Goal: Task Accomplishment & Management: Manage account settings

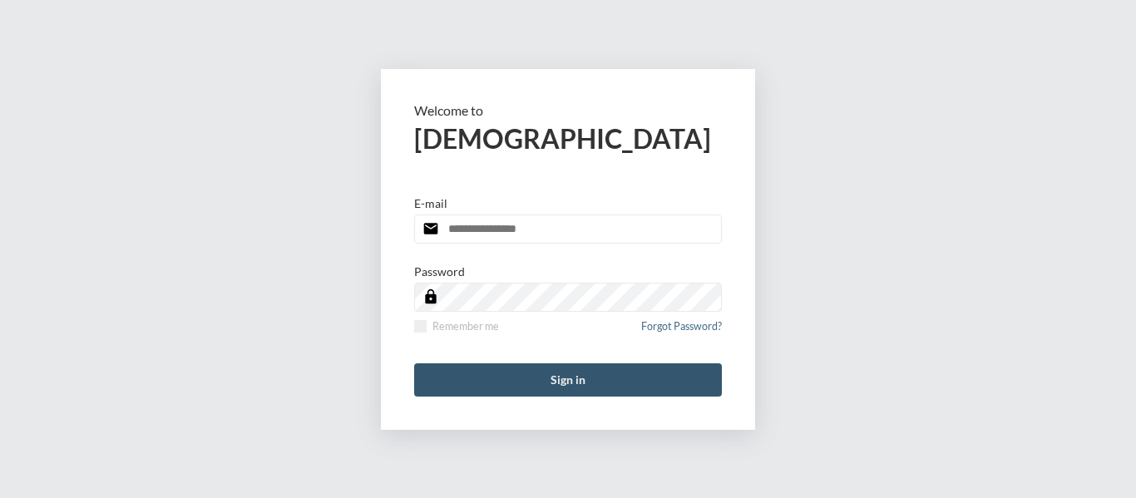
type input "**********"
click at [584, 376] on button "Sign in" at bounding box center [568, 379] width 308 height 33
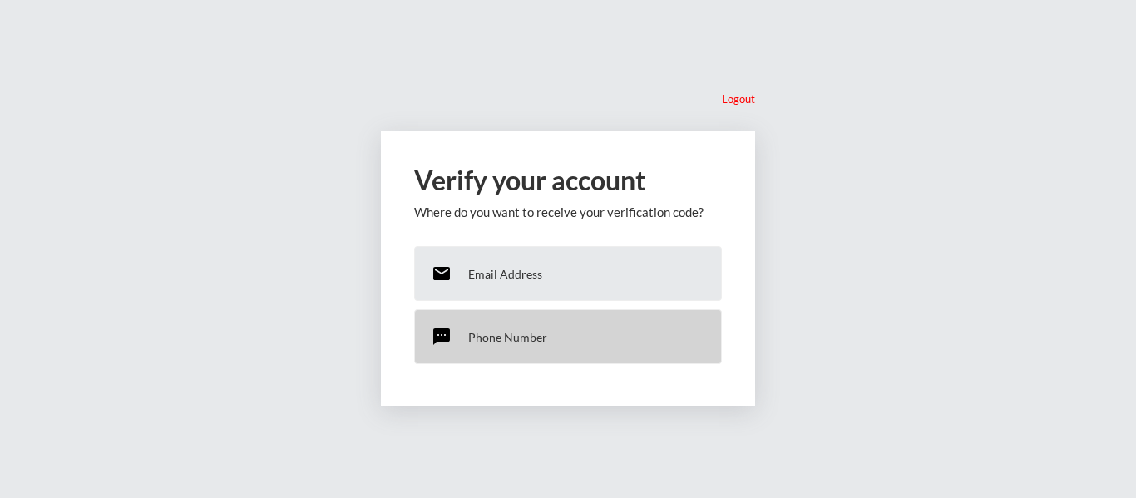
click at [534, 344] on div "sms Phone Number" at bounding box center [568, 336] width 308 height 55
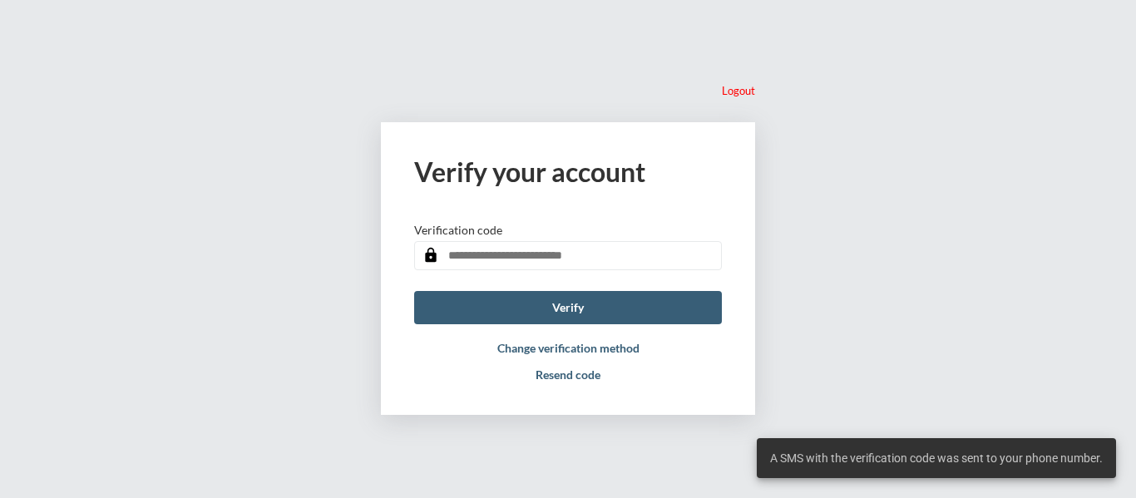
click at [477, 255] on input "text" at bounding box center [568, 255] width 308 height 29
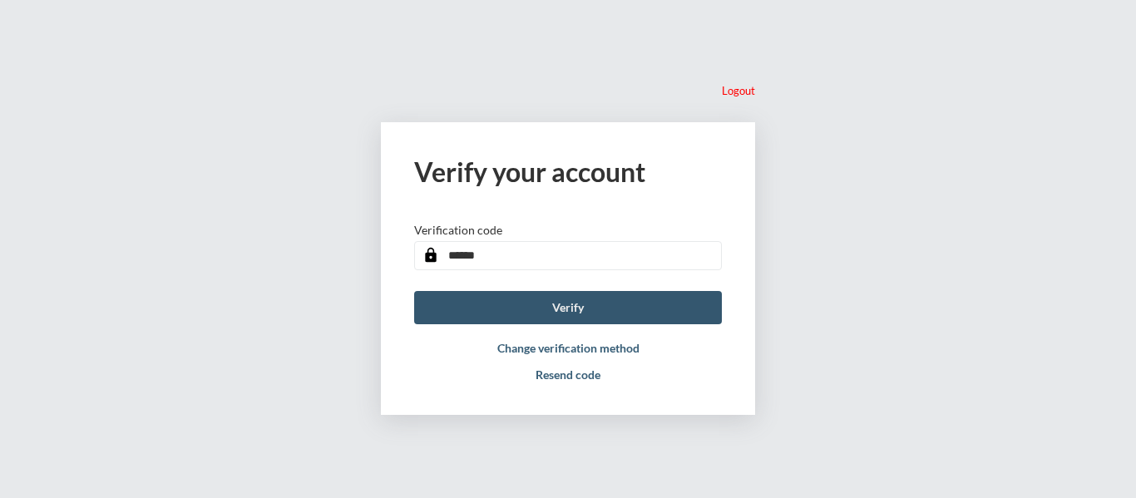
type input "******"
click at [560, 302] on button "Verify" at bounding box center [568, 307] width 308 height 33
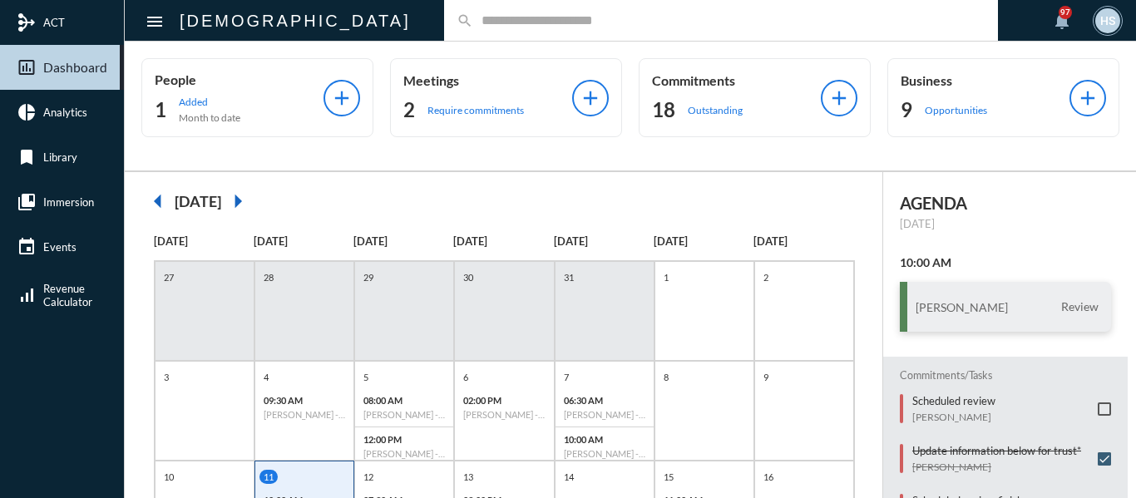
drag, startPoint x: 525, startPoint y: 11, endPoint x: 522, endPoint y: 23, distance: 12.7
click at [525, 13] on div "search" at bounding box center [721, 20] width 554 height 41
click at [522, 23] on input "text" at bounding box center [729, 20] width 512 height 14
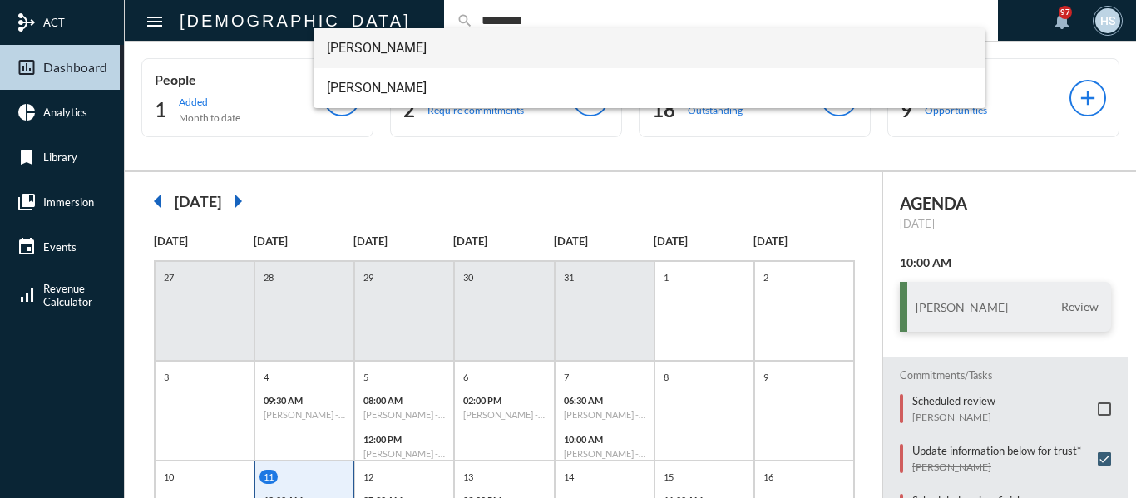
type input "********"
click at [385, 48] on span "Dawn Marshall" at bounding box center [650, 48] width 646 height 40
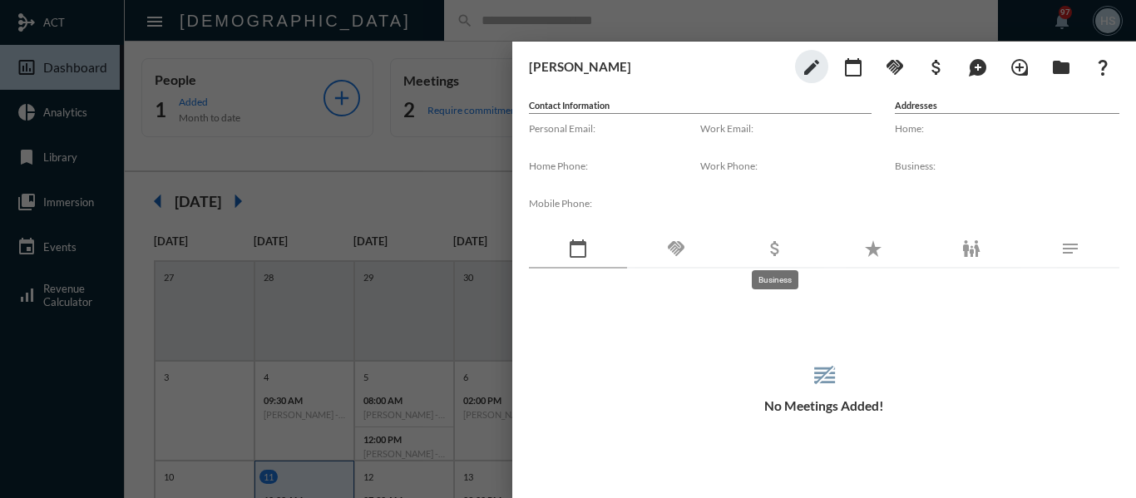
click at [775, 244] on mat-icon "attach_money" at bounding box center [775, 249] width 20 height 20
click at [458, 25] on div at bounding box center [568, 249] width 1136 height 498
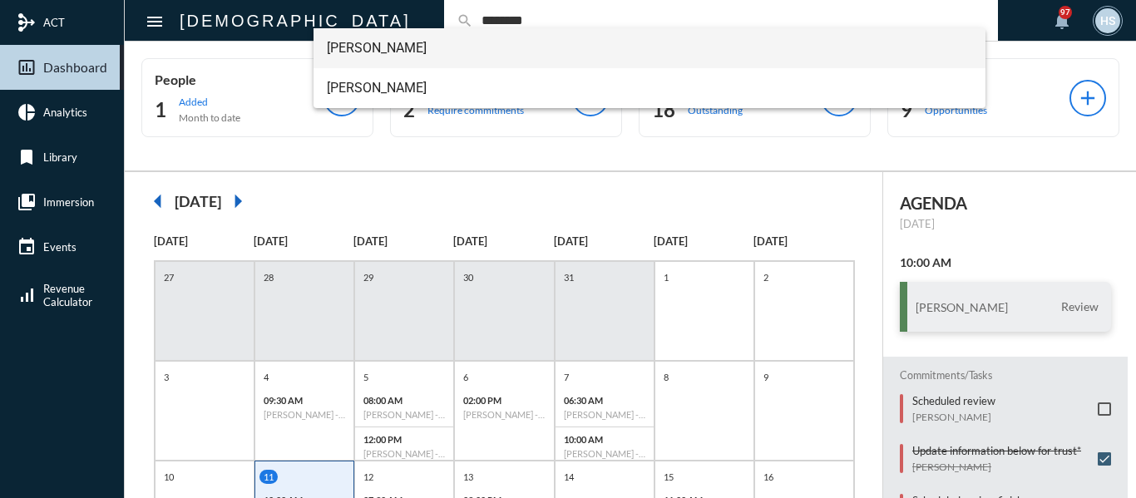
type input "********"
click at [374, 42] on span "Chris Matheson" at bounding box center [650, 48] width 646 height 40
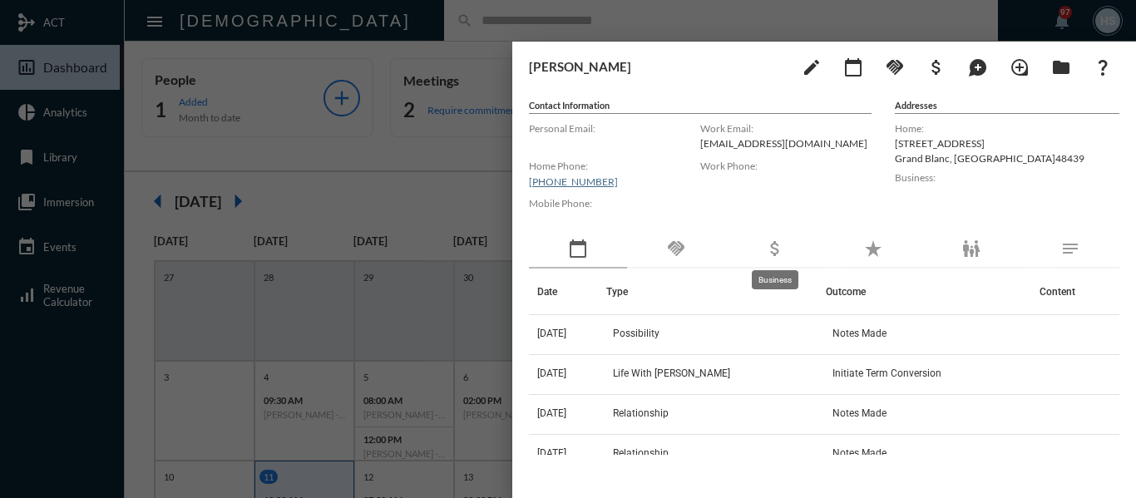
click at [779, 246] on mat-icon "attach_money" at bounding box center [775, 249] width 20 height 20
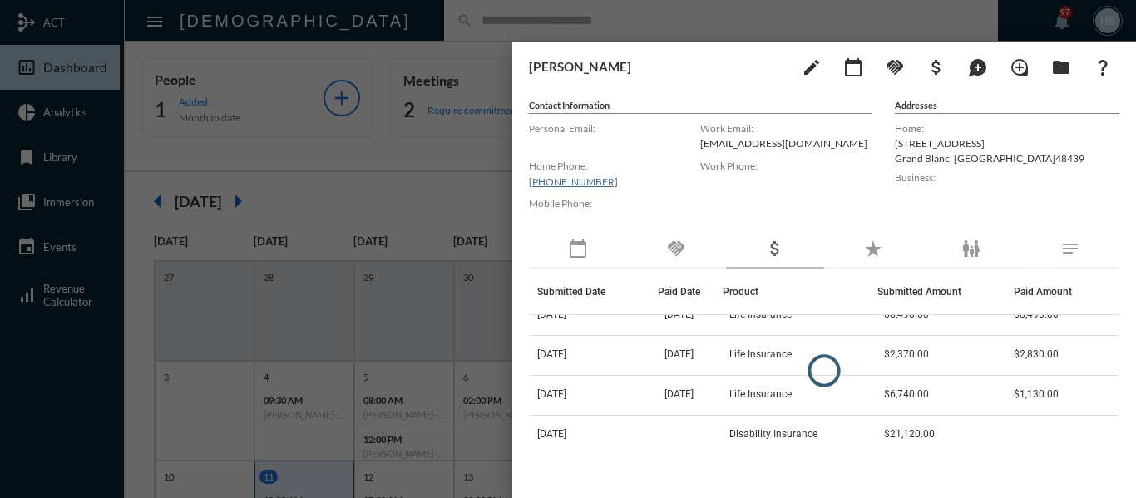
scroll to position [140, 0]
click at [488, 154] on div at bounding box center [568, 249] width 1136 height 498
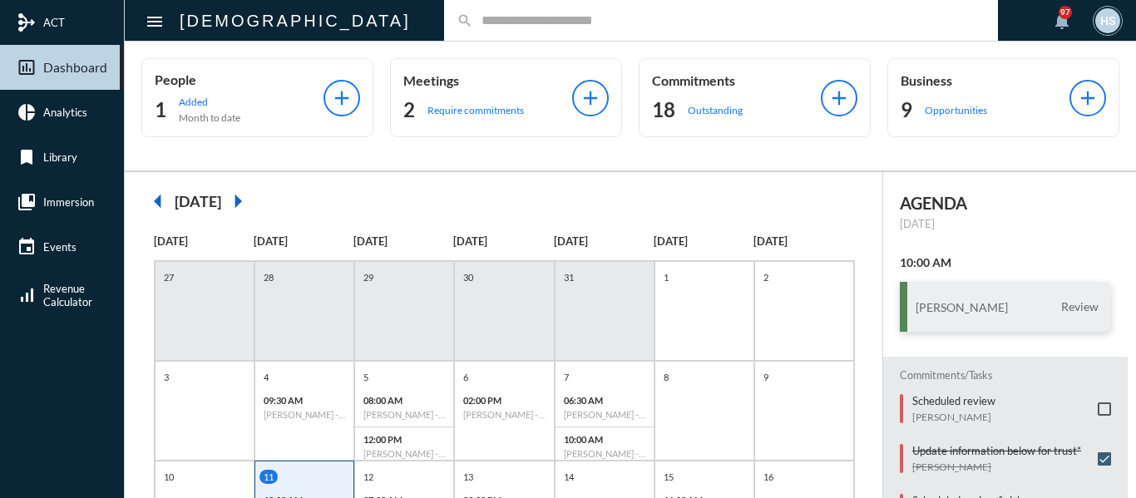
click at [473, 15] on input "text" at bounding box center [729, 20] width 512 height 14
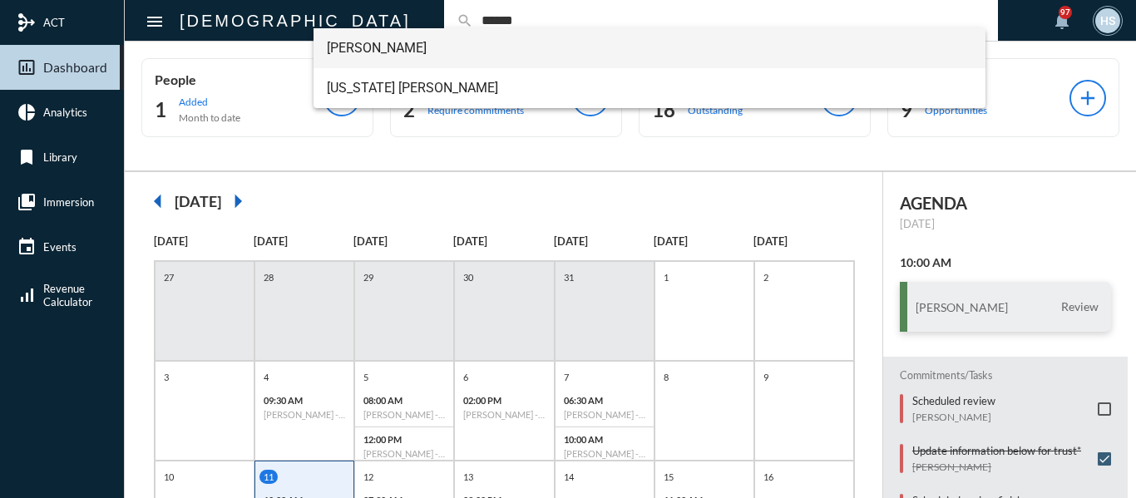
type input "******"
click at [362, 47] on span "Eric Tulley" at bounding box center [650, 48] width 646 height 40
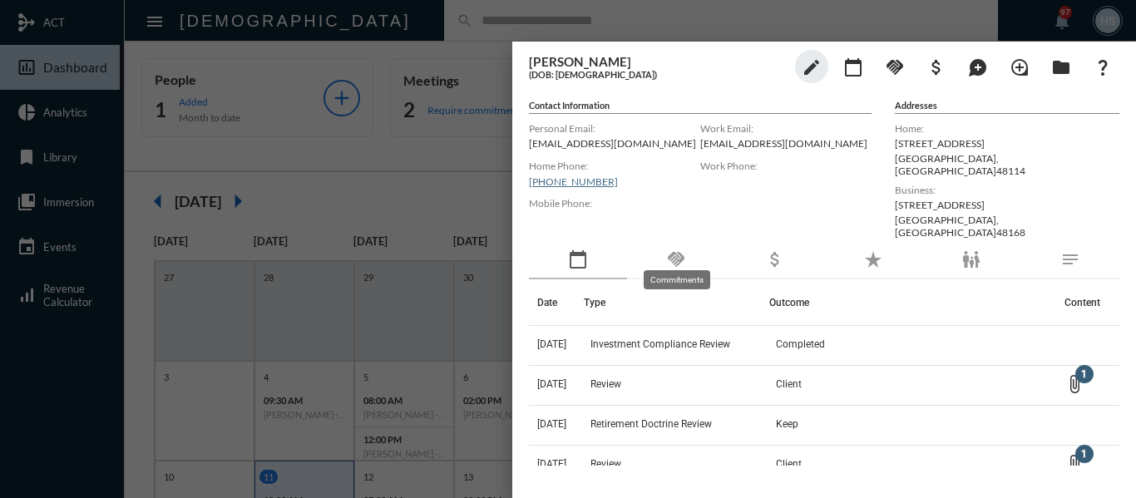
click at [677, 249] on mat-icon "handshake" at bounding box center [676, 259] width 20 height 20
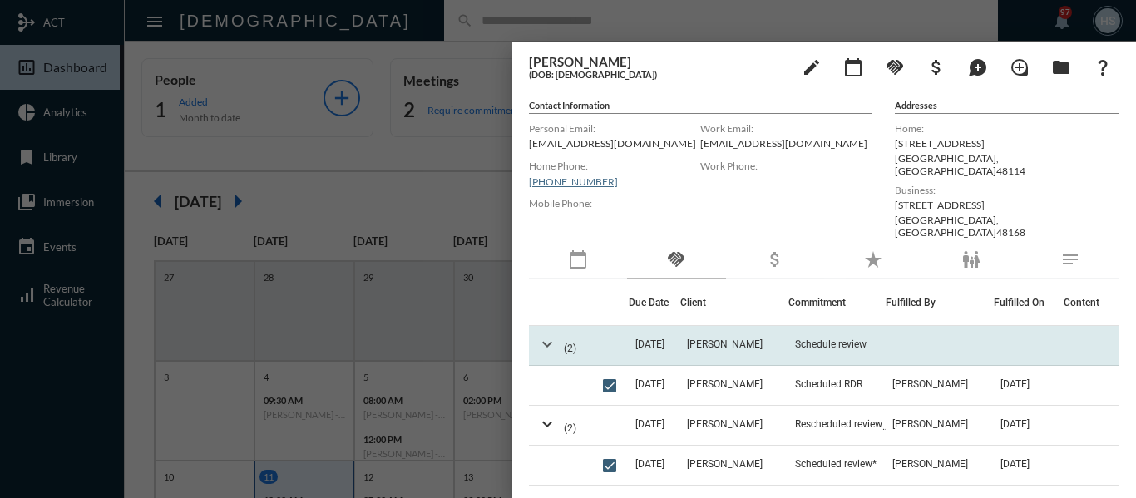
click at [546, 334] on mat-icon "expand_more" at bounding box center [547, 344] width 20 height 20
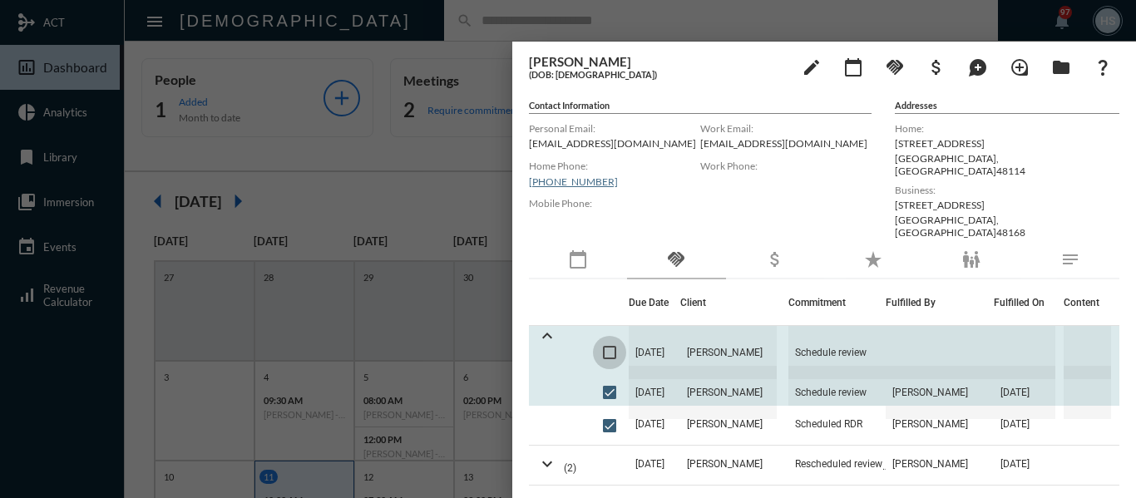
click at [611, 346] on span at bounding box center [609, 352] width 13 height 13
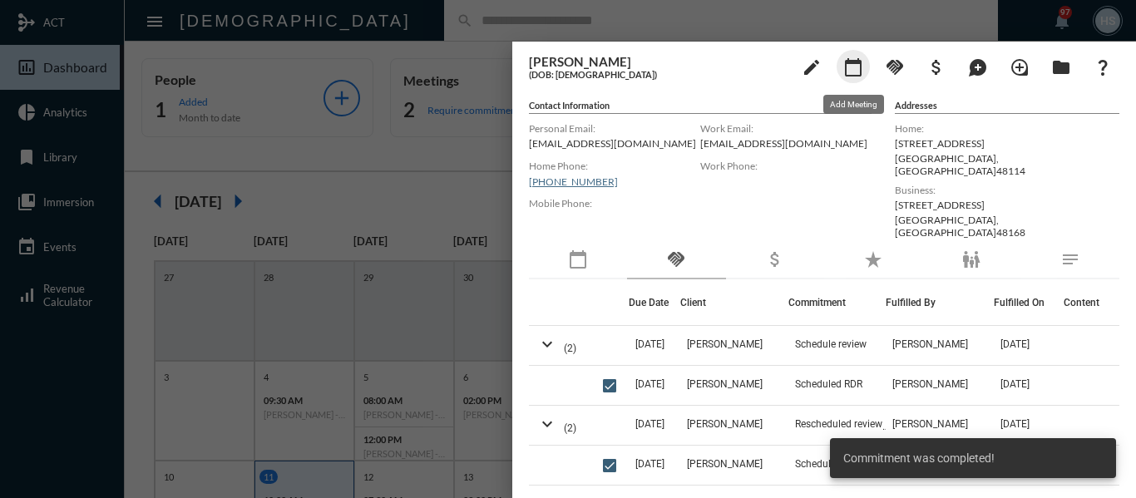
click at [855, 63] on mat-icon "calendar_today" at bounding box center [853, 67] width 20 height 20
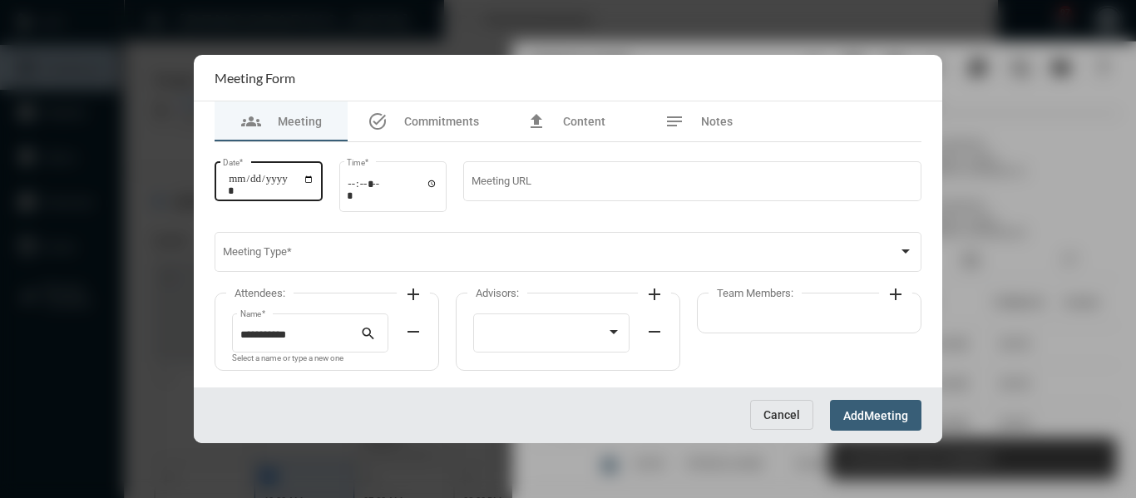
click at [313, 176] on input "Date *" at bounding box center [271, 184] width 86 height 23
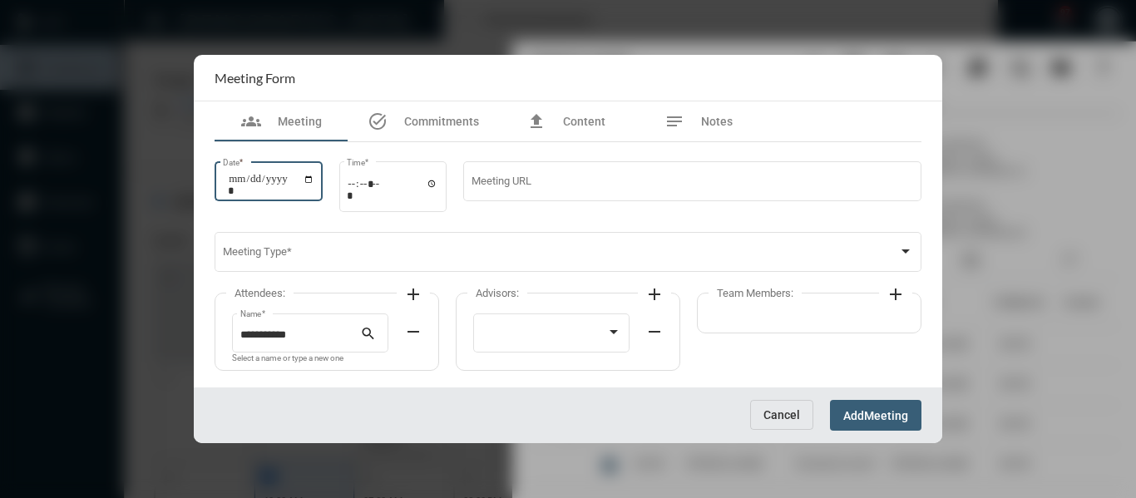
type input "**********"
click at [438, 184] on input "Time *" at bounding box center [392, 189] width 91 height 24
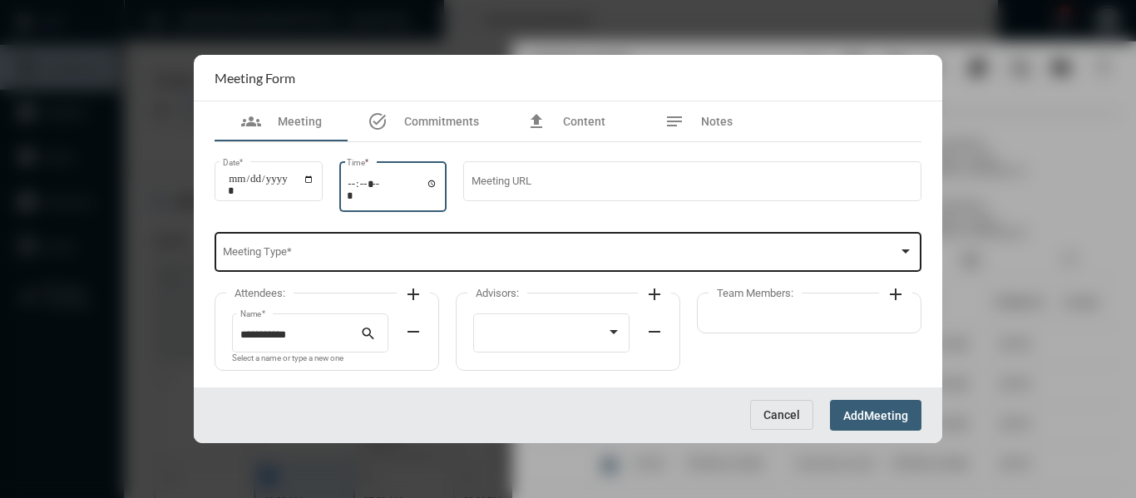
type input "*****"
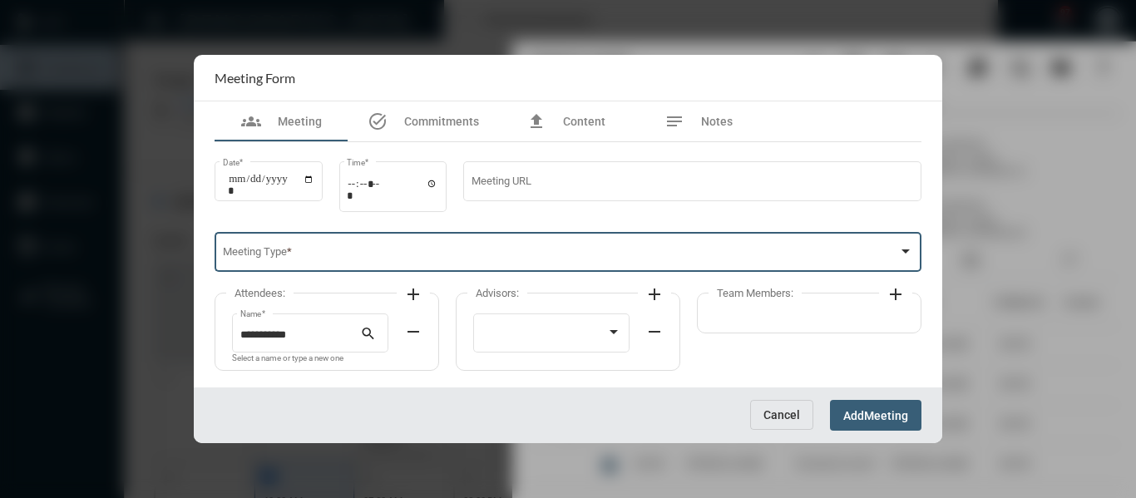
click at [566, 259] on span at bounding box center [561, 255] width 676 height 12
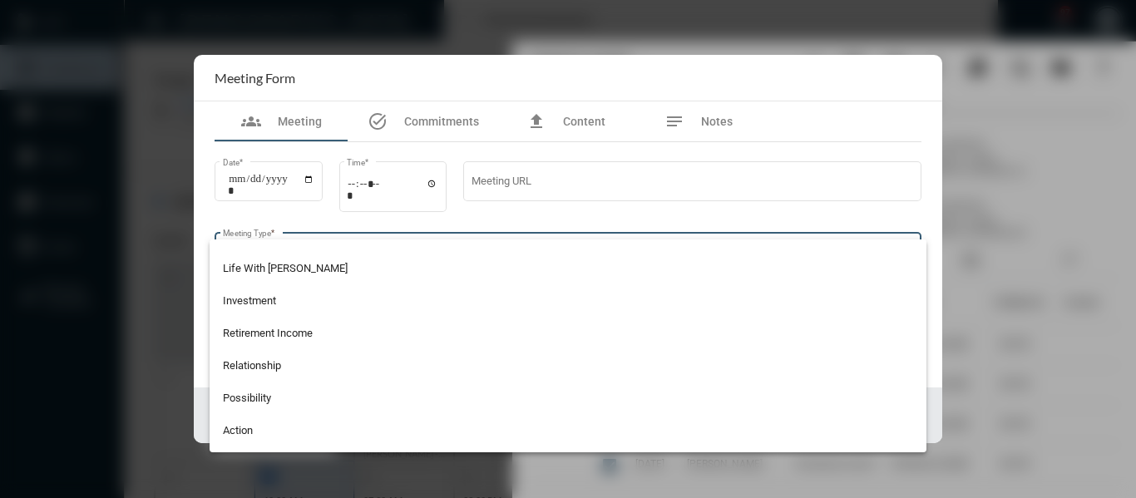
scroll to position [333, 0]
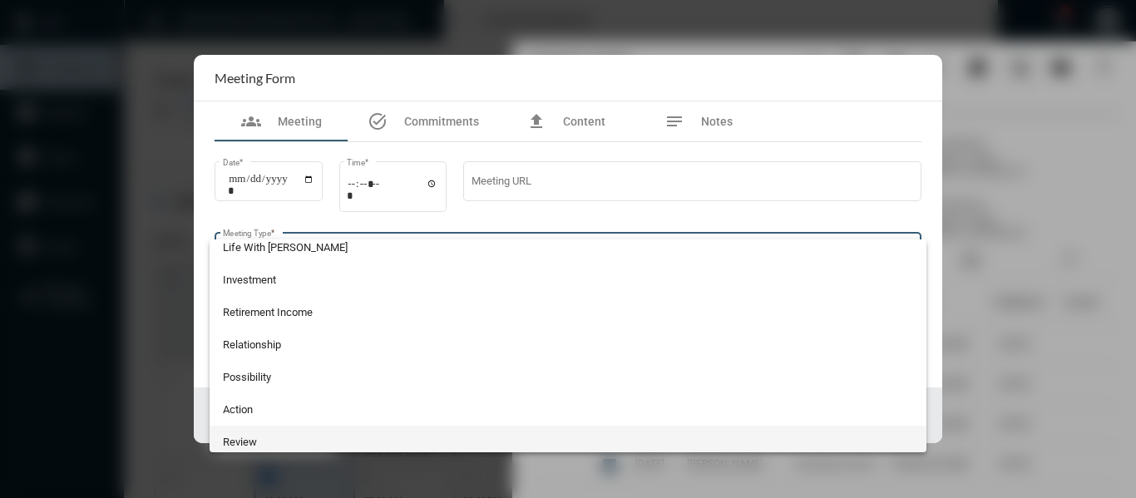
click at [245, 434] on span "Review" at bounding box center [568, 442] width 691 height 32
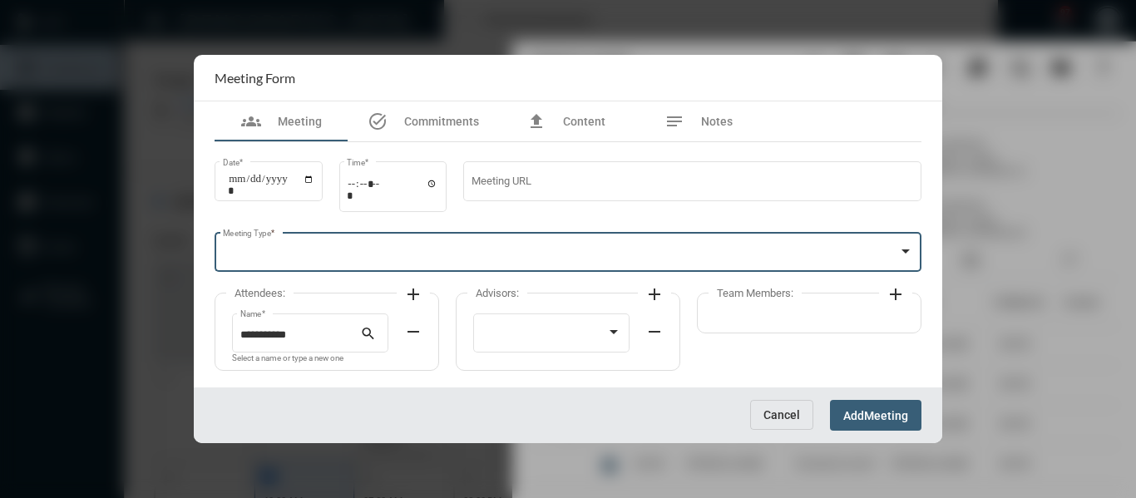
scroll to position [338, 0]
click at [520, 338] on div at bounding box center [544, 335] width 126 height 12
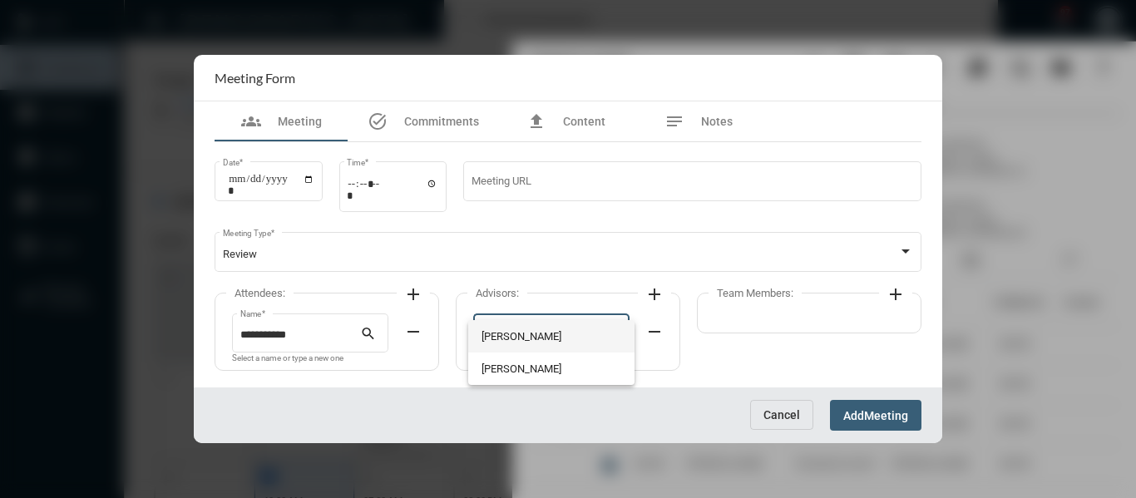
click at [520, 333] on span "Bryndon Skelton" at bounding box center [551, 336] width 140 height 32
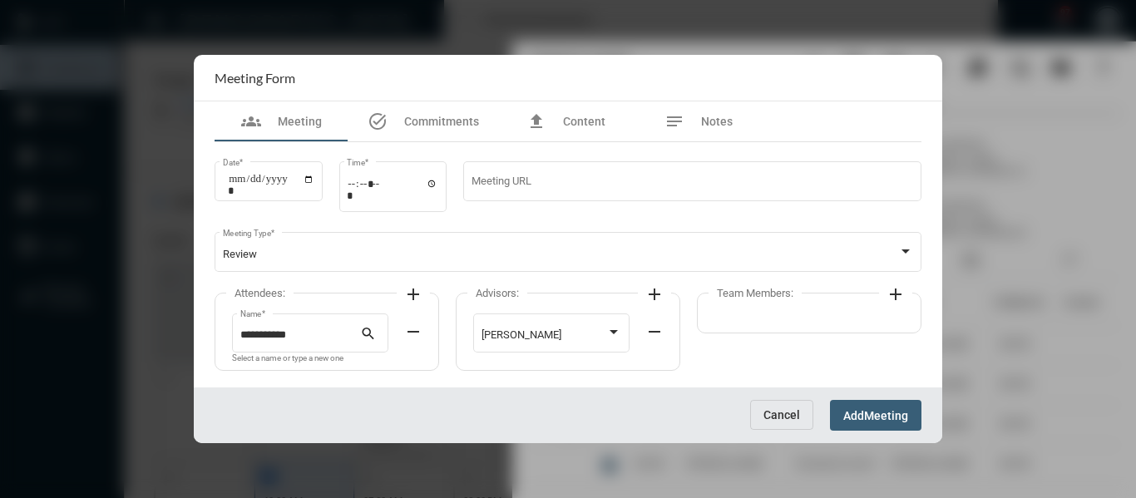
click at [891, 291] on mat-icon "add" at bounding box center [895, 294] width 20 height 20
click at [834, 324] on div at bounding box center [792, 331] width 140 height 42
click at [761, 337] on span "Holly Skelton" at bounding box center [792, 336] width 140 height 32
click at [870, 418] on span "Meeting" at bounding box center [886, 415] width 44 height 13
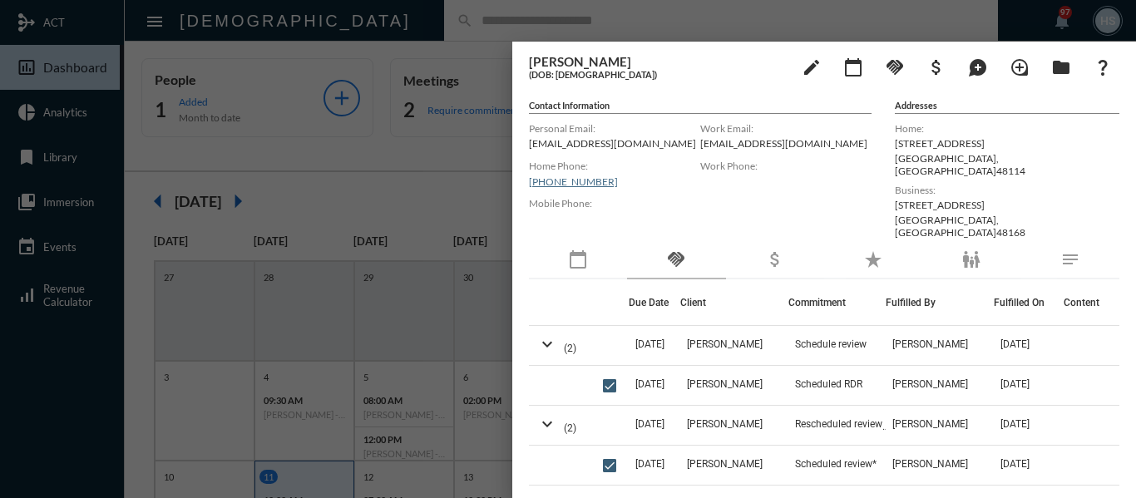
click at [479, 0] on div at bounding box center [568, 249] width 1136 height 498
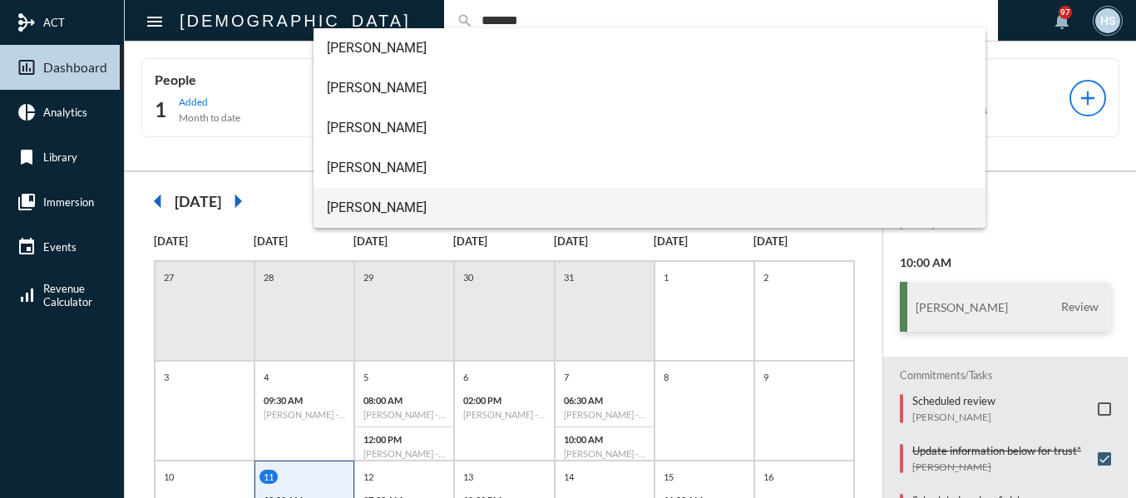
type input "*******"
click at [366, 205] on span "Todd Starkey" at bounding box center [650, 208] width 646 height 40
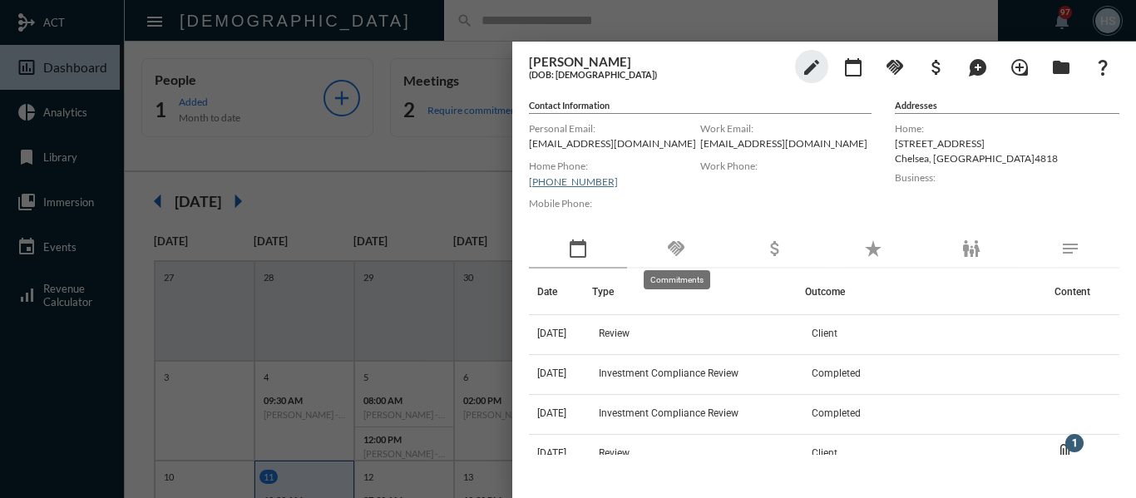
click at [681, 243] on mat-icon "handshake" at bounding box center [676, 249] width 20 height 20
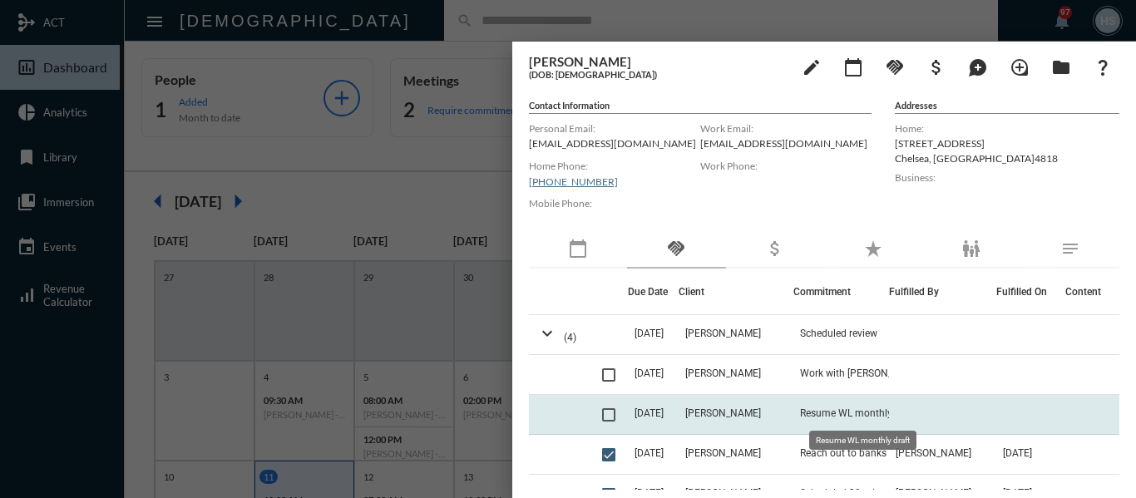
click at [883, 412] on span "Resume WL monthly draft" at bounding box center [858, 413] width 116 height 12
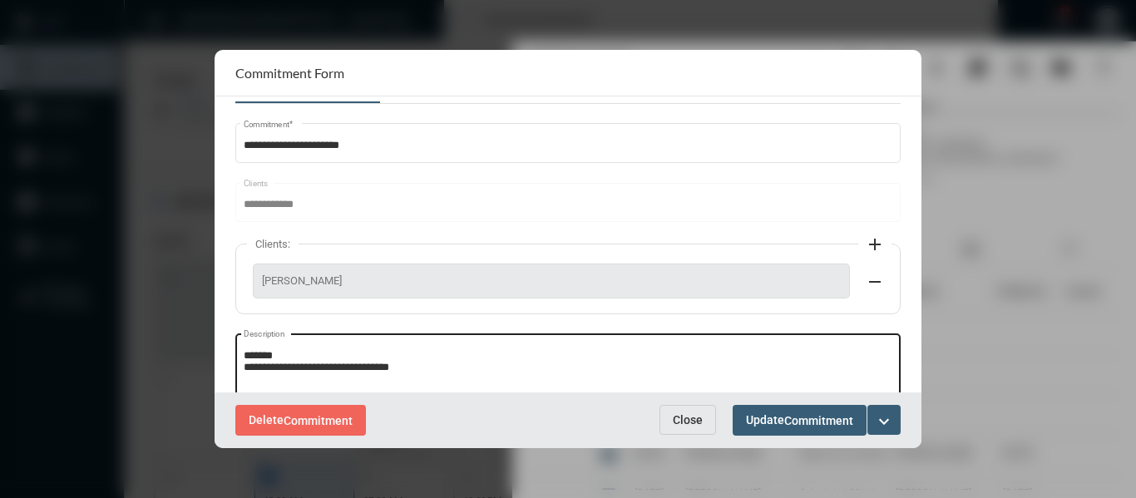
scroll to position [83, 0]
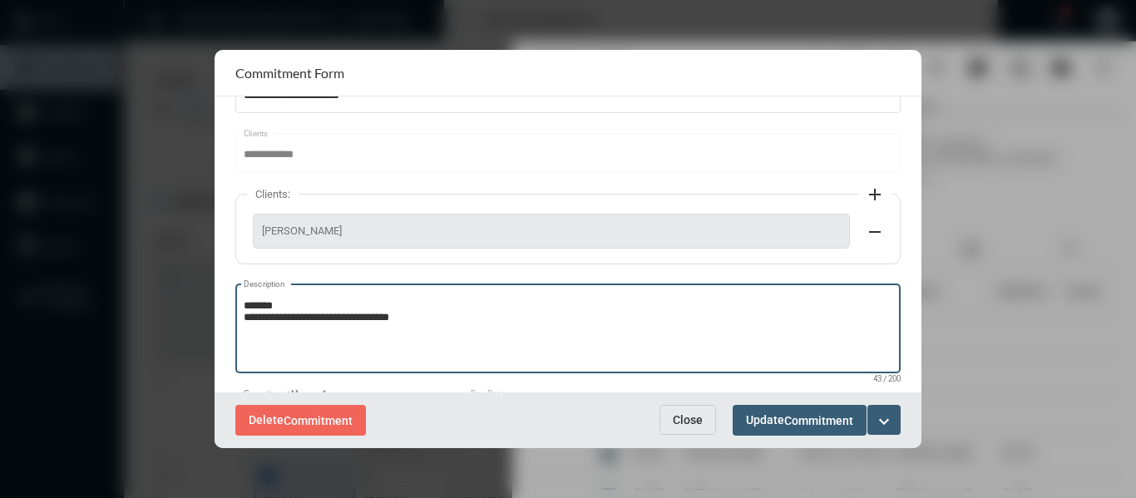
click at [469, 317] on textarea "**********" at bounding box center [568, 331] width 649 height 66
type textarea "**********"
click at [885, 413] on mat-icon "expand_more" at bounding box center [884, 422] width 20 height 20
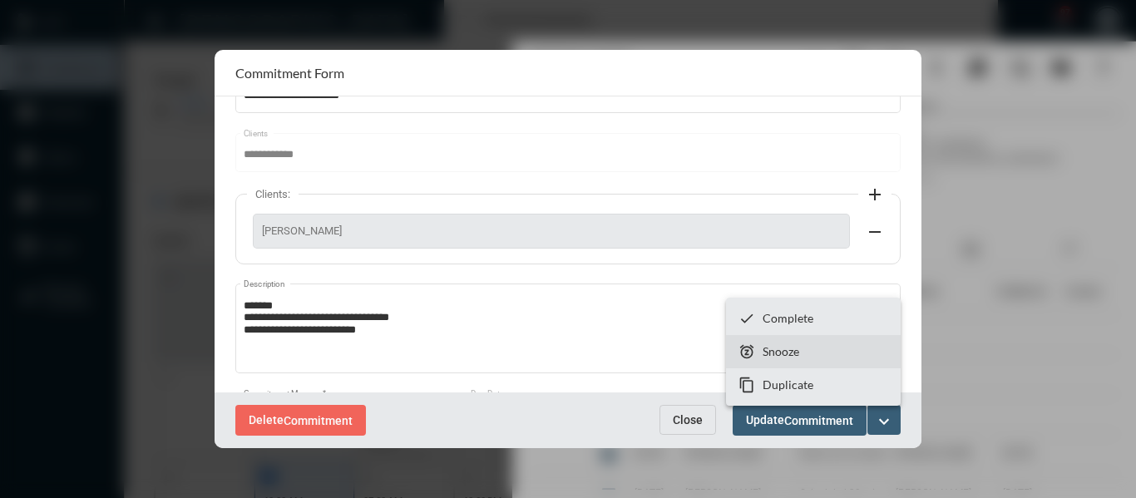
click at [782, 350] on p "Snooze" at bounding box center [780, 351] width 37 height 14
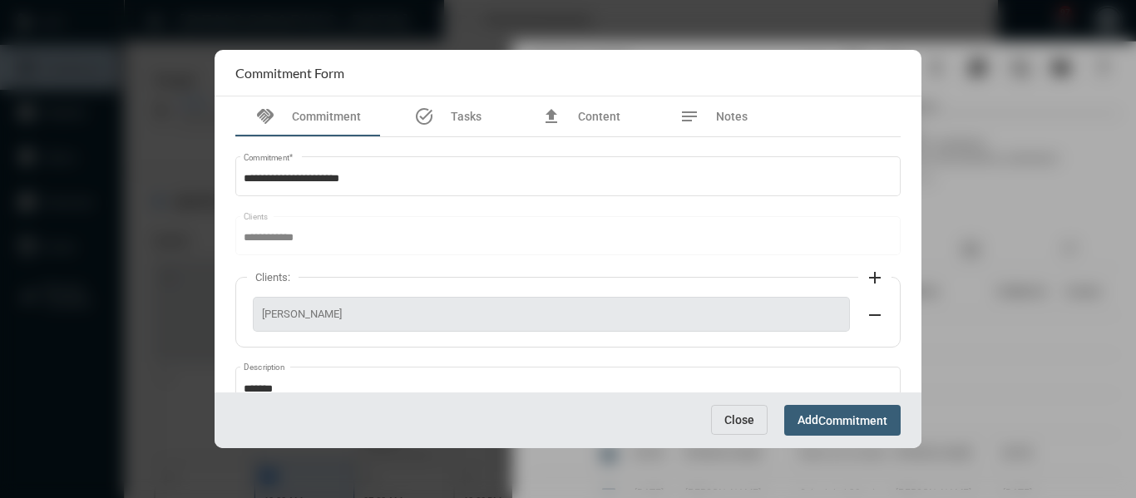
scroll to position [165, 0]
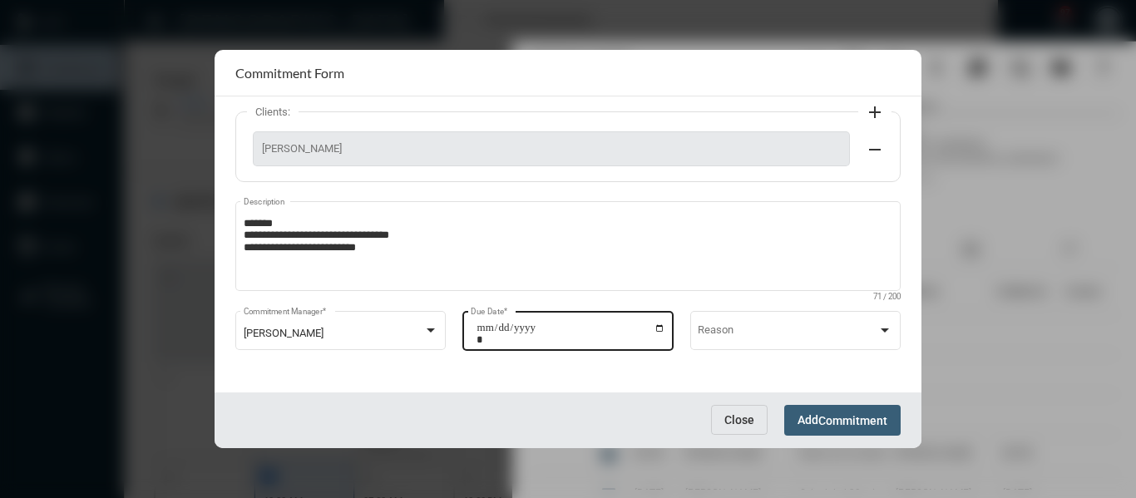
click at [656, 328] on input "**********" at bounding box center [570, 333] width 189 height 23
type input "**********"
click at [844, 412] on button "Add Commitment" at bounding box center [842, 420] width 116 height 31
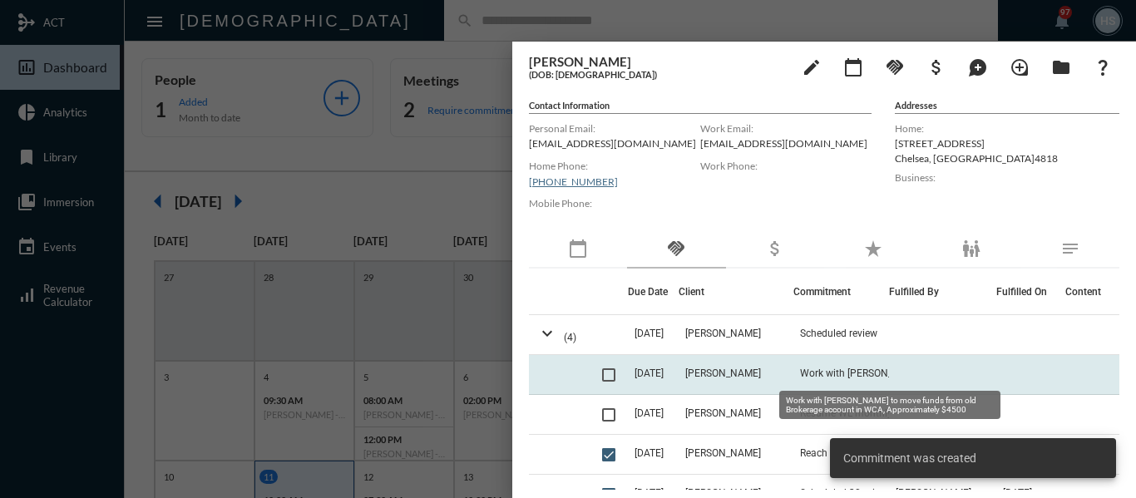
click at [873, 372] on span "Work with Todd to move funds from old Brokerage account in WCA, Approximately $…" at bounding box center [883, 373] width 166 height 12
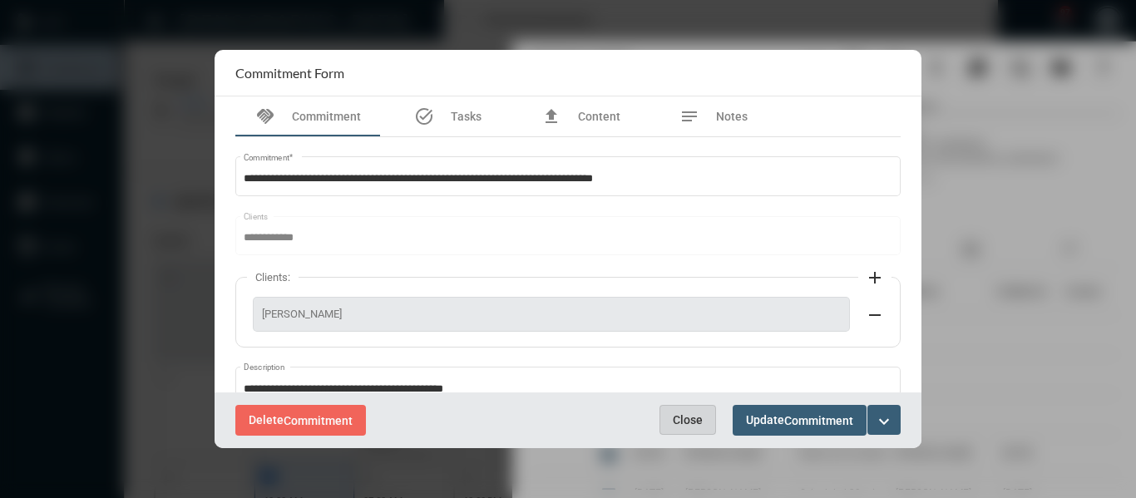
click at [688, 417] on span "Close" at bounding box center [688, 419] width 30 height 13
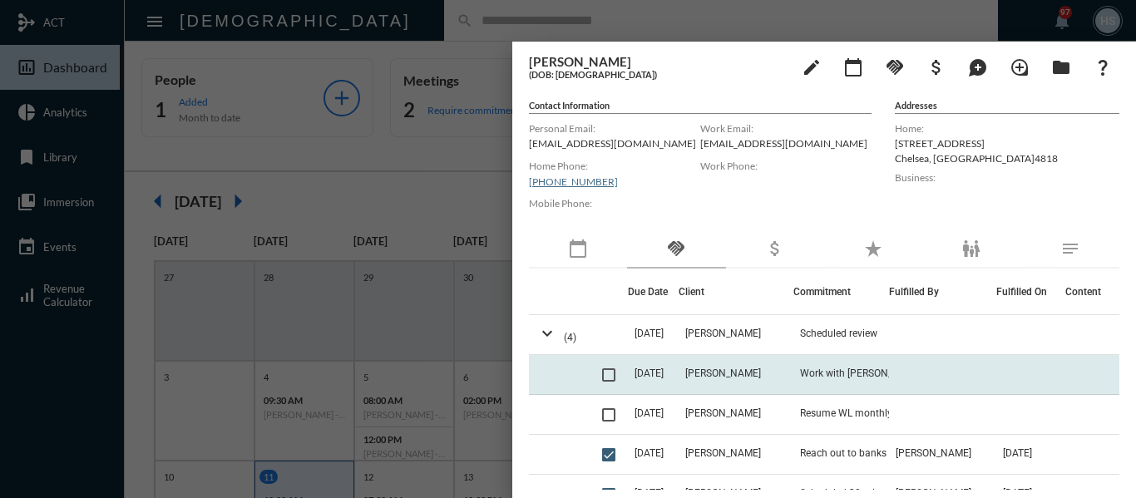
click at [609, 373] on span at bounding box center [608, 374] width 13 height 13
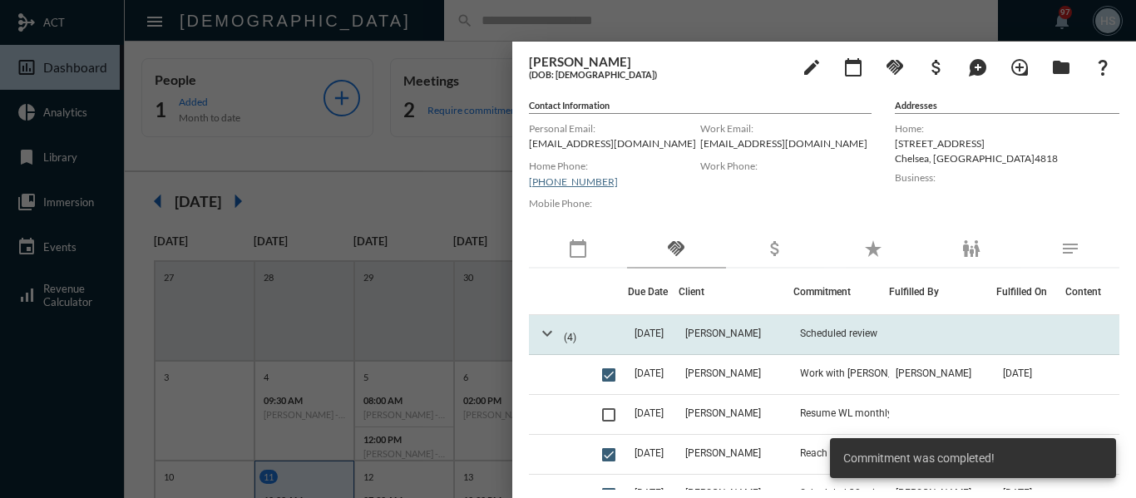
click at [543, 330] on mat-icon "expand_more" at bounding box center [547, 333] width 20 height 20
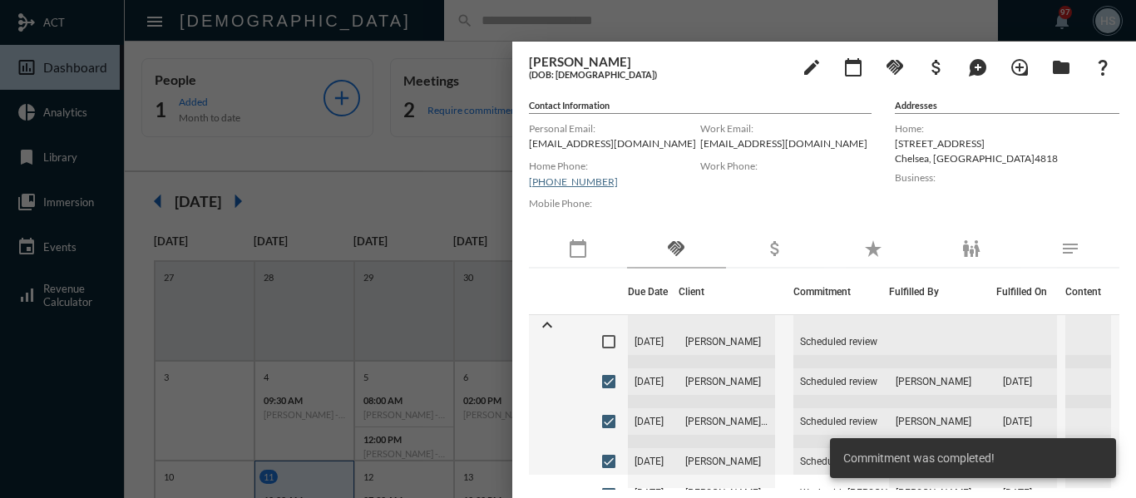
click at [442, 209] on div at bounding box center [568, 249] width 1136 height 498
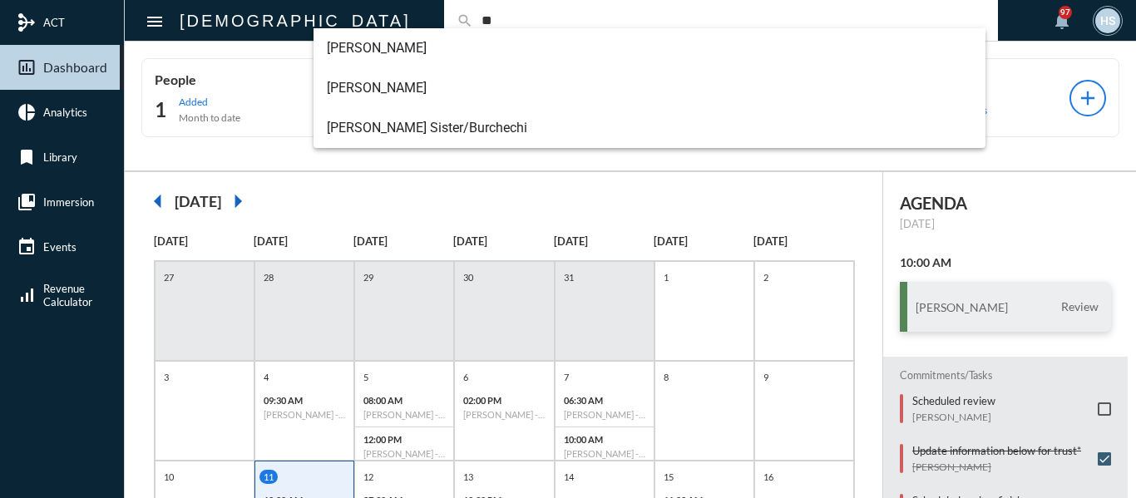
type input "*"
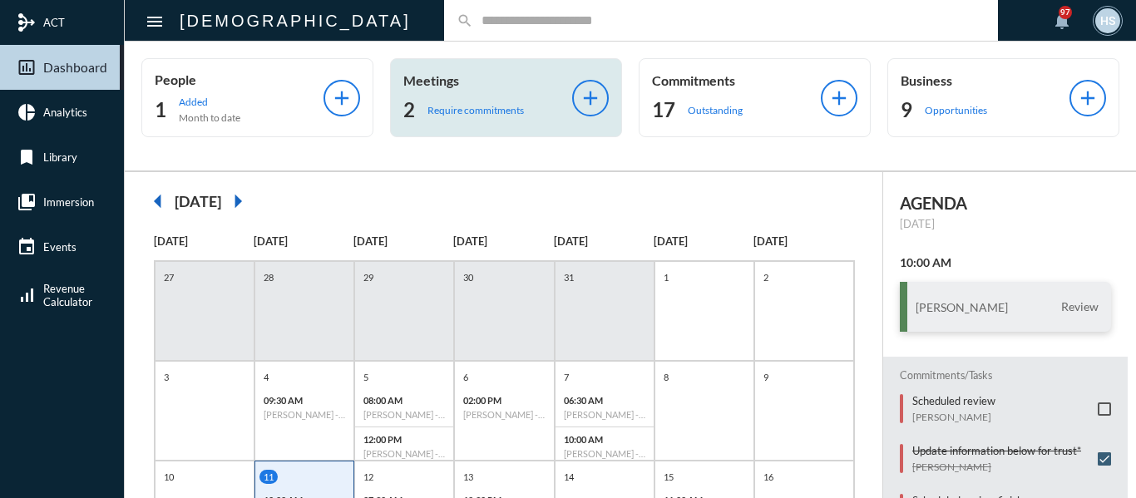
click at [484, 110] on p "Require commitments" at bounding box center [475, 110] width 96 height 12
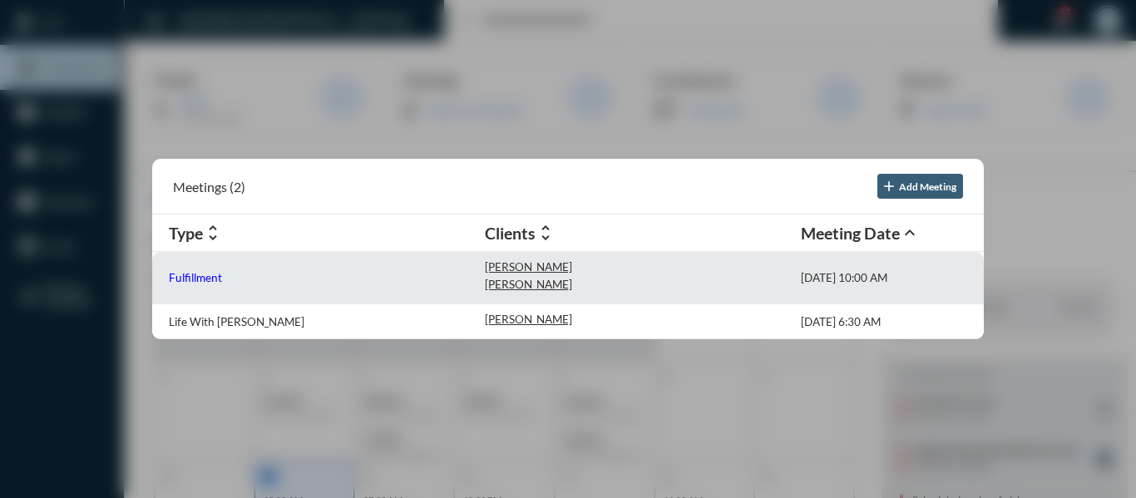
click at [186, 275] on p "Fulfillment" at bounding box center [195, 277] width 53 height 13
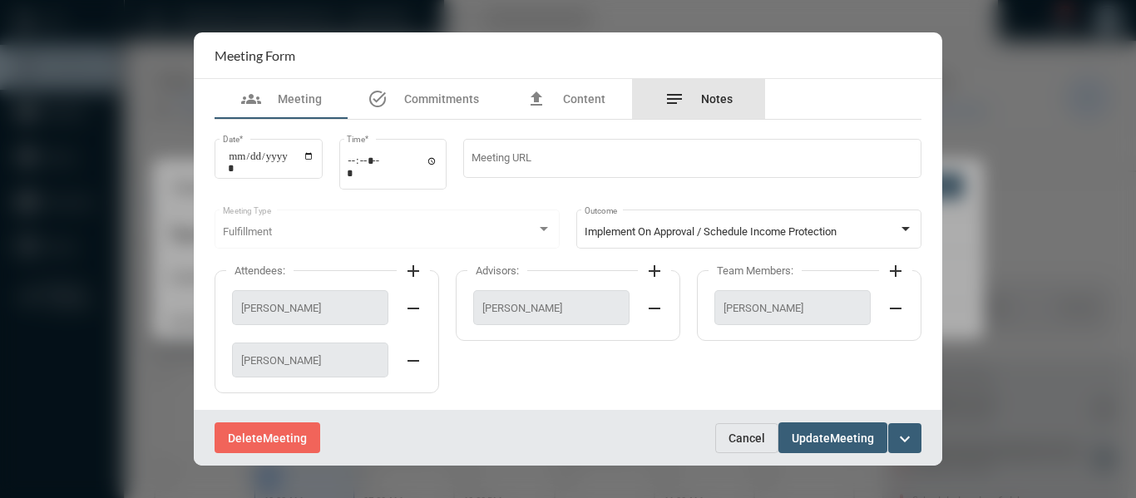
click at [707, 97] on span "Notes" at bounding box center [717, 98] width 32 height 13
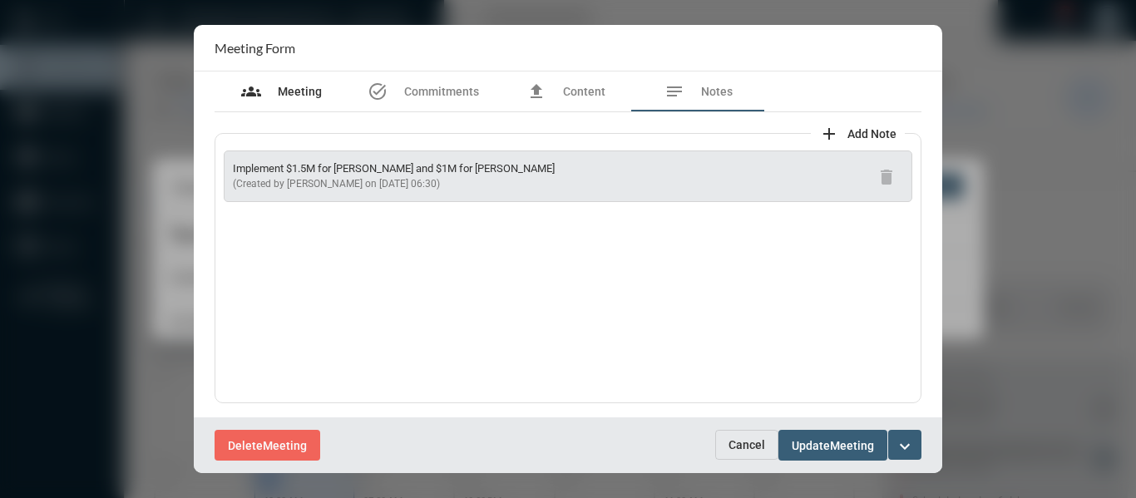
click at [302, 91] on span "Meeting" at bounding box center [300, 91] width 44 height 13
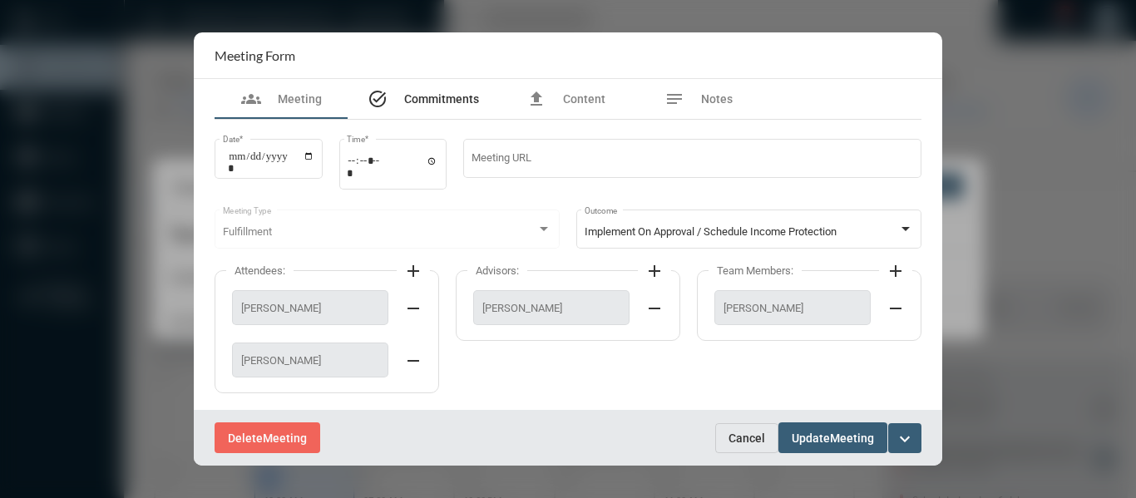
click at [448, 94] on span "Commitments" at bounding box center [441, 98] width 75 height 13
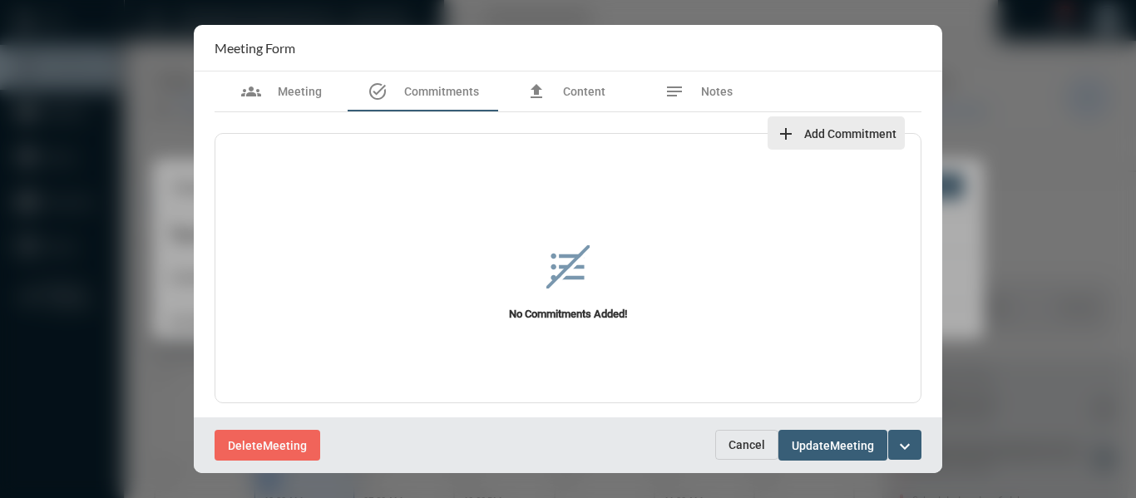
click at [781, 130] on mat-icon "add" at bounding box center [786, 134] width 20 height 20
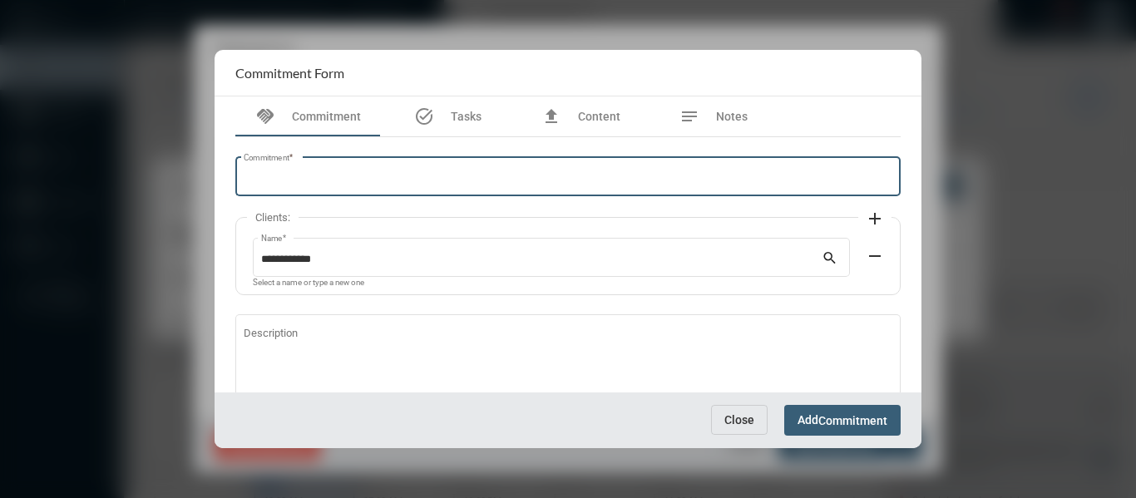
click at [586, 173] on input "Commitment *" at bounding box center [568, 179] width 649 height 12
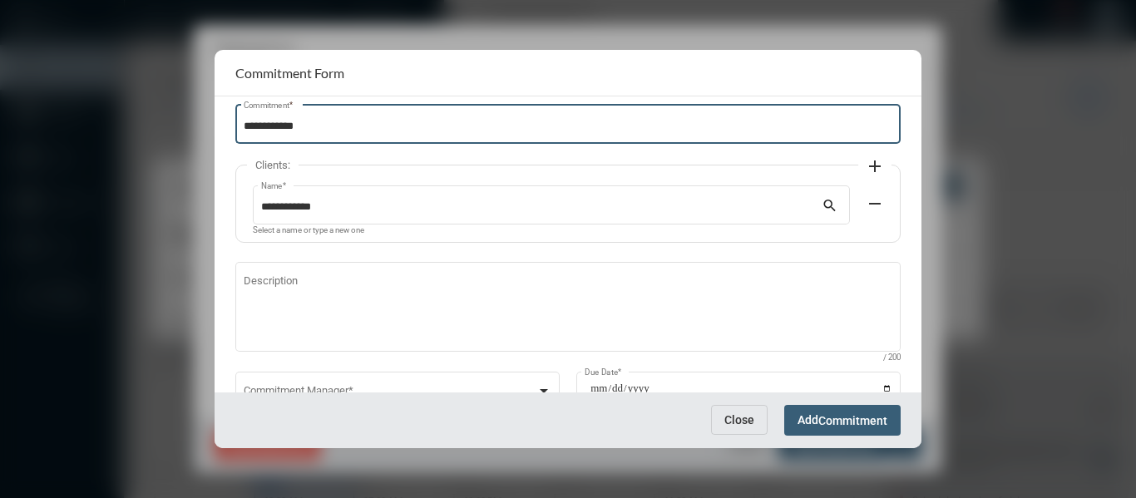
scroll to position [113, 0]
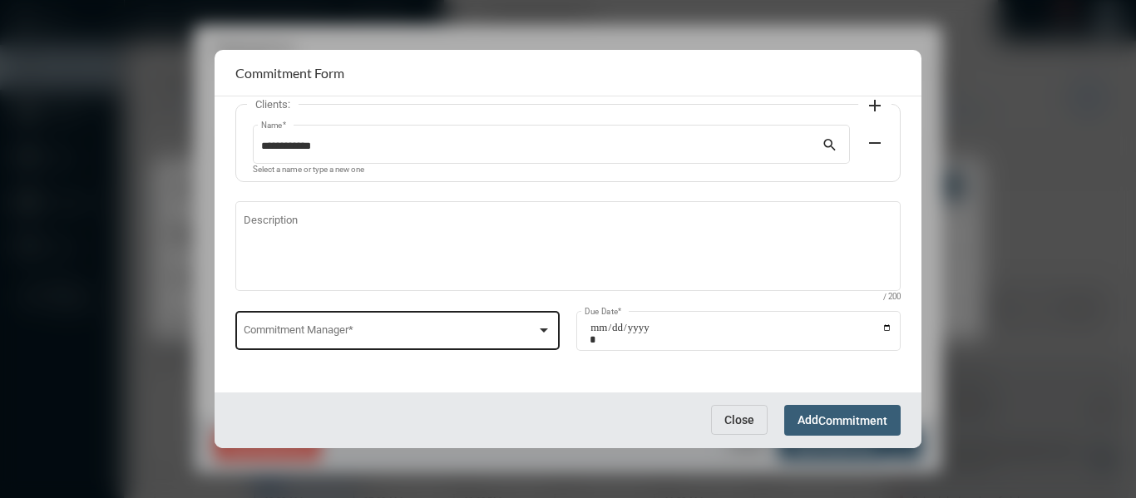
type input "**********"
click at [545, 324] on div at bounding box center [543, 329] width 15 height 13
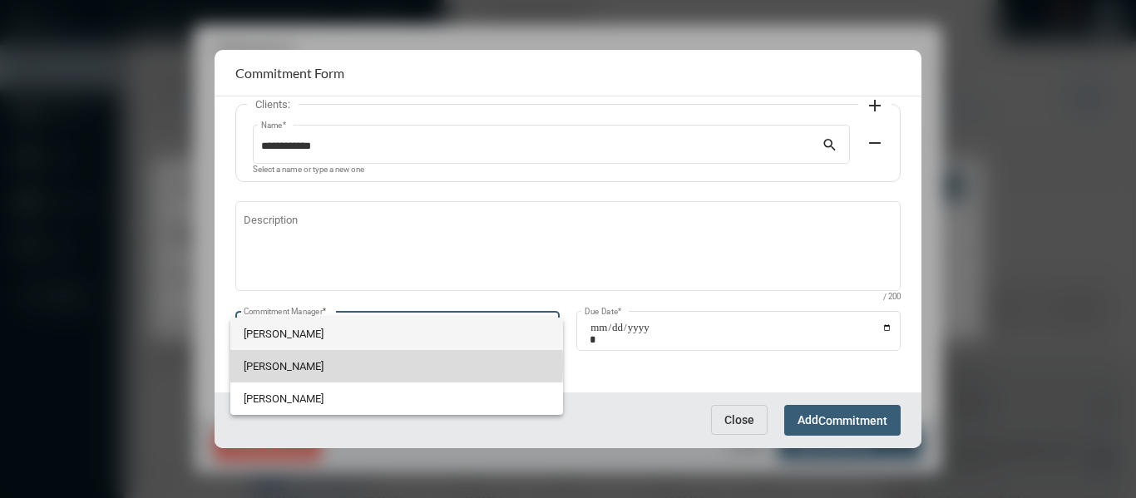
click at [278, 364] on span "Holly Skelton" at bounding box center [397, 366] width 306 height 32
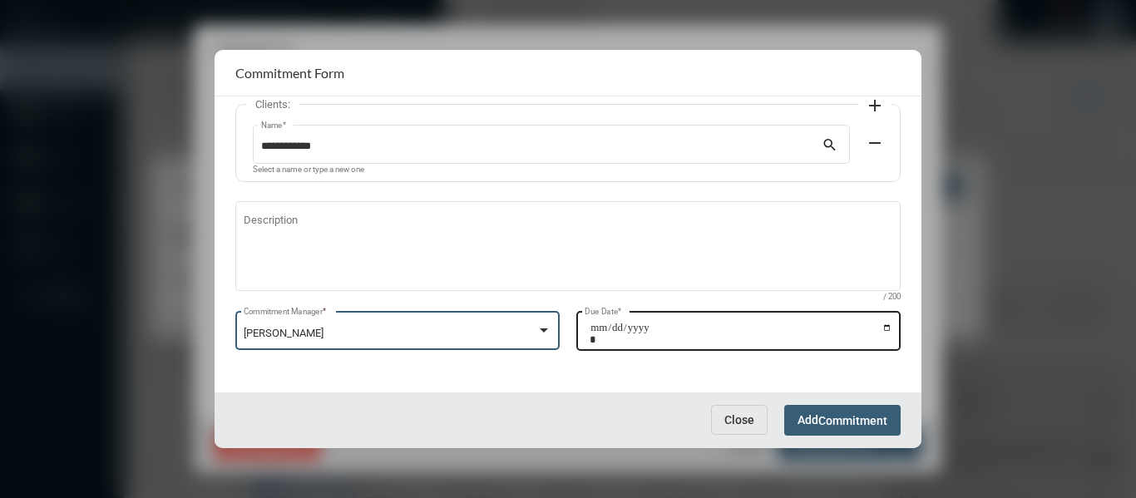
click at [884, 323] on input "Due Date *" at bounding box center [740, 333] width 303 height 23
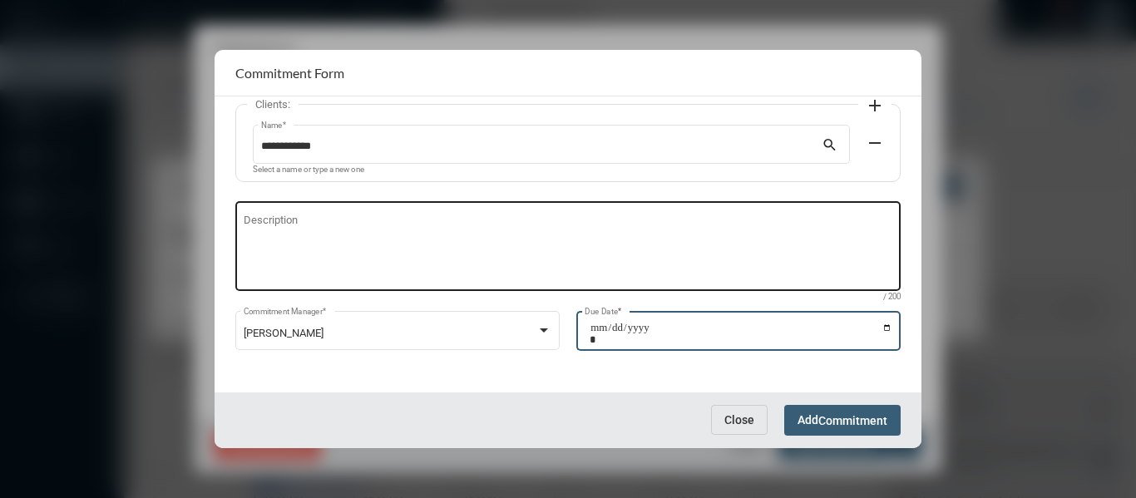
type input "**********"
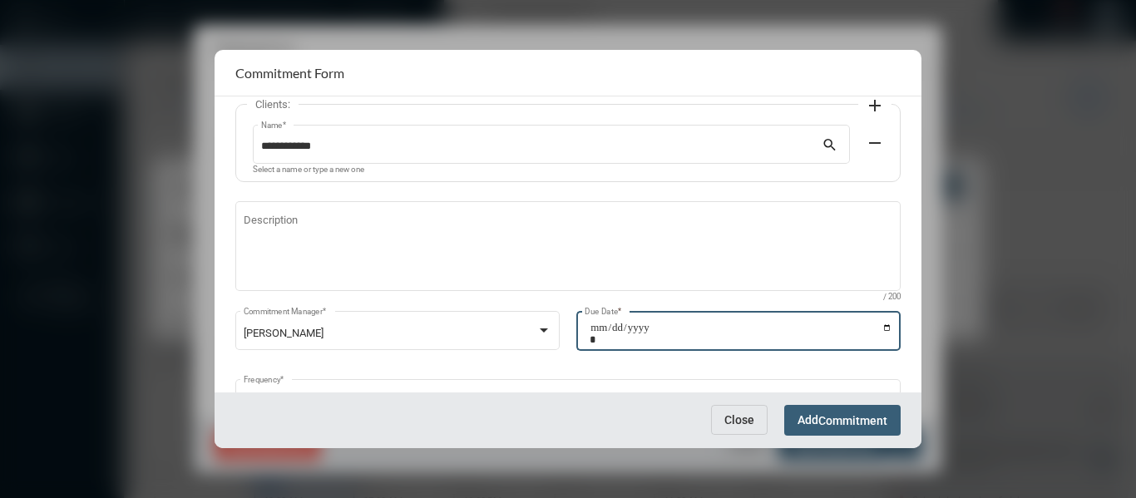
click at [880, 418] on span "Commitment" at bounding box center [852, 420] width 69 height 13
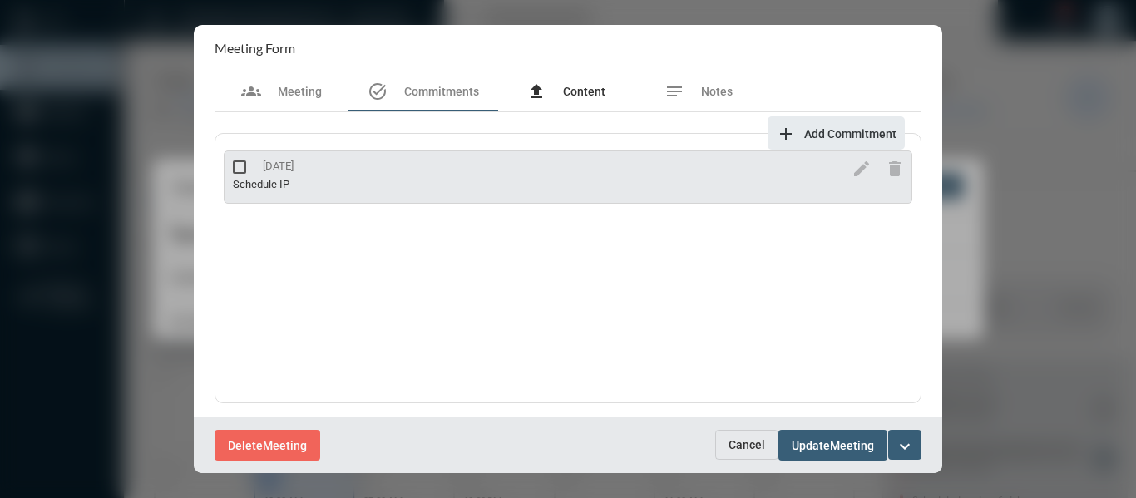
click at [578, 95] on span "Content" at bounding box center [584, 91] width 42 height 13
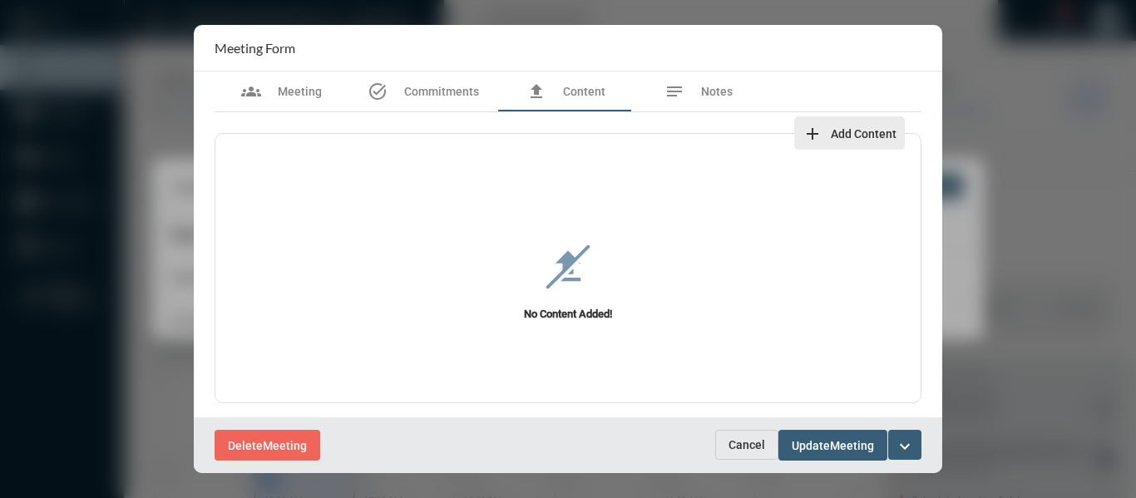
click at [807, 131] on mat-icon "add" at bounding box center [812, 134] width 20 height 20
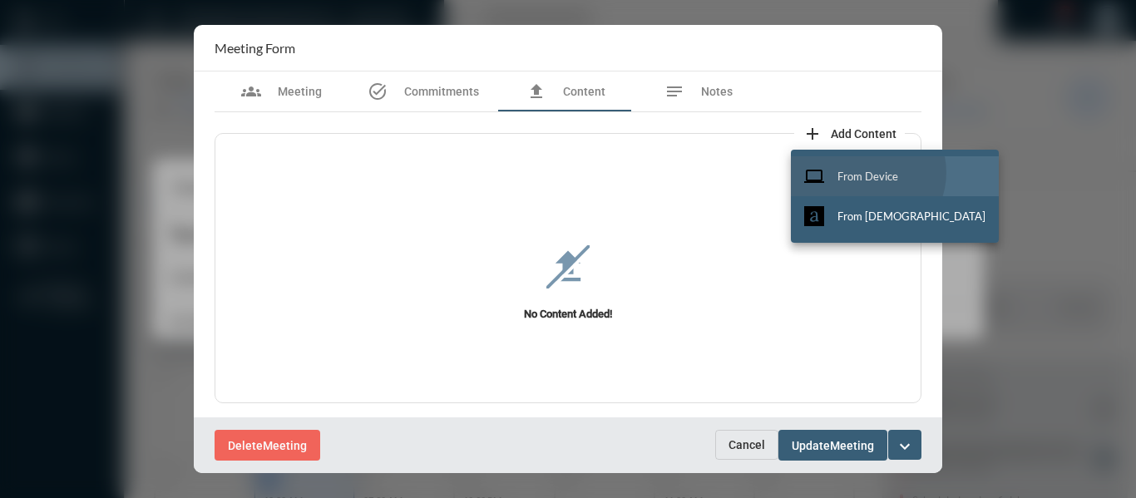
click at [866, 172] on span "From Device" at bounding box center [867, 176] width 61 height 13
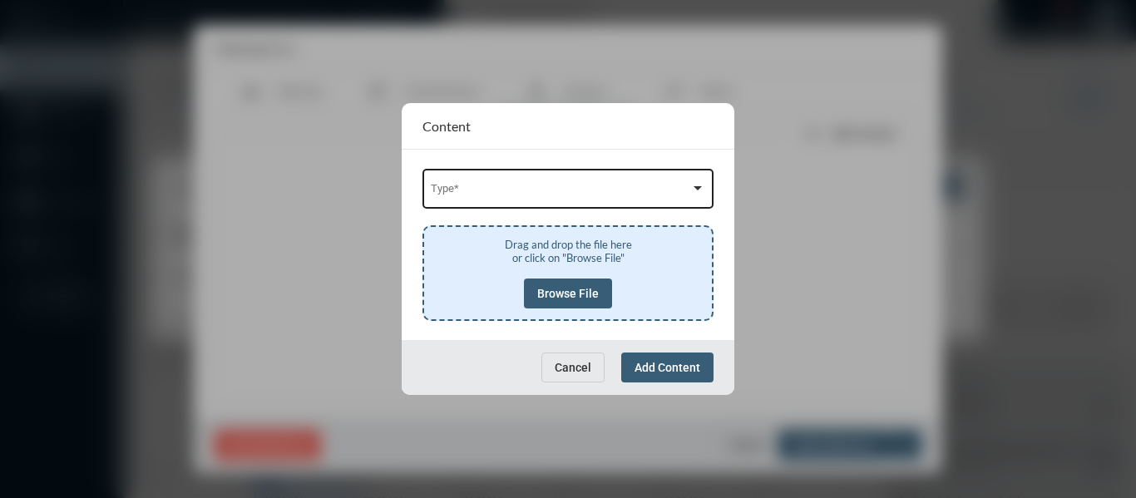
click at [602, 190] on span at bounding box center [561, 191] width 260 height 12
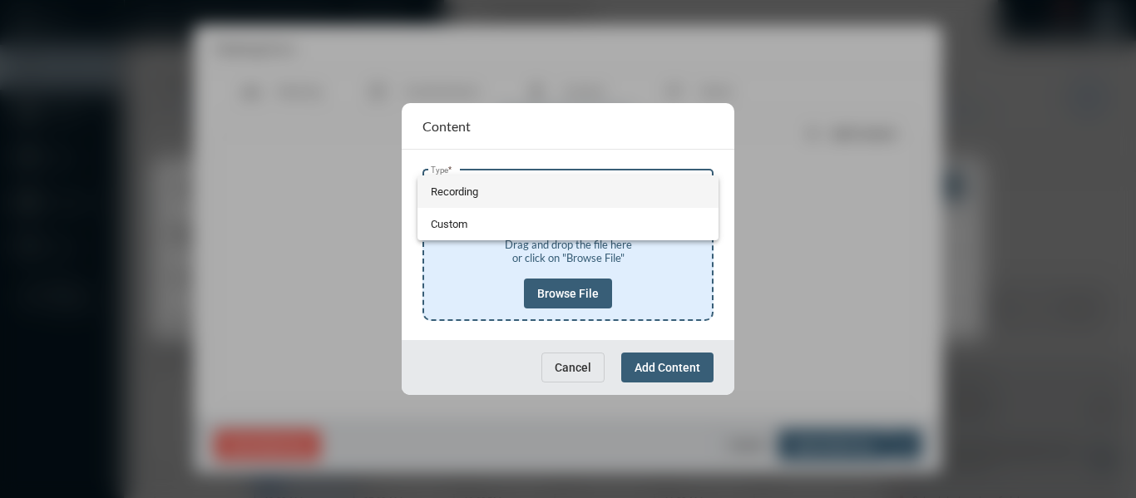
click at [442, 189] on span "Recording" at bounding box center [568, 191] width 275 height 32
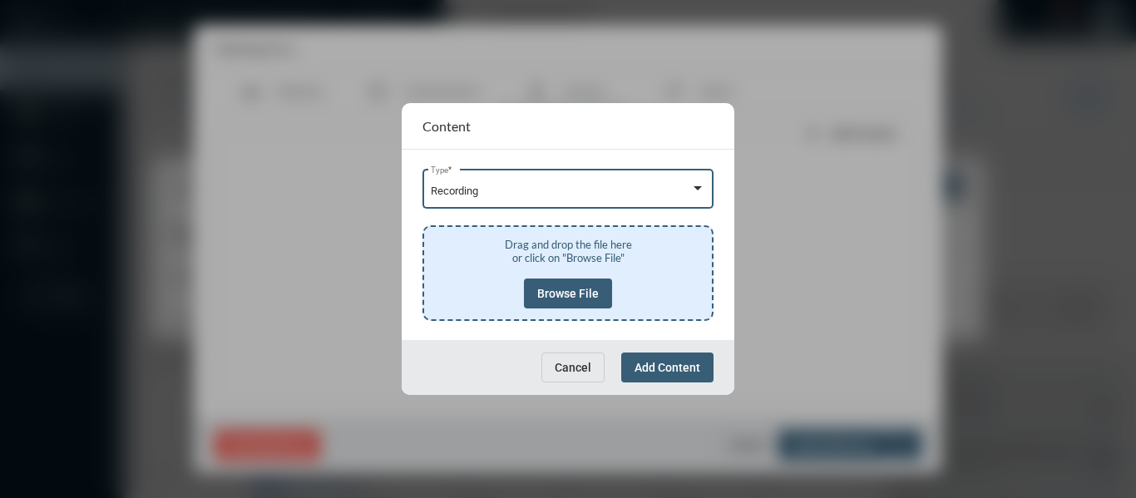
click at [567, 293] on span "Browse File" at bounding box center [568, 293] width 62 height 13
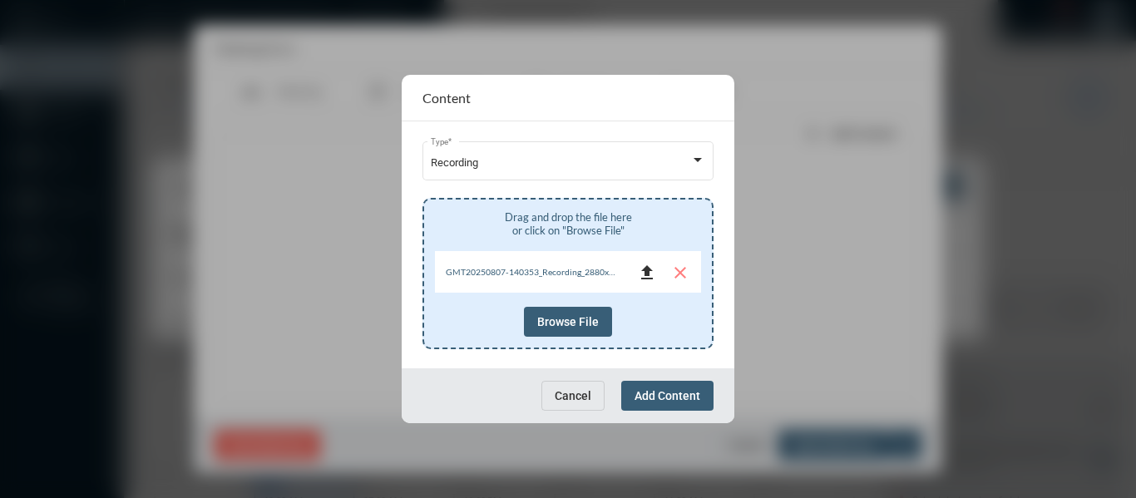
click at [646, 274] on mat-icon "file_upload" at bounding box center [647, 273] width 20 height 20
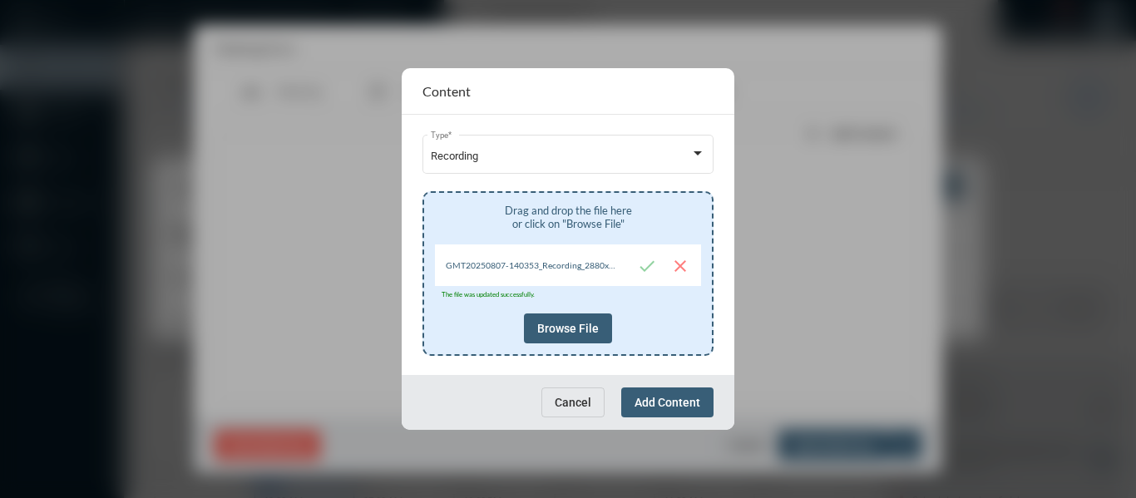
click at [678, 402] on span "Add Content" at bounding box center [667, 402] width 66 height 13
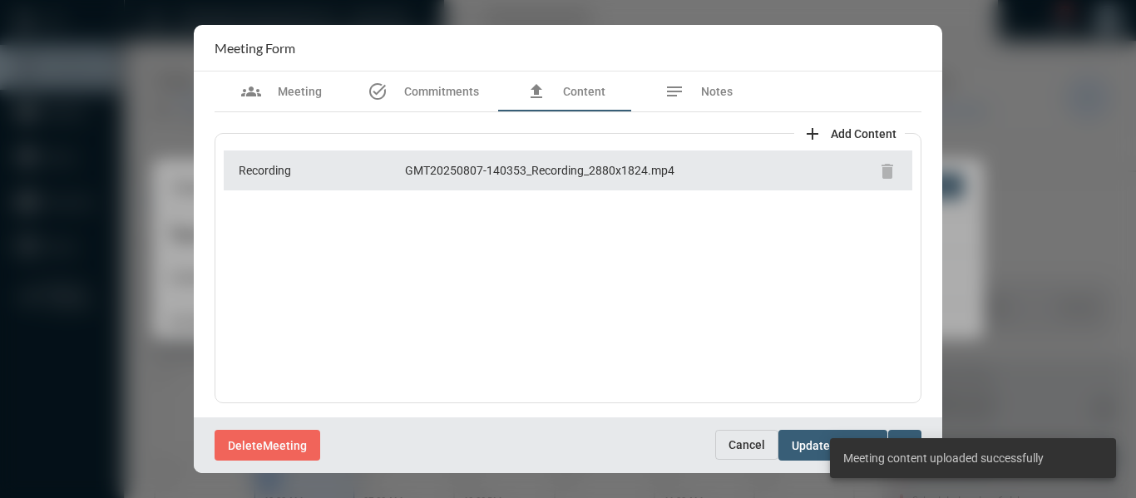
scroll to position [2, 0]
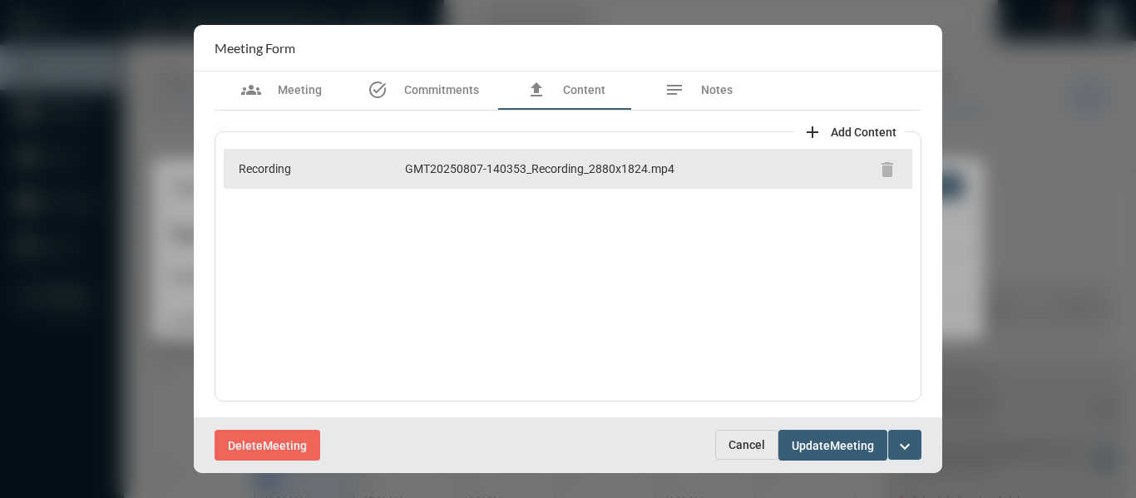
click at [904, 437] on mat-icon "expand_more" at bounding box center [905, 446] width 20 height 20
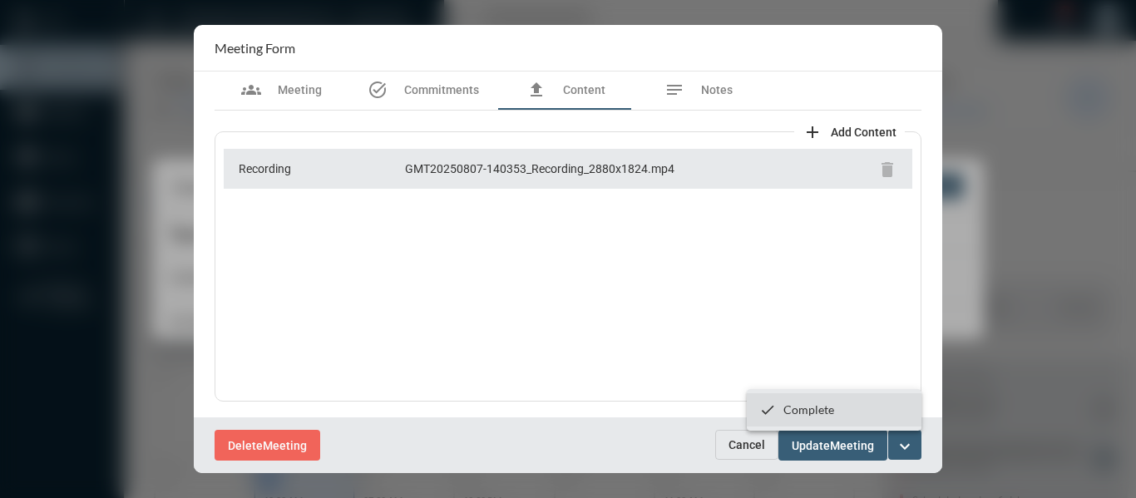
click at [796, 409] on p "Complete" at bounding box center [808, 409] width 51 height 14
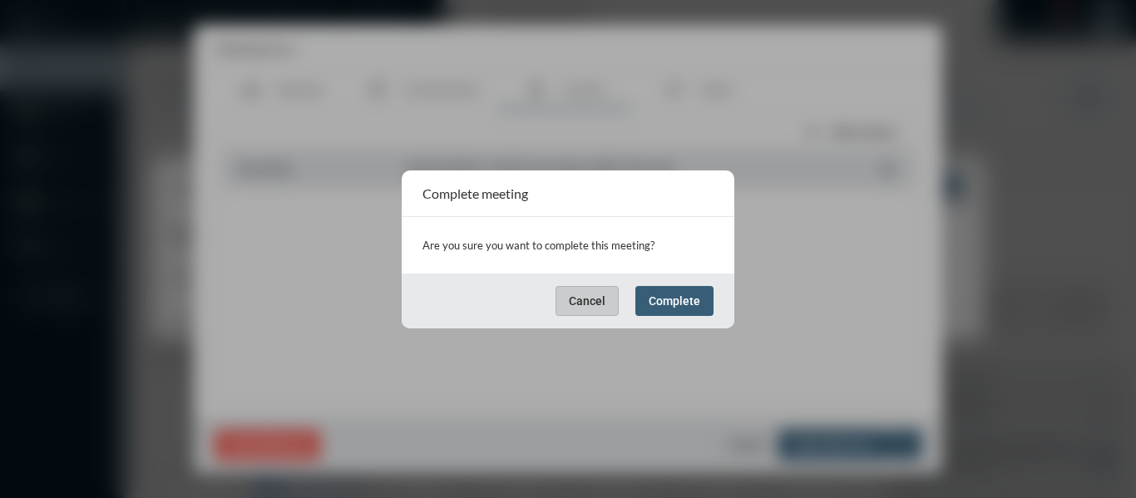
click at [682, 308] on button "Complete" at bounding box center [674, 301] width 78 height 30
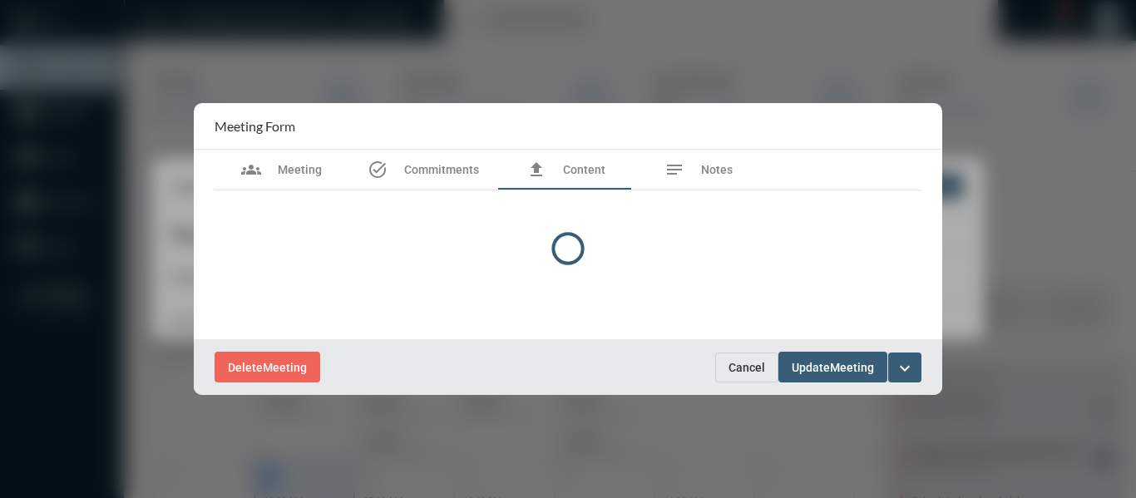
scroll to position [0, 0]
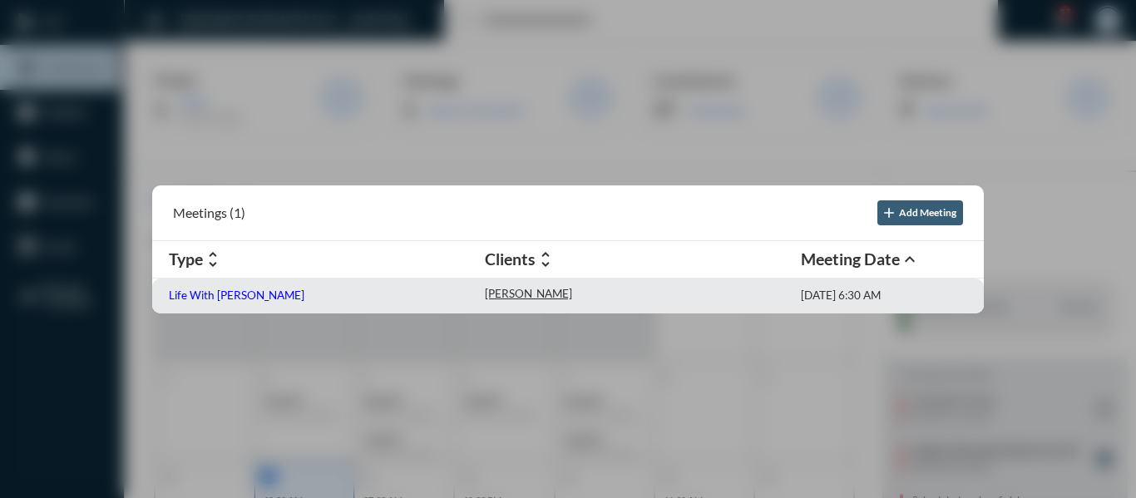
click at [234, 297] on p "Life With Alacrity" at bounding box center [237, 294] width 136 height 13
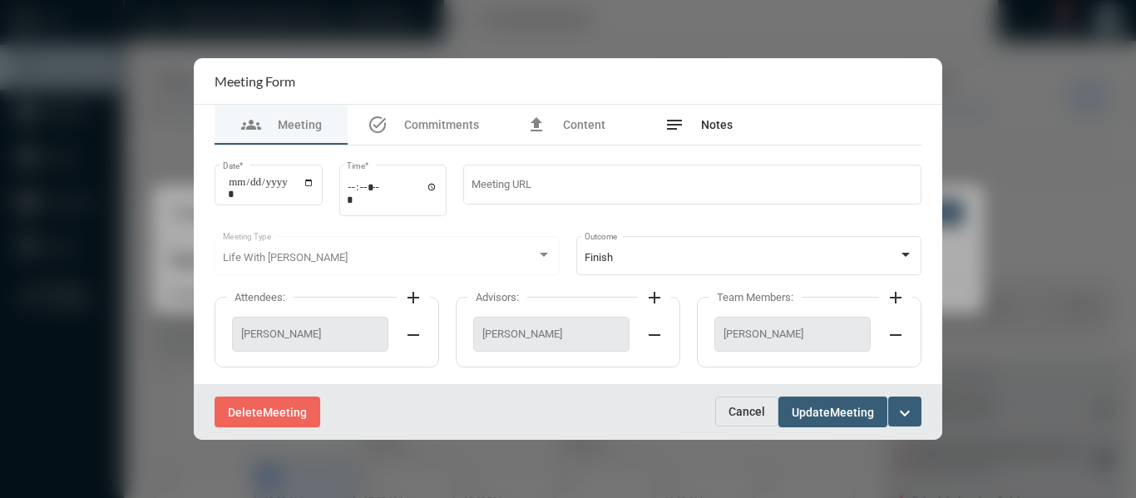
click at [714, 127] on span "Notes" at bounding box center [717, 124] width 32 height 13
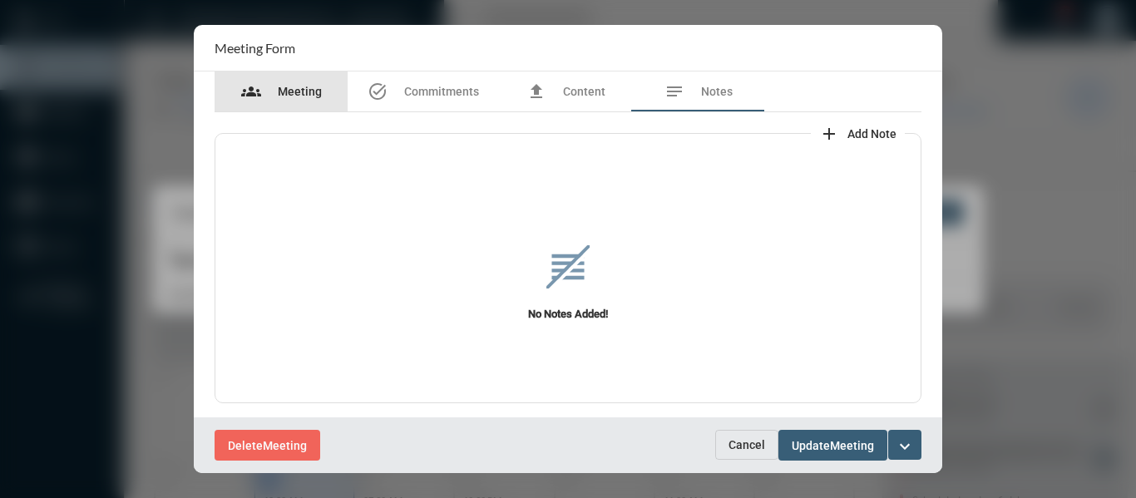
click at [283, 88] on span "Meeting" at bounding box center [300, 91] width 44 height 13
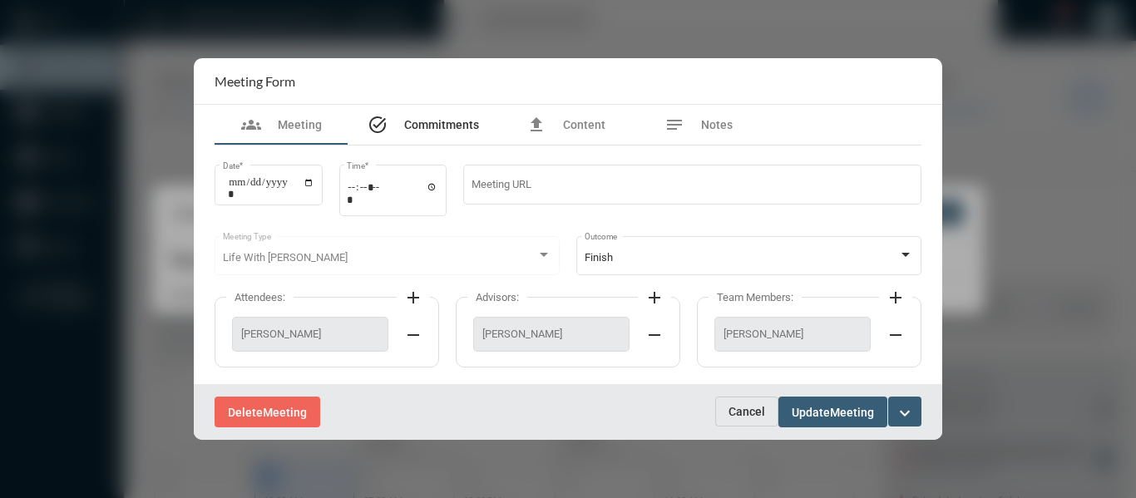
click at [461, 124] on span "Commitments" at bounding box center [441, 124] width 75 height 13
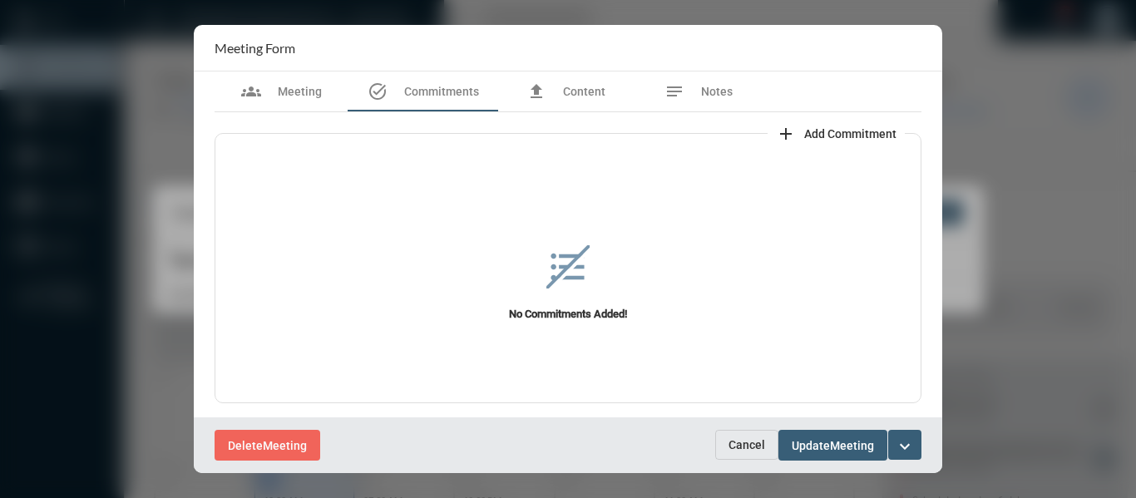
click at [816, 130] on span "Add Commitment" at bounding box center [850, 133] width 92 height 13
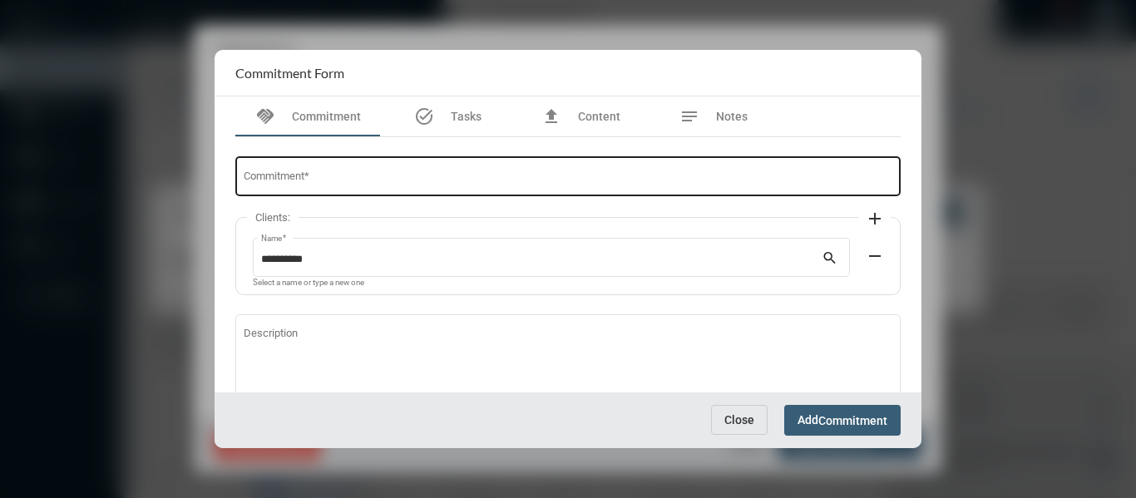
click at [510, 187] on div "Commitment *" at bounding box center [568, 175] width 649 height 42
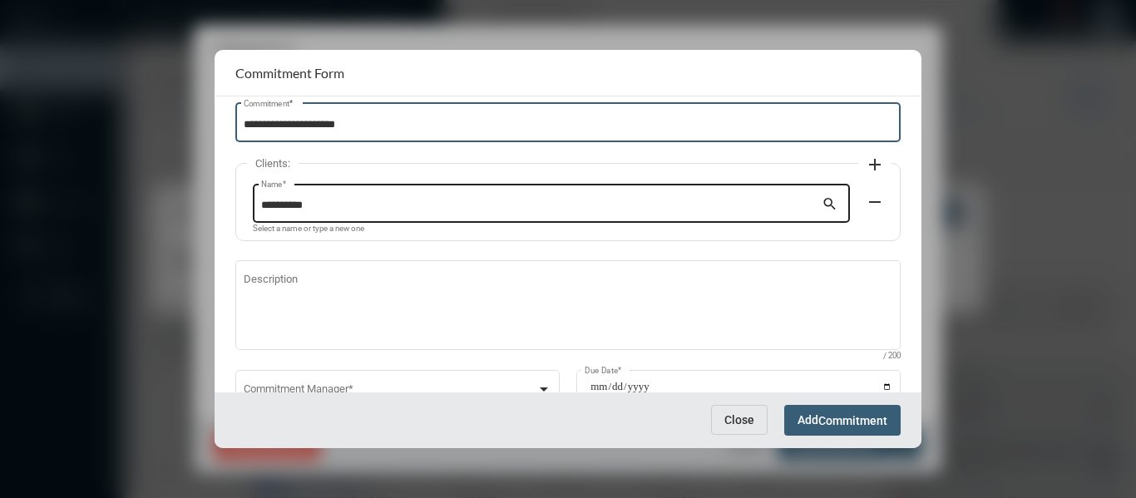
scroll to position [83, 0]
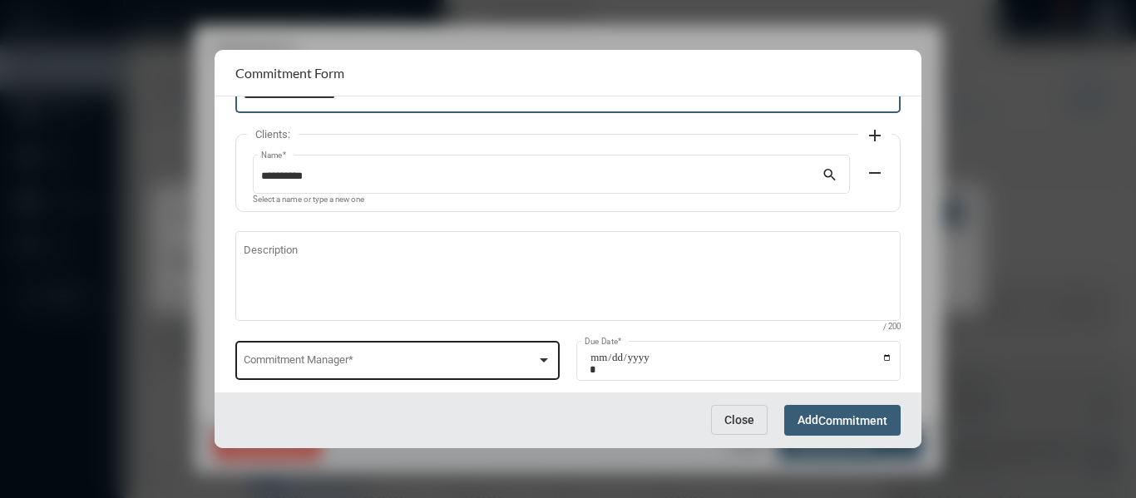
type input "**********"
click at [543, 356] on div at bounding box center [543, 359] width 15 height 13
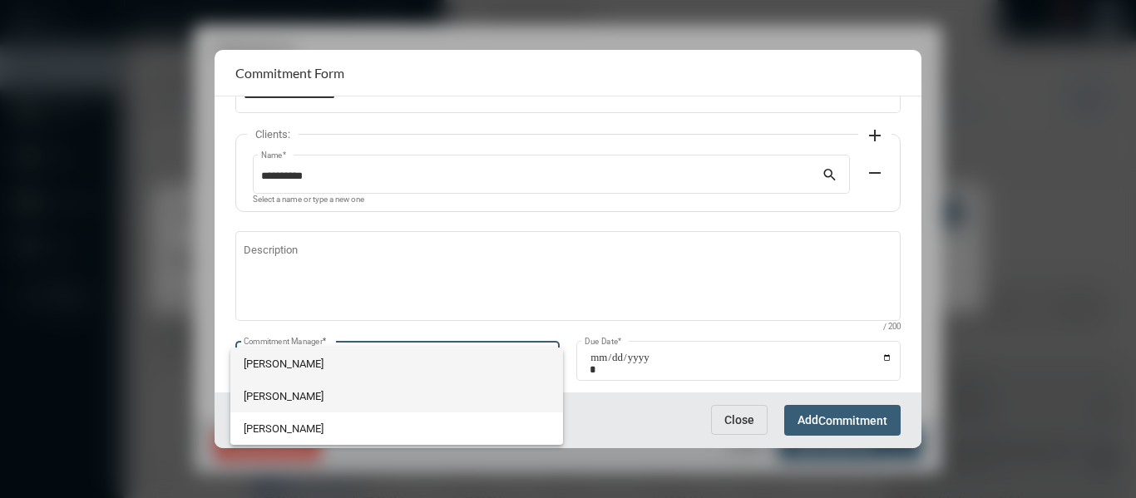
click at [283, 396] on span "Holly Skelton" at bounding box center [397, 396] width 306 height 32
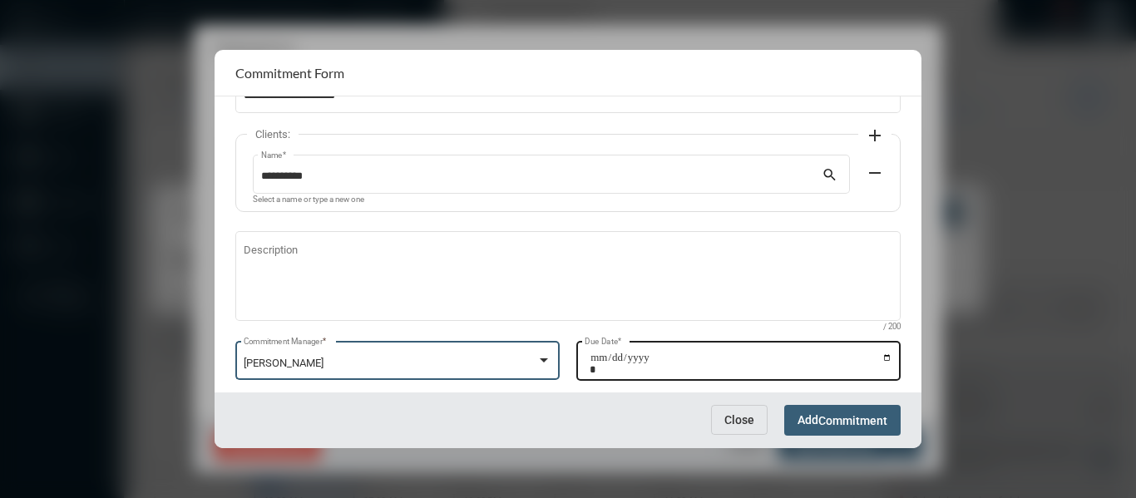
click at [882, 356] on input "Due Date *" at bounding box center [740, 363] width 303 height 23
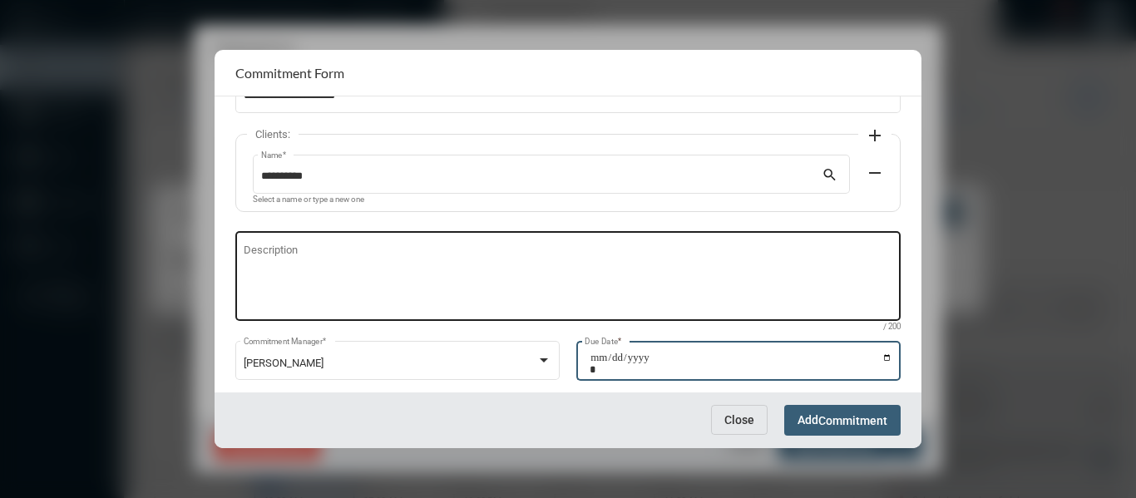
type input "**********"
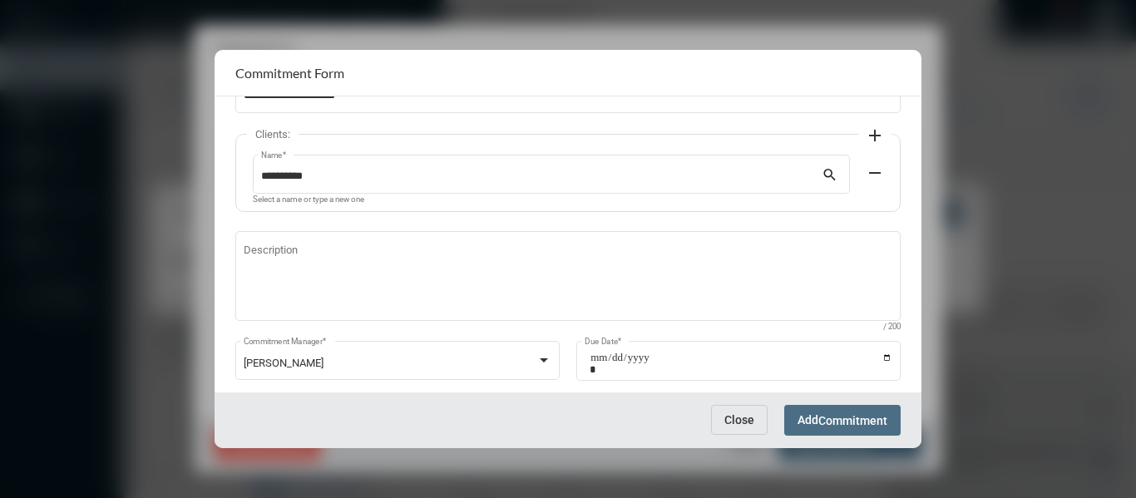
click at [850, 407] on button "Add Commitment" at bounding box center [842, 420] width 116 height 31
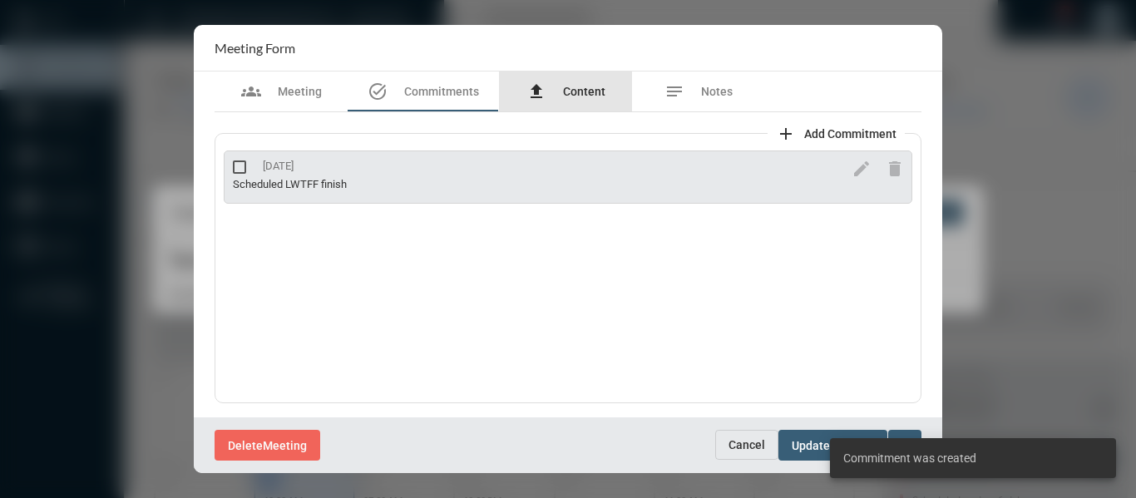
click at [576, 78] on div "file_upload Content" at bounding box center [565, 91] width 133 height 40
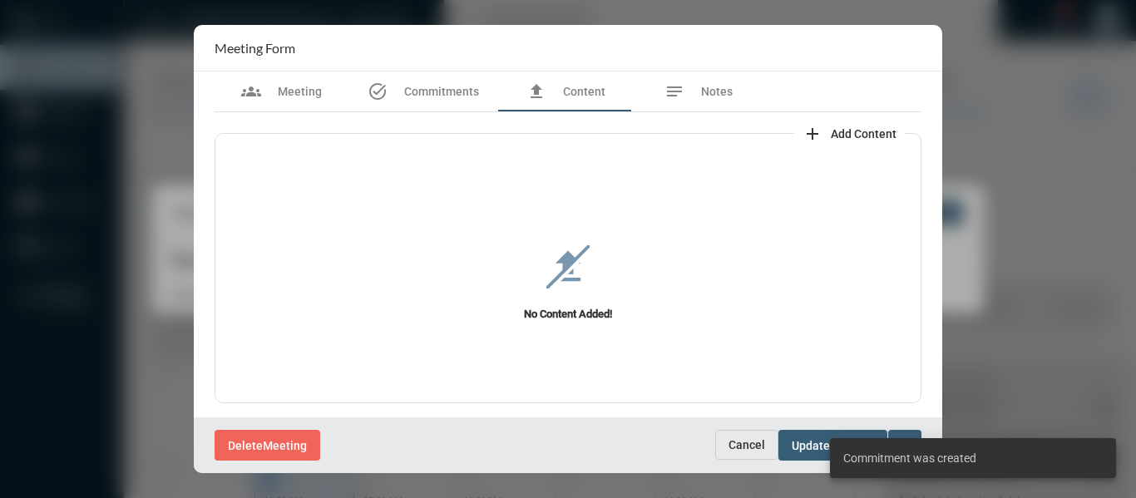
click at [858, 123] on button "add Add Content" at bounding box center [849, 132] width 111 height 33
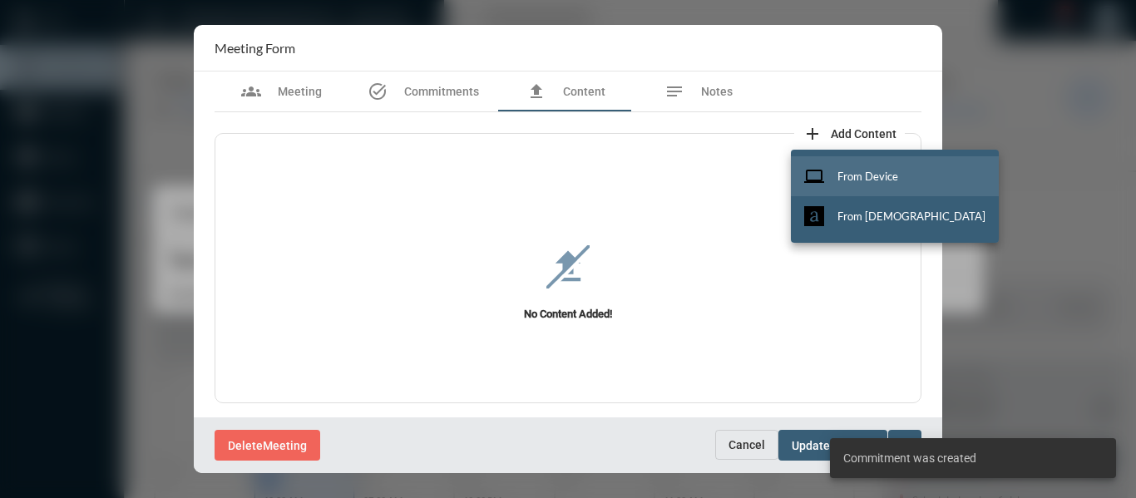
click at [859, 170] on span "From Device" at bounding box center [867, 176] width 61 height 13
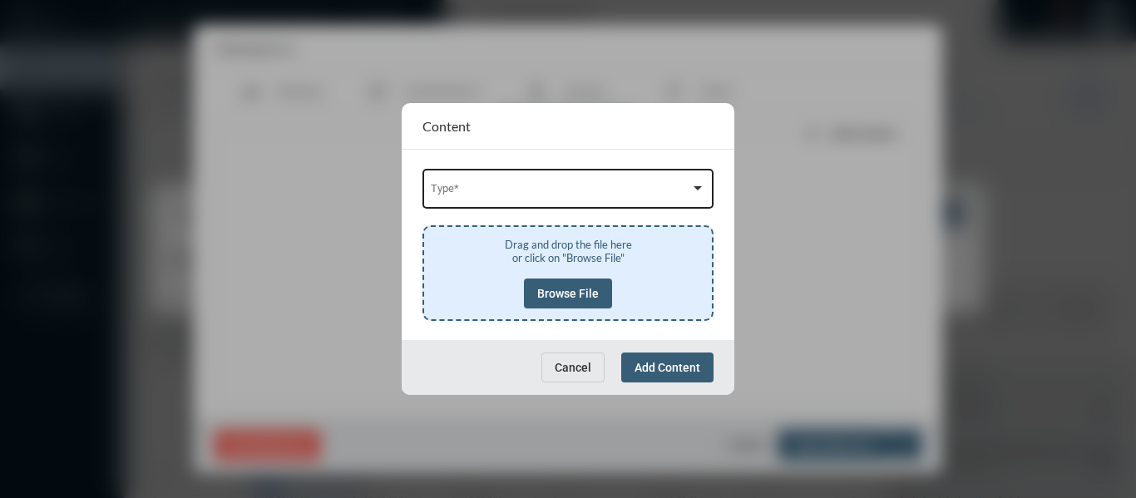
click at [553, 184] on div "Type *" at bounding box center [568, 187] width 275 height 42
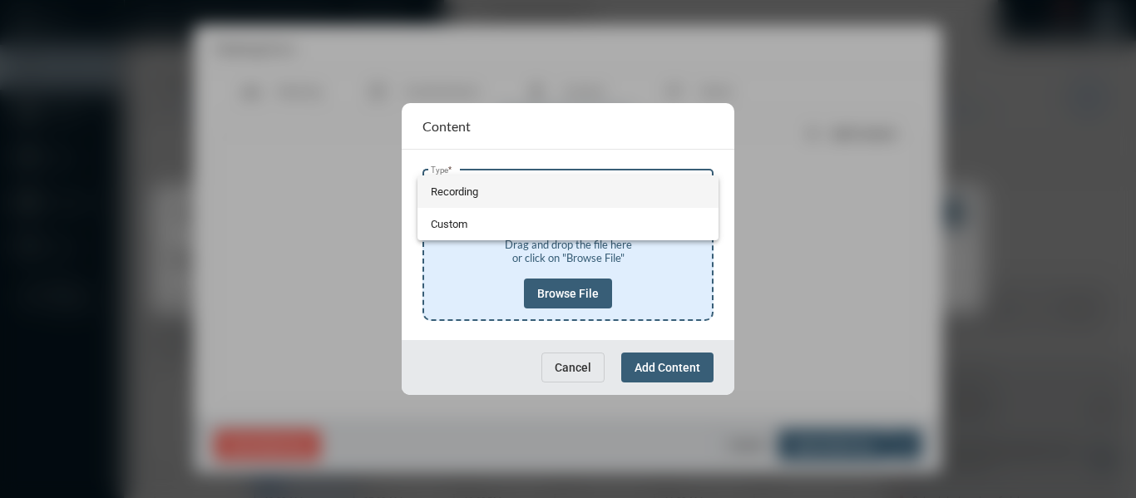
click at [456, 185] on span "Recording" at bounding box center [568, 191] width 275 height 32
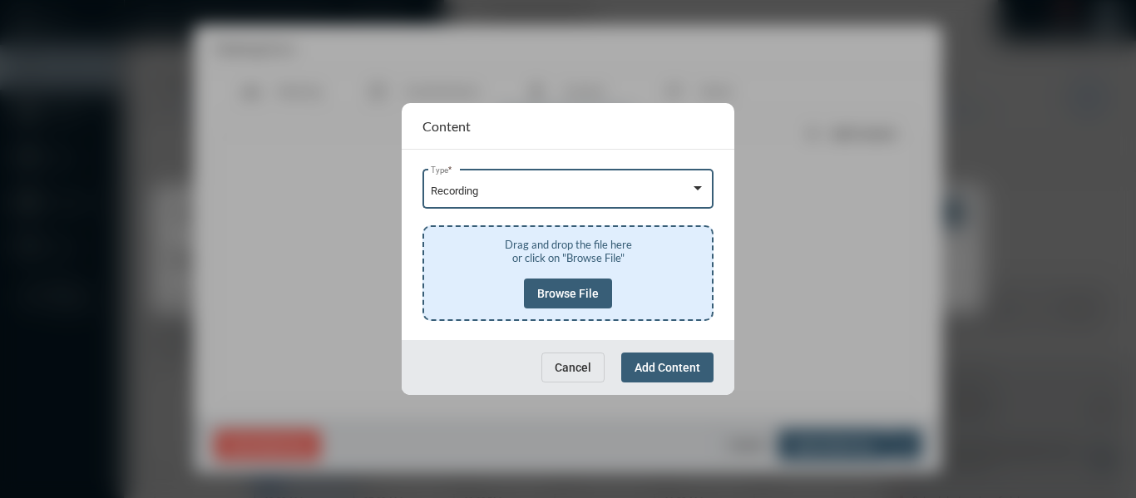
click at [594, 299] on span "Browse File" at bounding box center [568, 293] width 62 height 13
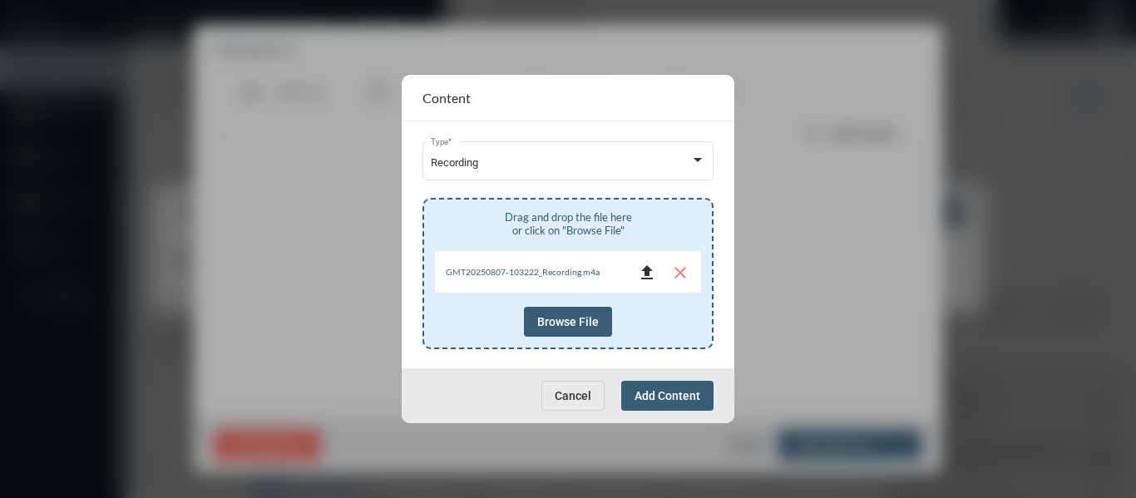
click at [646, 269] on mat-icon "file_upload" at bounding box center [647, 273] width 20 height 20
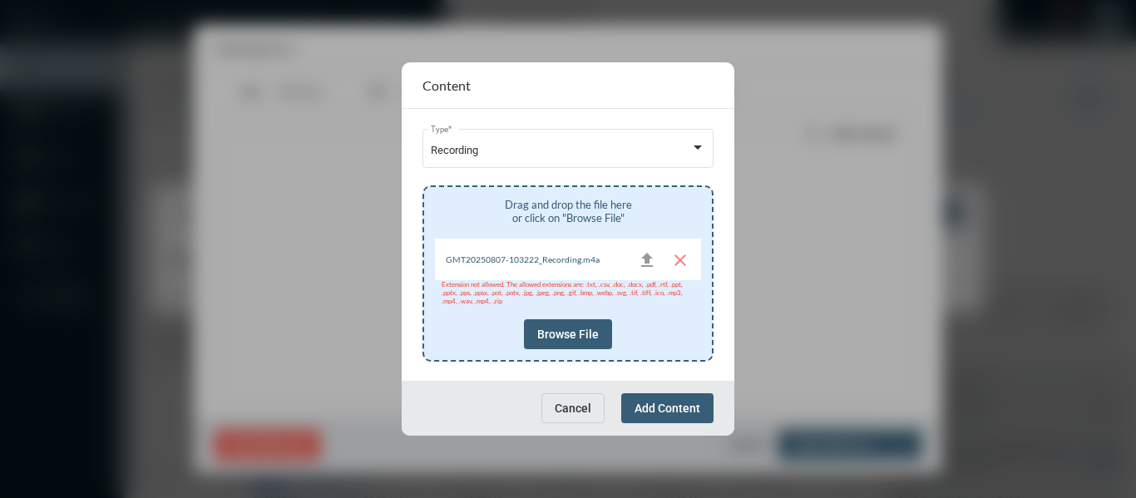
click at [574, 405] on span "Cancel" at bounding box center [572, 408] width 37 height 13
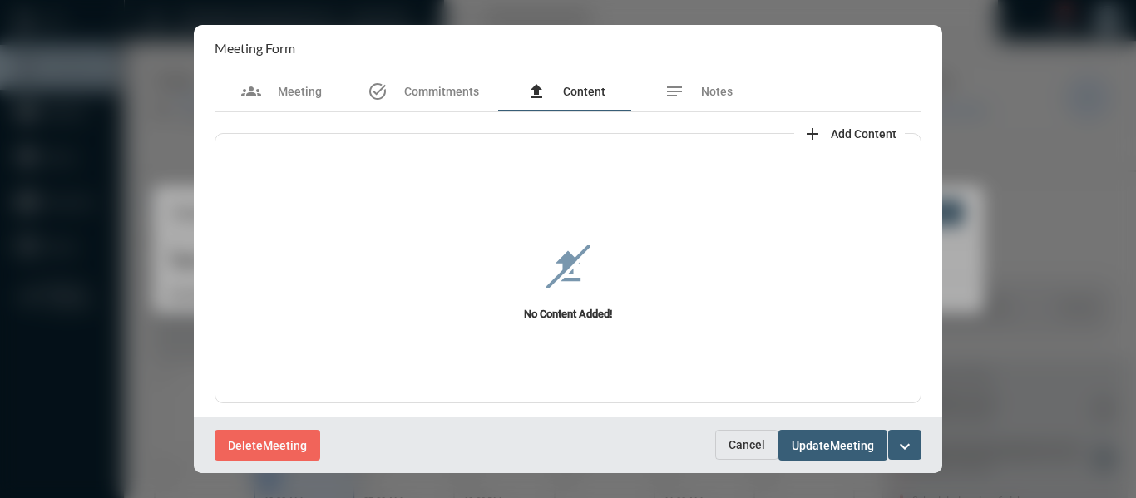
click at [575, 92] on span "Content" at bounding box center [584, 91] width 42 height 13
click at [859, 128] on span "Add Content" at bounding box center [863, 133] width 66 height 13
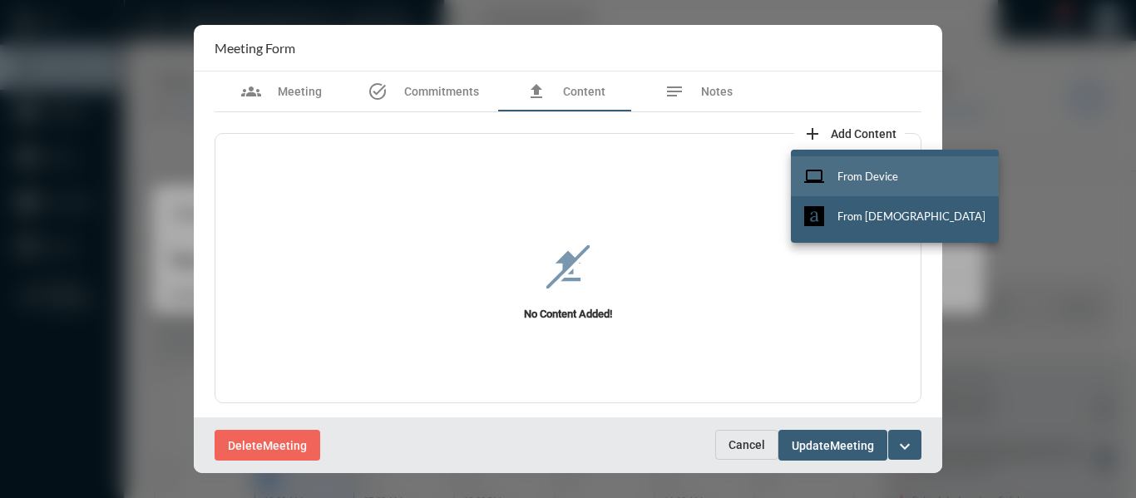
click at [875, 172] on span "From Device" at bounding box center [867, 176] width 61 height 13
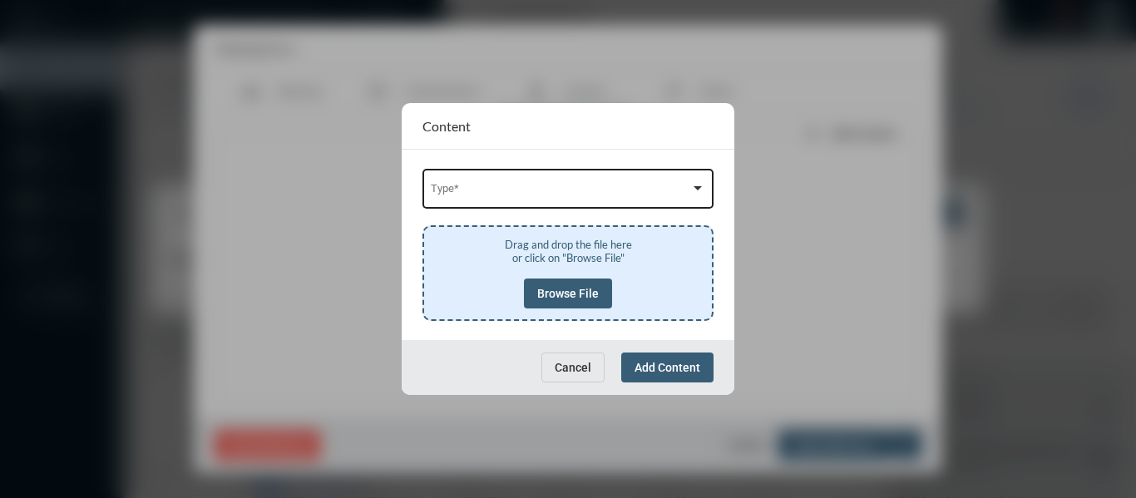
click at [609, 193] on span at bounding box center [561, 191] width 260 height 12
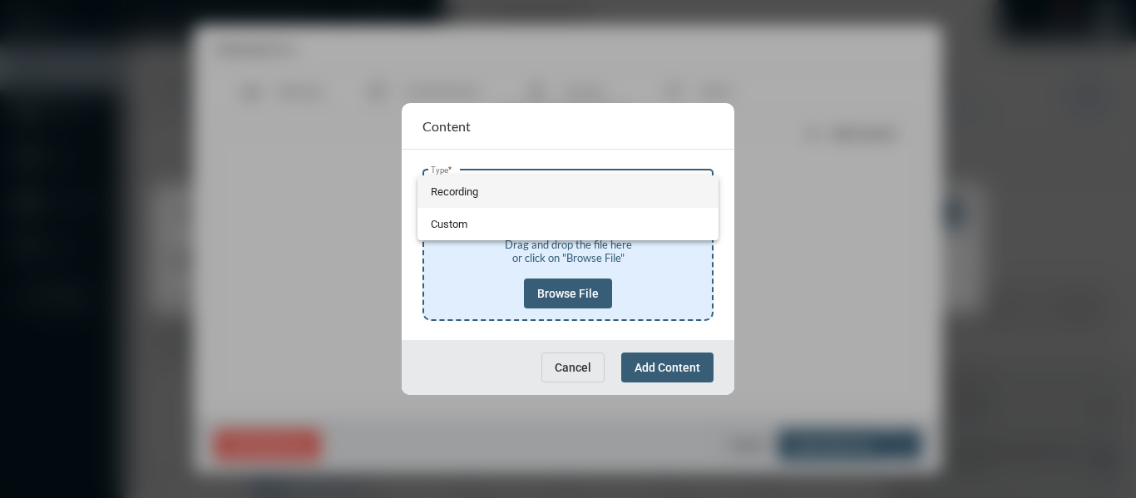
click at [433, 189] on span "Recording" at bounding box center [568, 191] width 275 height 32
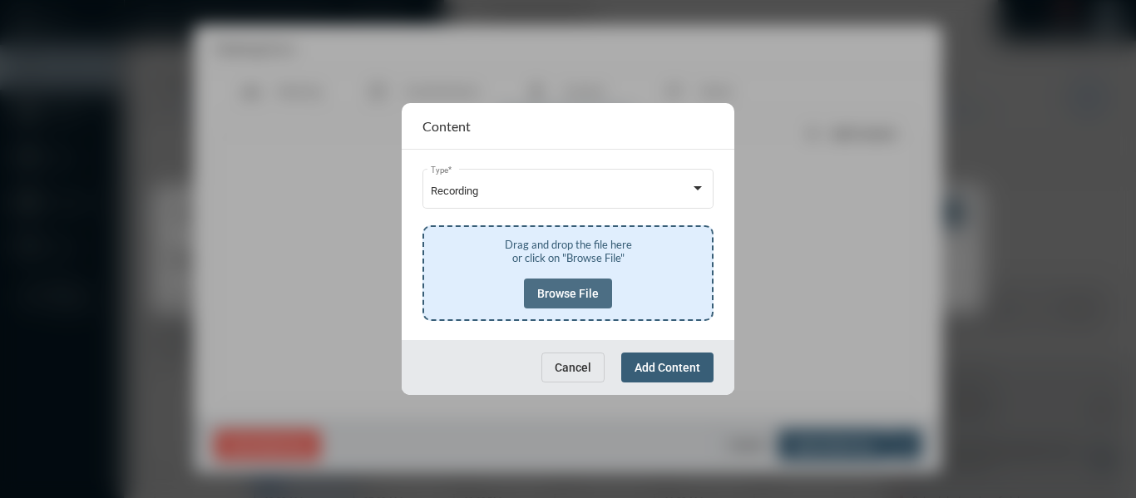
click at [569, 292] on span "Browse File" at bounding box center [568, 293] width 62 height 13
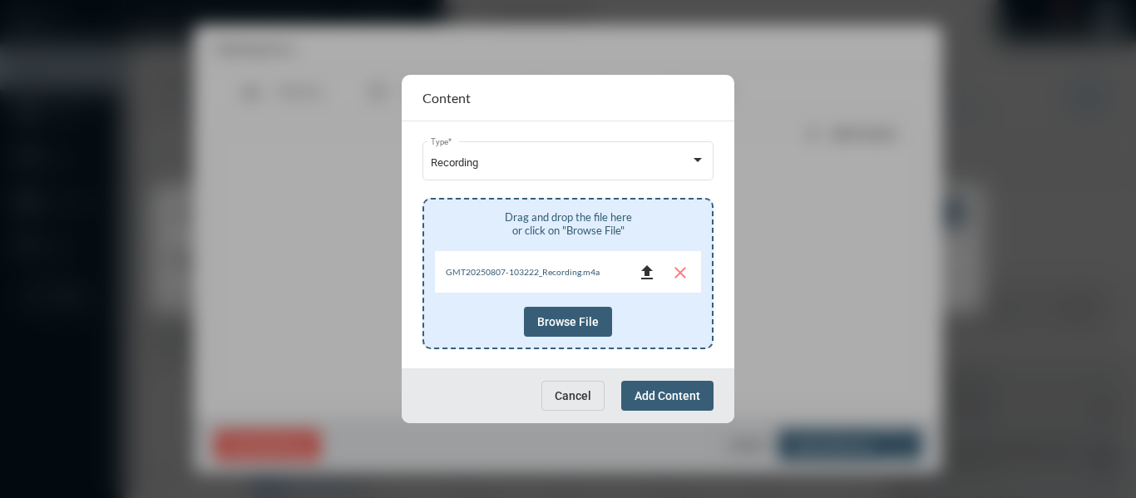
click at [649, 269] on mat-icon "file_upload" at bounding box center [647, 273] width 20 height 20
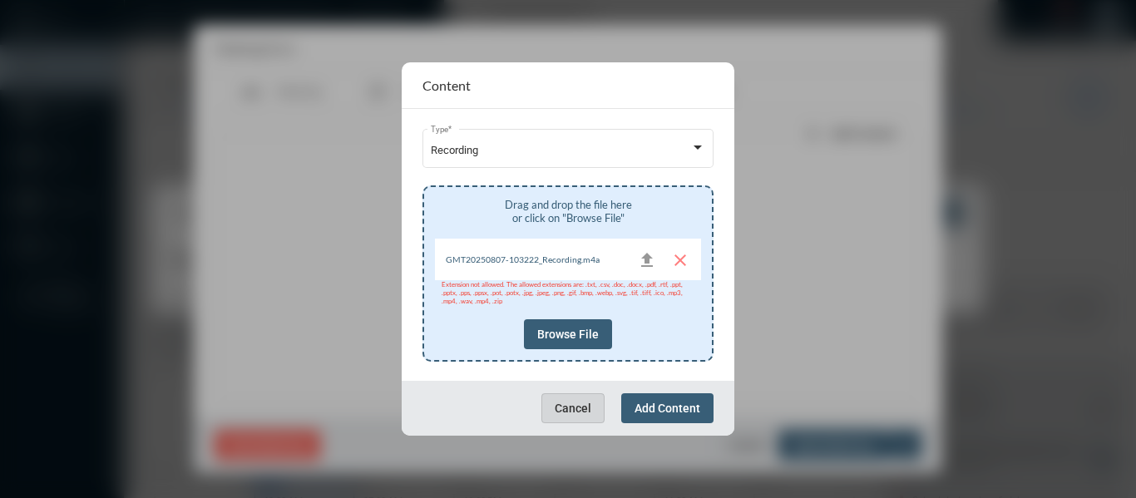
click at [563, 409] on span "Cancel" at bounding box center [572, 408] width 37 height 13
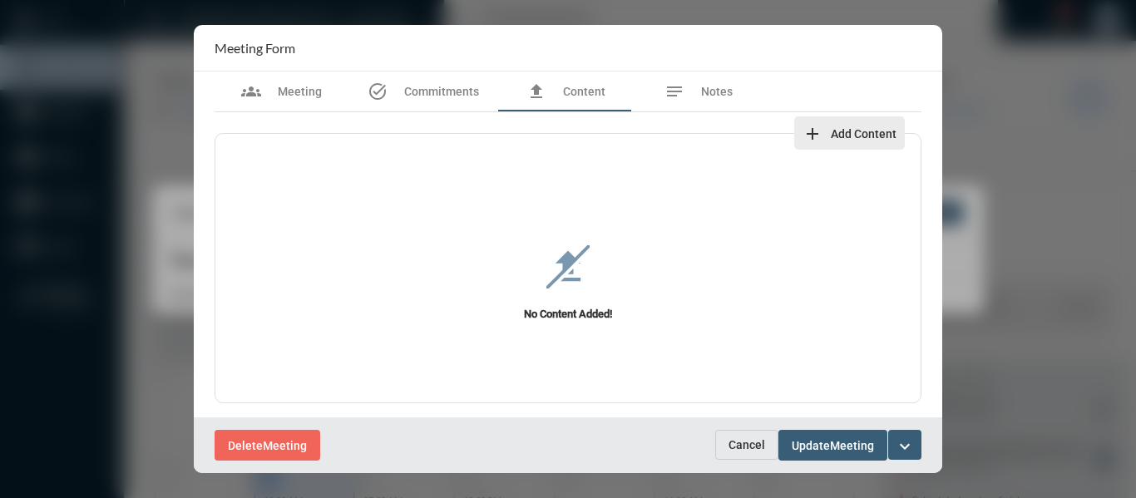
click at [855, 132] on span "Add Content" at bounding box center [863, 133] width 66 height 13
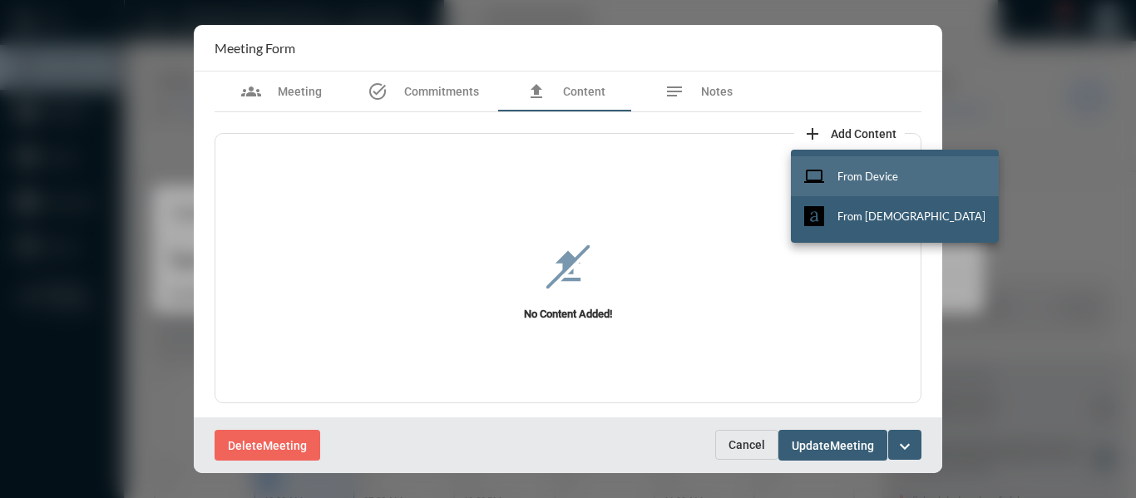
click at [878, 174] on span "From Device" at bounding box center [867, 176] width 61 height 13
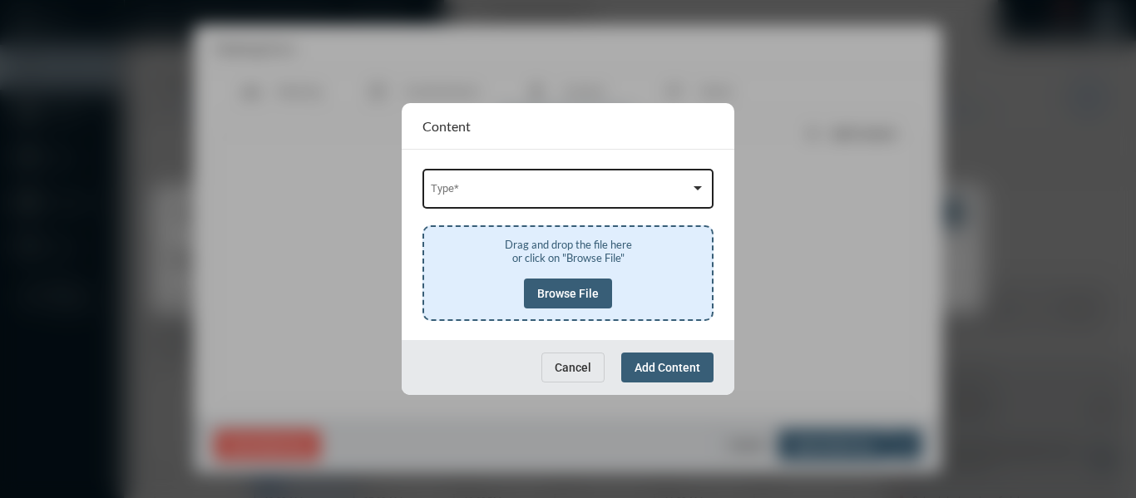
click at [645, 191] on span at bounding box center [561, 191] width 260 height 12
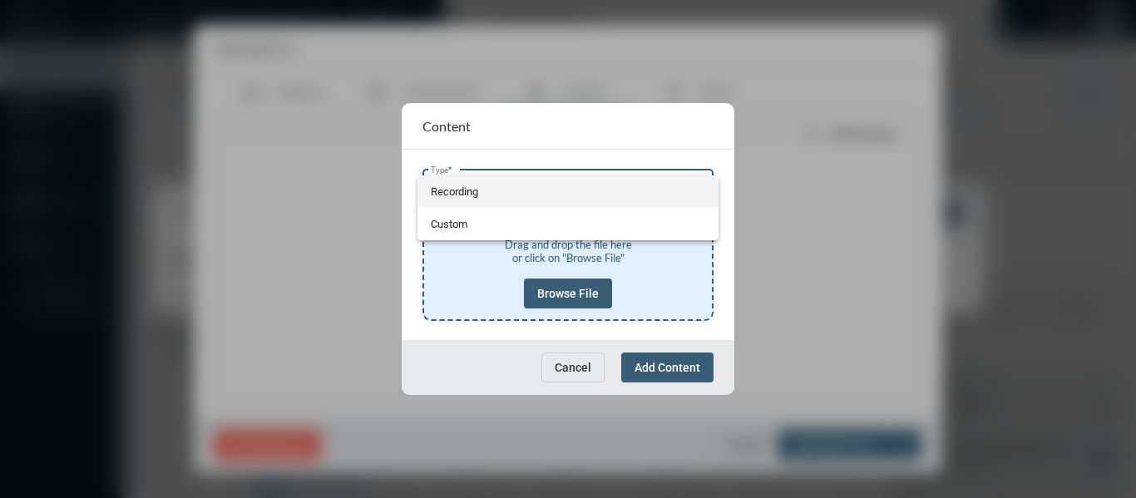
click at [456, 188] on span "Recording" at bounding box center [568, 191] width 275 height 32
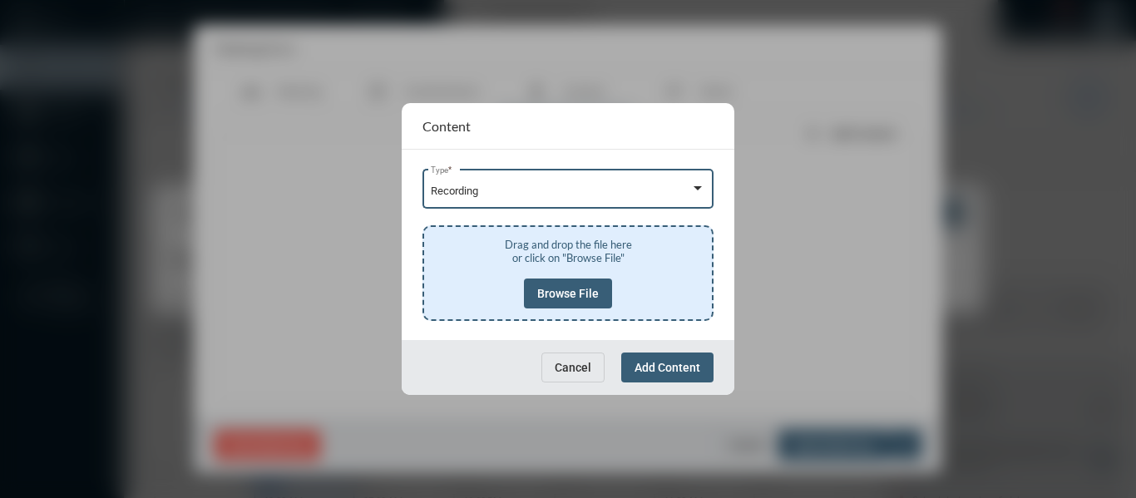
click at [576, 295] on span "Browse File" at bounding box center [568, 293] width 62 height 13
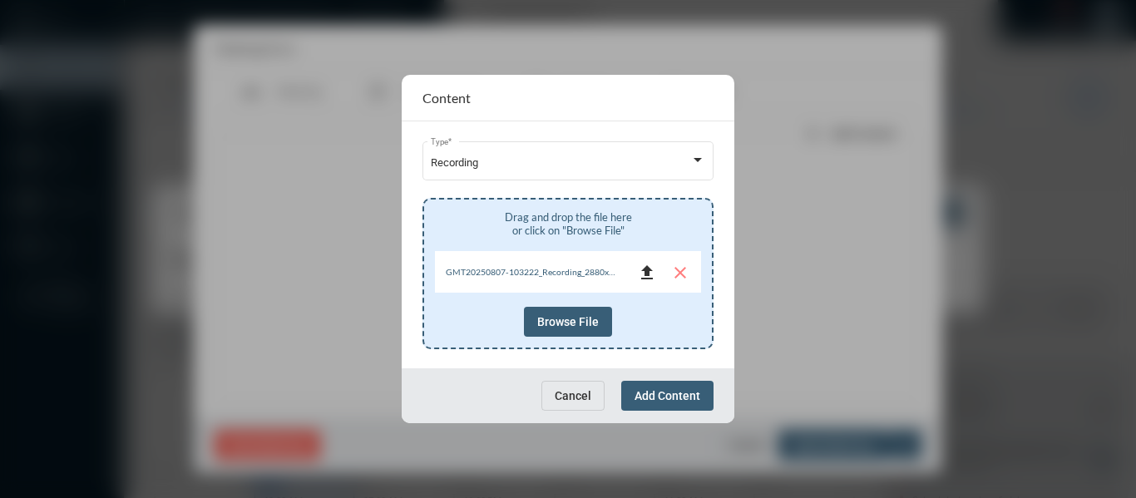
click at [647, 274] on mat-icon "file_upload" at bounding box center [647, 273] width 20 height 20
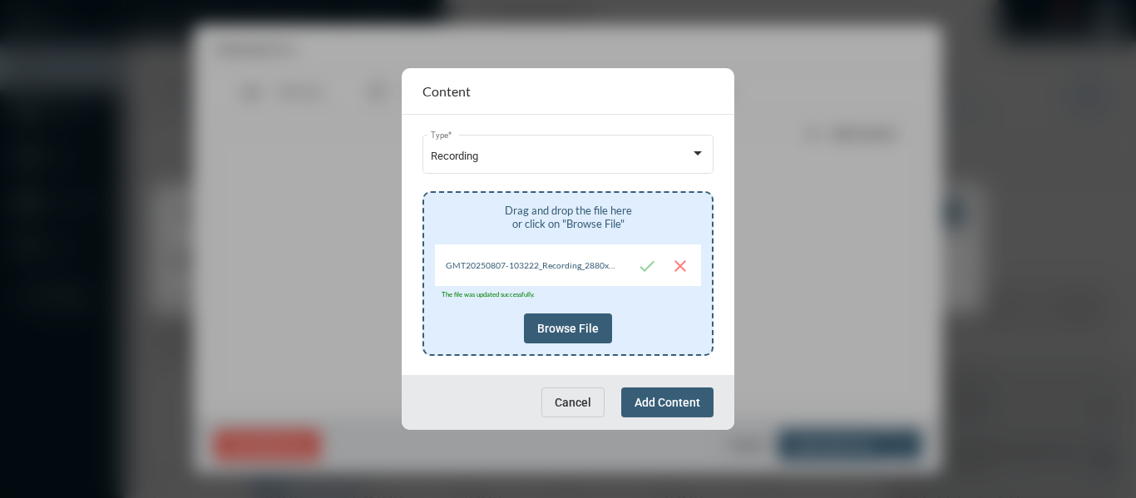
click at [663, 397] on span "Add Content" at bounding box center [667, 402] width 66 height 13
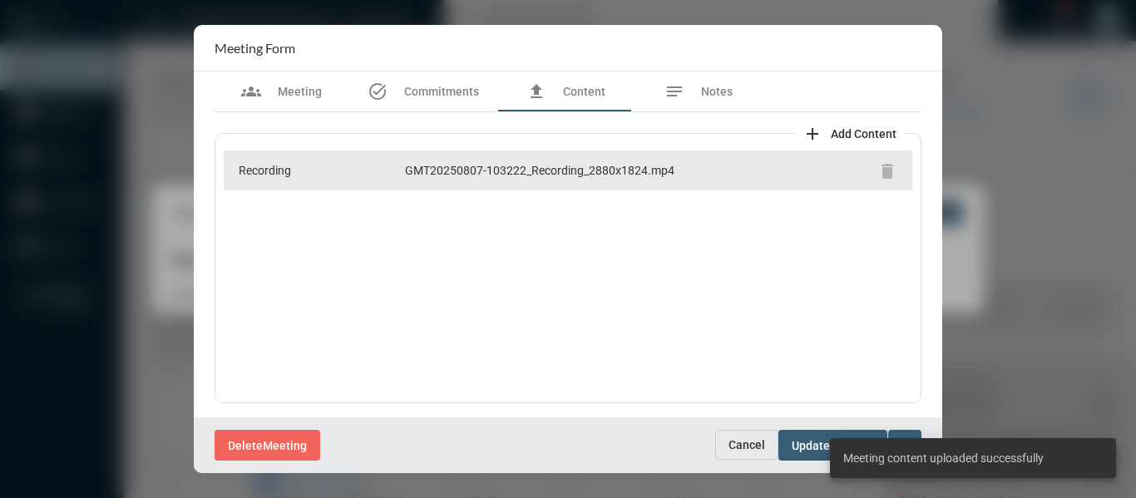
scroll to position [2, 0]
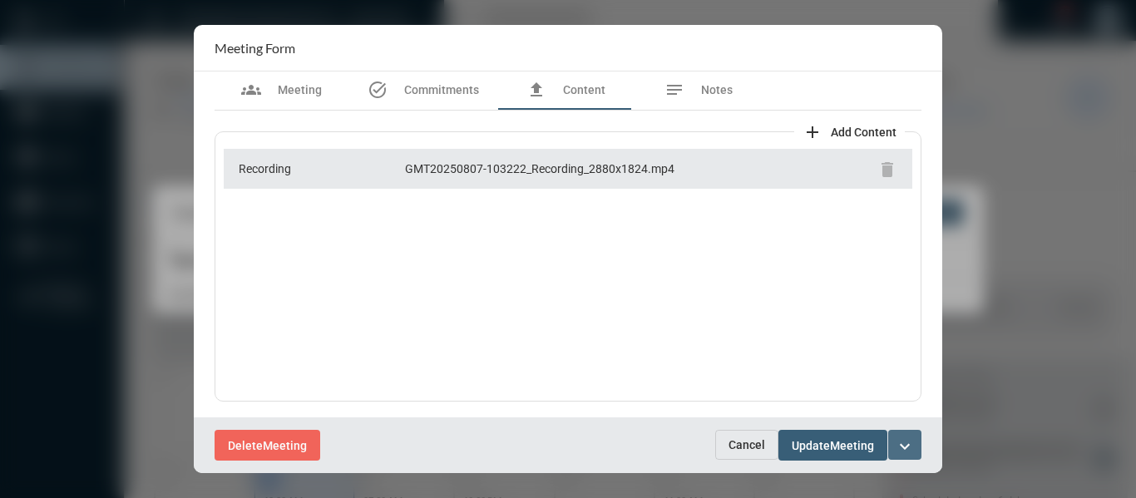
click at [909, 446] on mat-icon "expand_more" at bounding box center [905, 446] width 20 height 20
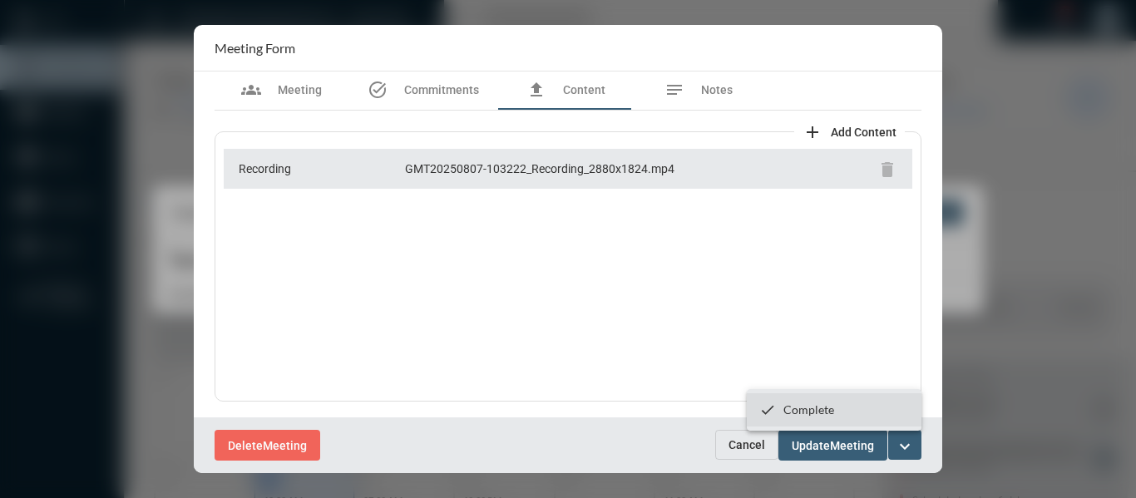
click at [816, 408] on p "Complete" at bounding box center [808, 409] width 51 height 14
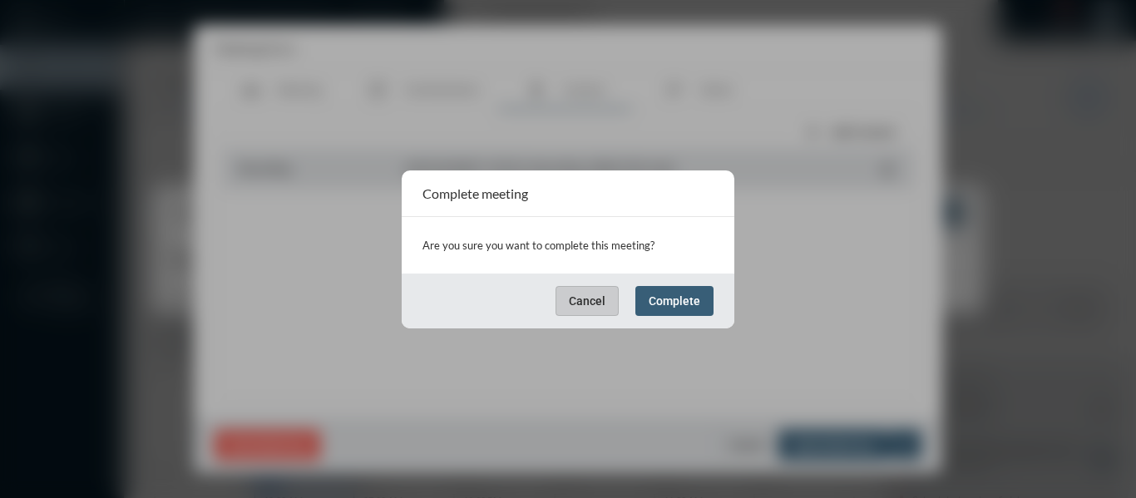
click at [703, 296] on button "Complete" at bounding box center [674, 301] width 78 height 30
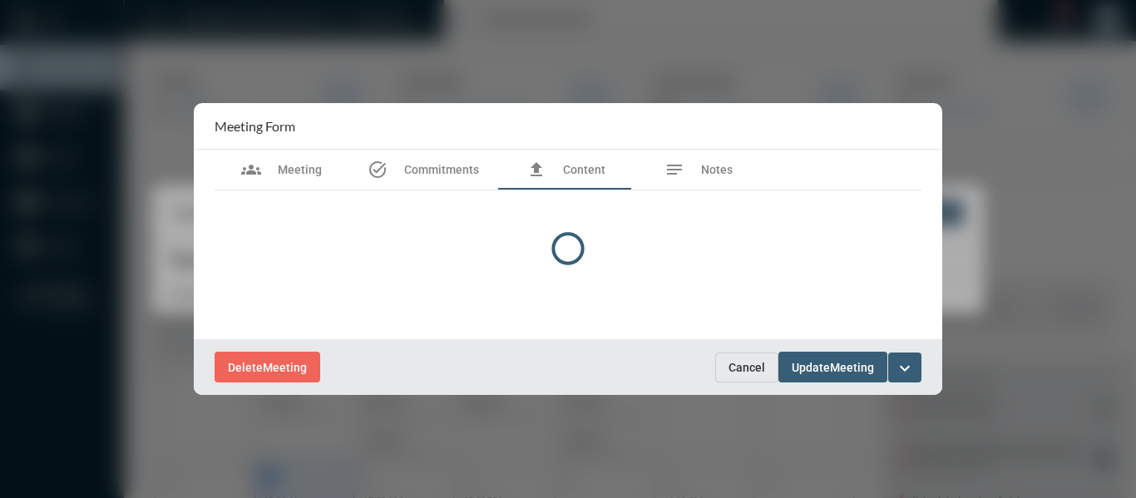
scroll to position [0, 0]
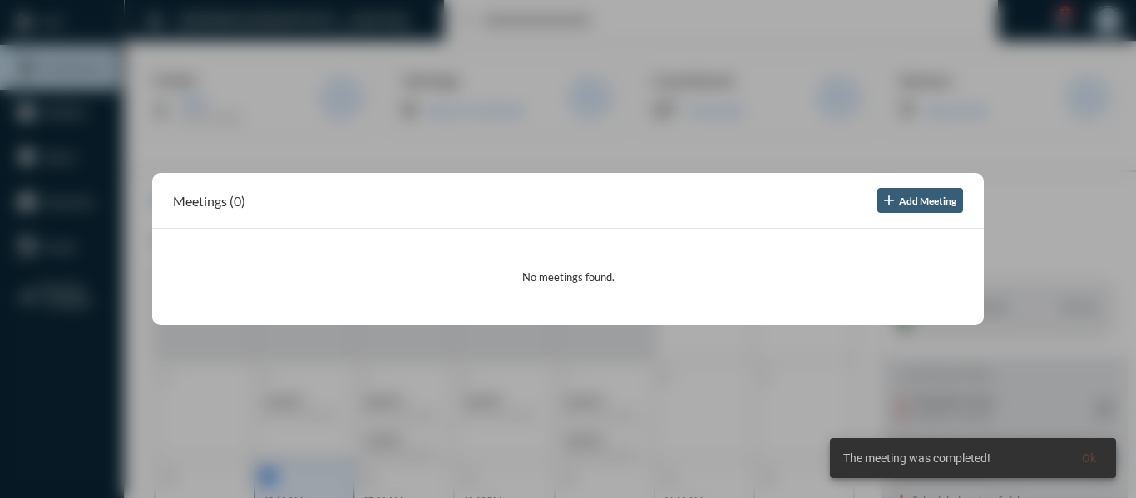
click at [595, 138] on div at bounding box center [568, 249] width 1136 height 498
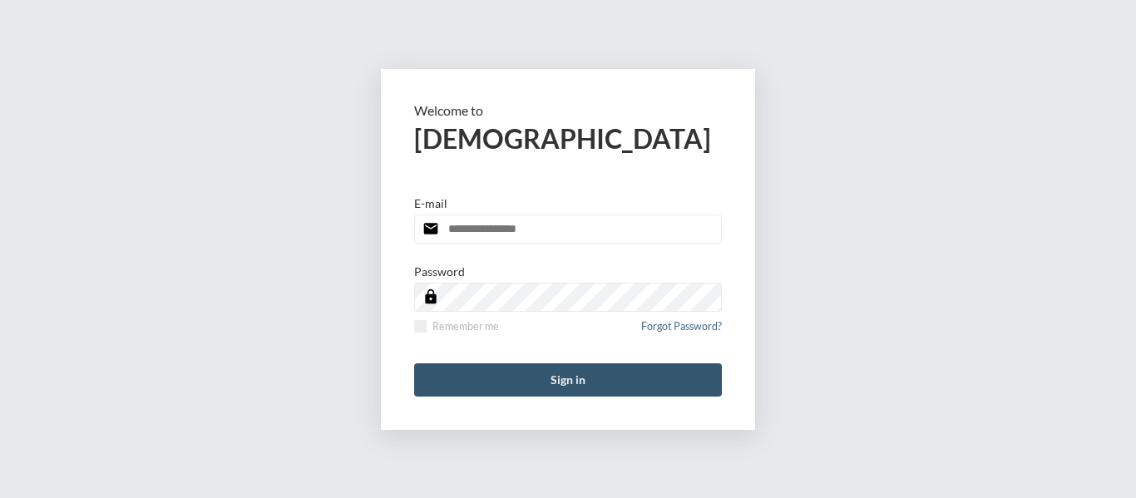
type input "**********"
click at [570, 382] on button "Sign in" at bounding box center [568, 379] width 308 height 33
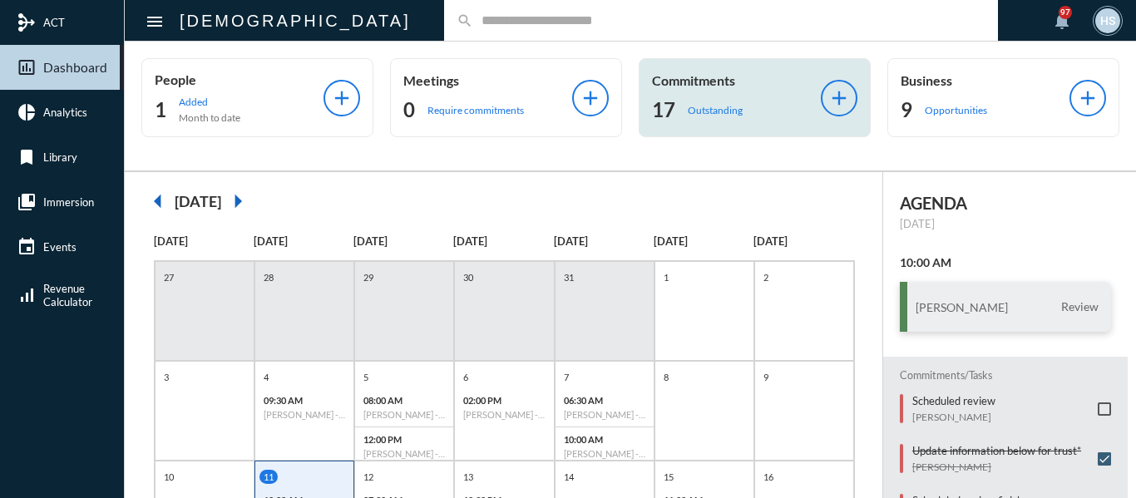
click at [702, 113] on p "Outstanding" at bounding box center [715, 110] width 55 height 12
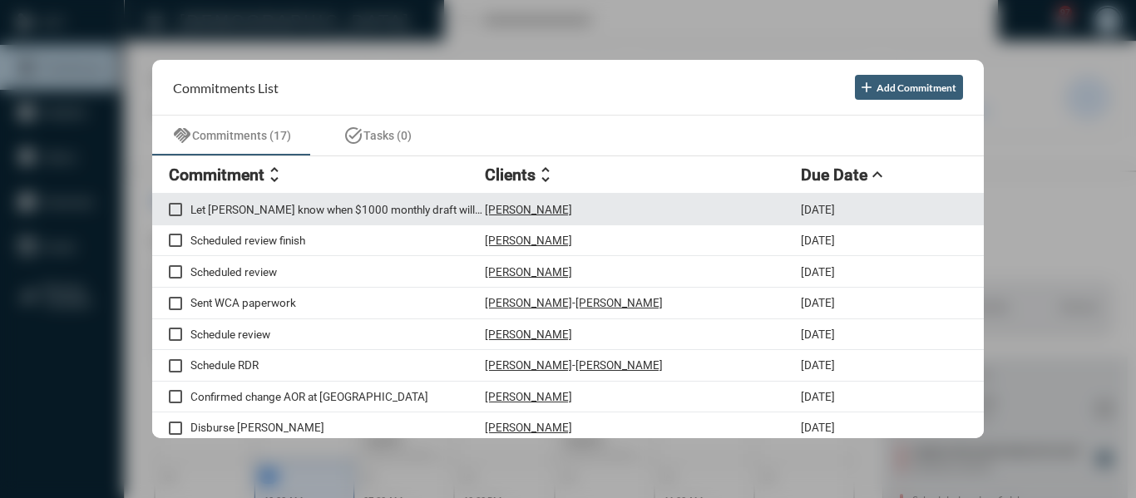
click at [446, 210] on p "Let Katelyn know when $1000 monthly draft will begin" at bounding box center [337, 209] width 294 height 13
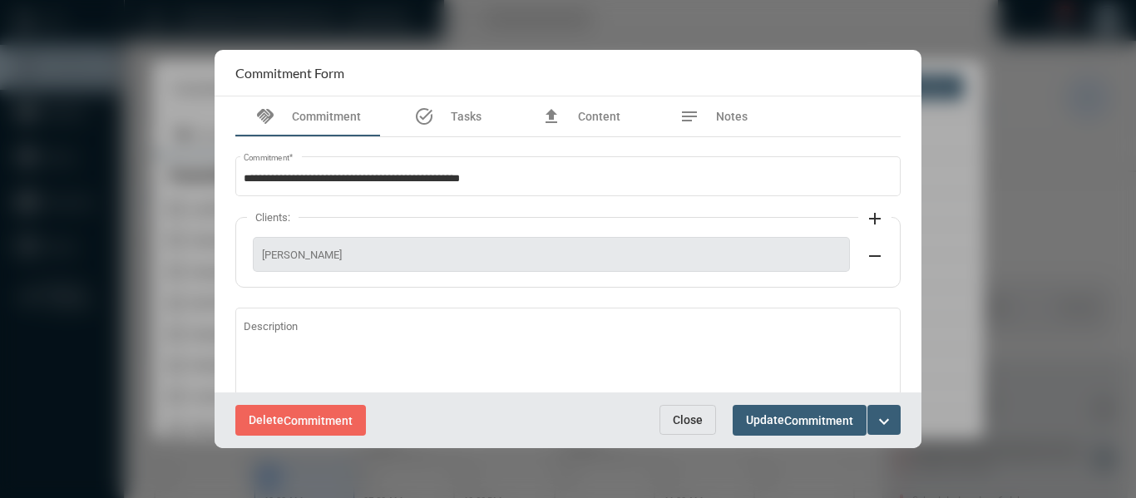
click at [884, 421] on mat-icon "expand_more" at bounding box center [884, 422] width 20 height 20
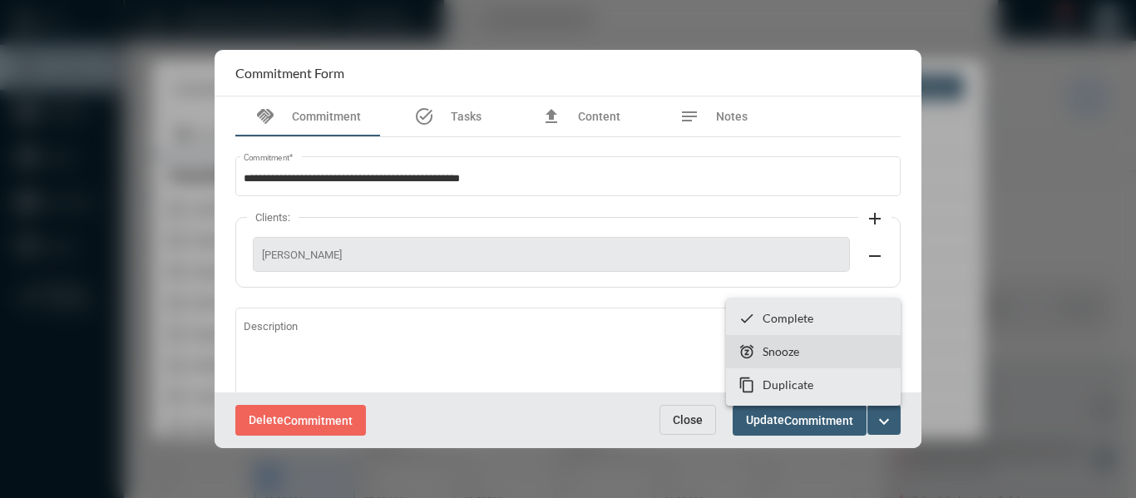
click at [776, 348] on p "Snooze" at bounding box center [780, 351] width 37 height 14
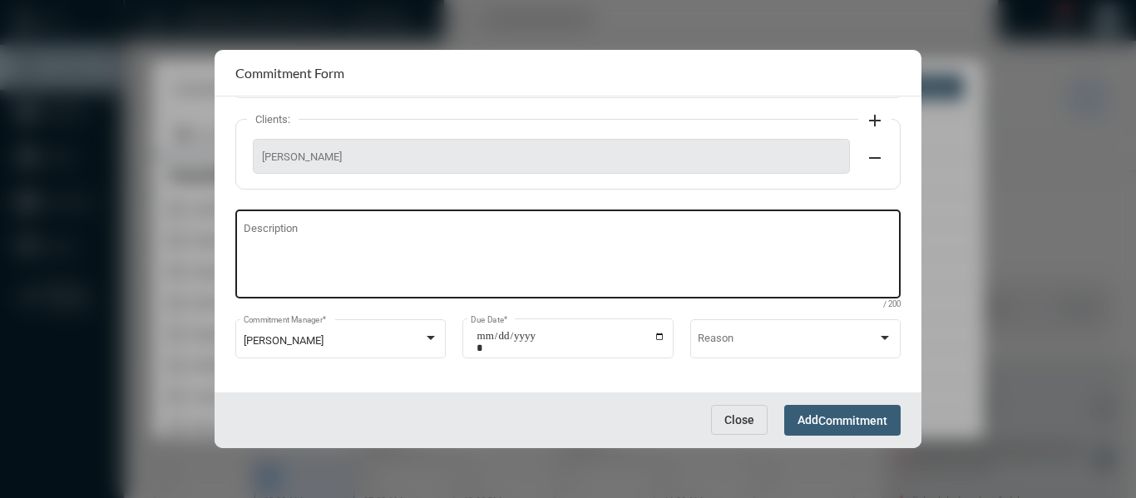
scroll to position [106, 0]
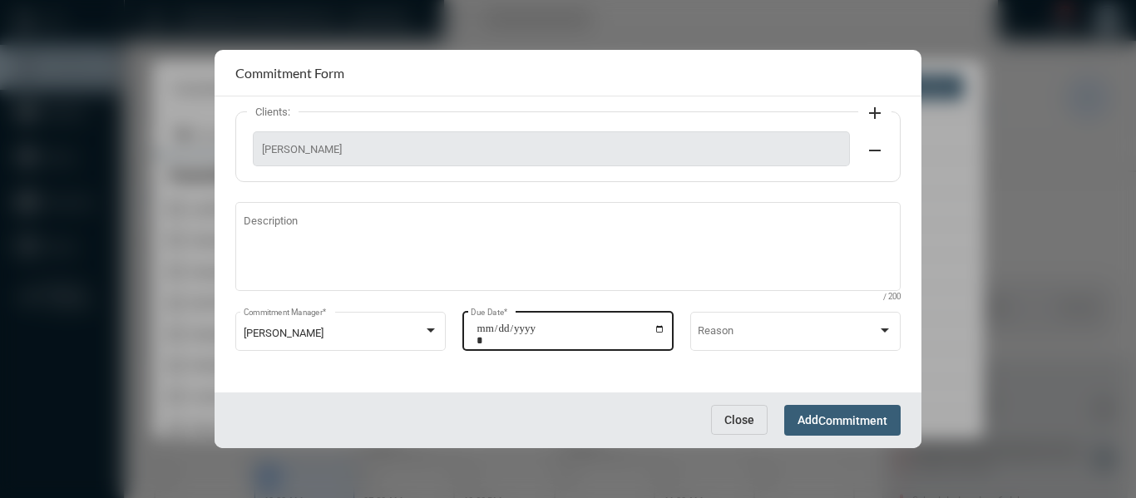
click at [657, 328] on input "**********" at bounding box center [570, 334] width 189 height 23
type input "**********"
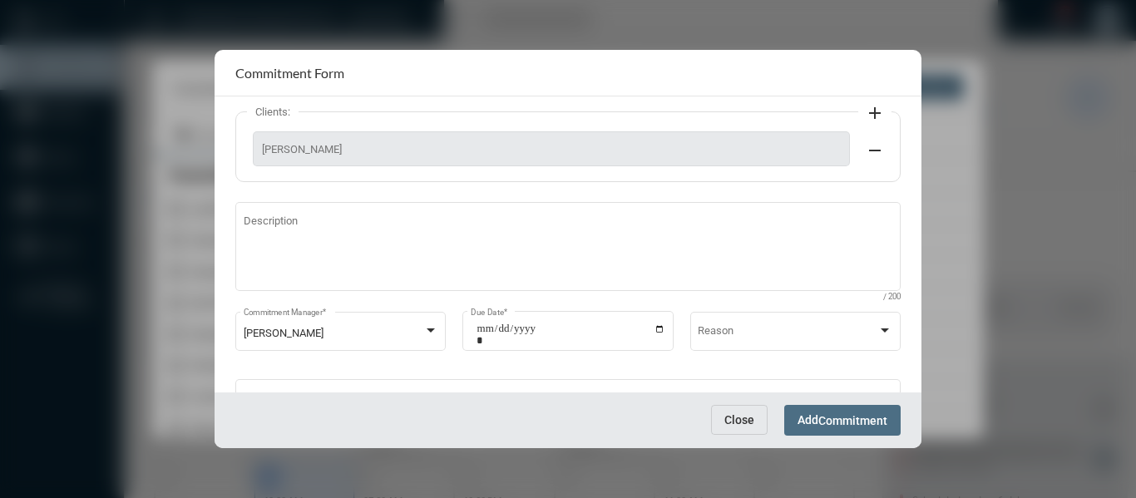
click at [860, 415] on span "Commitment" at bounding box center [852, 420] width 69 height 13
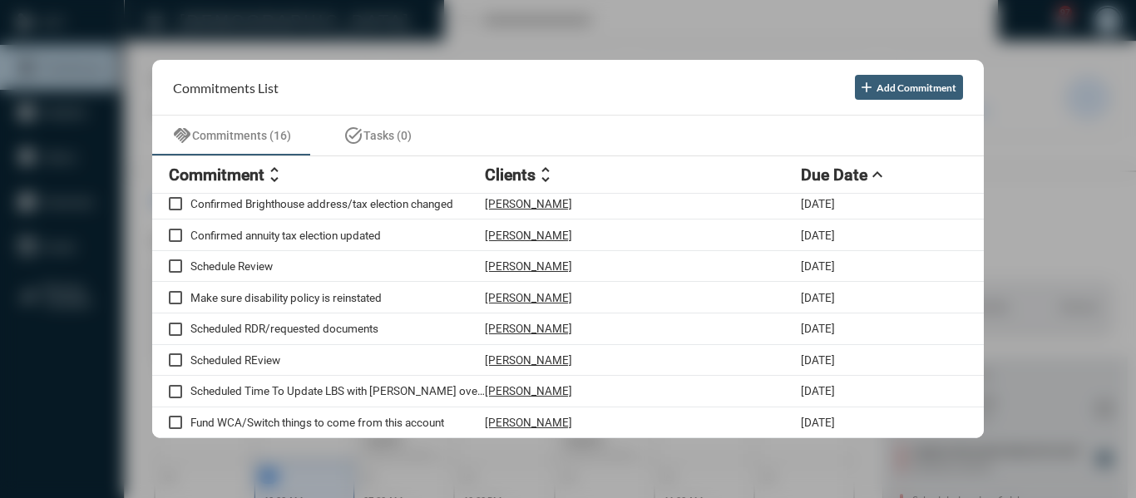
scroll to position [256, 0]
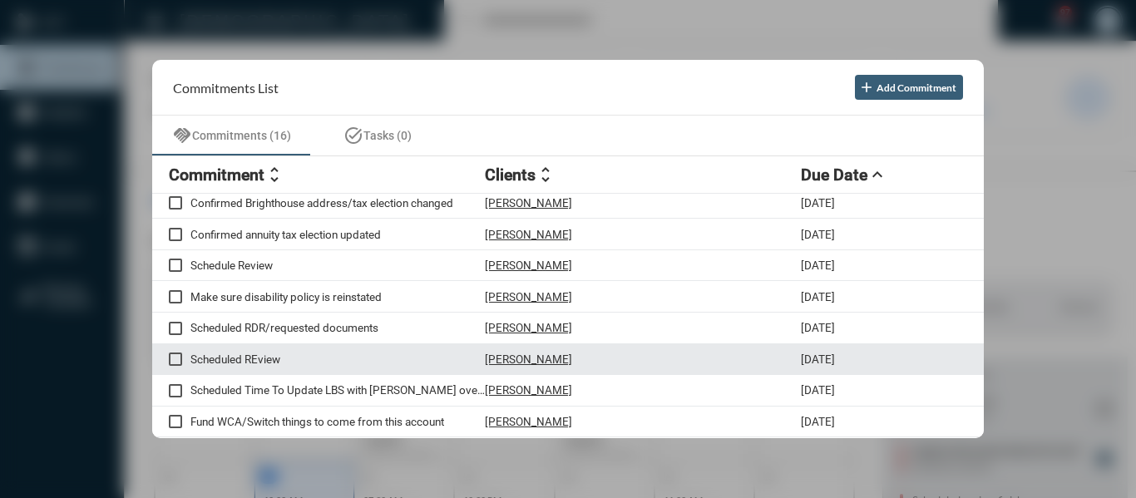
click at [265, 356] on p "Scheduled REview" at bounding box center [337, 358] width 294 height 13
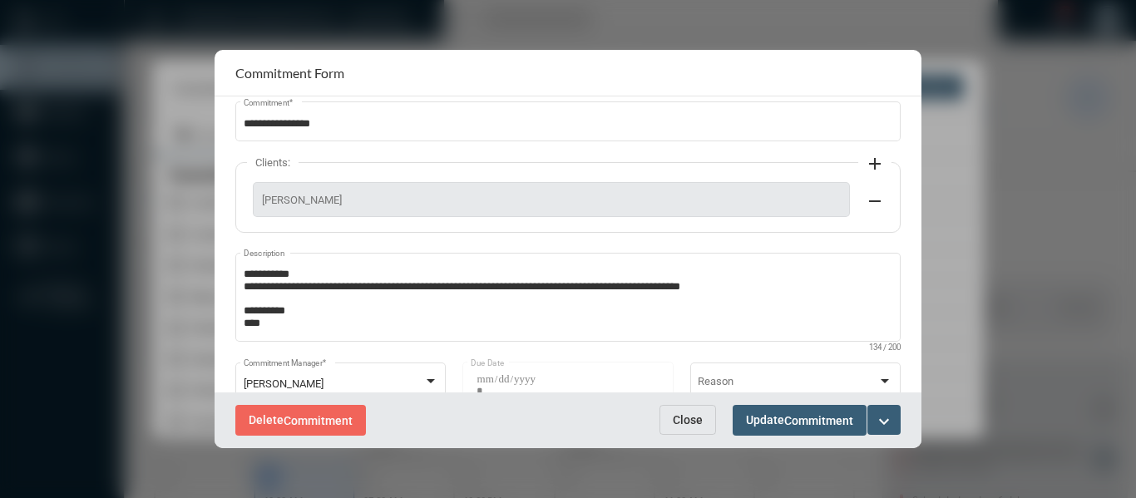
scroll to position [83, 0]
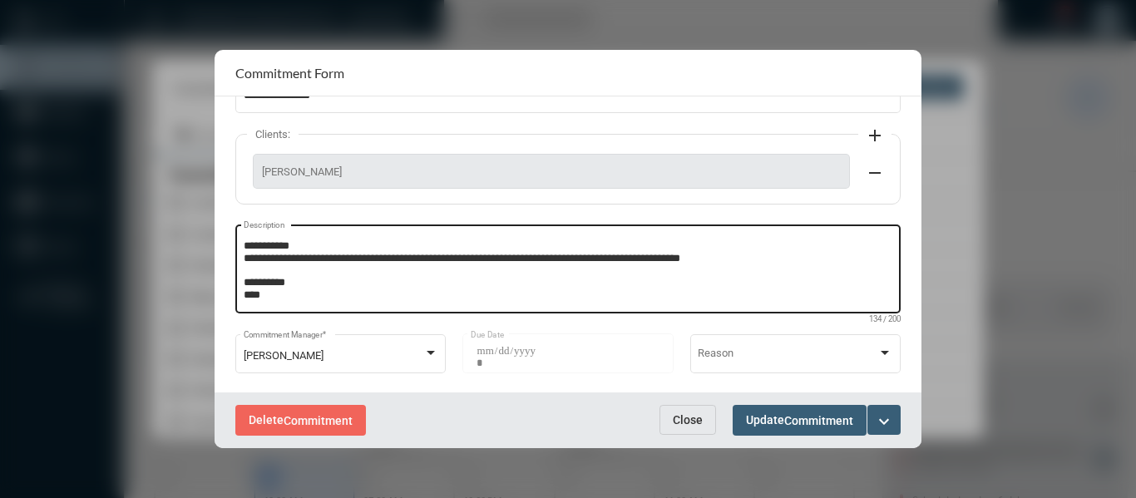
click at [307, 298] on textarea "**********" at bounding box center [568, 272] width 649 height 66
type textarea "**********"
click at [886, 416] on mat-icon "expand_more" at bounding box center [884, 422] width 20 height 20
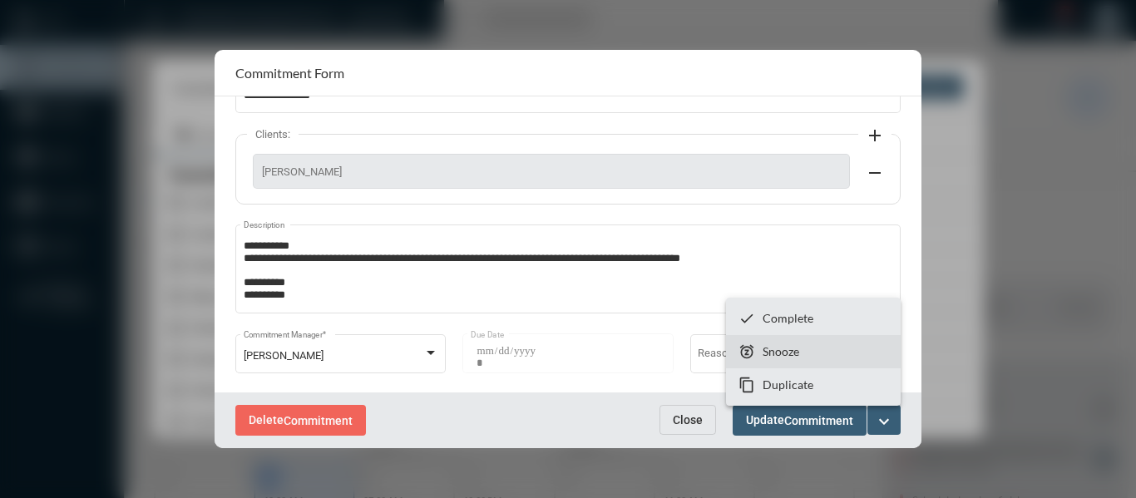
click at [766, 354] on p "Snooze" at bounding box center [780, 351] width 37 height 14
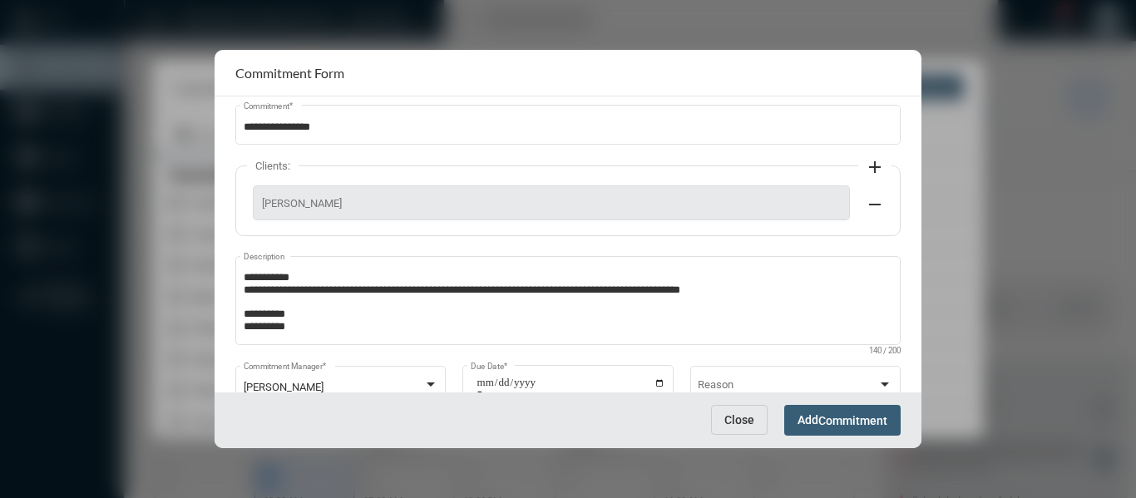
scroll to position [106, 0]
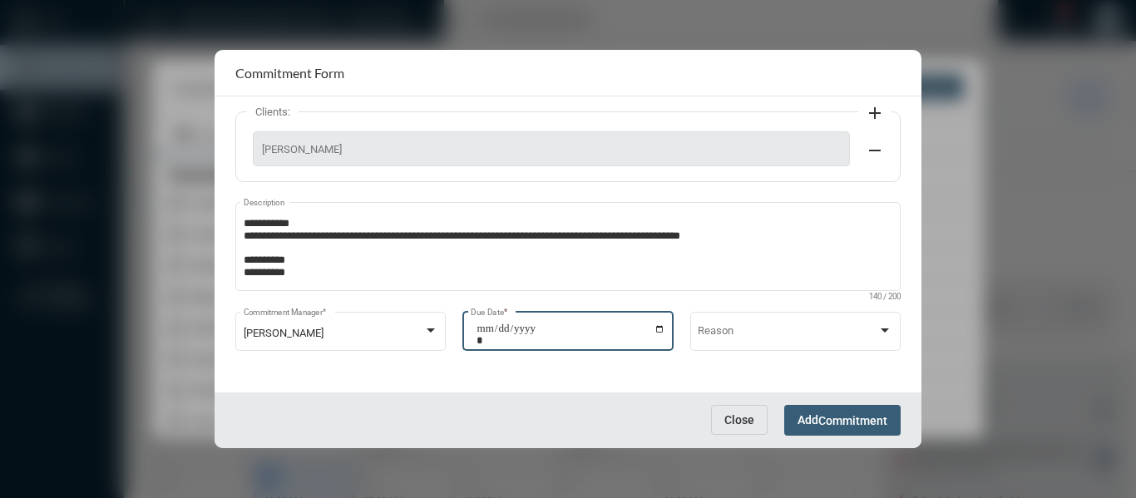
click at [655, 329] on input "**********" at bounding box center [570, 334] width 189 height 23
type input "**********"
click at [870, 414] on span "Commitment" at bounding box center [852, 420] width 69 height 13
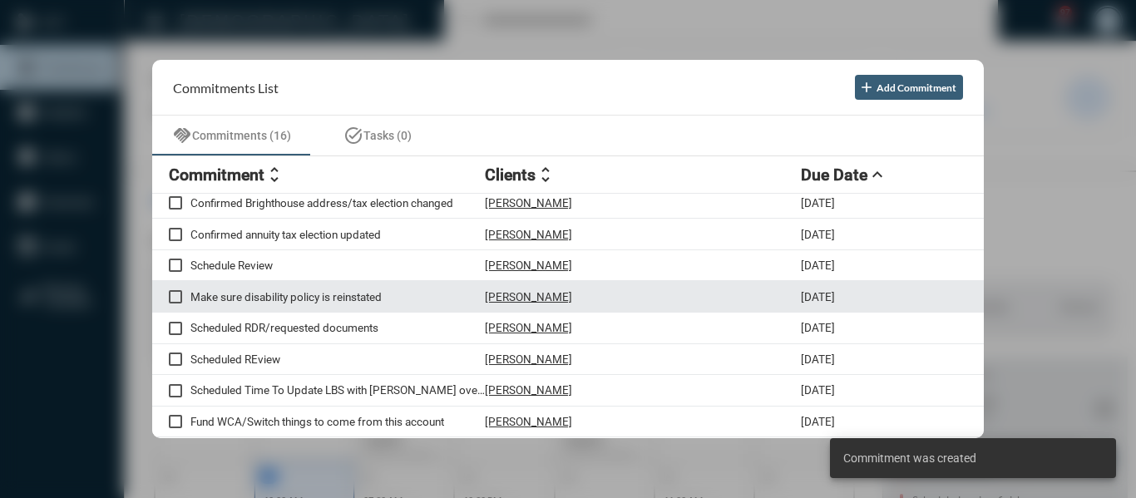
scroll to position [224, 0]
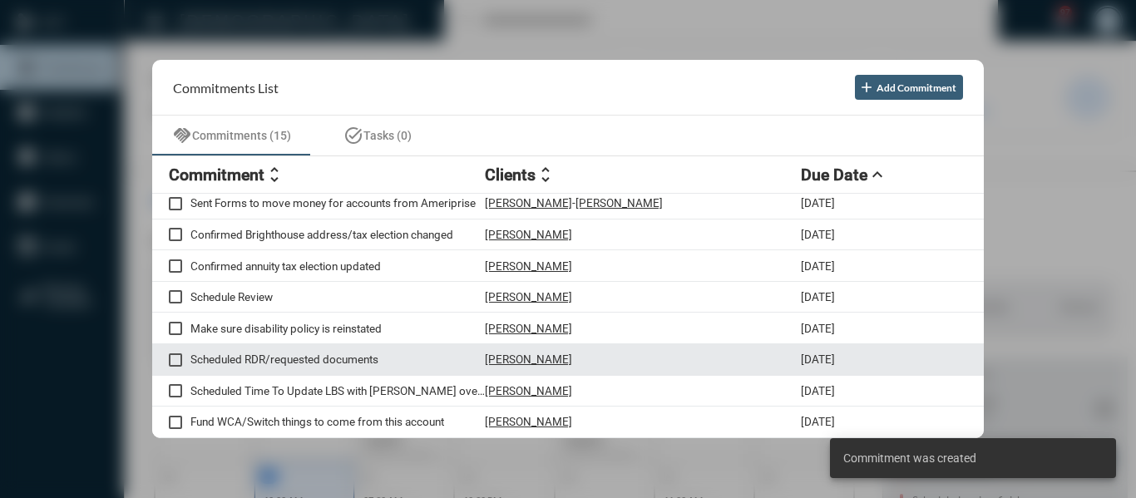
click at [331, 357] on p "Scheduled RDR/requested documents" at bounding box center [337, 358] width 294 height 13
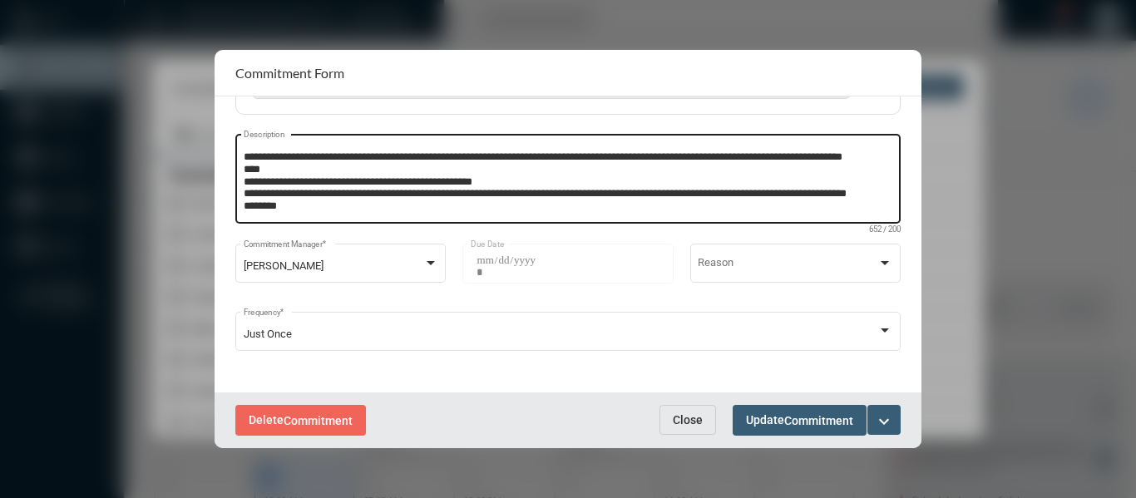
scroll to position [107, 0]
click at [311, 208] on textarea "**********" at bounding box center [566, 182] width 645 height 66
type textarea "**********"
click at [892, 421] on mat-icon "expand_more" at bounding box center [884, 422] width 20 height 20
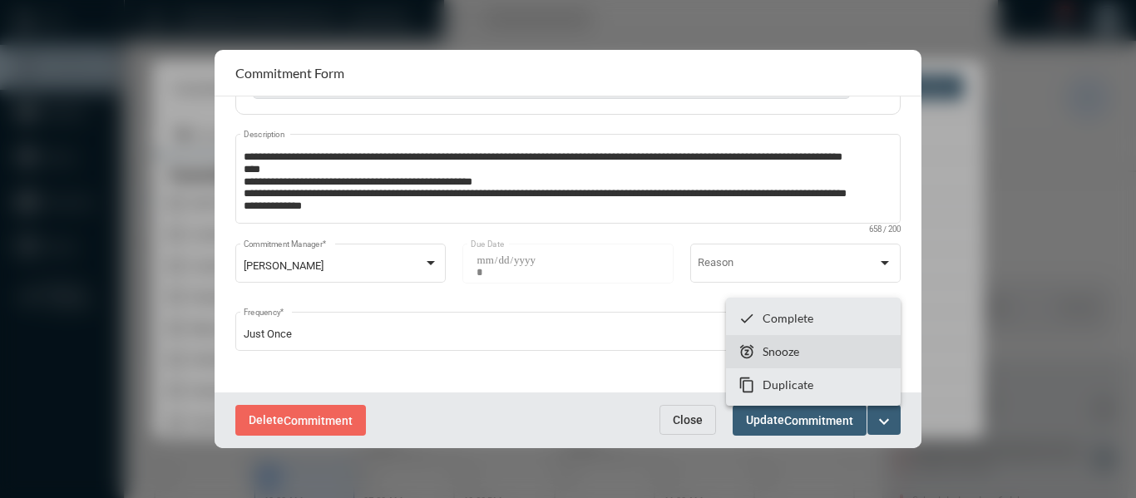
click at [775, 349] on p "Snooze" at bounding box center [780, 351] width 37 height 14
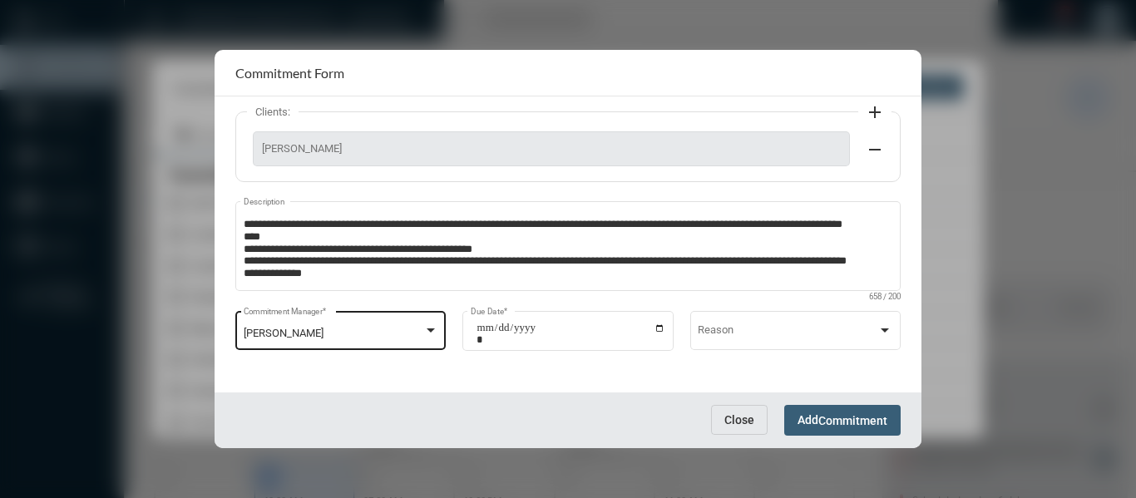
click at [431, 329] on div at bounding box center [430, 330] width 8 height 4
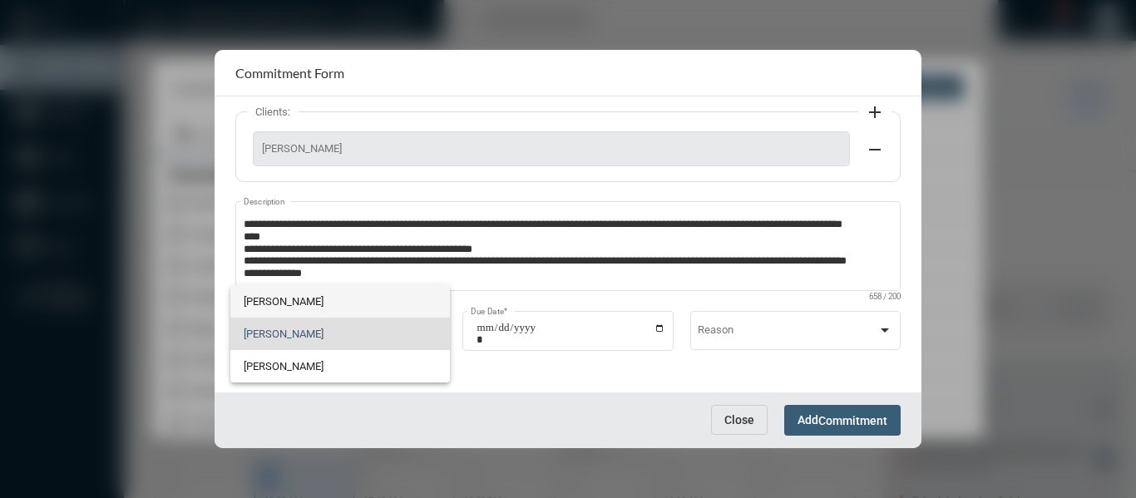
click at [283, 302] on span "Bryndon Skelton" at bounding box center [340, 301] width 193 height 32
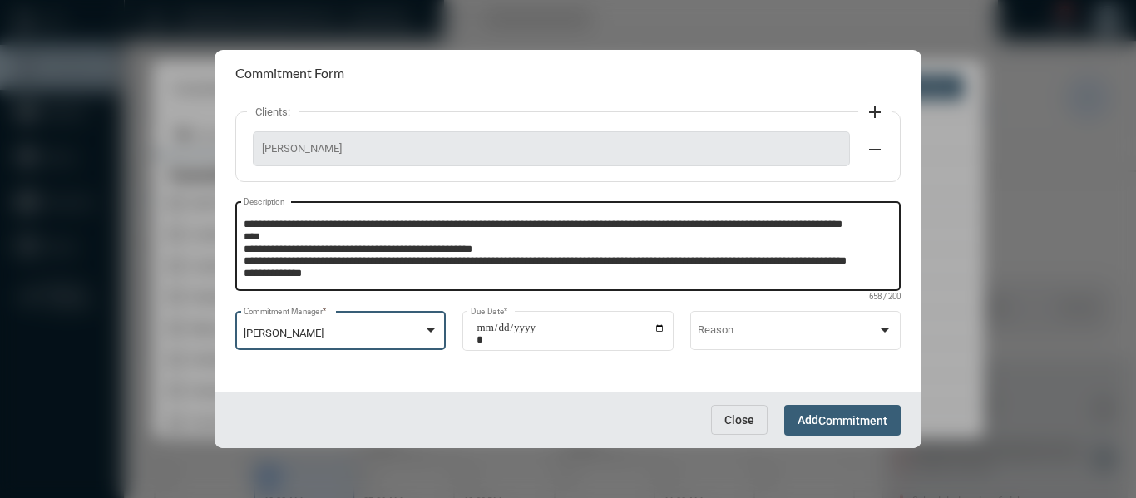
click at [287, 269] on textarea "**********" at bounding box center [566, 249] width 645 height 66
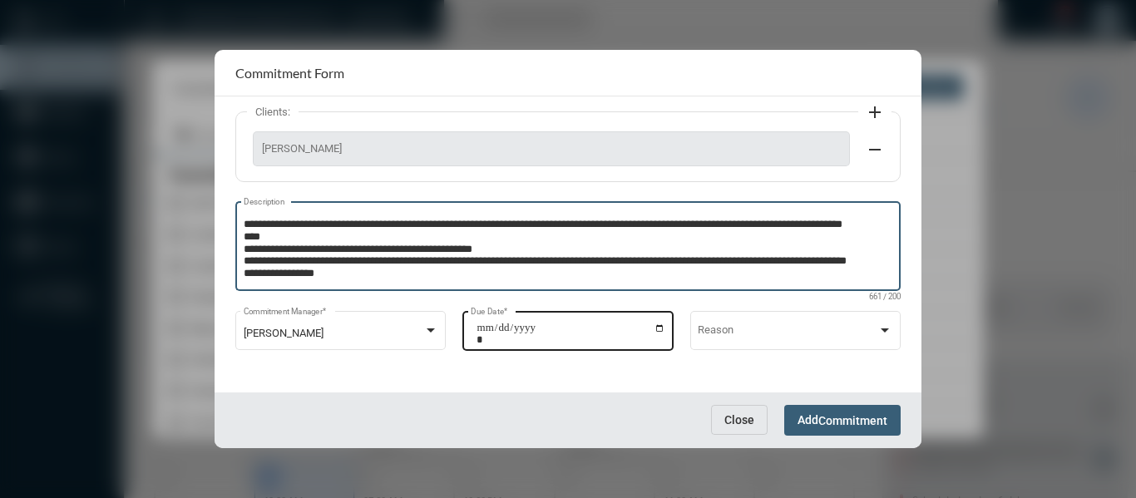
type textarea "**********"
click at [661, 326] on input "**********" at bounding box center [570, 333] width 189 height 23
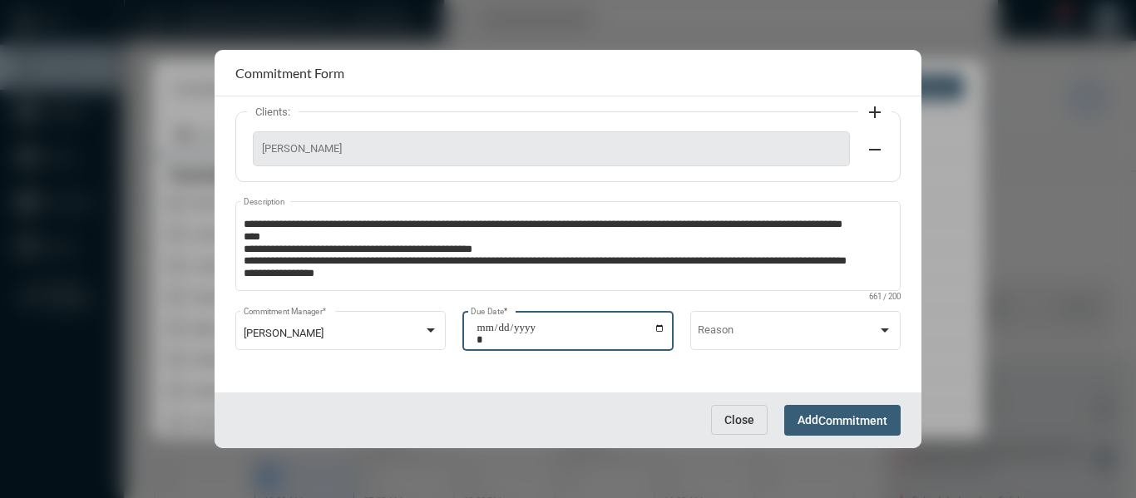
type input "**********"
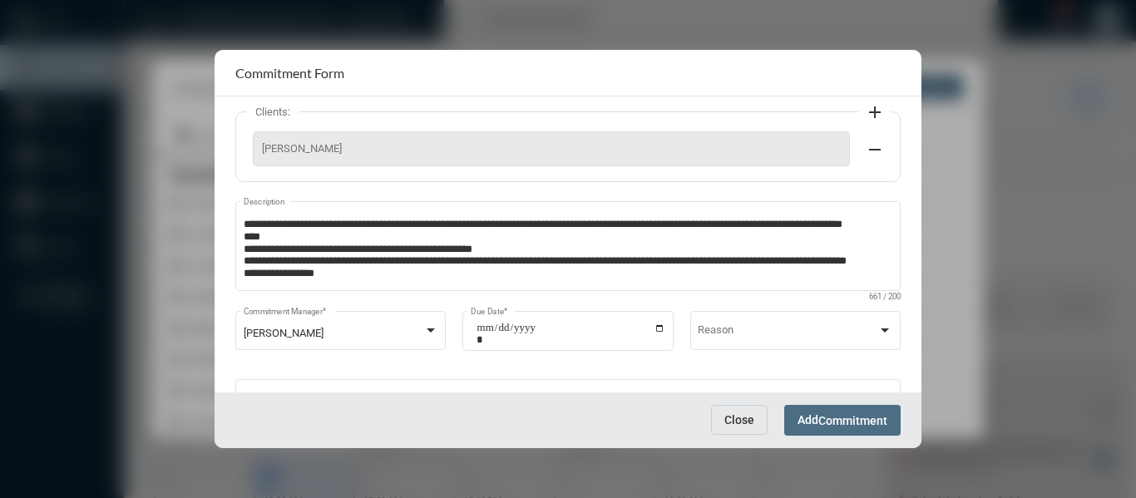
click at [864, 418] on span "Commitment" at bounding box center [852, 420] width 69 height 13
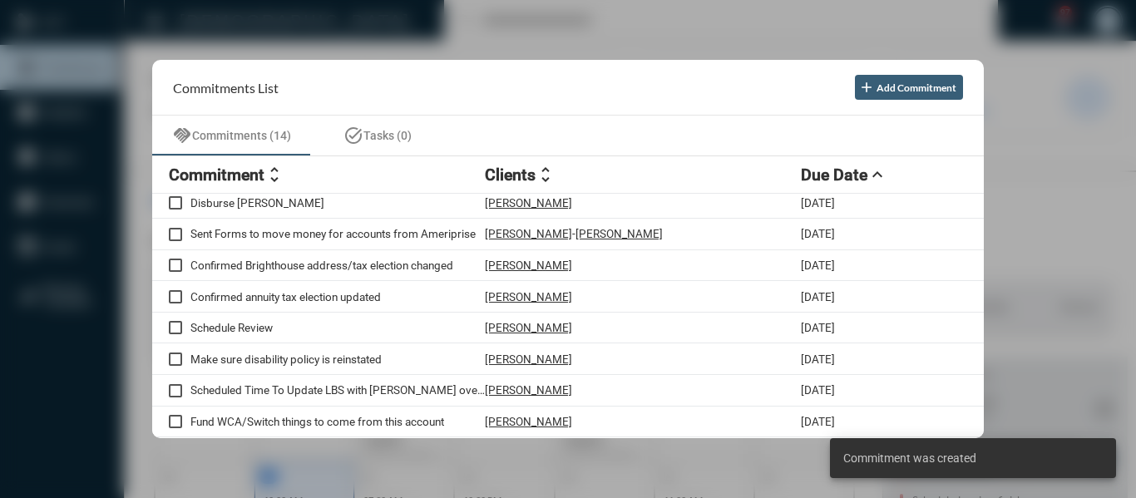
scroll to position [194, 0]
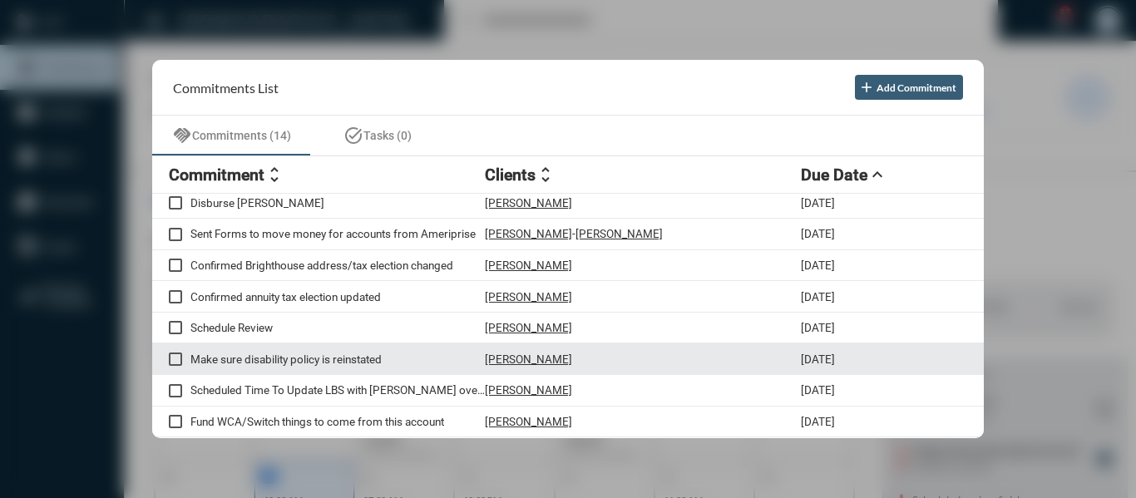
click at [363, 357] on p "Make sure disability policy is reinstated" at bounding box center [337, 358] width 294 height 13
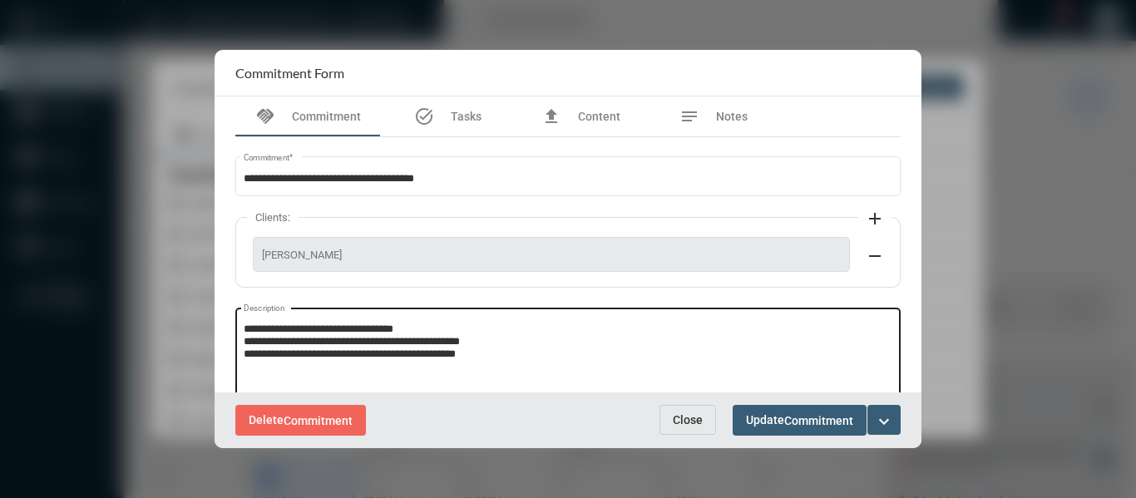
click at [528, 353] on textarea "**********" at bounding box center [568, 355] width 649 height 66
type textarea "**********"
click at [882, 420] on mat-icon "expand_more" at bounding box center [884, 422] width 20 height 20
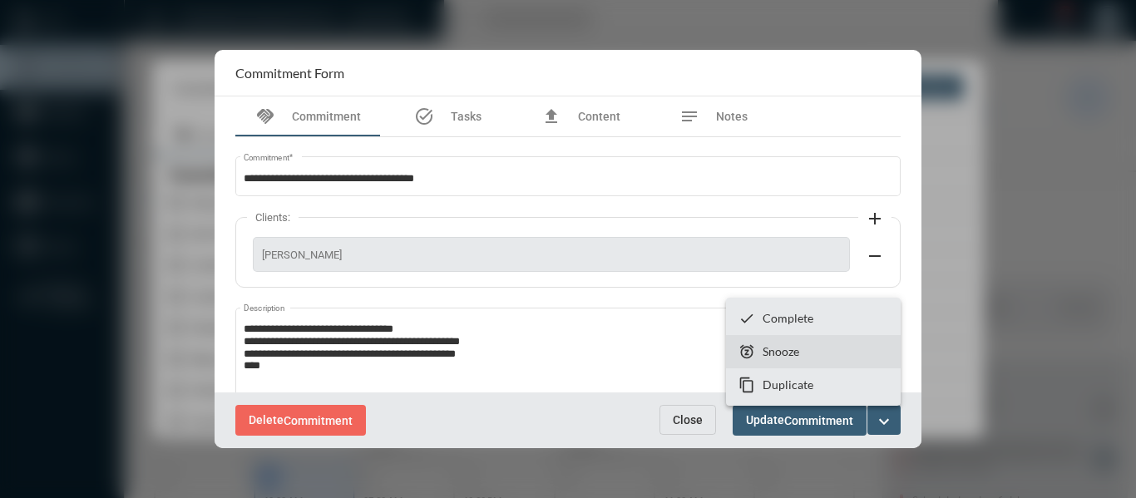
click at [778, 356] on p "Snooze" at bounding box center [780, 351] width 37 height 14
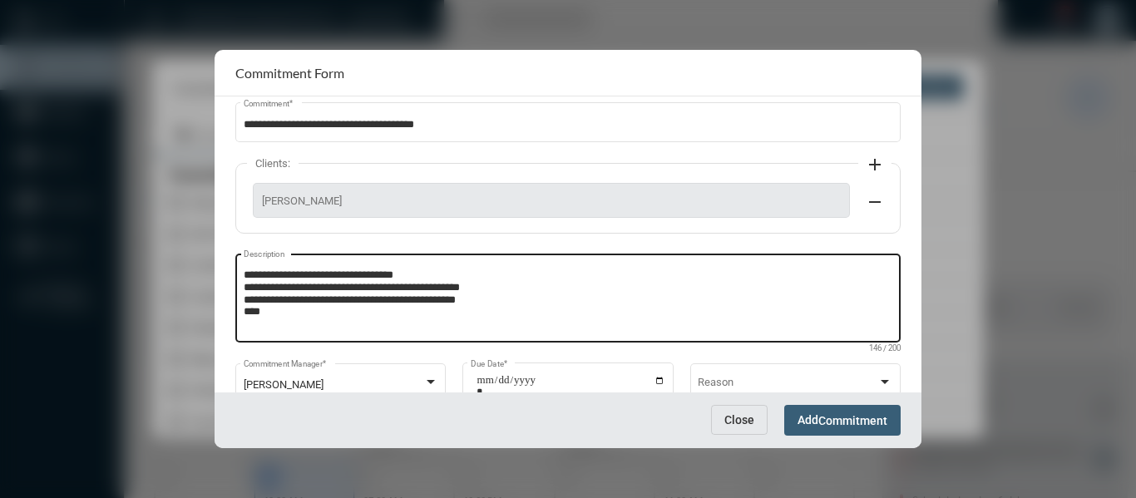
scroll to position [106, 0]
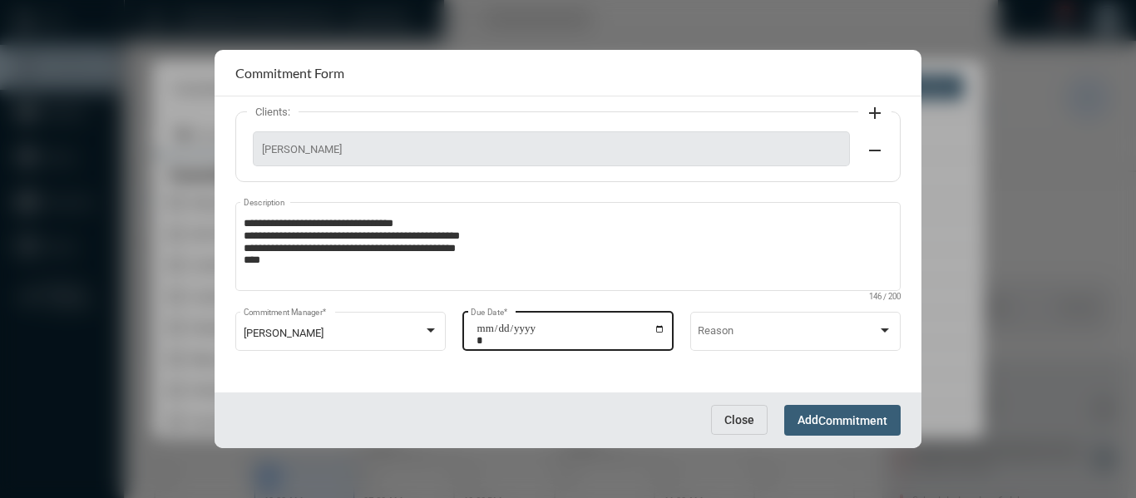
click at [662, 328] on input "**********" at bounding box center [570, 334] width 189 height 23
type input "**********"
click at [857, 417] on span "Commitment" at bounding box center [852, 420] width 69 height 13
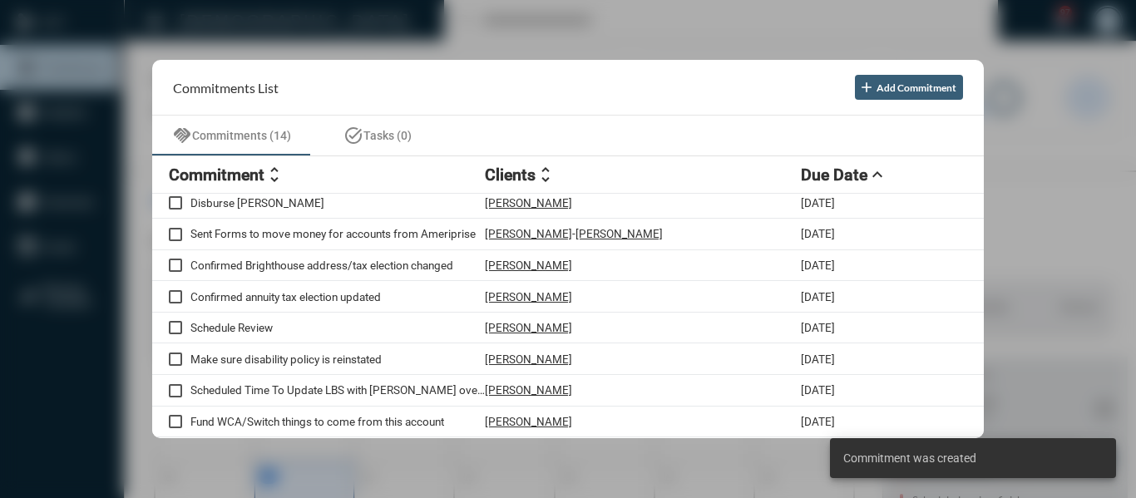
scroll to position [162, 0]
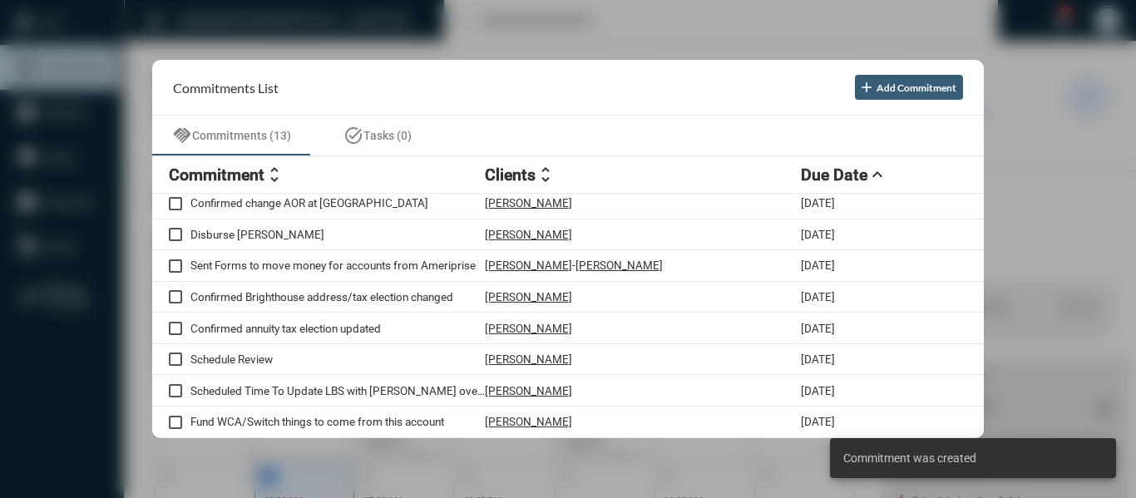
click at [478, 17] on div at bounding box center [568, 249] width 1136 height 498
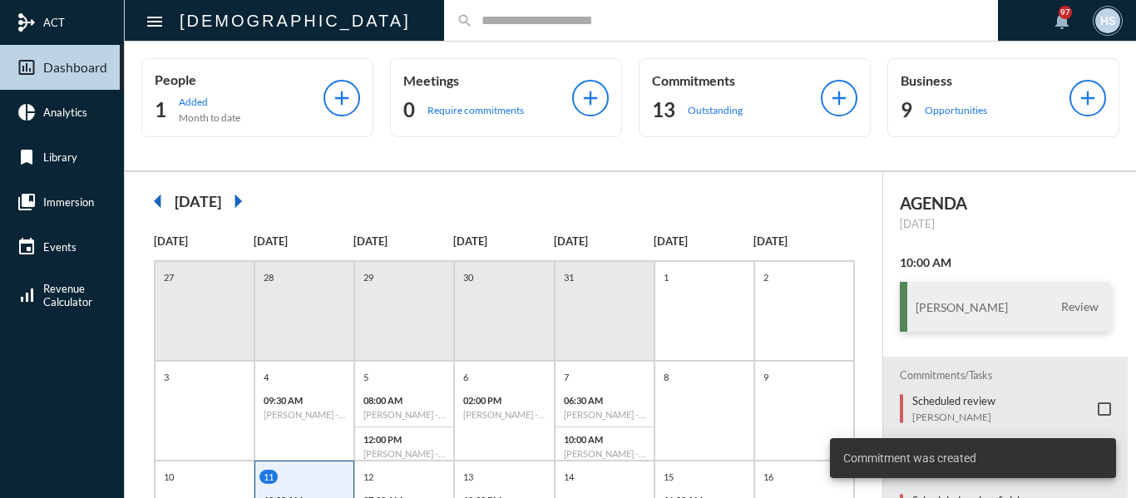
click at [478, 17] on input "text" at bounding box center [729, 20] width 512 height 14
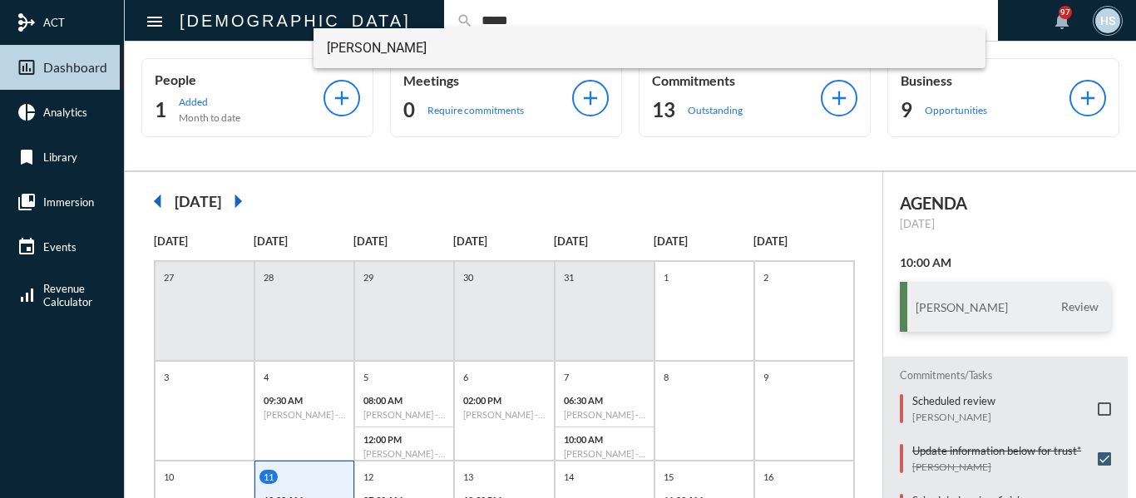
type input "*****"
click at [356, 46] on span "Jack Korte" at bounding box center [650, 48] width 646 height 40
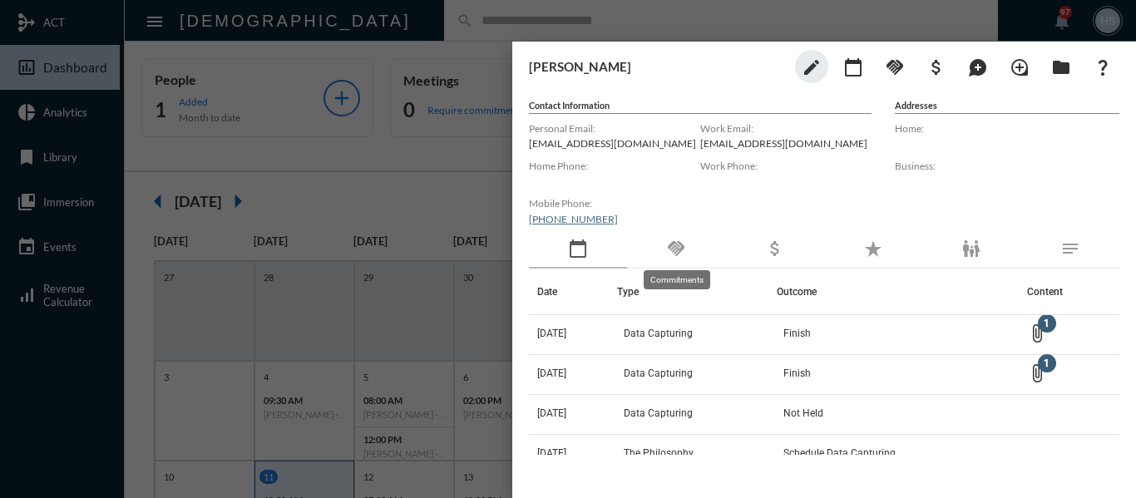
click at [683, 247] on mat-icon "handshake" at bounding box center [676, 249] width 20 height 20
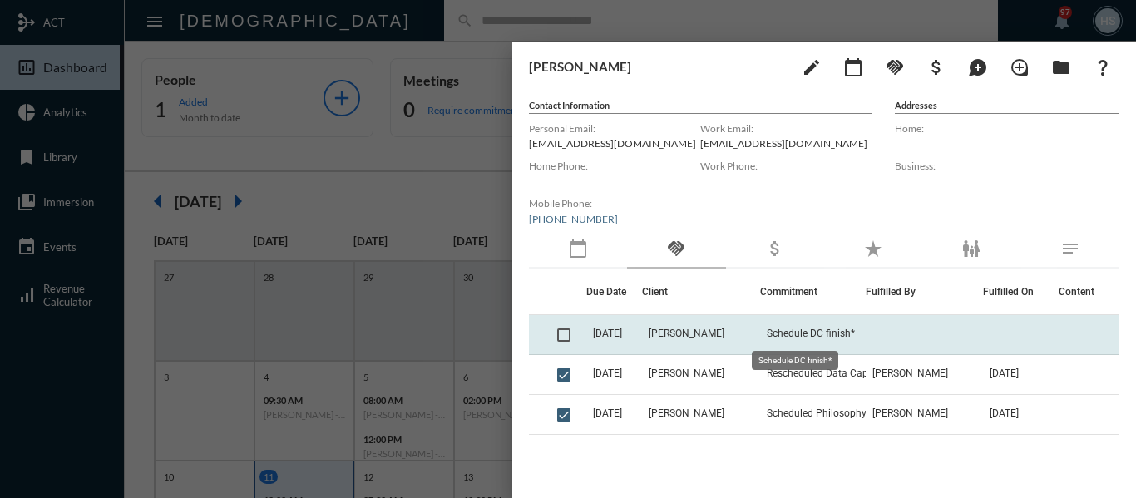
click at [795, 332] on span "Schedule DC finish*" at bounding box center [810, 334] width 88 height 12
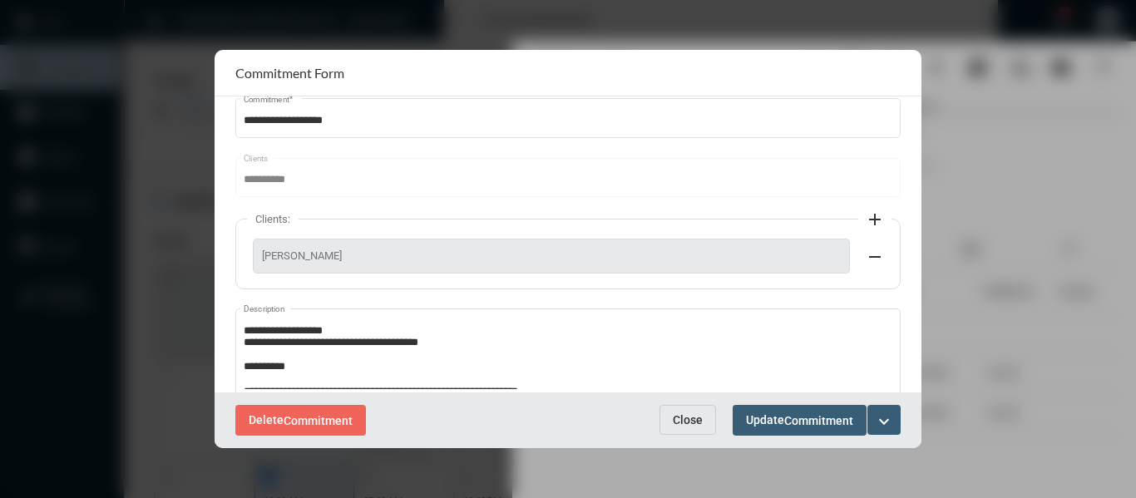
scroll to position [233, 0]
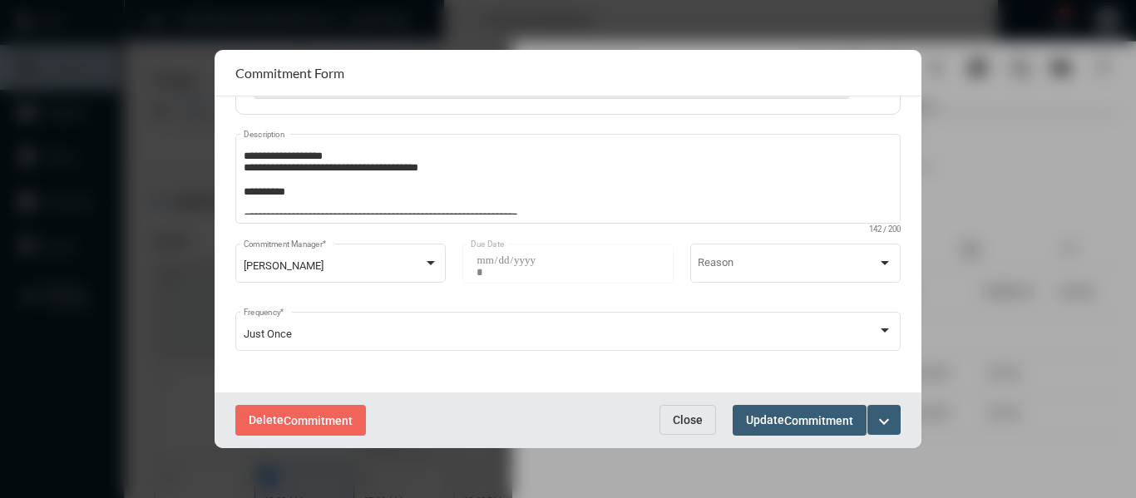
click at [691, 423] on span "Close" at bounding box center [688, 419] width 30 height 13
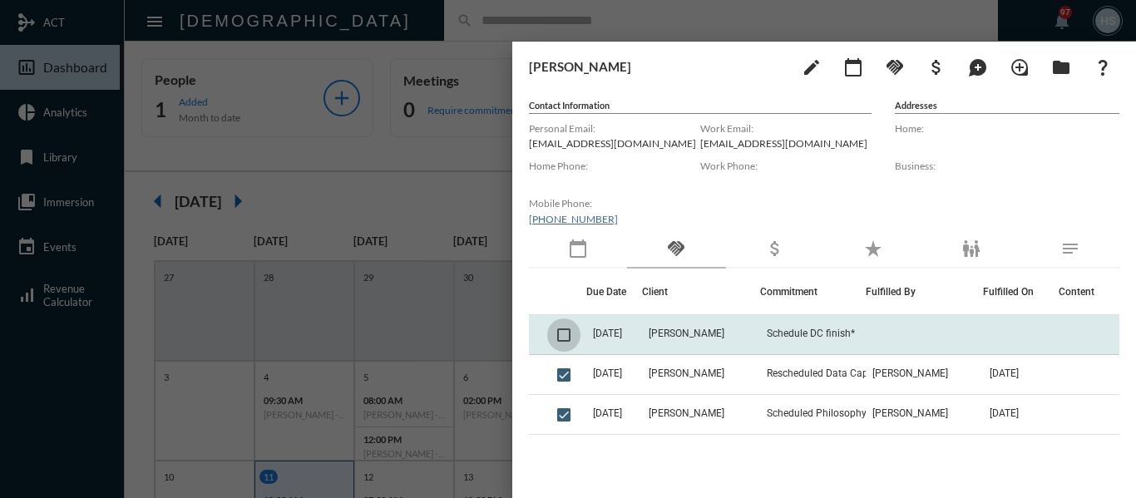
click at [565, 337] on span at bounding box center [563, 334] width 13 height 13
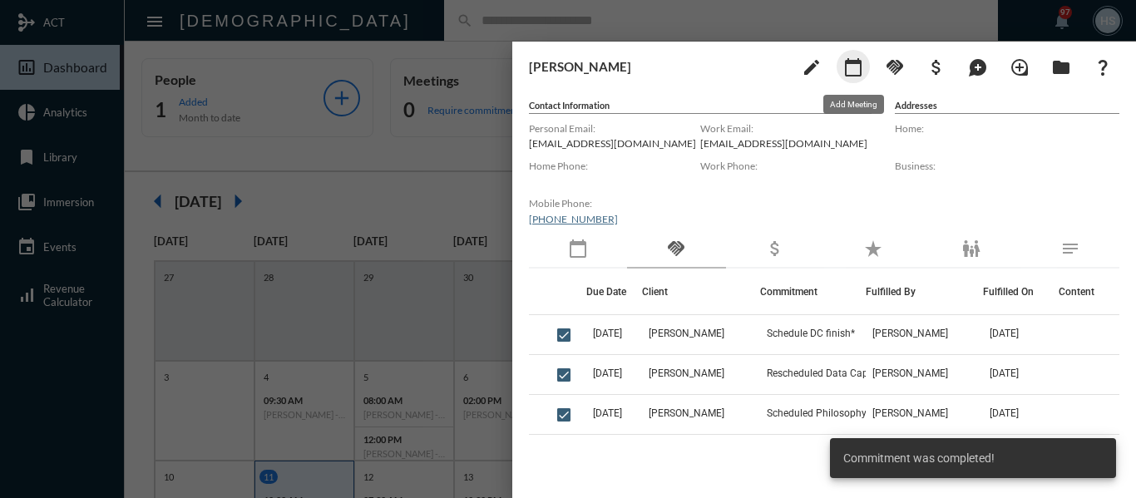
click at [846, 70] on mat-icon "calendar_today" at bounding box center [853, 67] width 20 height 20
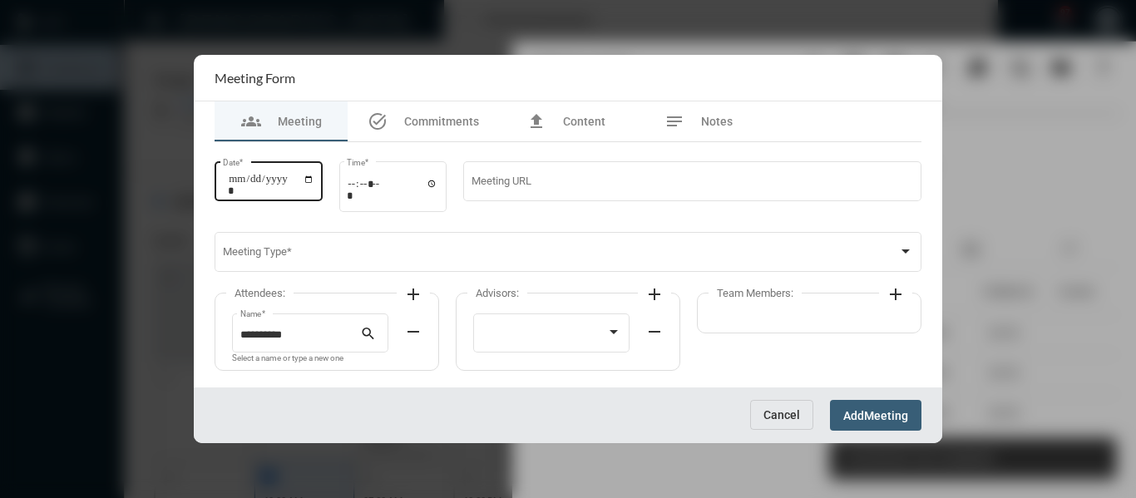
click at [314, 180] on input "Date *" at bounding box center [271, 184] width 86 height 23
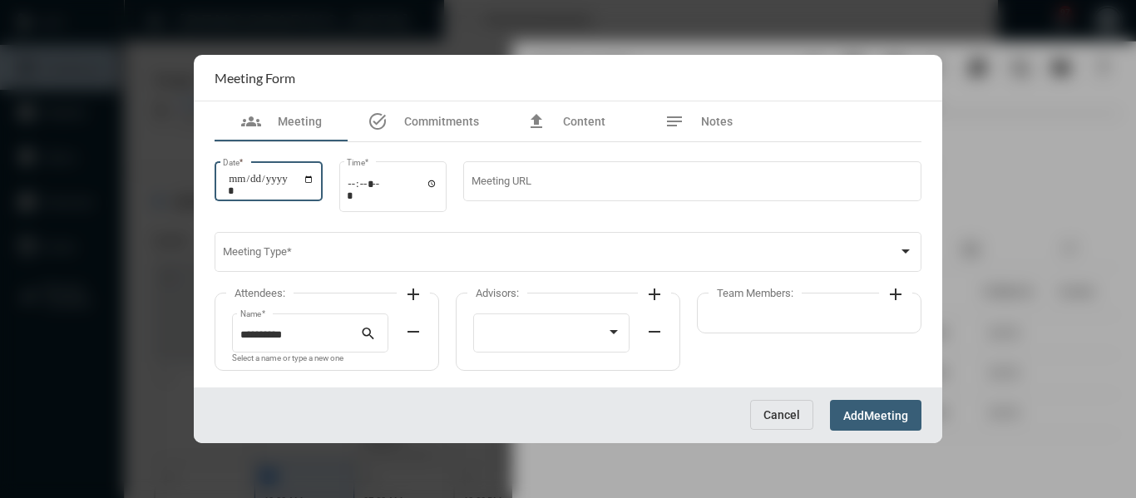
type input "**********"
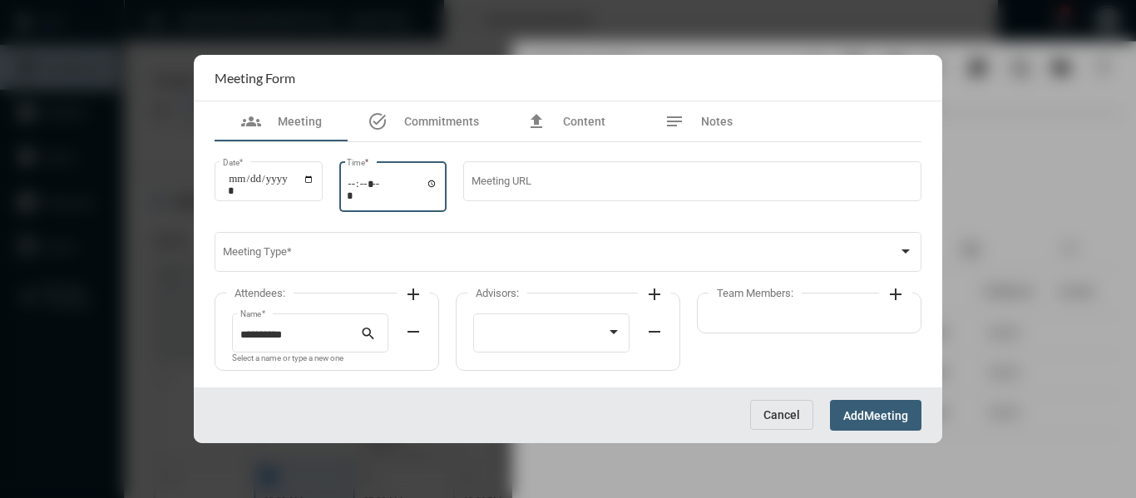
click at [436, 184] on input "Time *" at bounding box center [392, 189] width 91 height 24
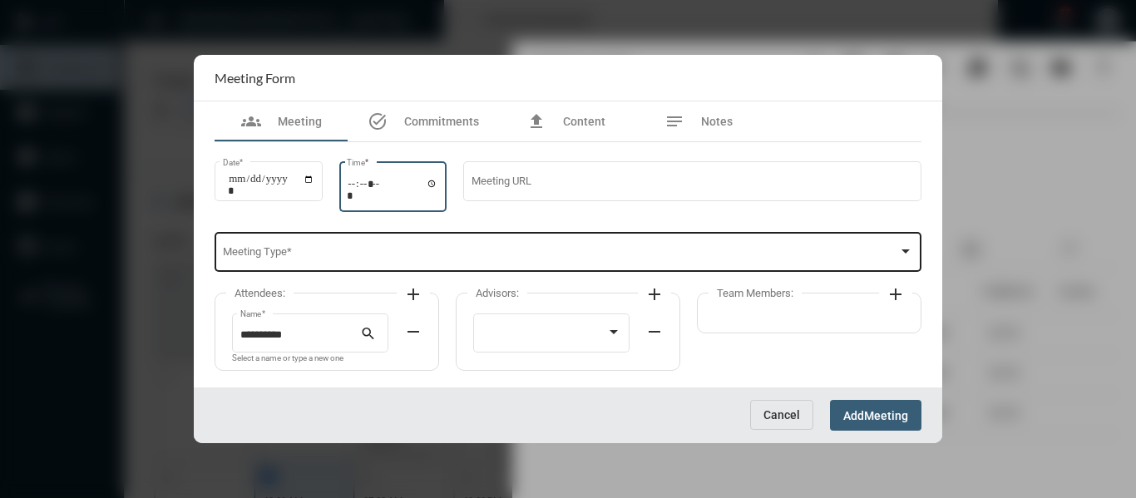
type input "*****"
click at [559, 253] on span at bounding box center [561, 255] width 676 height 12
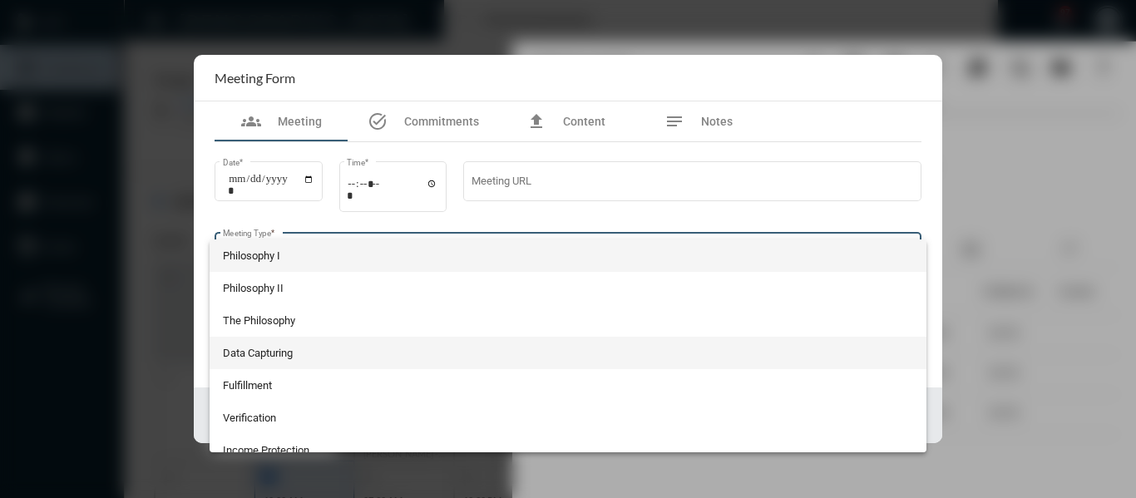
click at [276, 352] on span "Data Capturing" at bounding box center [568, 353] width 691 height 32
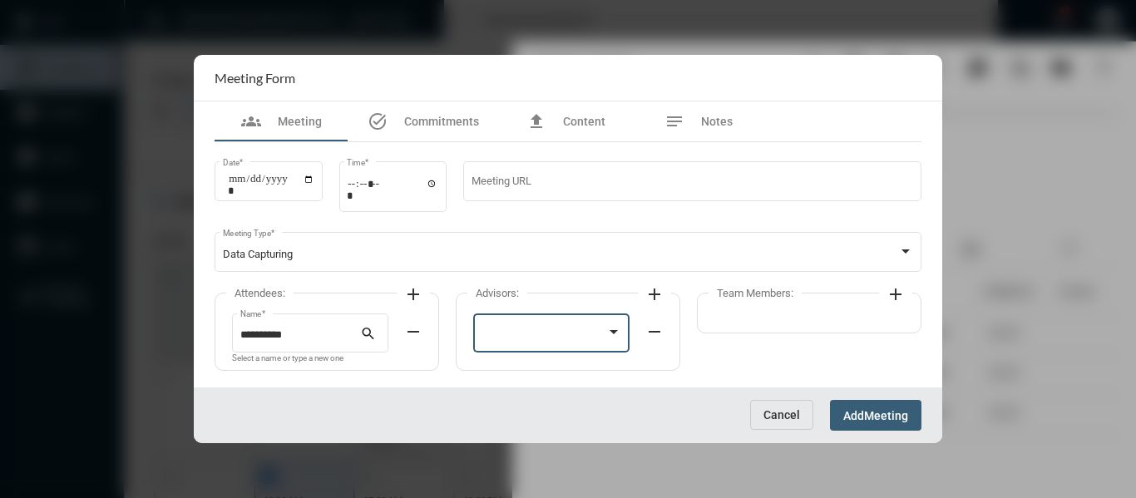
click at [514, 334] on div at bounding box center [544, 335] width 126 height 12
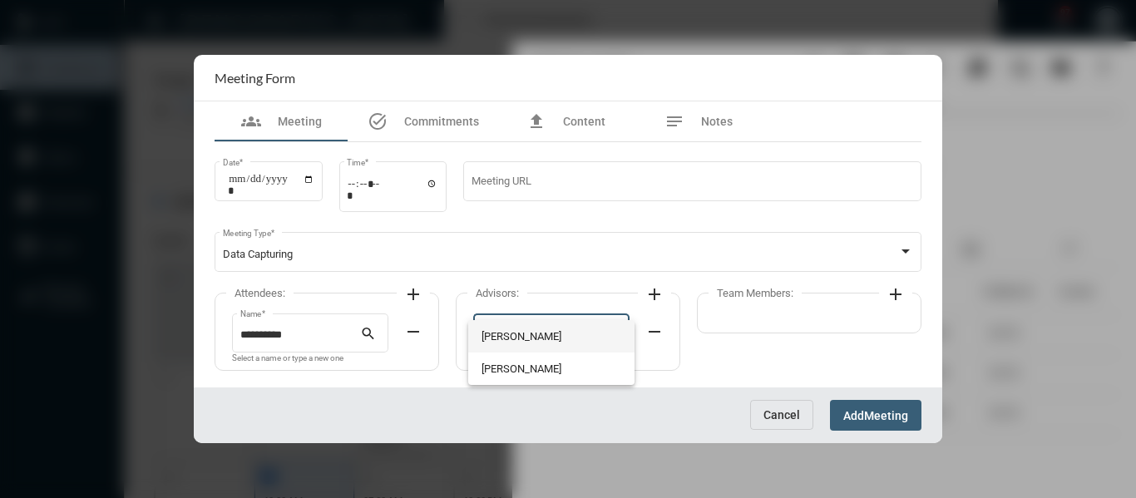
click at [499, 332] on span "Bryndon Skelton" at bounding box center [551, 336] width 140 height 32
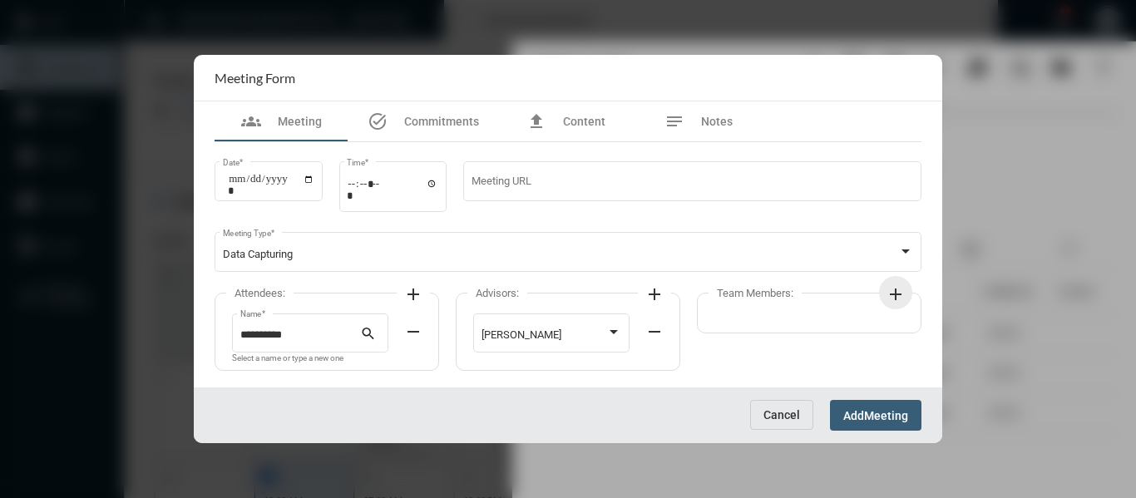
click at [900, 298] on mat-icon "add" at bounding box center [895, 294] width 20 height 20
click at [823, 335] on div at bounding box center [785, 335] width 126 height 12
click at [786, 337] on span "Holly Skelton" at bounding box center [779, 336] width 114 height 32
click at [897, 421] on span "Meeting" at bounding box center [886, 415] width 44 height 13
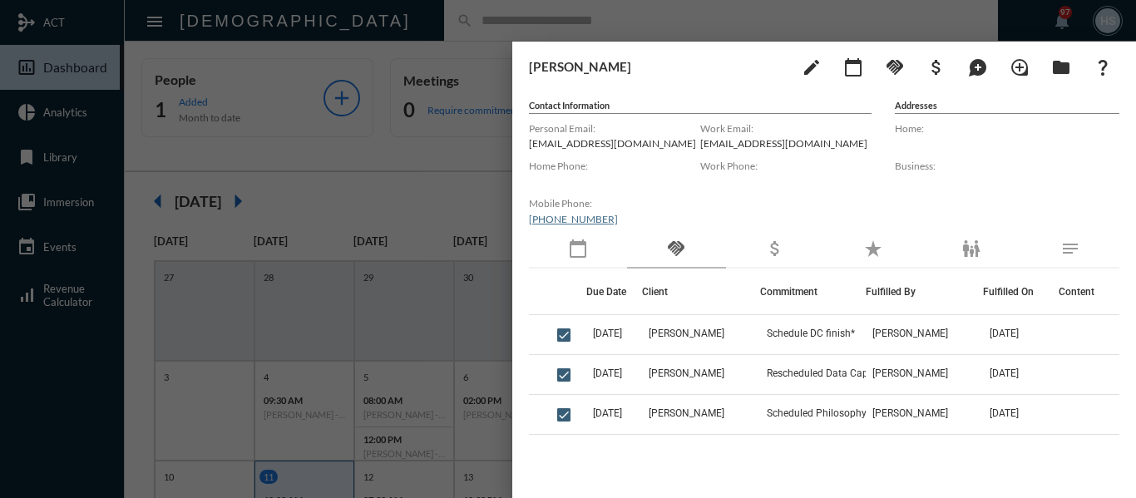
click at [452, 6] on div at bounding box center [568, 249] width 1136 height 498
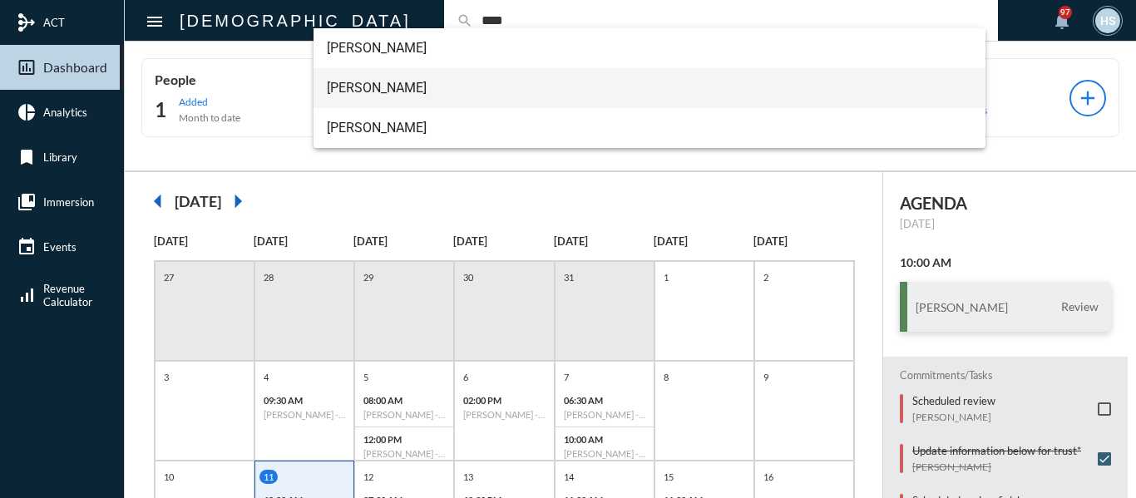
type input "****"
click at [356, 86] on span "Patrick Pask" at bounding box center [650, 88] width 646 height 40
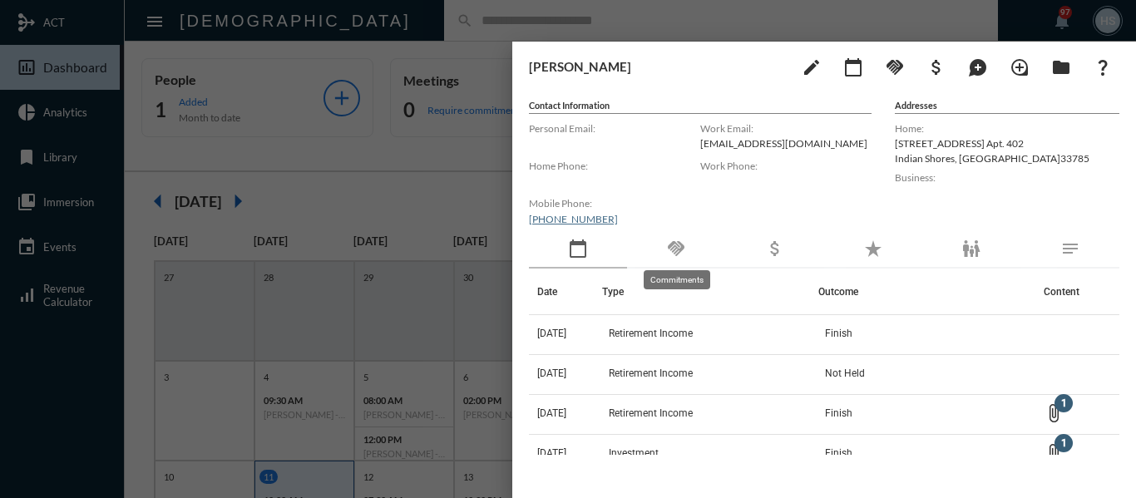
click at [681, 249] on mat-icon "handshake" at bounding box center [676, 249] width 20 height 20
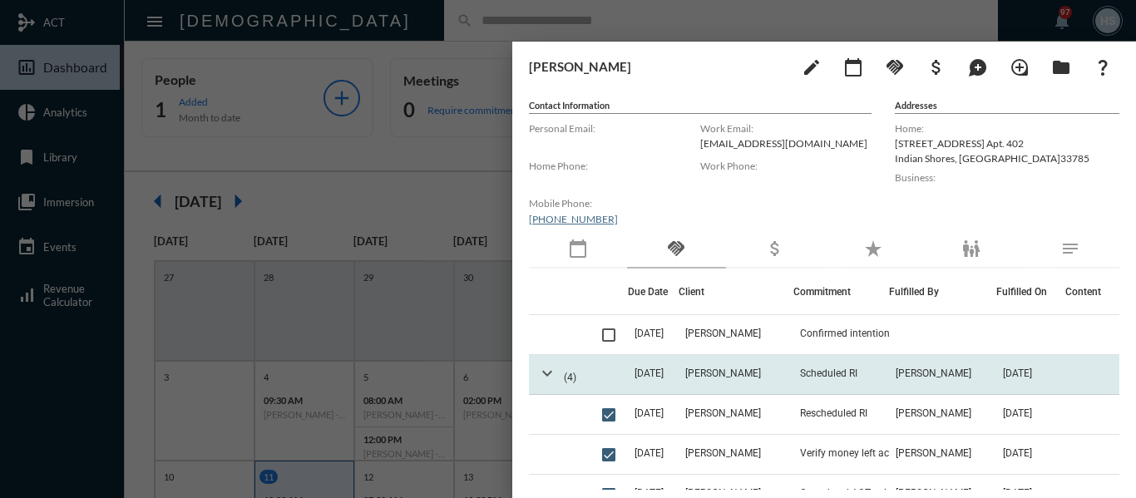
click at [545, 373] on mat-icon "expand_more" at bounding box center [547, 373] width 20 height 20
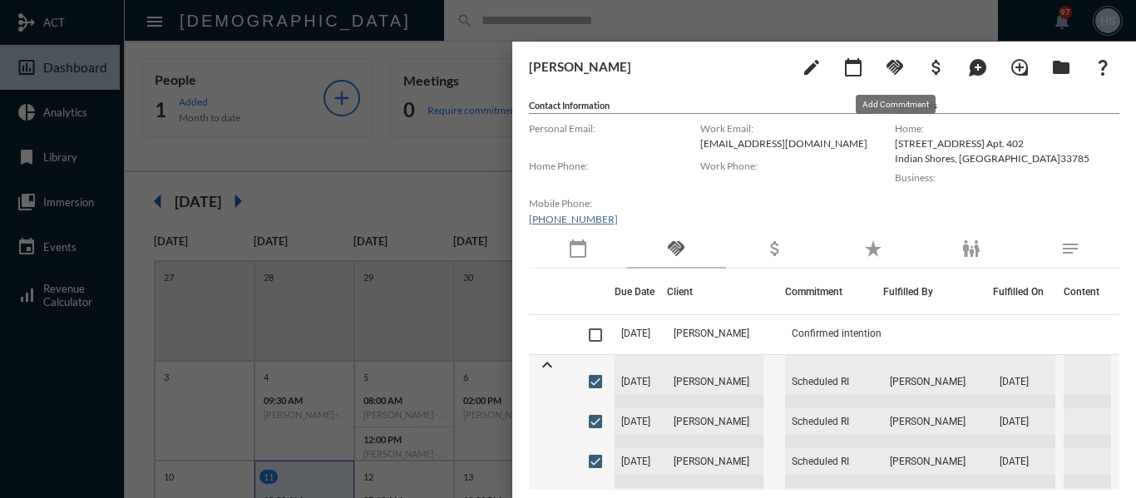
click at [898, 66] on mat-icon "handshake" at bounding box center [895, 67] width 20 height 20
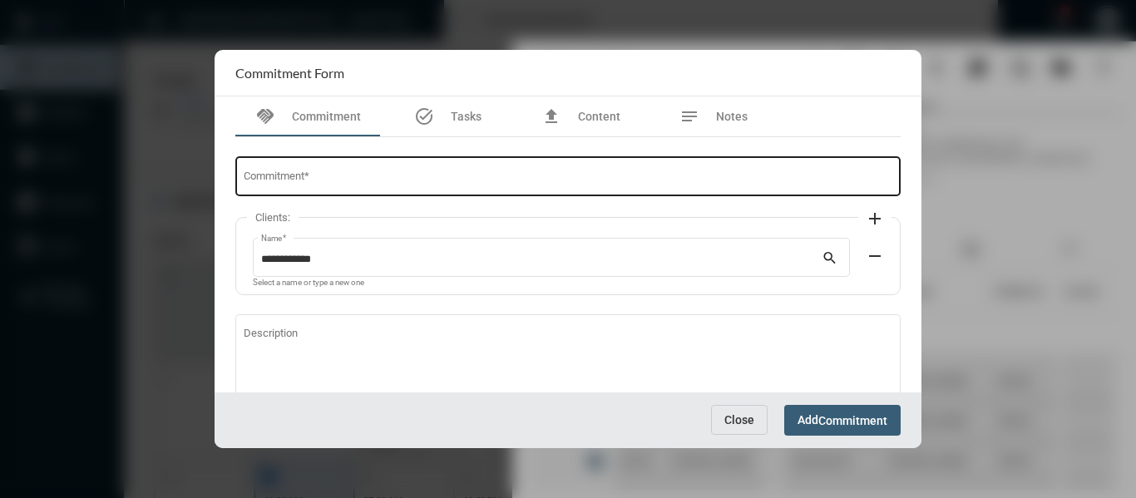
click at [515, 169] on div "Commitment *" at bounding box center [568, 175] width 649 height 42
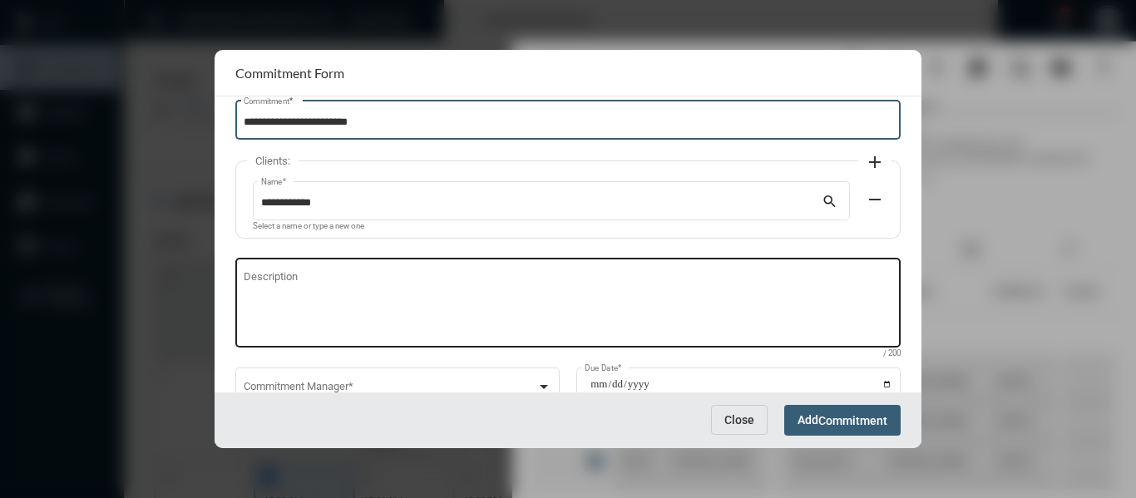
scroll to position [83, 0]
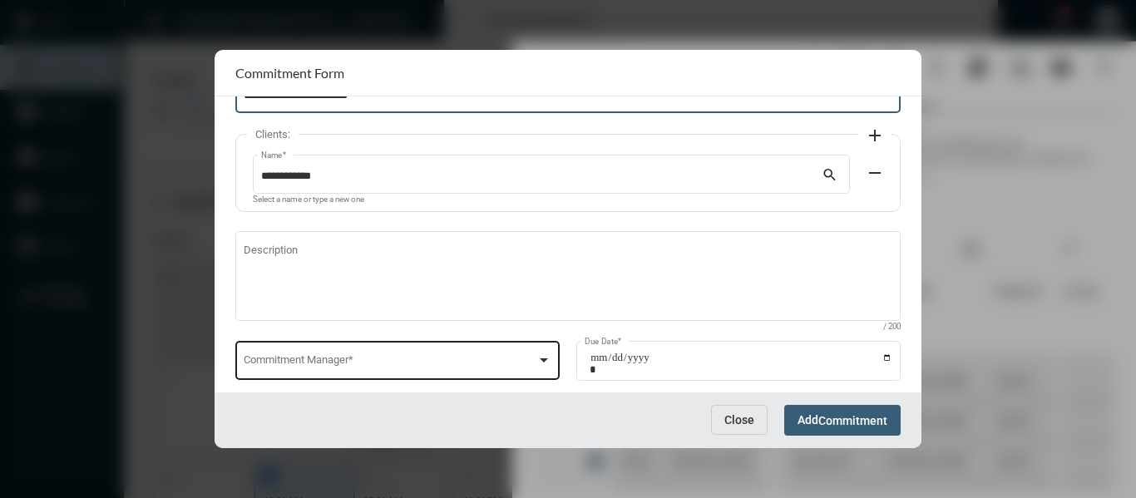
type input "**********"
click at [536, 353] on div at bounding box center [543, 359] width 15 height 13
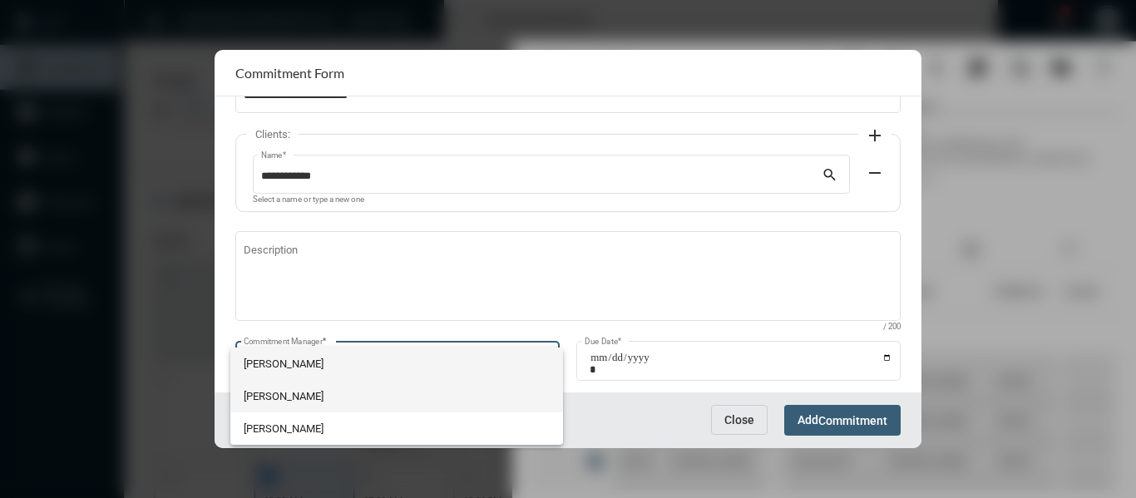
click at [275, 392] on span "Holly Skelton" at bounding box center [397, 396] width 306 height 32
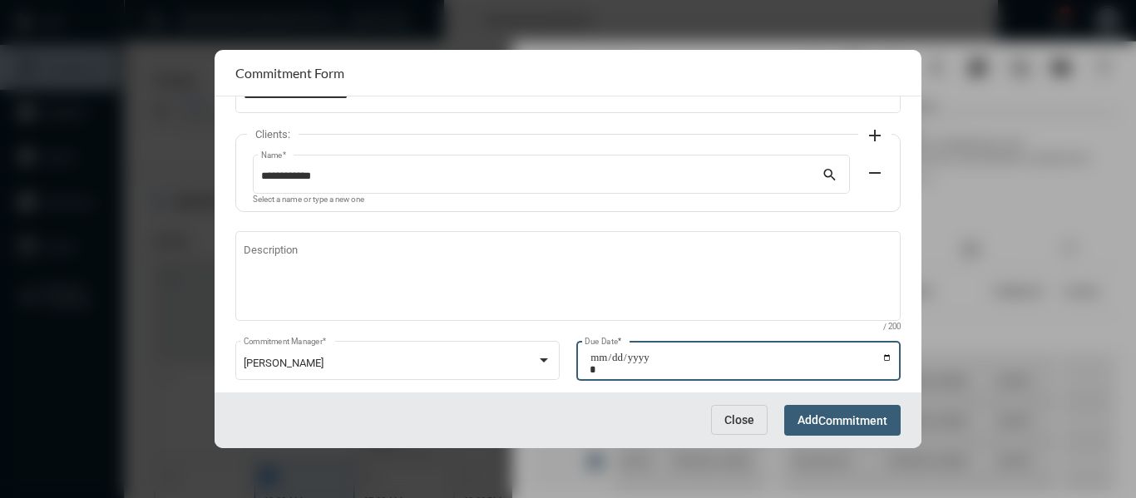
click at [881, 357] on input "Due Date *" at bounding box center [740, 363] width 303 height 23
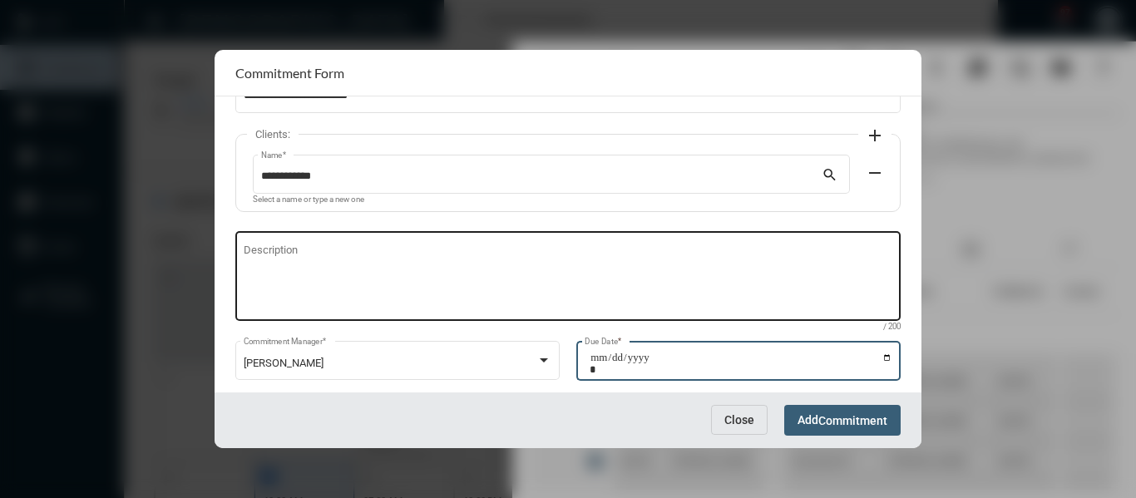
type input "**********"
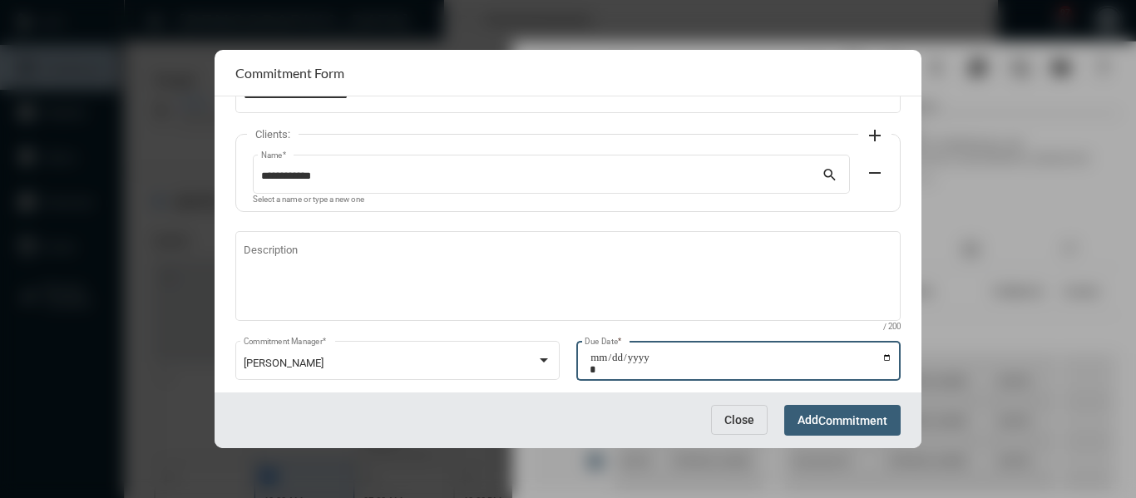
click at [854, 416] on span "Commitment" at bounding box center [852, 420] width 69 height 13
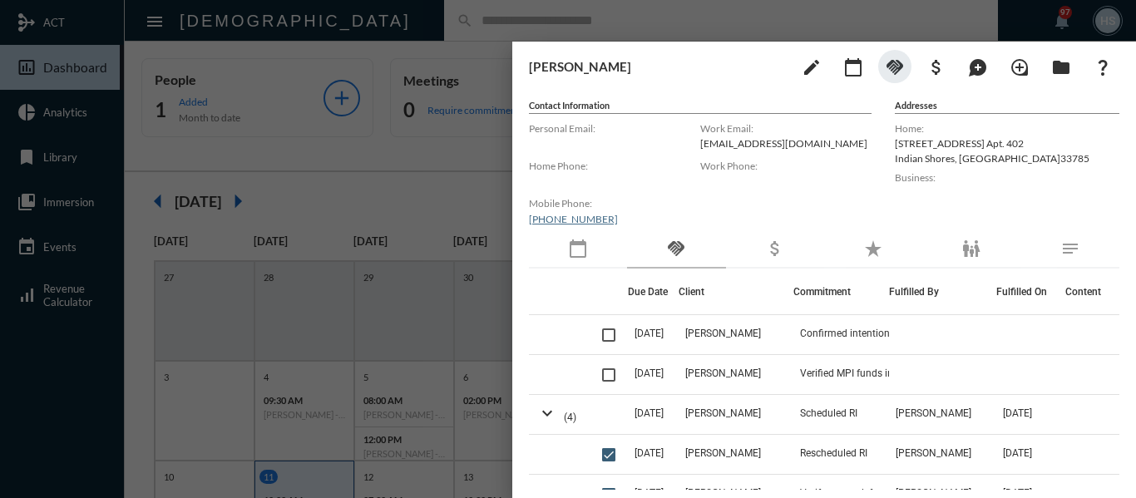
click at [412, 173] on div at bounding box center [568, 249] width 1136 height 498
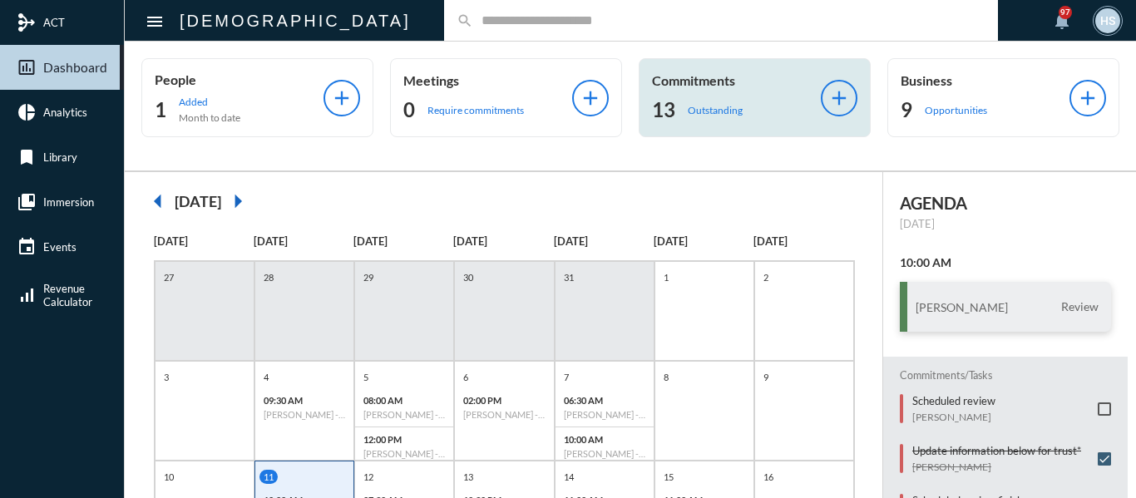
click at [717, 108] on p "Outstanding" at bounding box center [715, 110] width 55 height 12
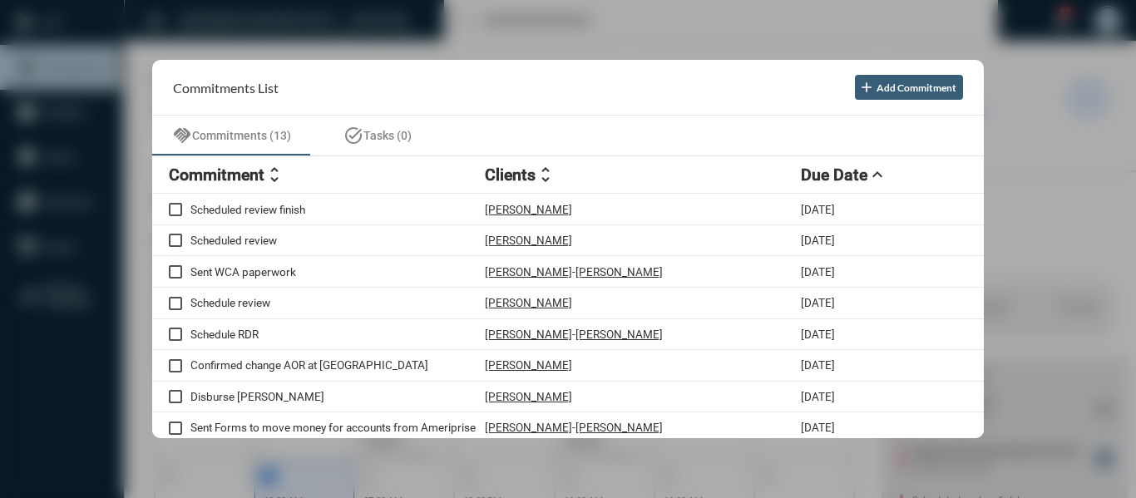
scroll to position [162, 0]
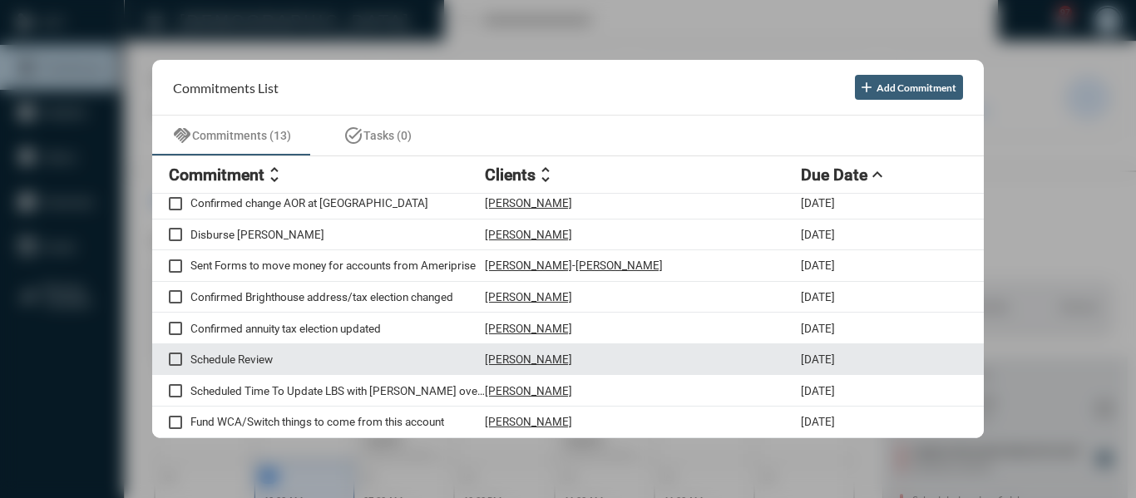
click at [249, 357] on p "Schedule Review" at bounding box center [337, 358] width 294 height 13
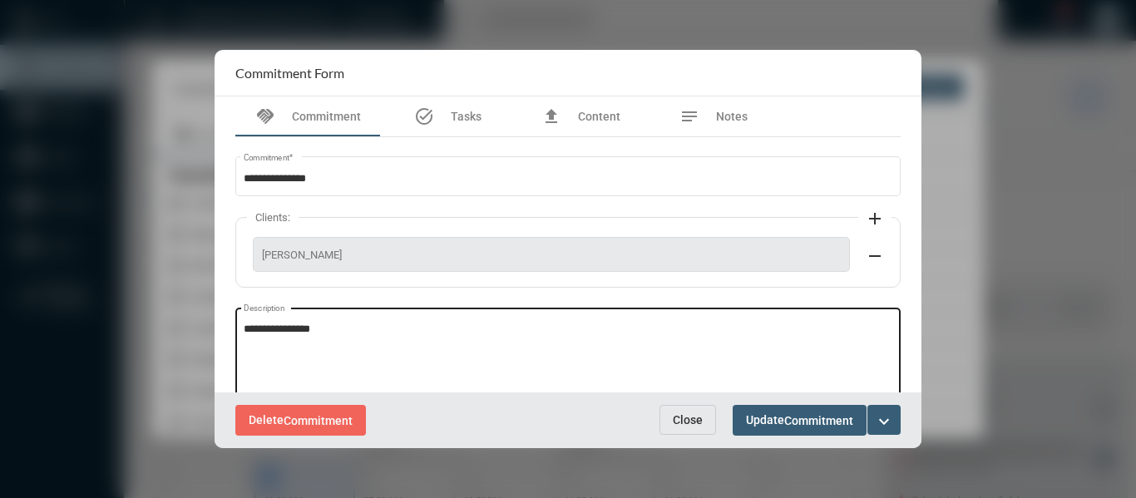
click at [367, 323] on textarea "**********" at bounding box center [568, 355] width 649 height 66
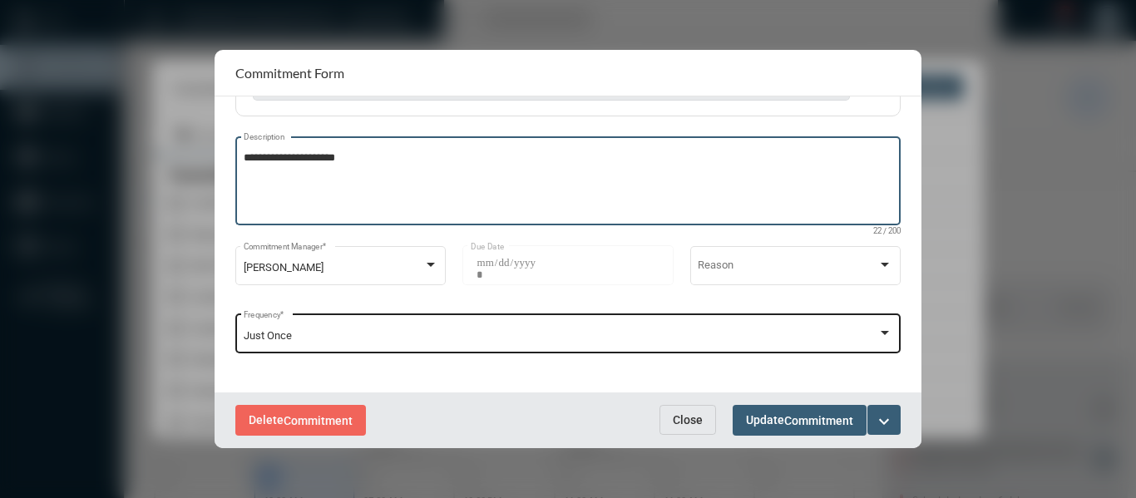
scroll to position [174, 0]
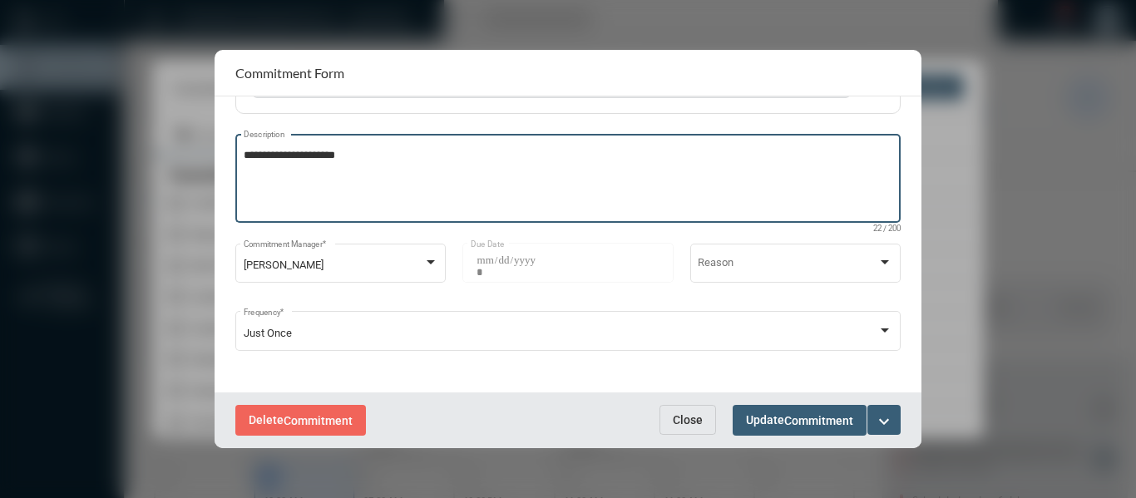
type textarea "**********"
click at [890, 416] on mat-icon "expand_more" at bounding box center [884, 422] width 20 height 20
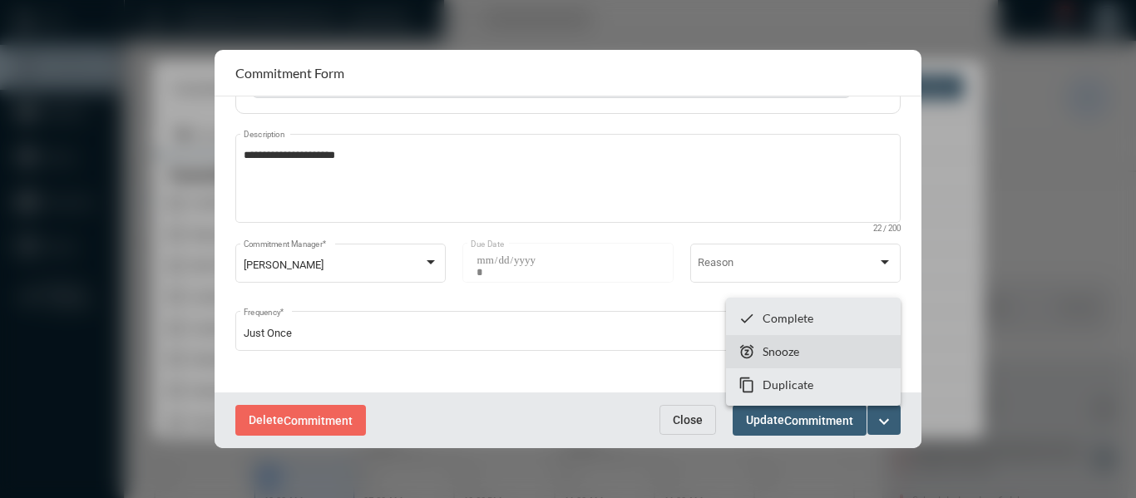
click at [776, 352] on p "Snooze" at bounding box center [780, 351] width 37 height 14
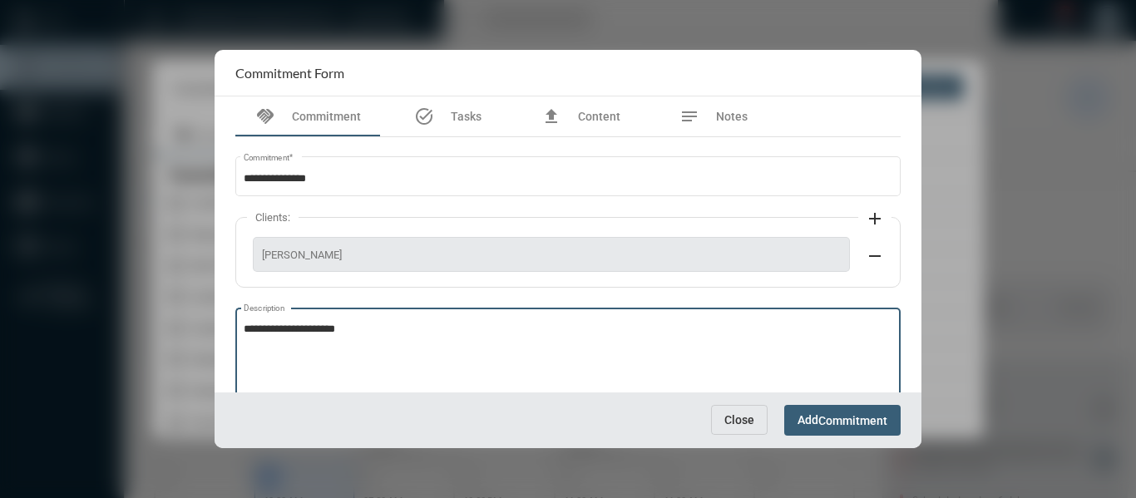
click at [324, 323] on textarea "**********" at bounding box center [568, 355] width 649 height 66
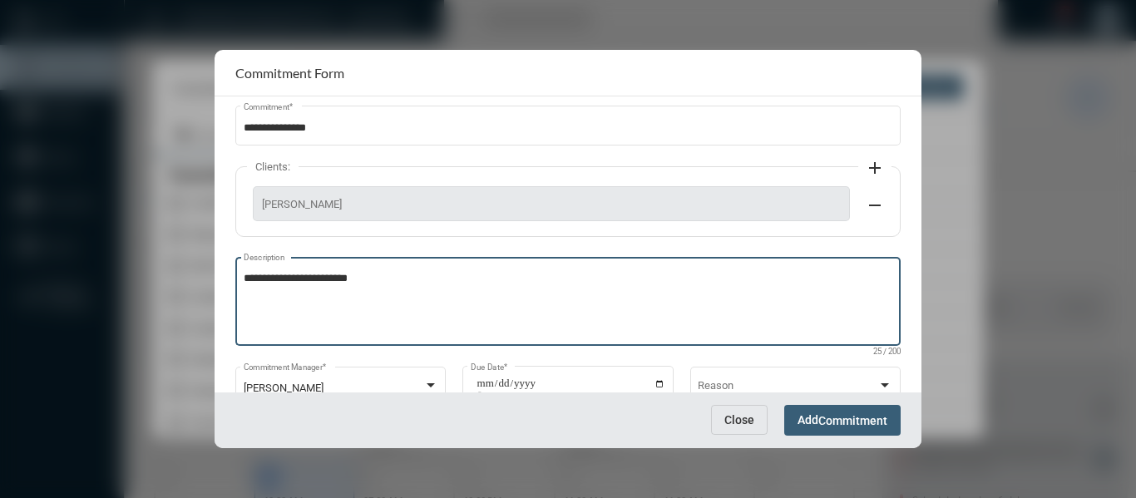
scroll to position [106, 0]
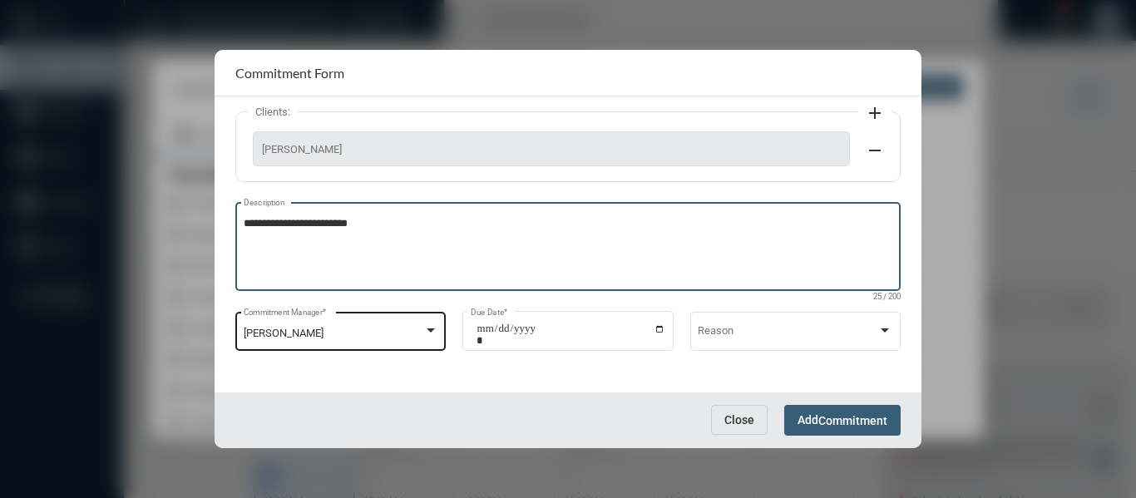
type textarea "**********"
click at [425, 325] on div at bounding box center [430, 330] width 15 height 13
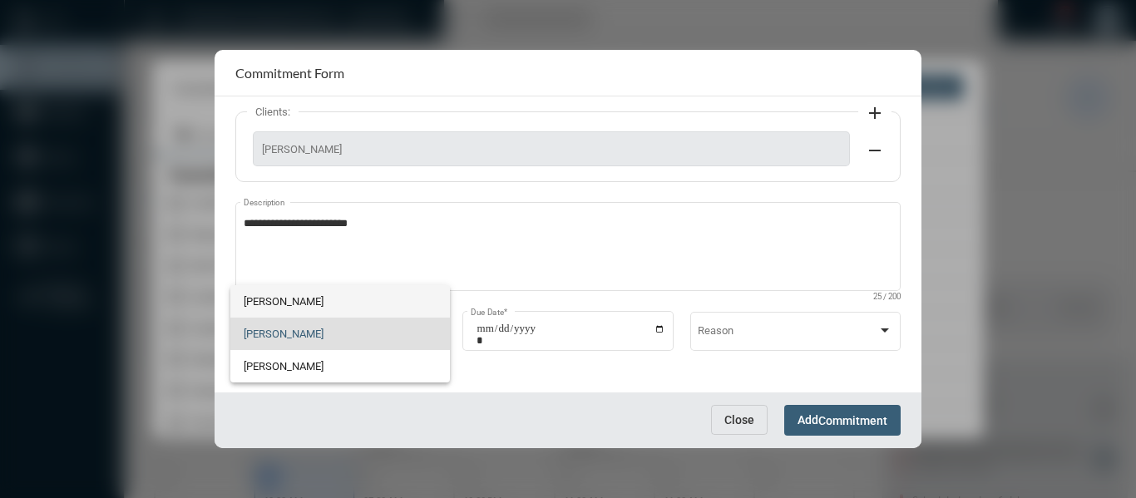
click at [265, 302] on span "Bryndon Skelton" at bounding box center [340, 301] width 193 height 32
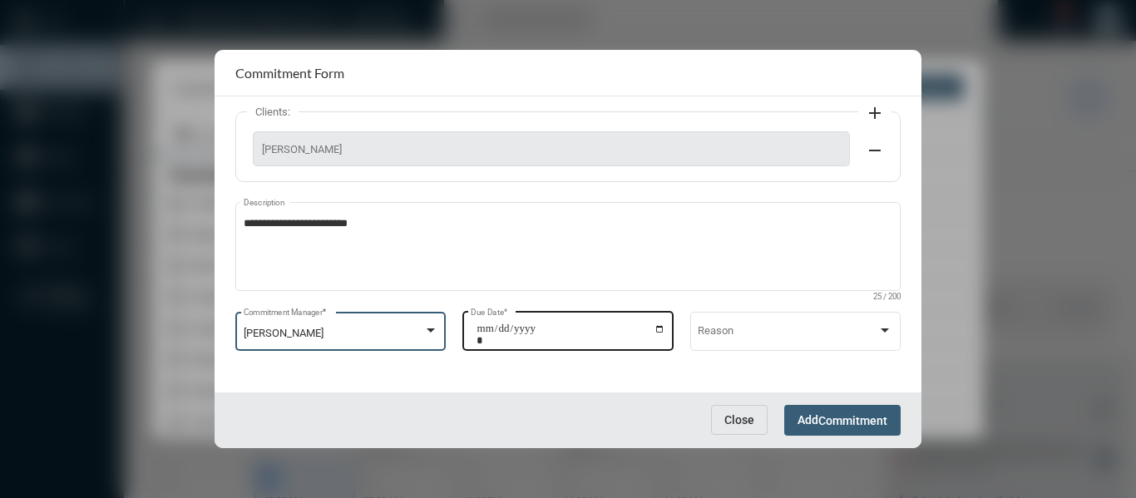
click at [658, 329] on input "**********" at bounding box center [570, 334] width 189 height 23
type input "**********"
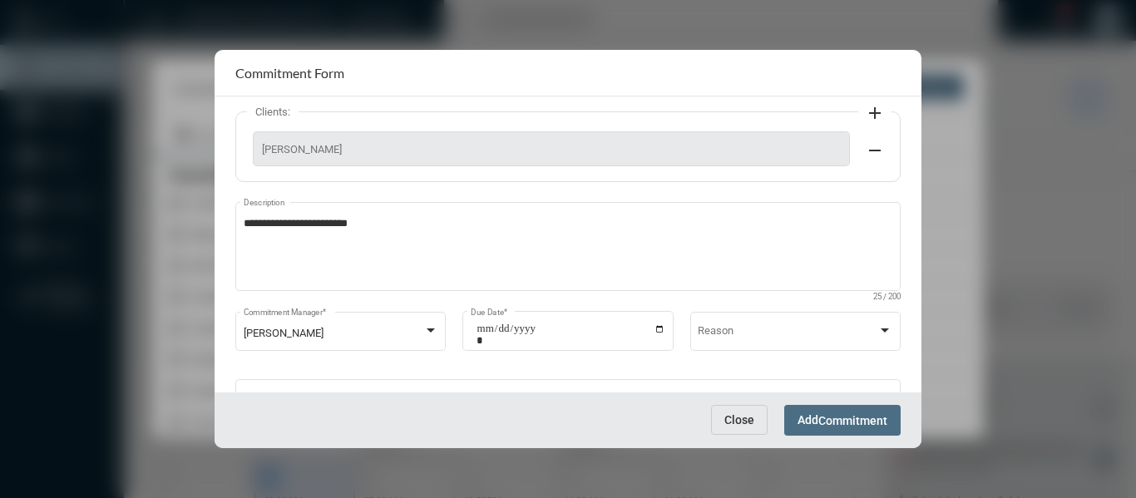
click at [854, 419] on span "Commitment" at bounding box center [852, 420] width 69 height 13
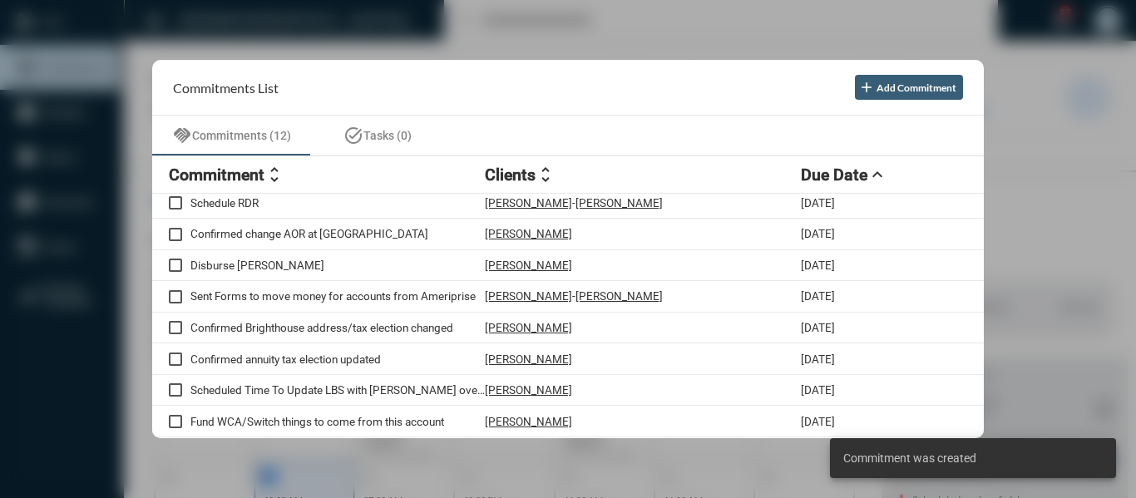
scroll to position [131, 0]
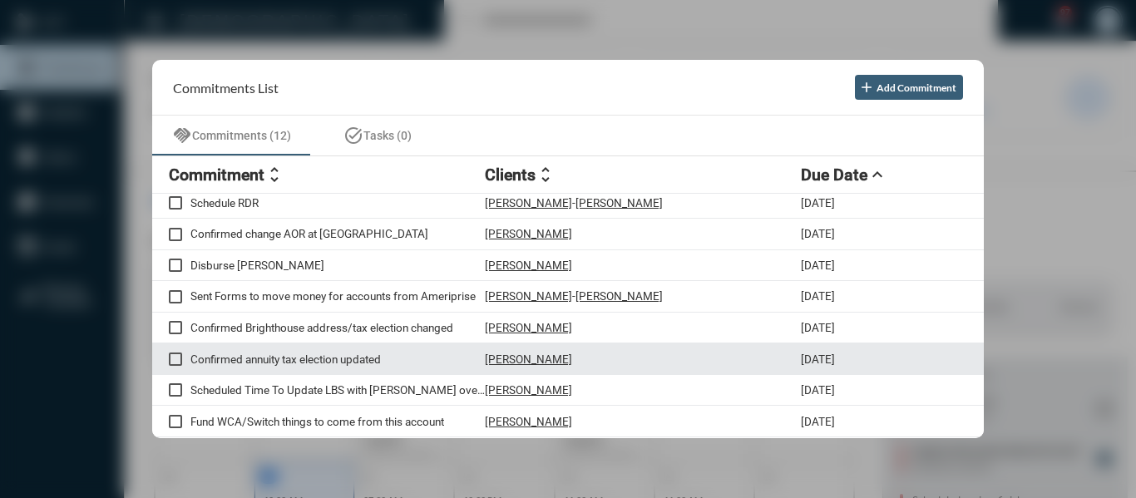
click at [363, 358] on p "Confirmed annuity tax election updated" at bounding box center [337, 358] width 294 height 13
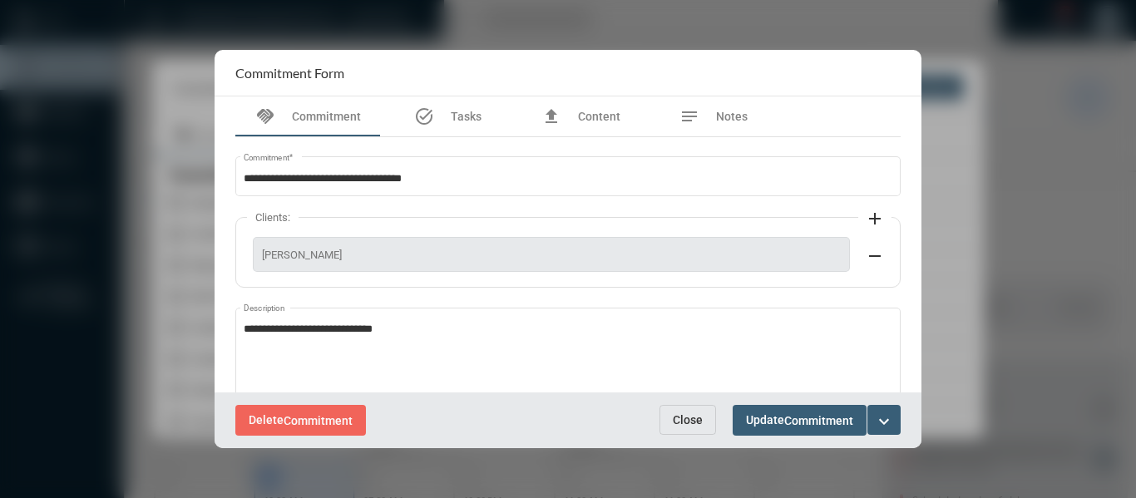
click at [696, 426] on span "Close" at bounding box center [688, 419] width 30 height 13
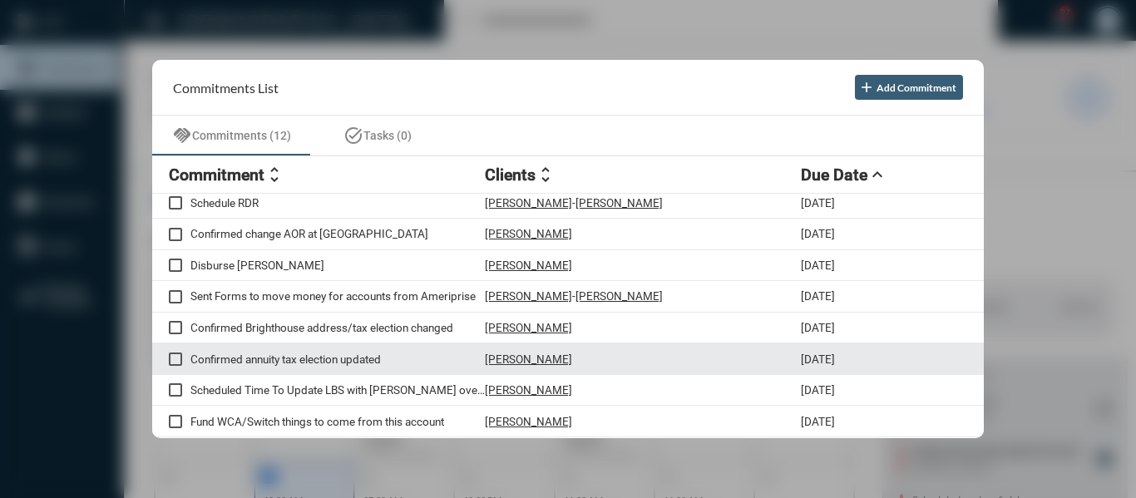
click at [374, 361] on p "Confirmed annuity tax election updated" at bounding box center [337, 358] width 294 height 13
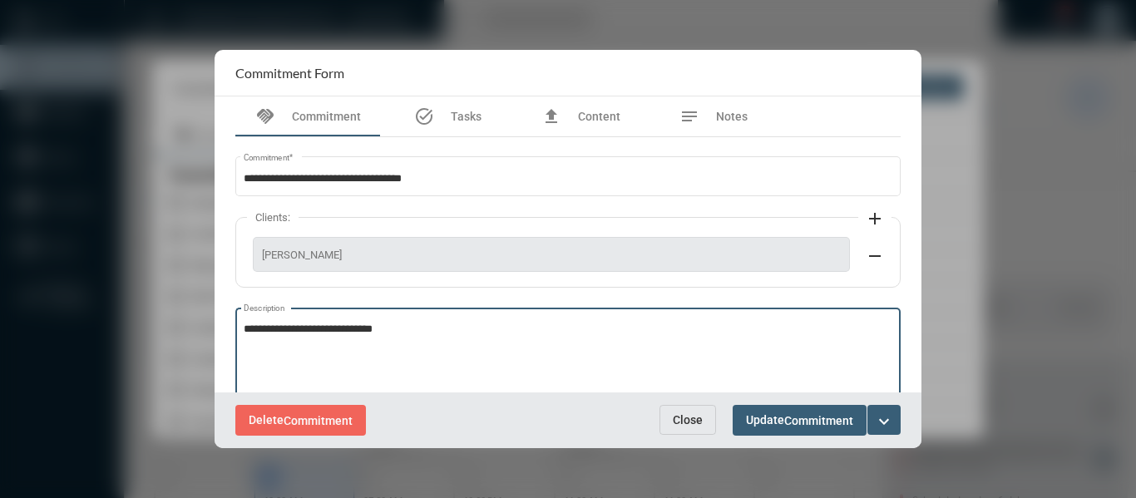
click at [450, 331] on textarea "**********" at bounding box center [568, 355] width 649 height 66
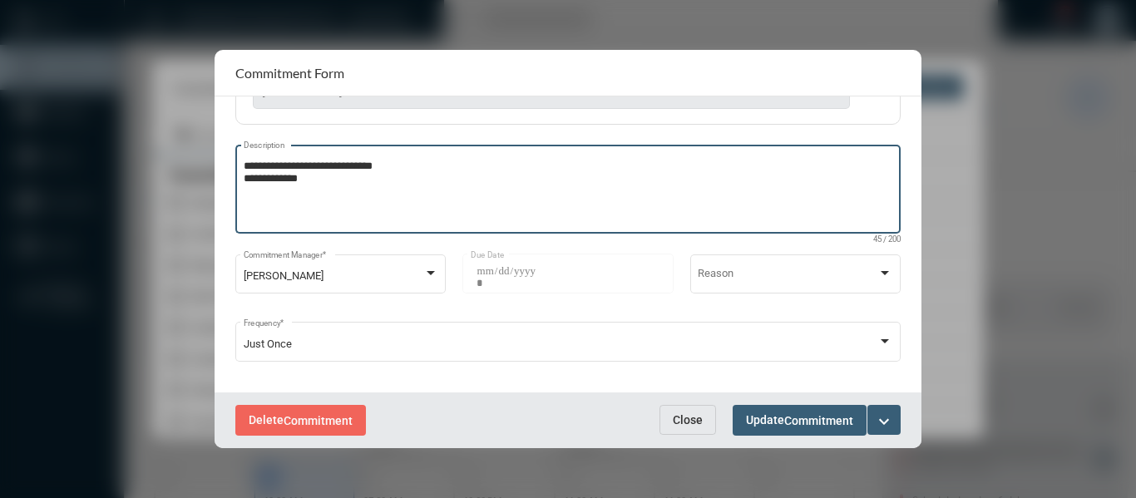
scroll to position [166, 0]
type textarea "**********"
click at [886, 414] on mat-icon "expand_more" at bounding box center [884, 422] width 20 height 20
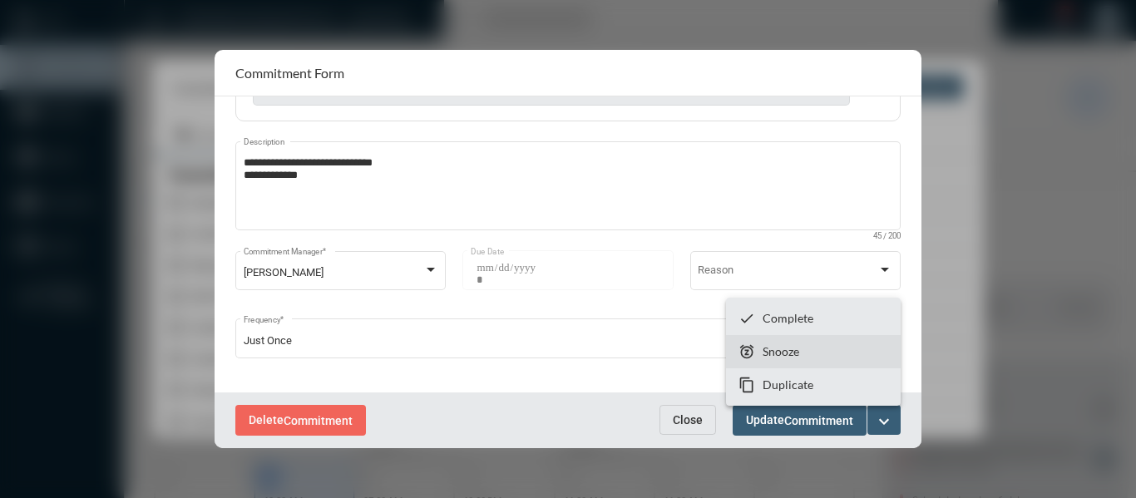
click at [792, 354] on p "Snooze" at bounding box center [780, 351] width 37 height 14
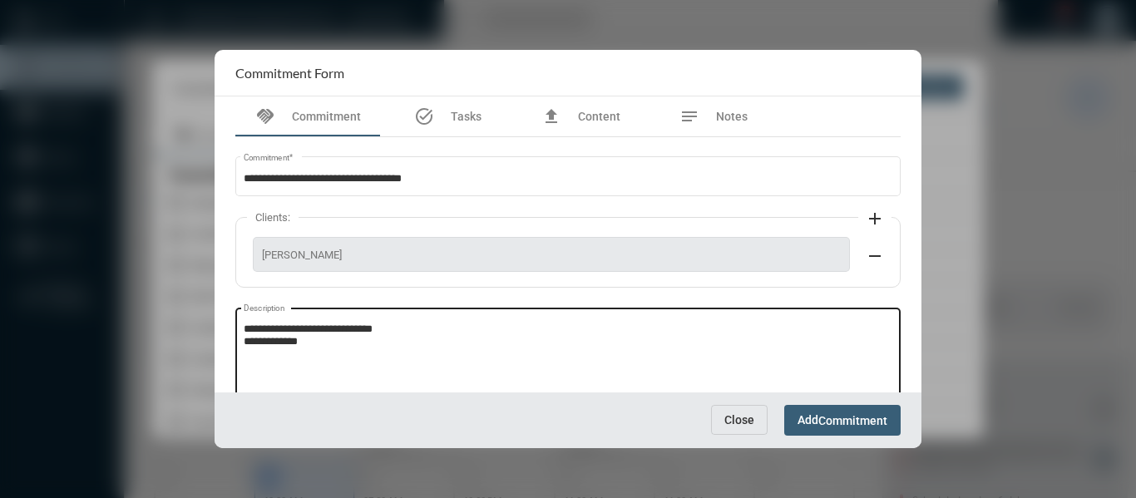
scroll to position [106, 0]
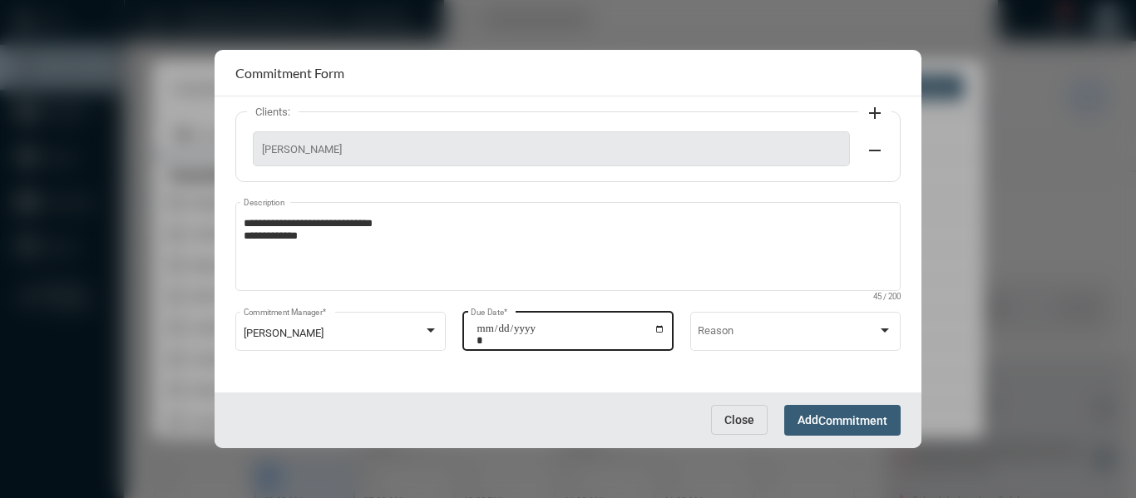
click at [657, 326] on input "**********" at bounding box center [570, 334] width 189 height 23
type input "**********"
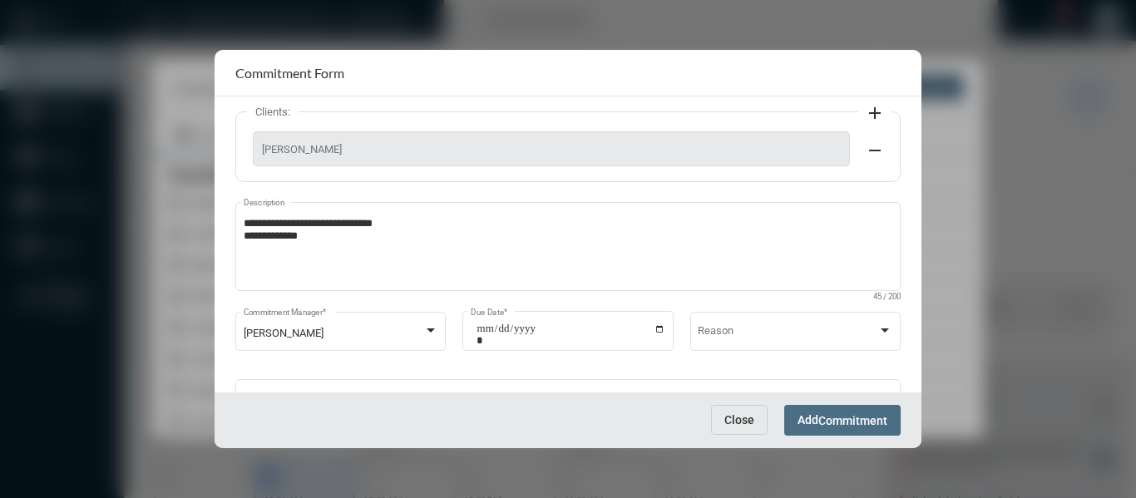
click at [856, 416] on span "Commitment" at bounding box center [852, 420] width 69 height 13
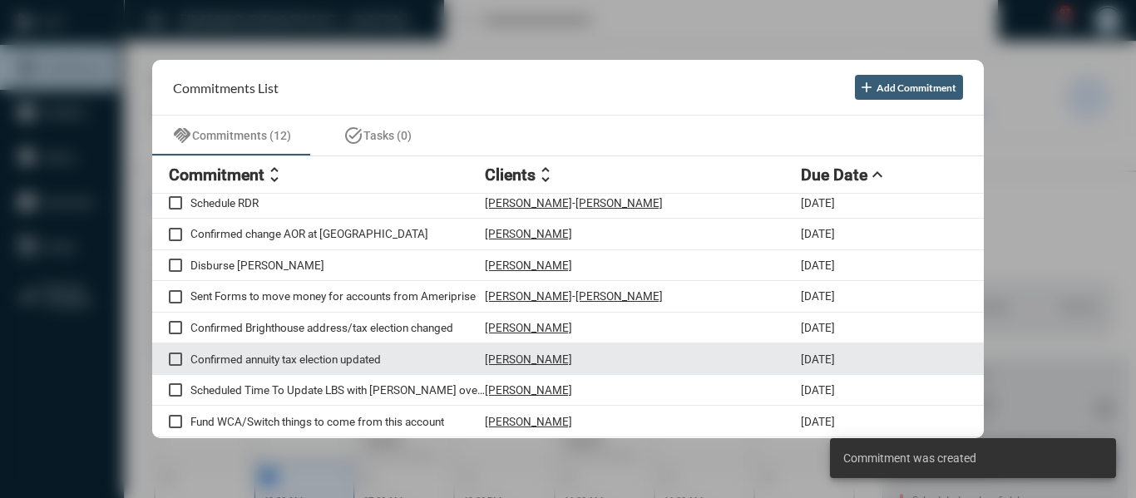
scroll to position [100, 0]
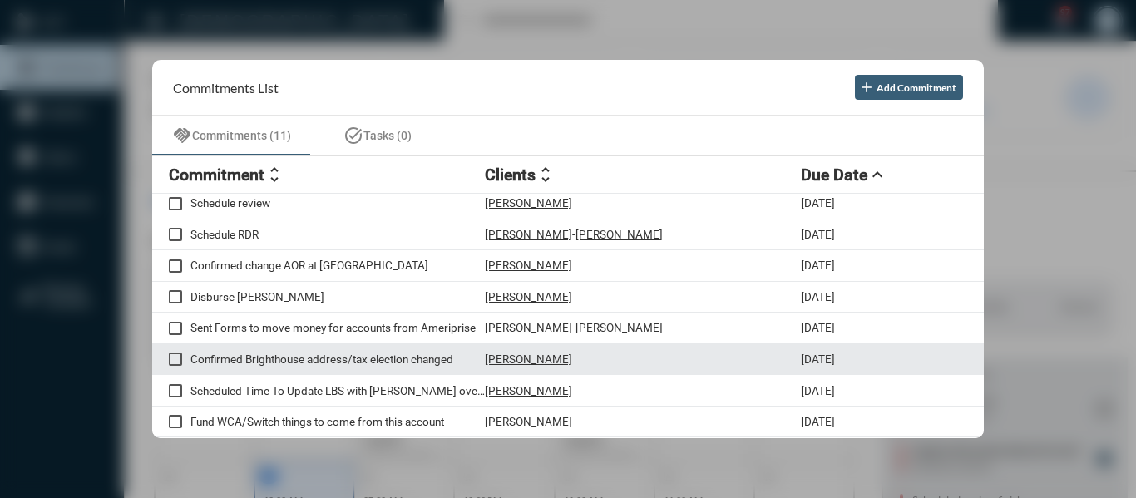
click at [177, 358] on span at bounding box center [175, 358] width 13 height 13
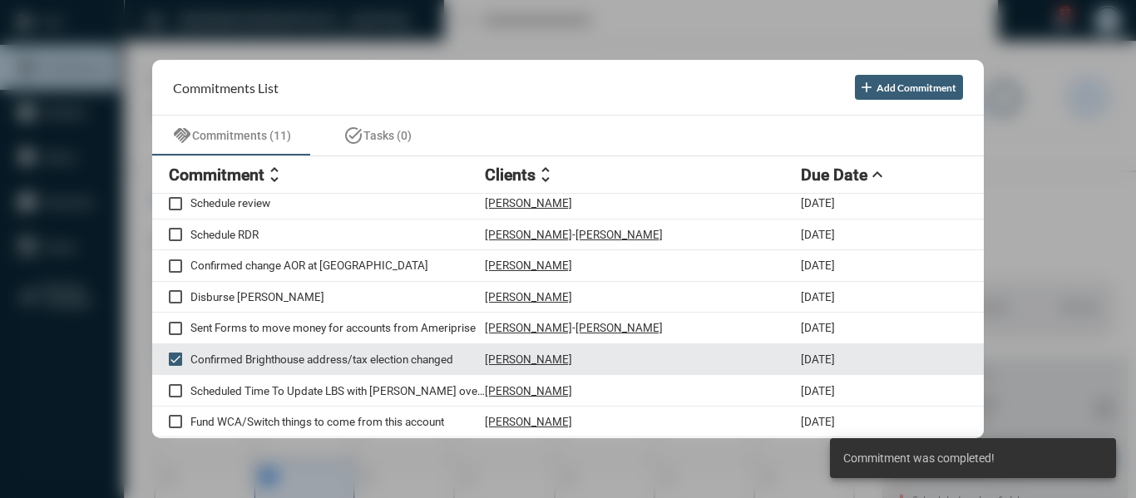
scroll to position [69, 0]
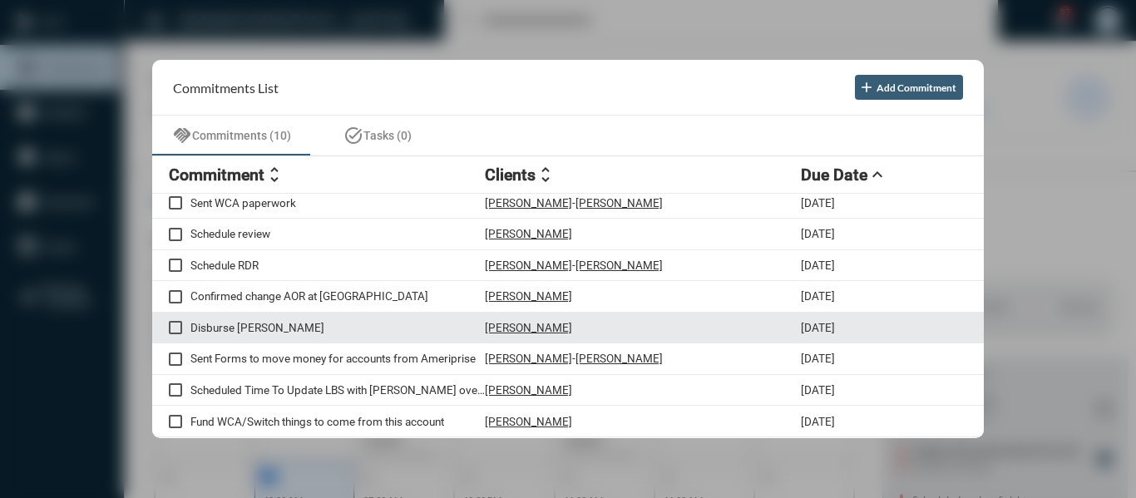
click at [272, 328] on p "Disburse Roth IRA" at bounding box center [337, 327] width 294 height 13
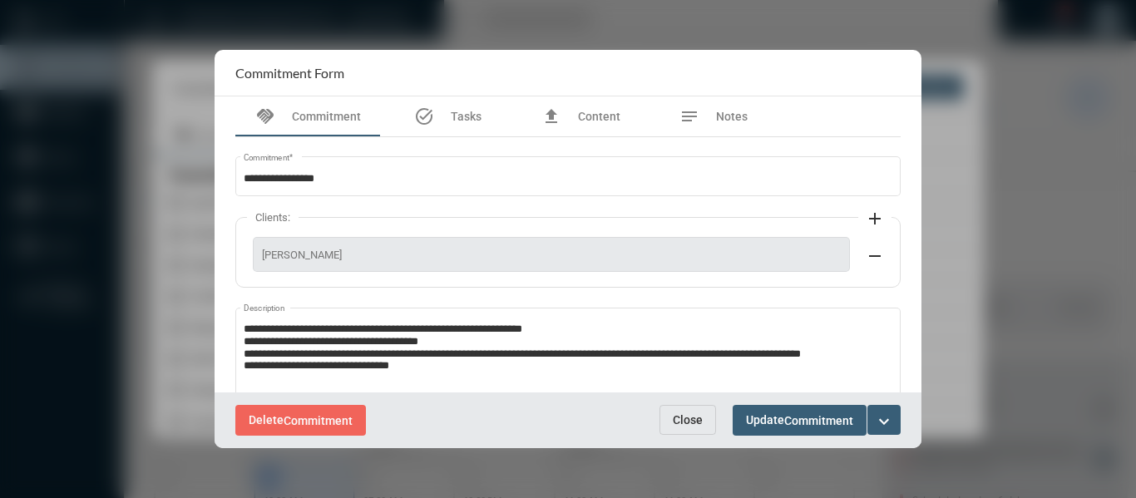
click at [688, 416] on span "Close" at bounding box center [688, 419] width 30 height 13
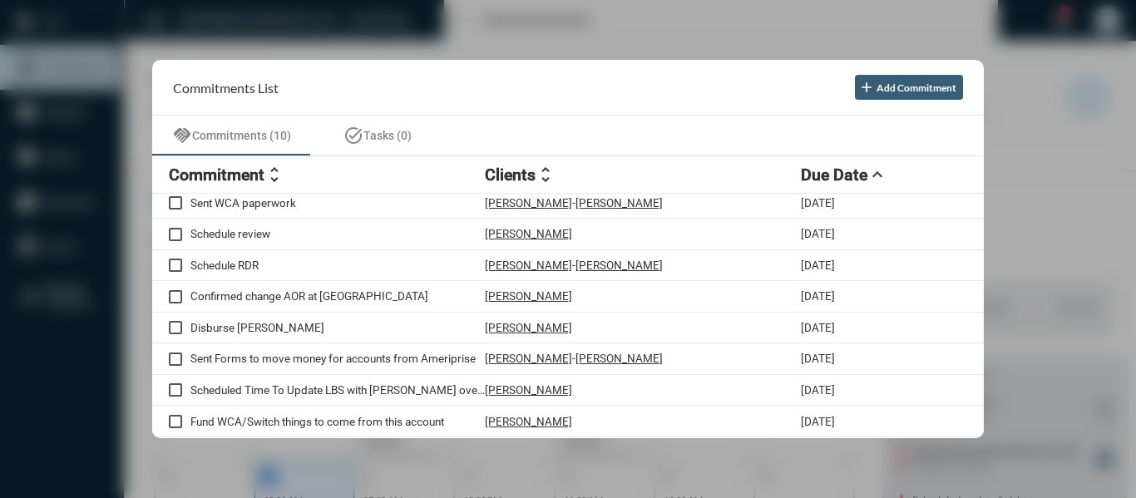
click at [604, 23] on div at bounding box center [568, 249] width 1136 height 498
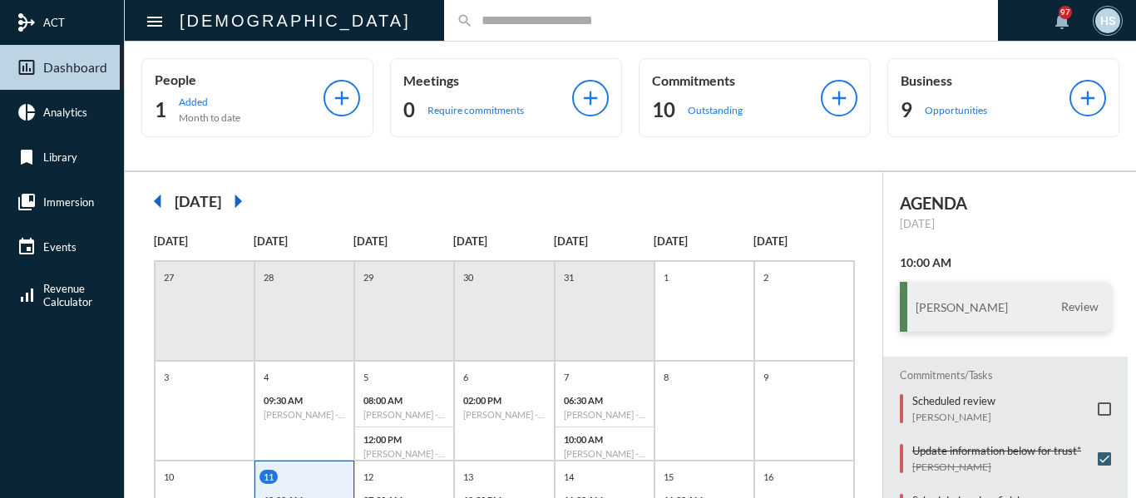
click at [575, 22] on input "text" at bounding box center [729, 20] width 512 height 14
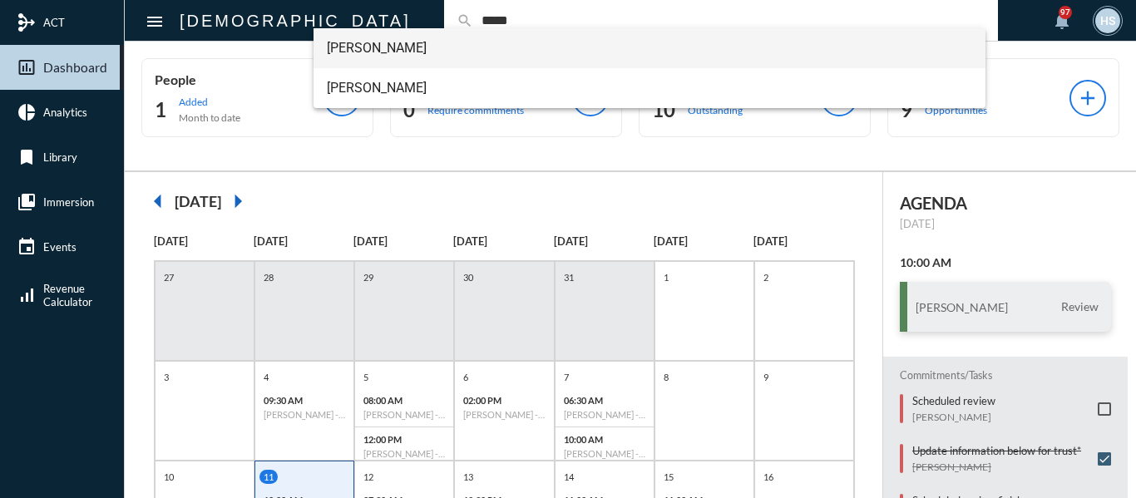
type input "*****"
click at [371, 46] on span "Jordan Kloss" at bounding box center [650, 48] width 646 height 40
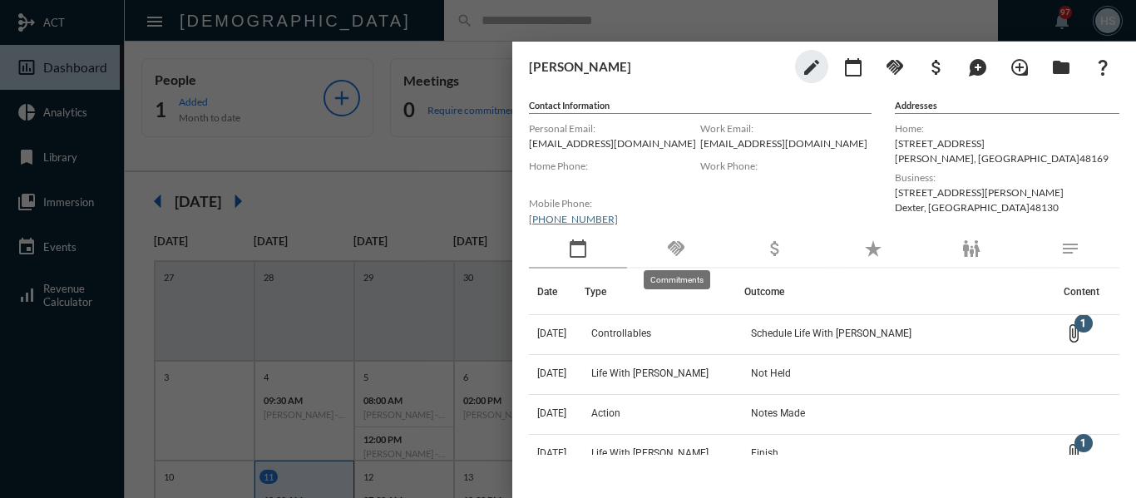
click at [674, 249] on mat-icon "handshake" at bounding box center [676, 249] width 20 height 20
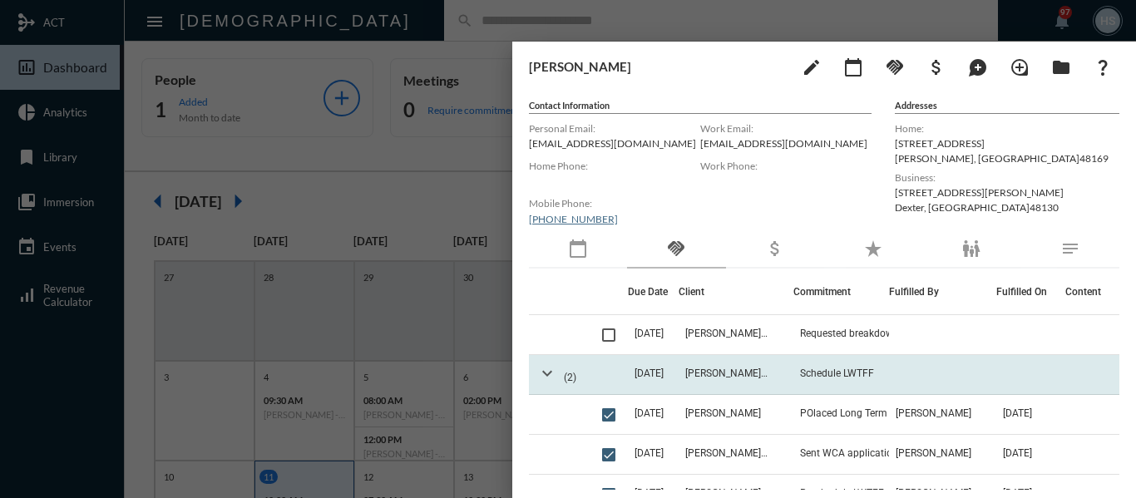
click at [545, 372] on mat-icon "expand_more" at bounding box center [547, 373] width 20 height 20
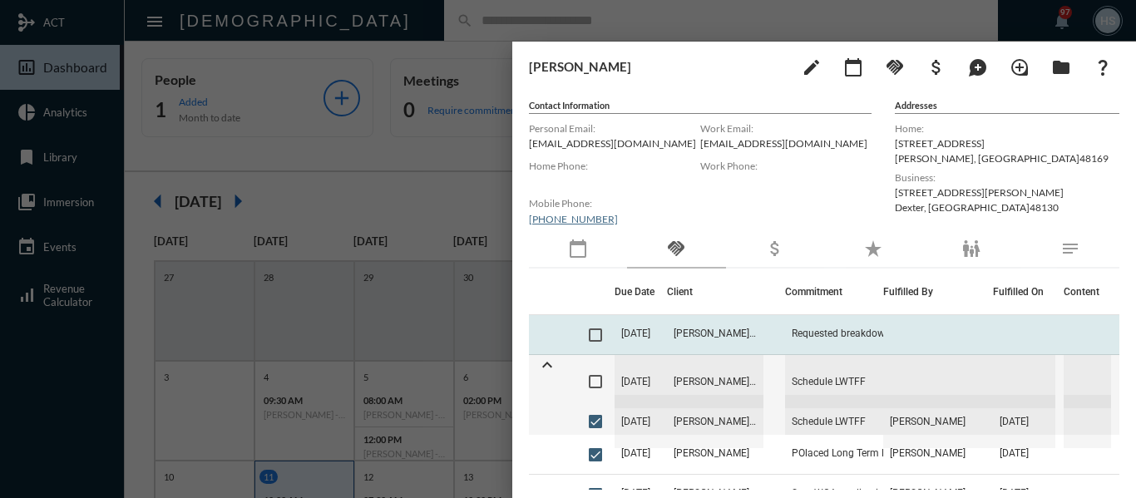
click at [594, 330] on span at bounding box center [595, 334] width 13 height 13
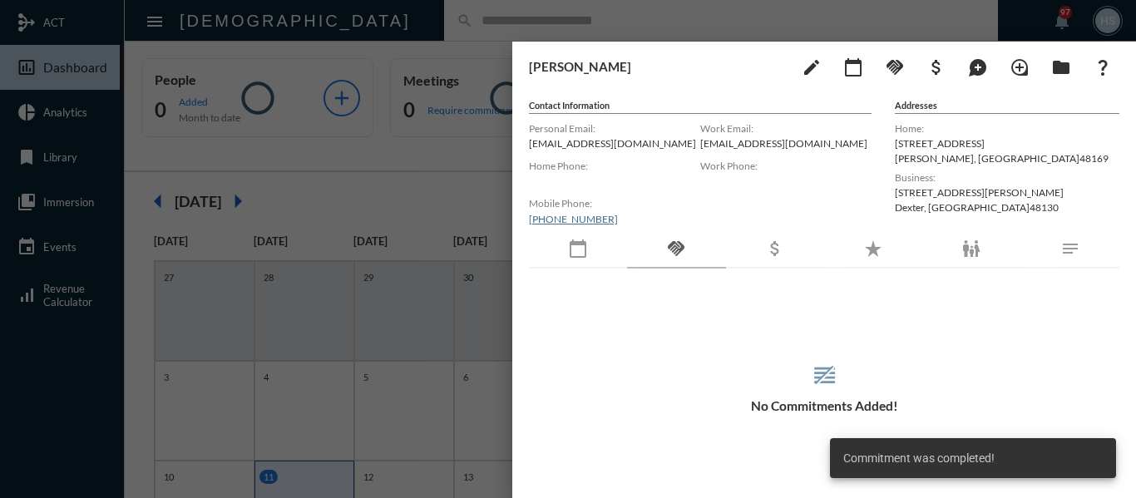
click at [592, 382] on div "reorder No Commitments Added!" at bounding box center [824, 388] width 590 height 52
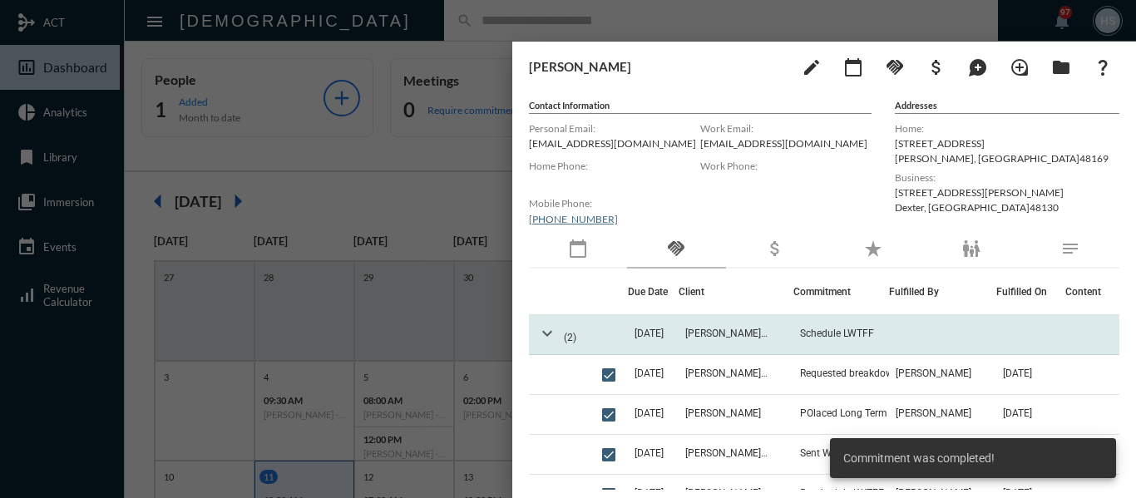
click at [547, 333] on mat-icon "expand_more" at bounding box center [547, 333] width 20 height 20
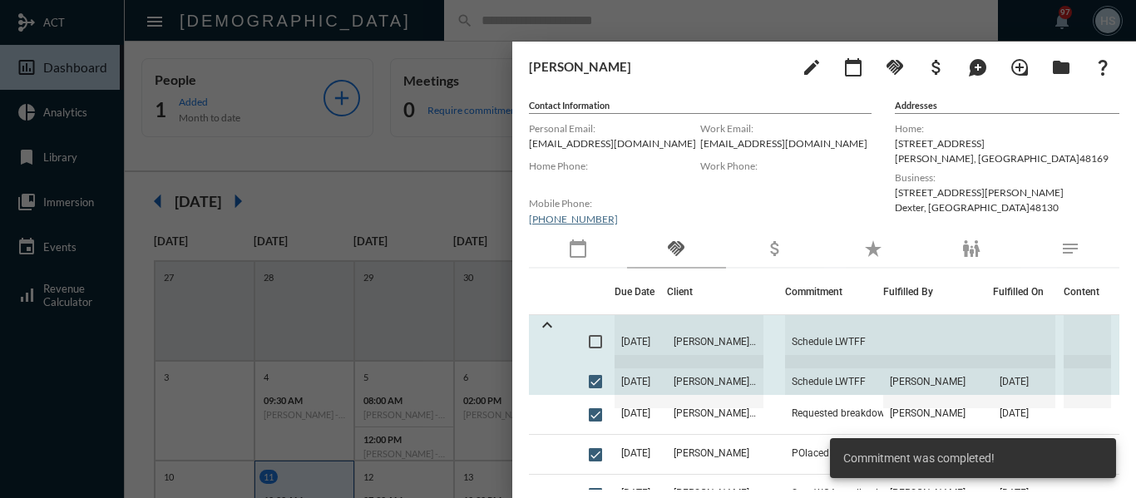
click at [595, 343] on span at bounding box center [595, 341] width 13 height 13
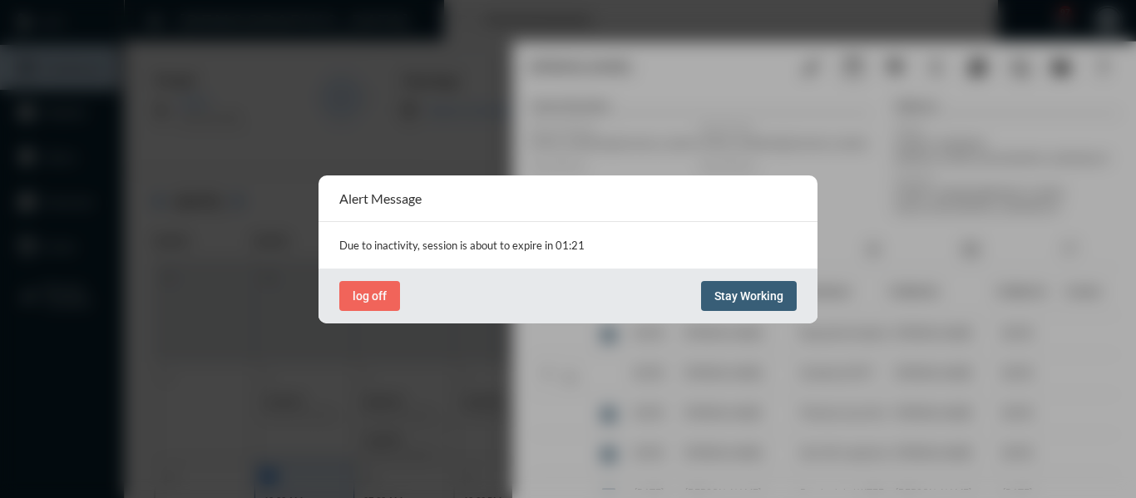
click at [765, 297] on span "Stay Working" at bounding box center [748, 295] width 69 height 13
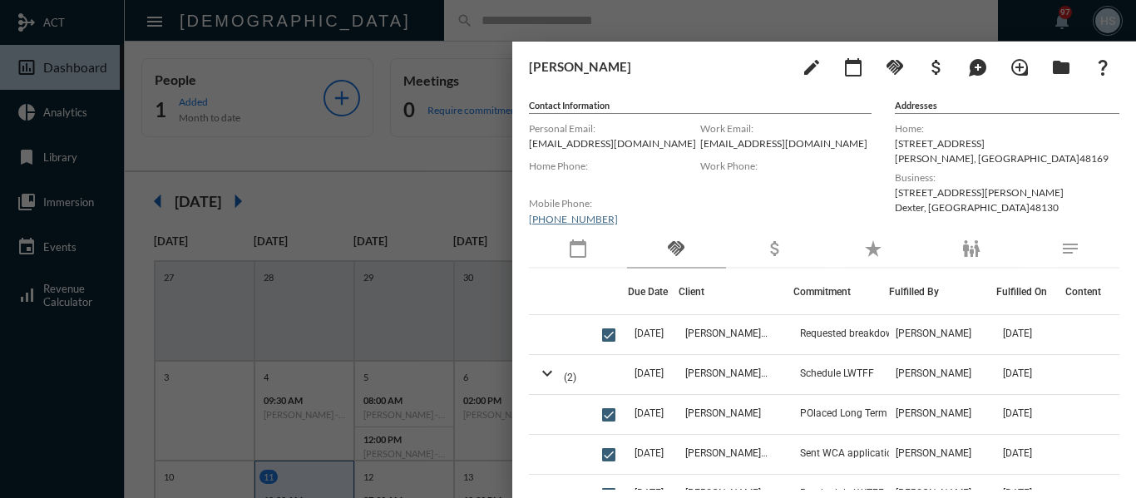
click at [495, 153] on div at bounding box center [568, 249] width 1136 height 498
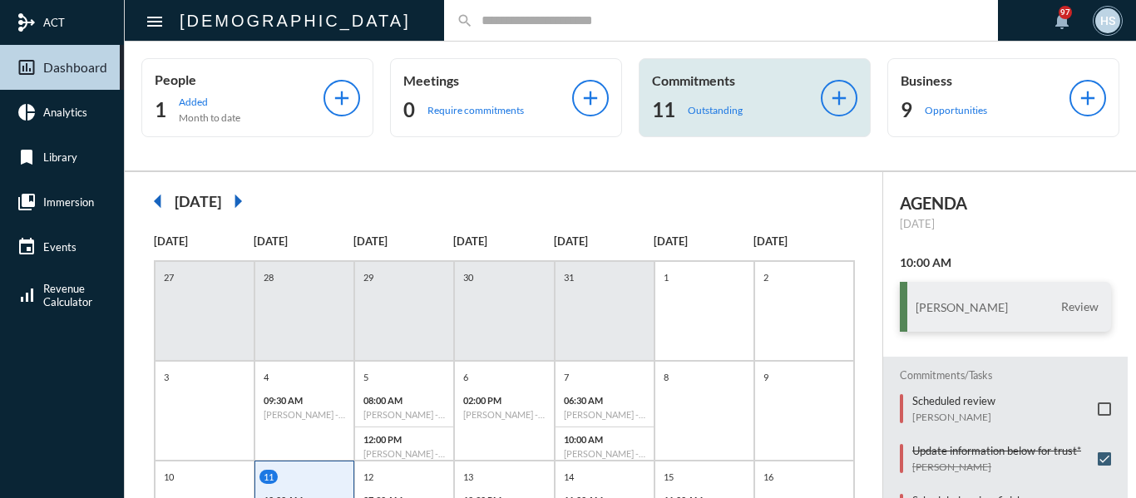
click at [705, 109] on p "Outstanding" at bounding box center [715, 110] width 55 height 12
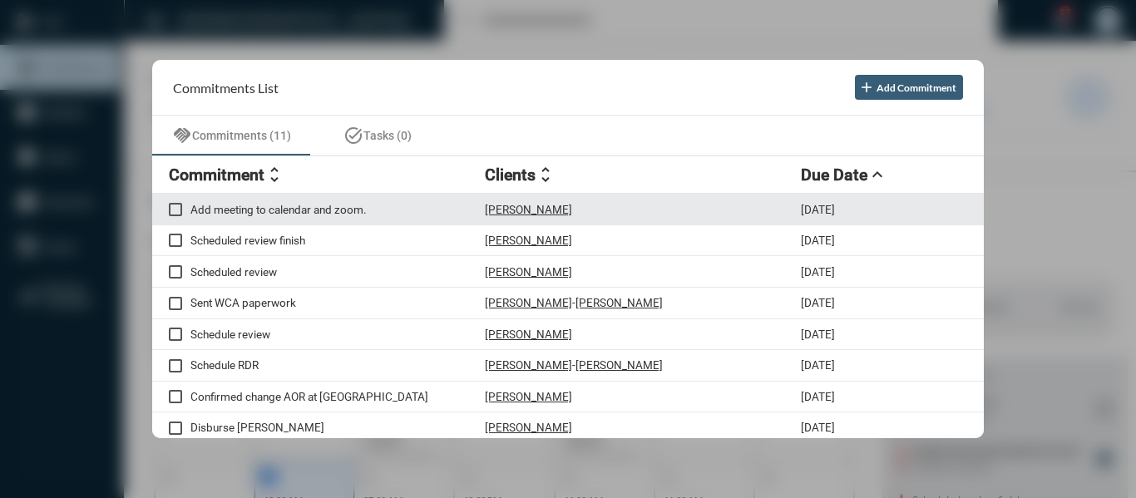
click at [343, 205] on p "Add meeting to calendar and zoom." at bounding box center [337, 209] width 294 height 13
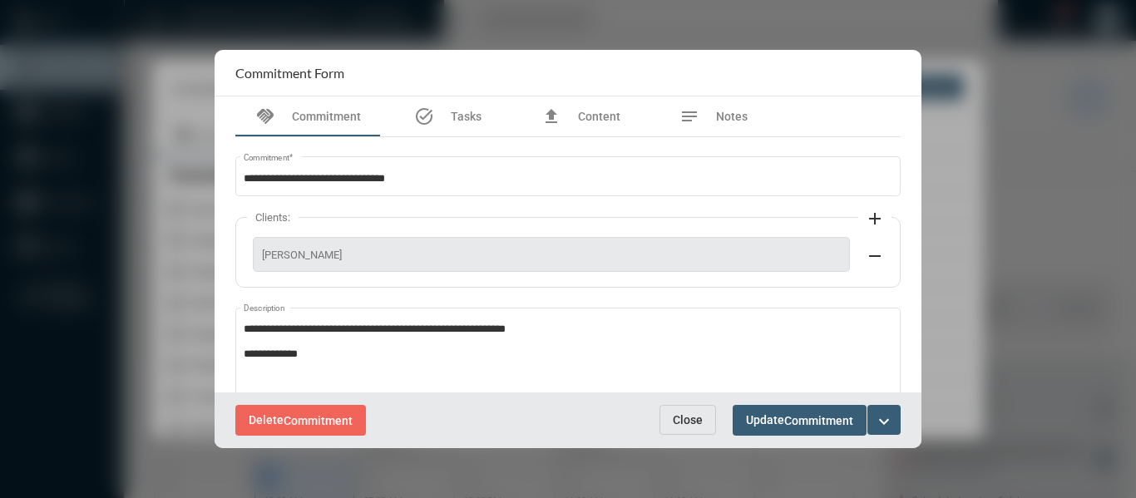
click at [684, 428] on button "Close" at bounding box center [687, 420] width 57 height 30
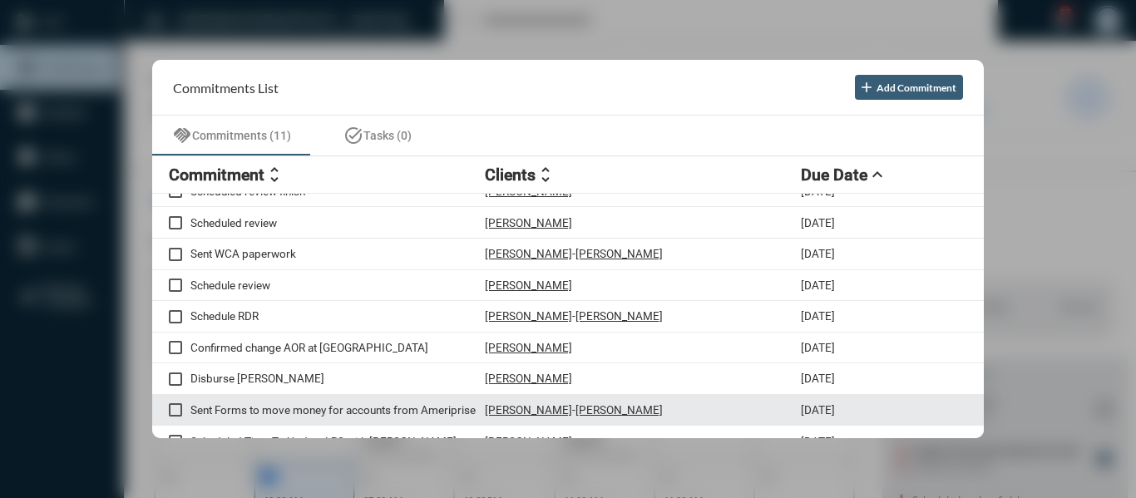
scroll to position [100, 0]
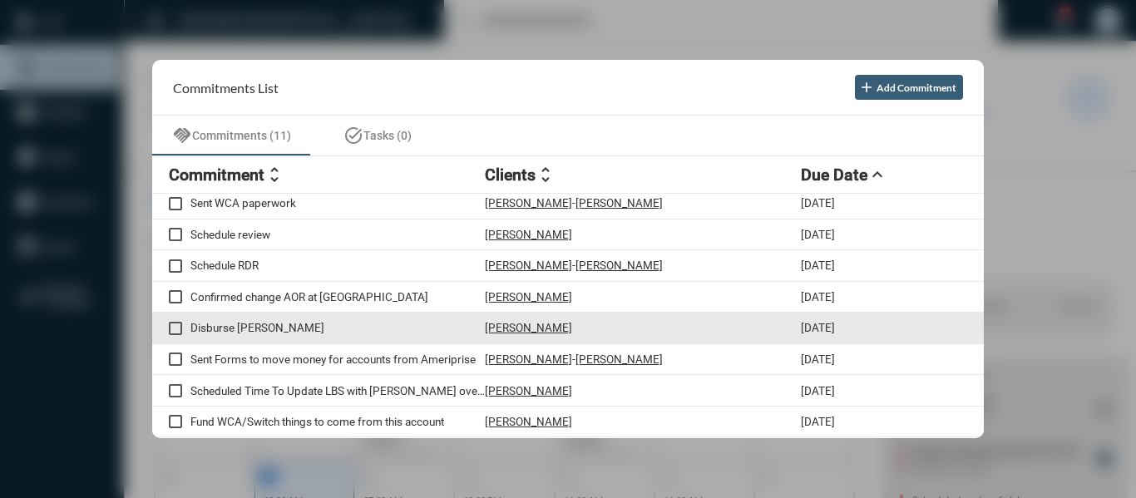
click at [248, 328] on p "Disburse Roth IRA" at bounding box center [337, 327] width 294 height 13
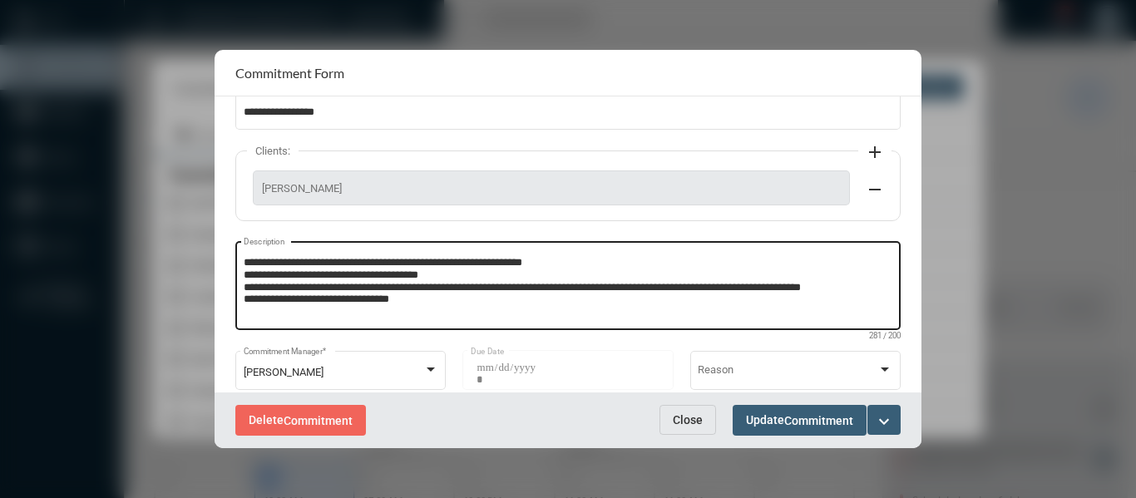
scroll to position [83, 0]
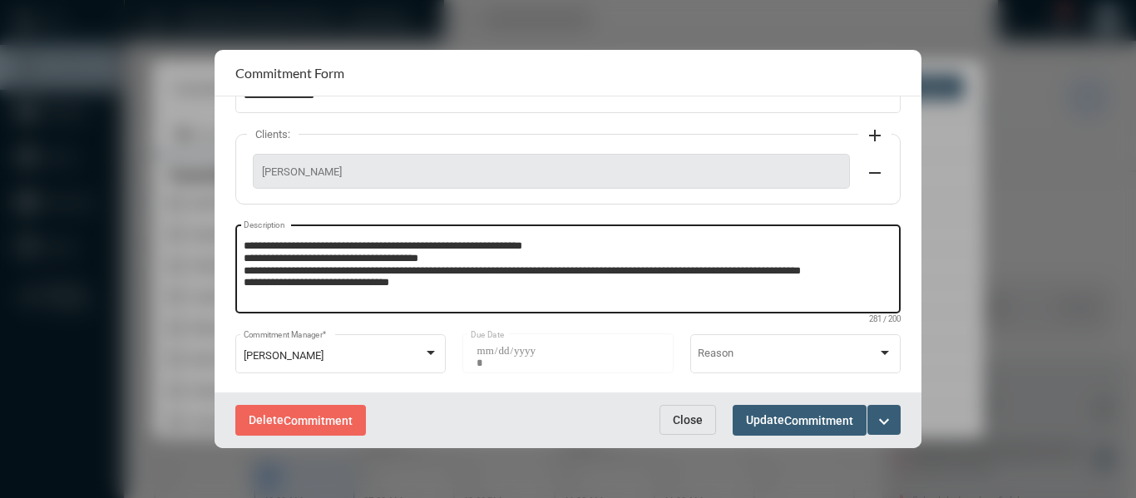
click at [439, 289] on textarea "**********" at bounding box center [568, 272] width 649 height 66
click at [437, 288] on textarea "**********" at bounding box center [568, 272] width 649 height 66
click at [300, 293] on textarea "**********" at bounding box center [568, 272] width 649 height 66
type textarea "**********"
click at [884, 415] on mat-icon "expand_more" at bounding box center [884, 422] width 20 height 20
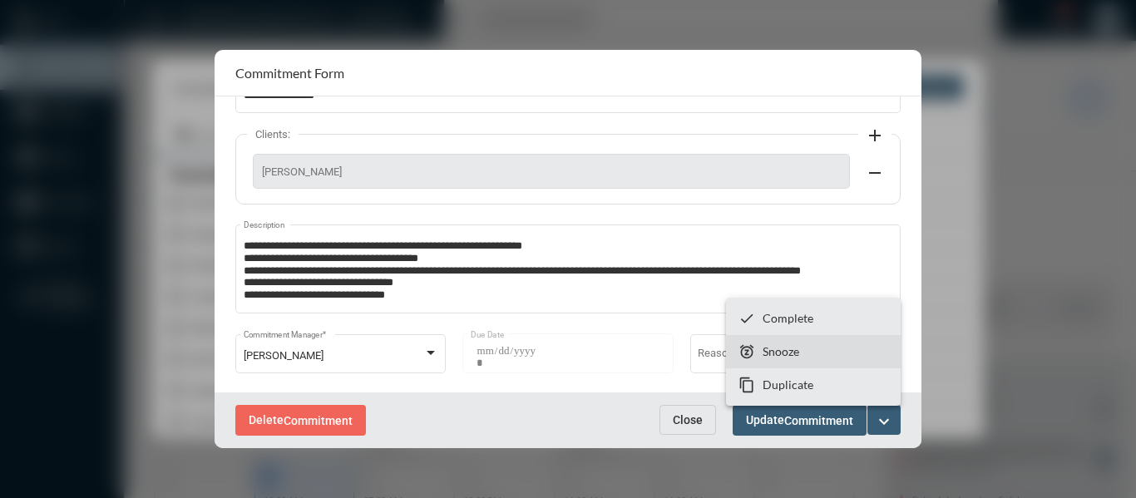
click at [796, 347] on p "Snooze" at bounding box center [780, 351] width 37 height 14
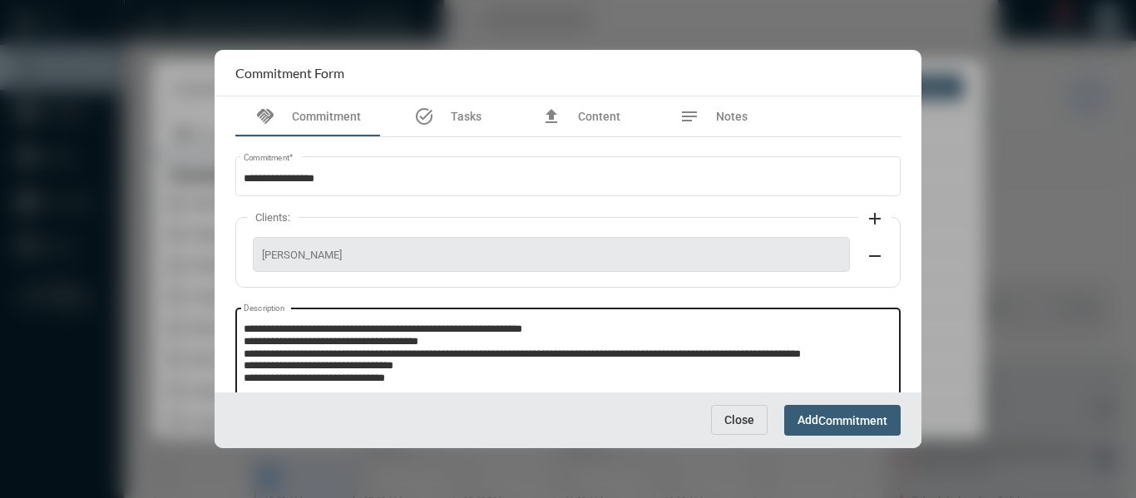
scroll to position [106, 0]
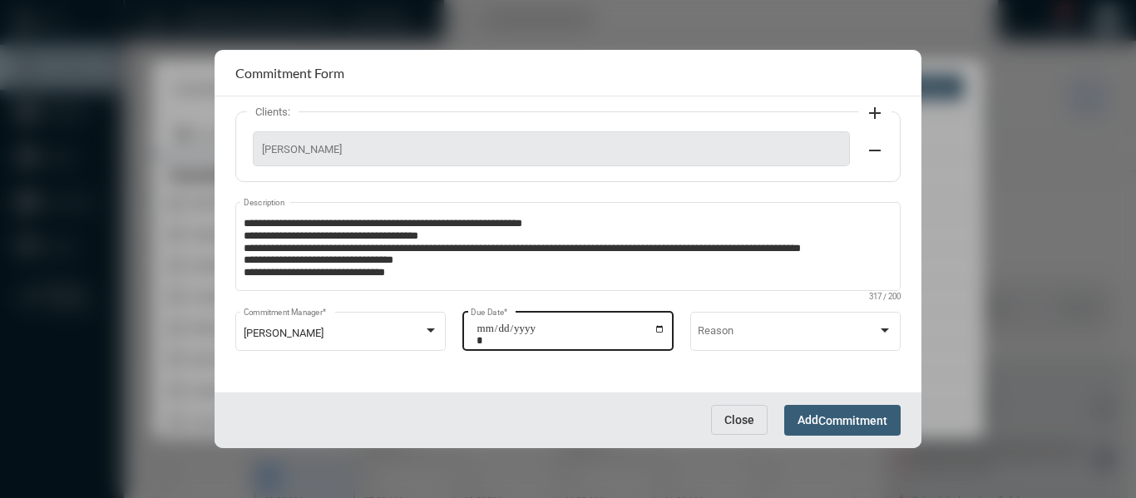
click at [653, 327] on input "**********" at bounding box center [570, 334] width 189 height 23
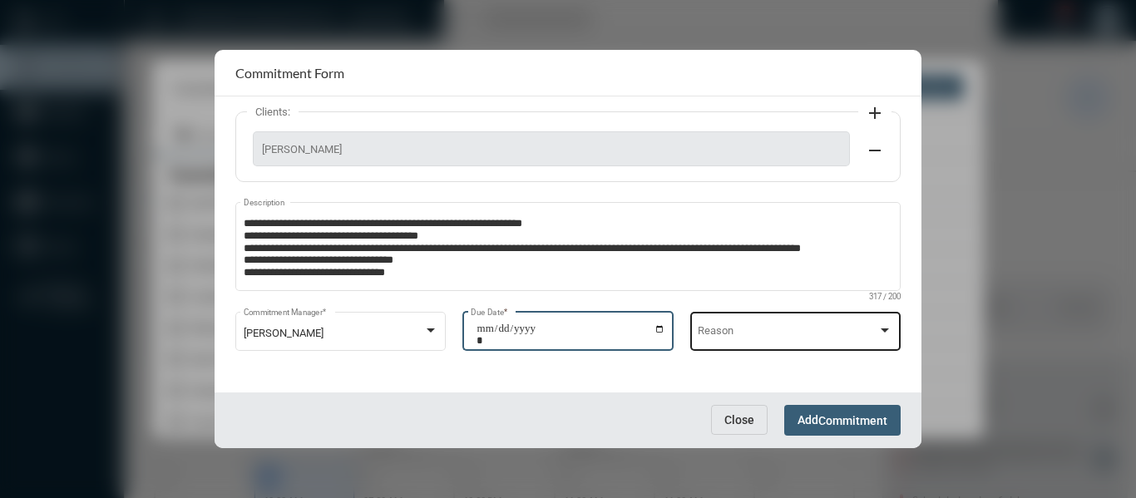
type input "**********"
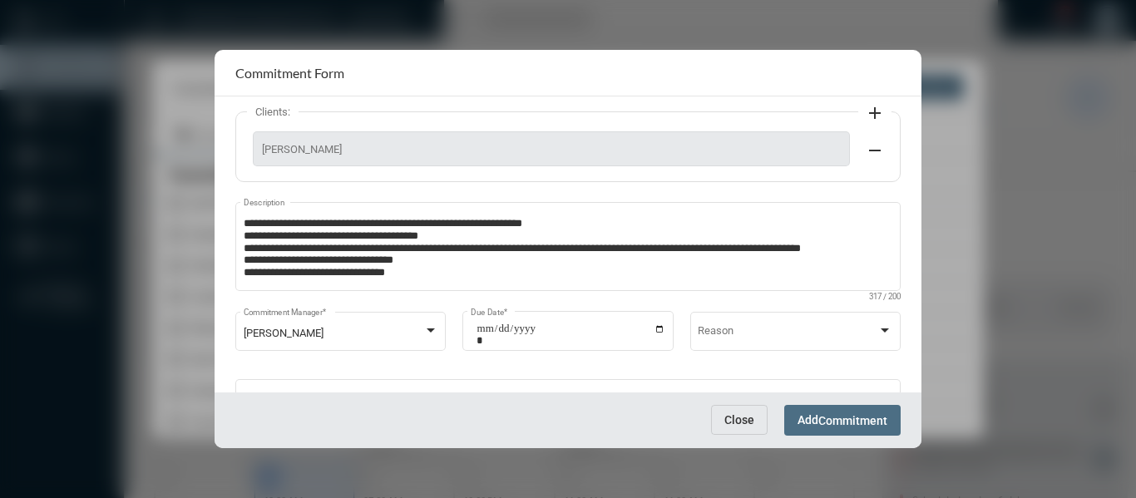
click at [857, 419] on span "Commitment" at bounding box center [852, 420] width 69 height 13
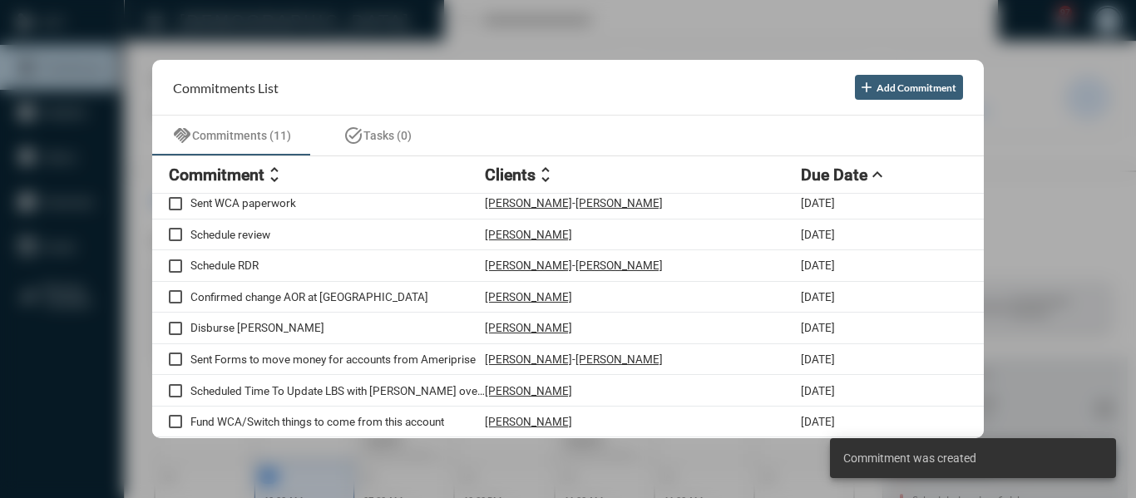
scroll to position [69, 0]
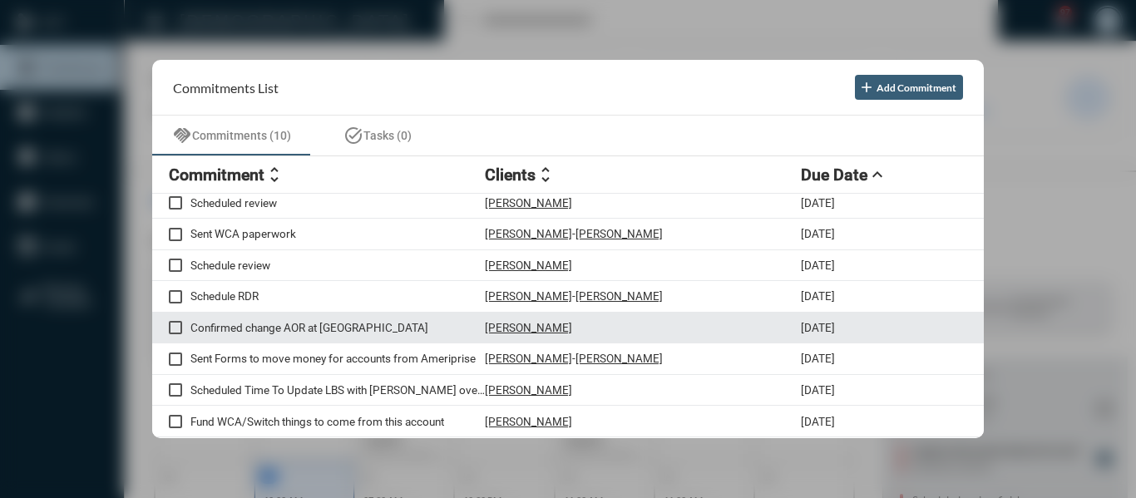
click at [358, 328] on p "Confirmed change AOR at Assetmark" at bounding box center [337, 327] width 294 height 13
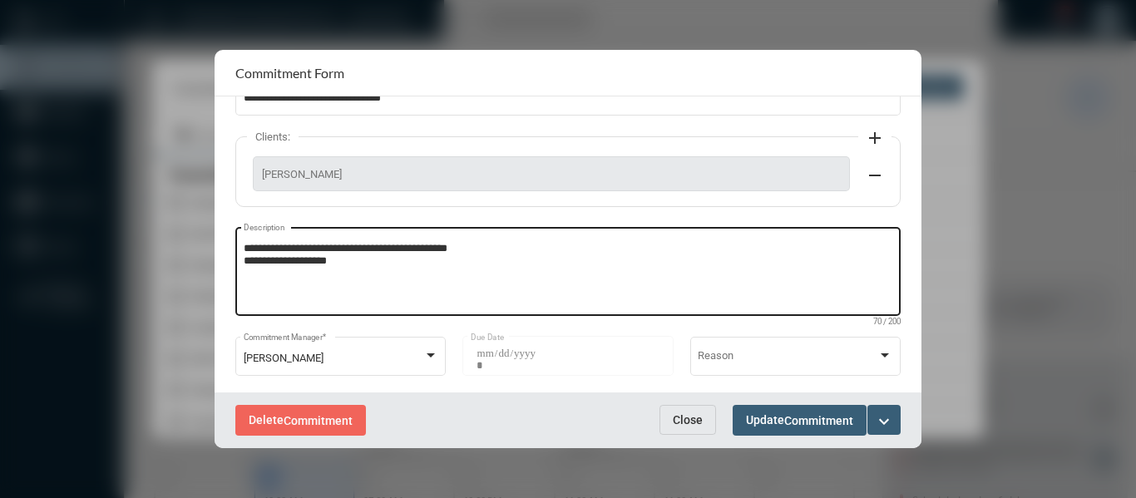
scroll to position [83, 0]
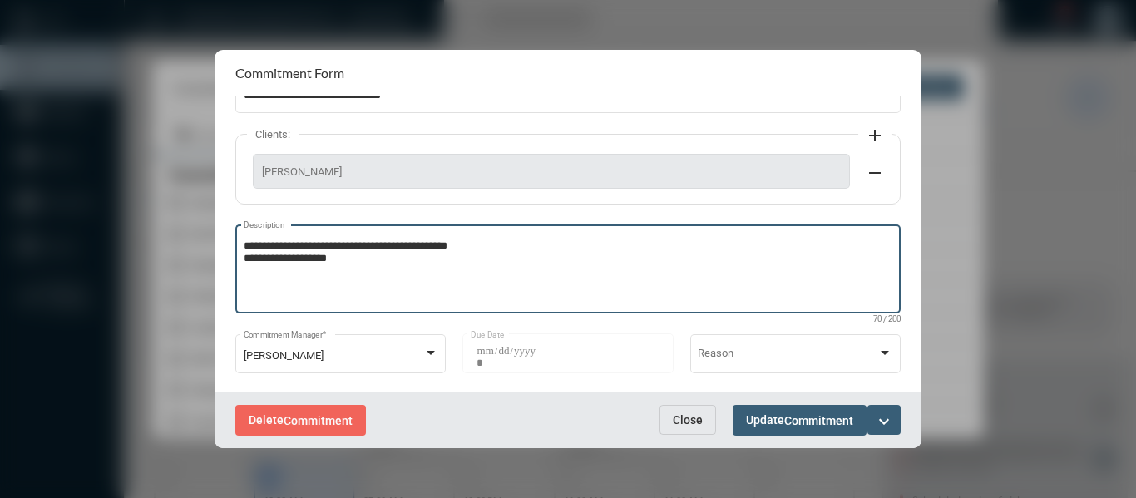
click at [380, 260] on textarea "**********" at bounding box center [568, 272] width 649 height 66
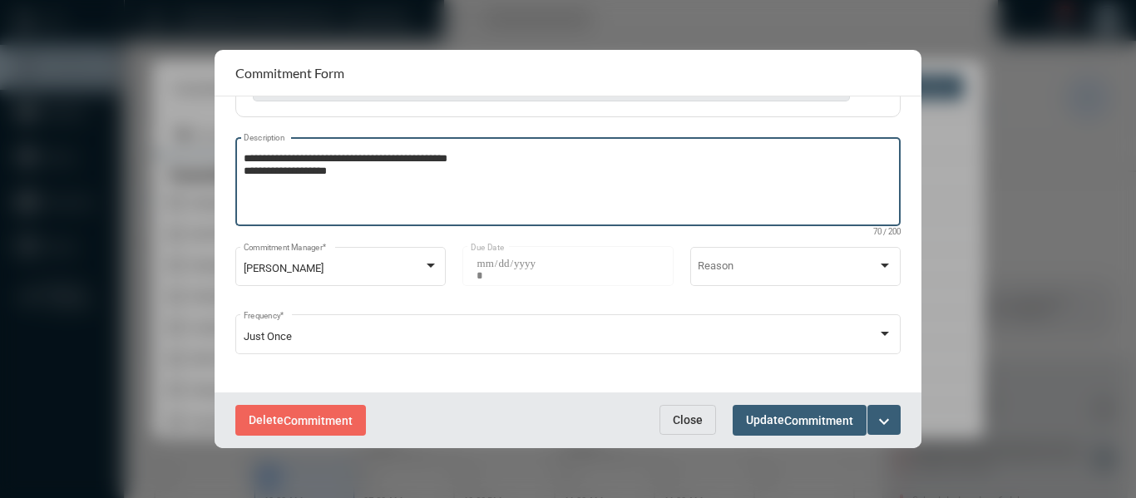
scroll to position [174, 0]
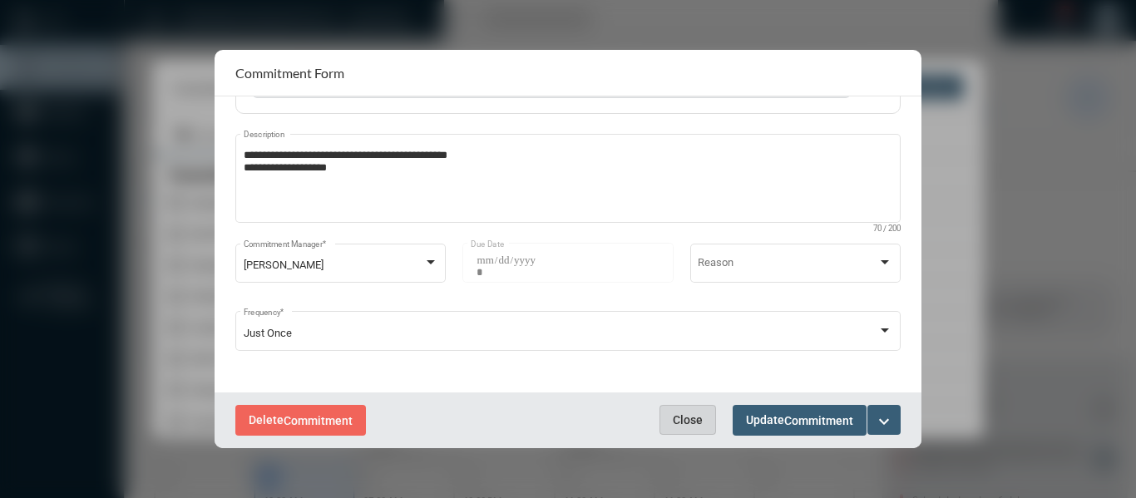
drag, startPoint x: 685, startPoint y: 427, endPoint x: 630, endPoint y: 424, distance: 55.0
click at [683, 427] on button "Close" at bounding box center [687, 420] width 57 height 30
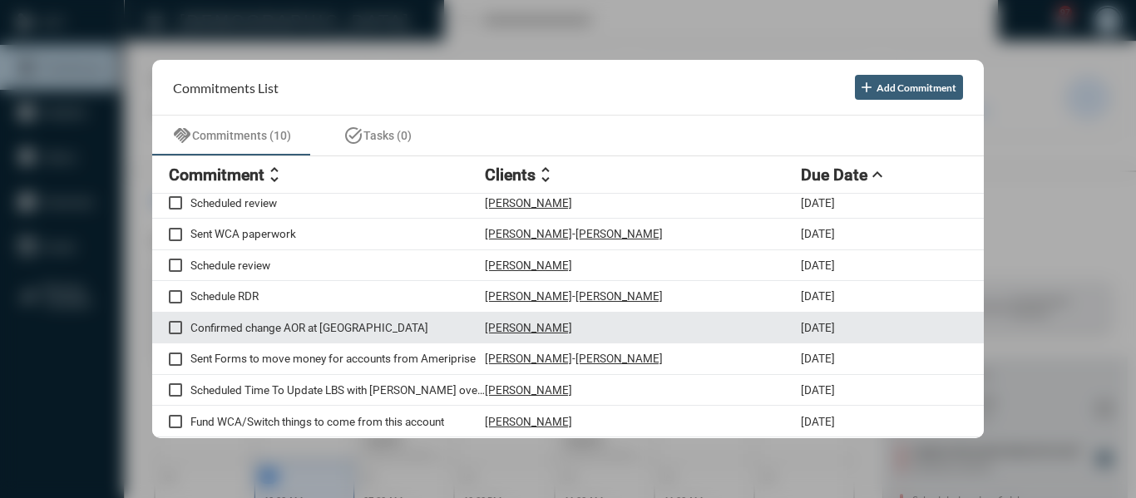
click at [174, 329] on span at bounding box center [175, 327] width 13 height 13
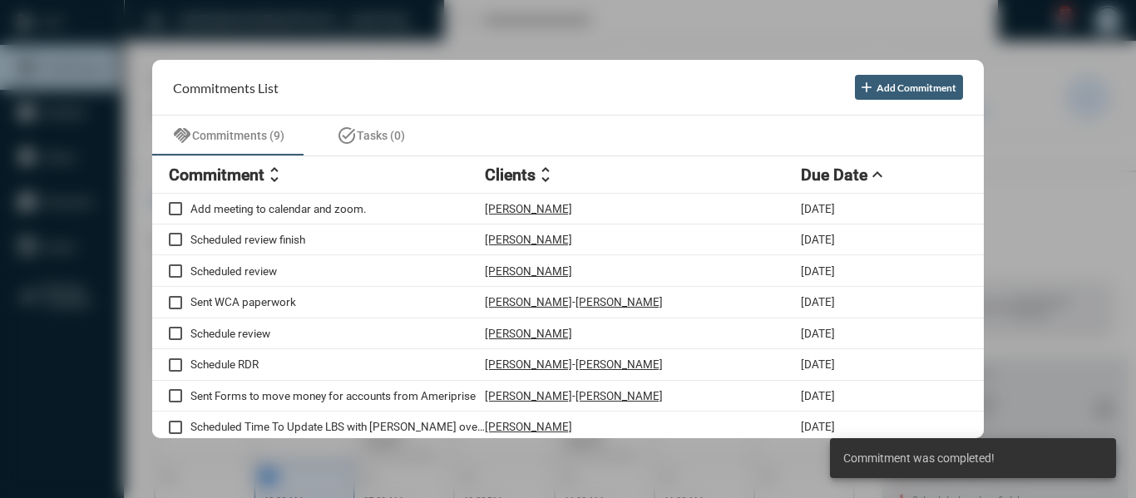
scroll to position [0, 0]
click at [465, 14] on div at bounding box center [568, 249] width 1136 height 498
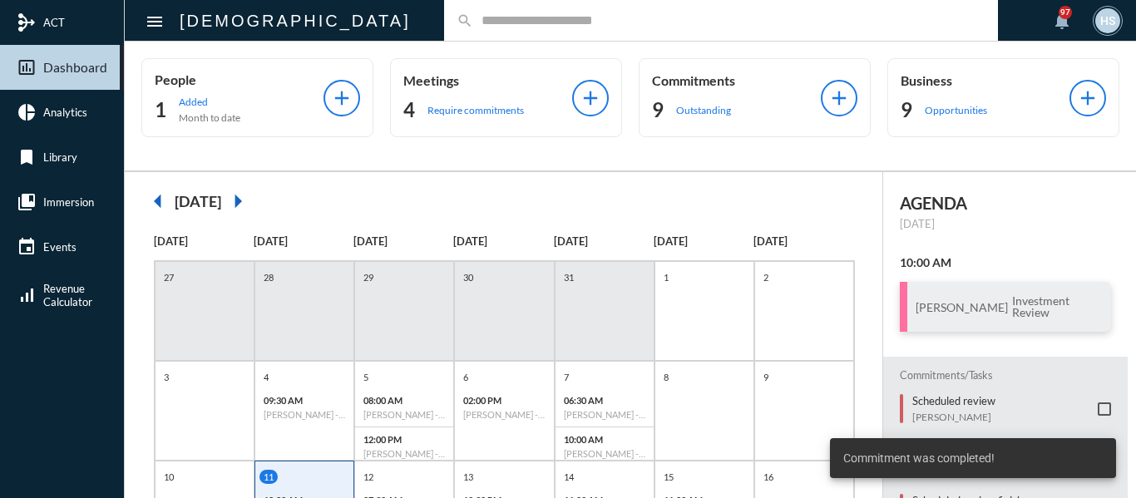
click at [473, 14] on input "text" at bounding box center [729, 20] width 512 height 14
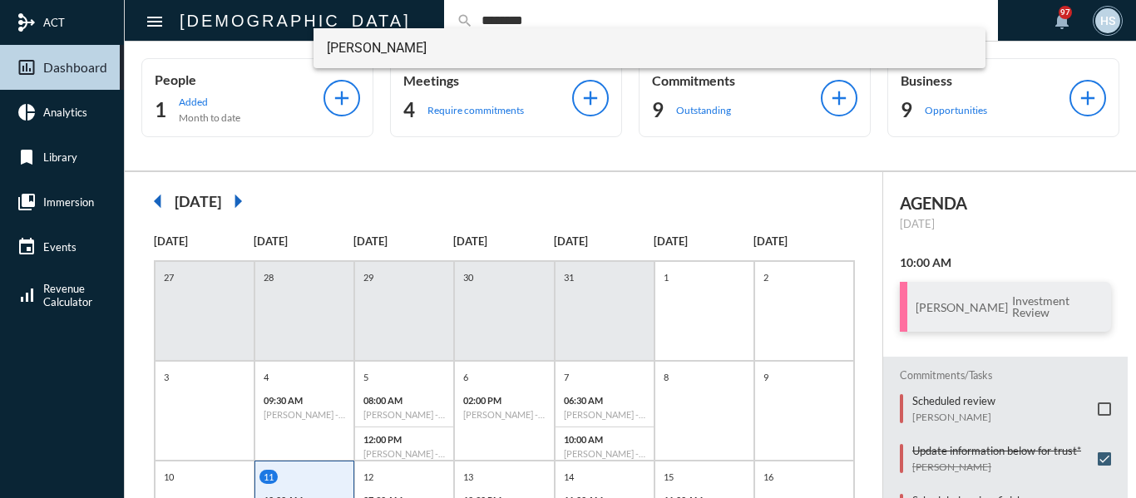
type input "********"
click at [361, 44] on span "Ivan Smith" at bounding box center [650, 48] width 646 height 40
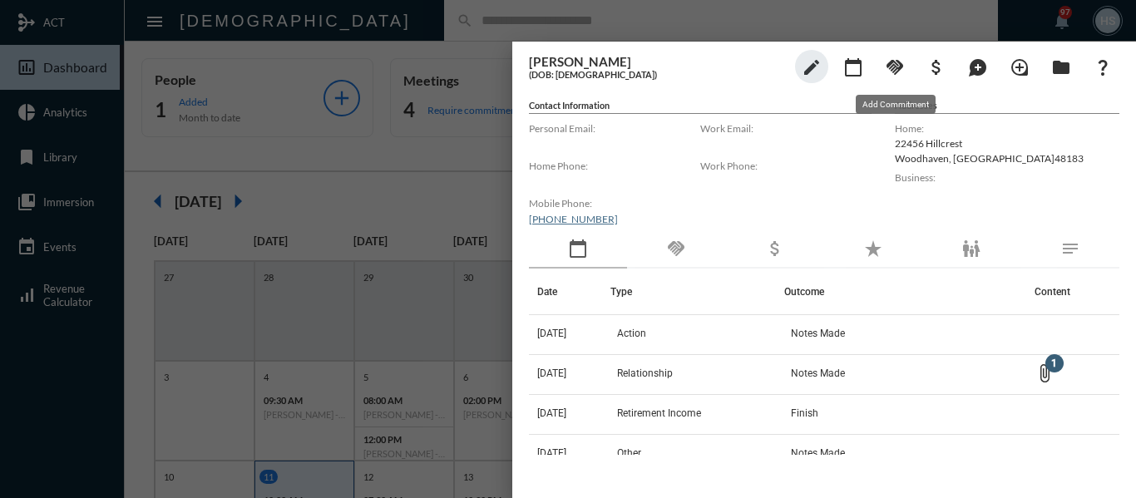
click at [888, 69] on mat-icon "handshake" at bounding box center [895, 67] width 20 height 20
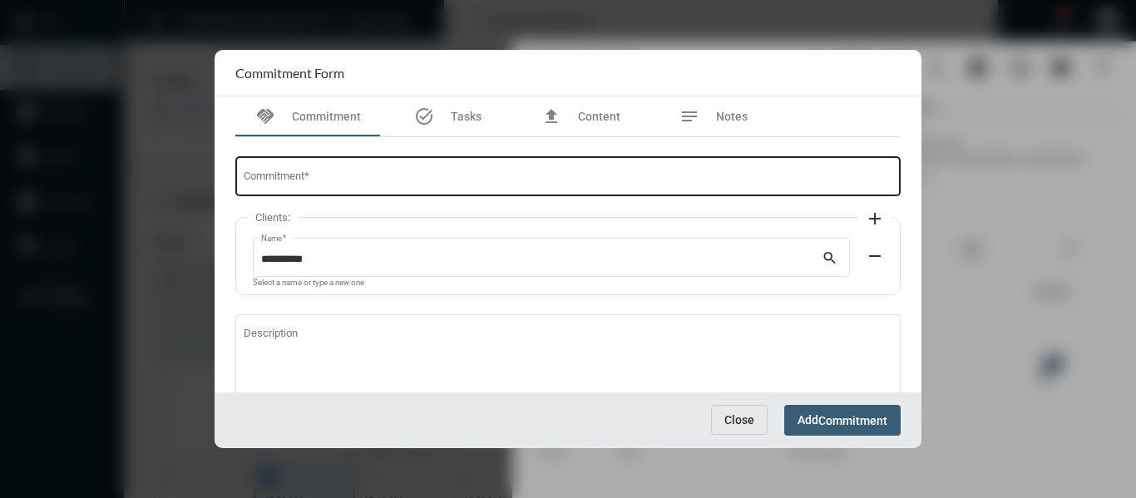
click at [420, 175] on input "Commitment *" at bounding box center [568, 179] width 649 height 12
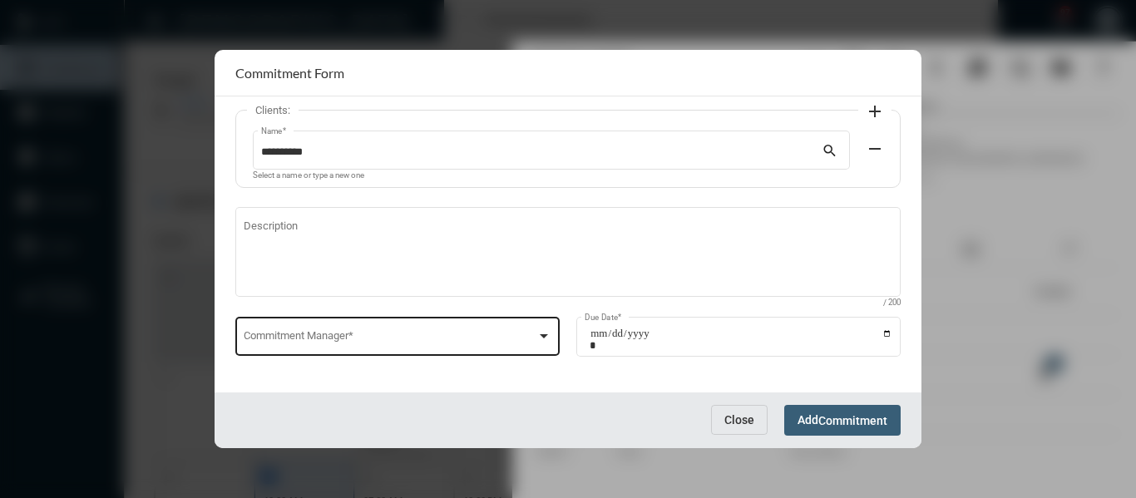
scroll to position [113, 0]
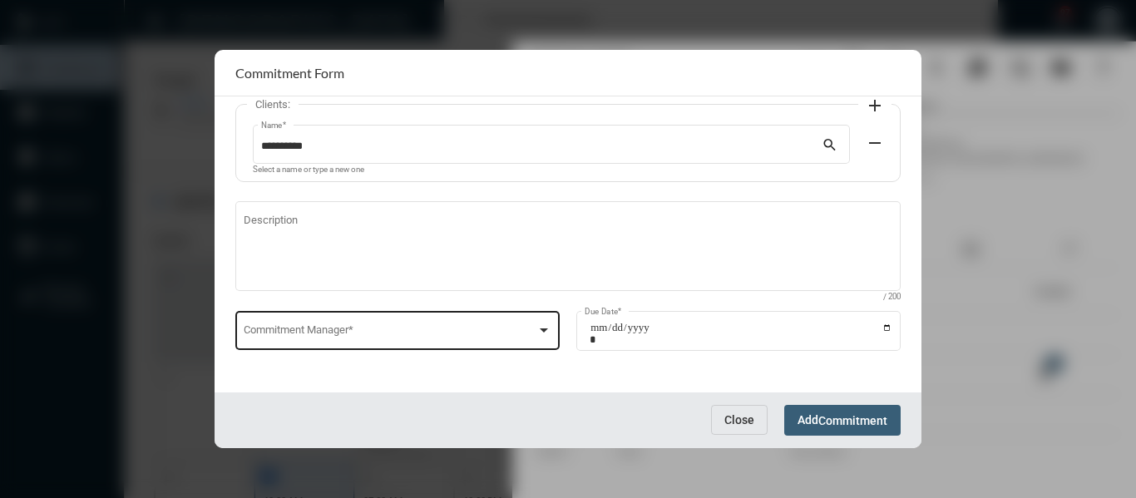
type input "**********"
click at [540, 324] on div at bounding box center [543, 329] width 15 height 13
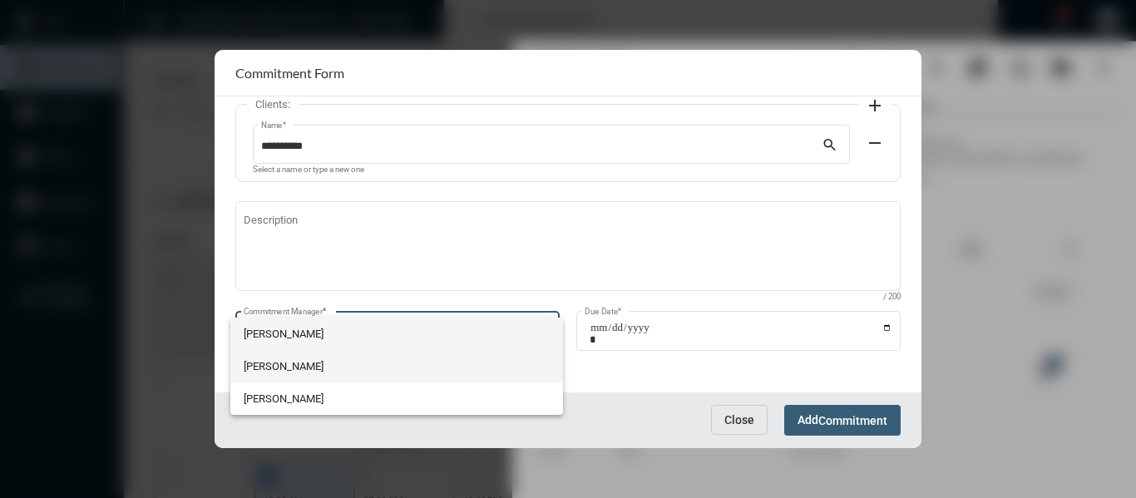
click at [281, 360] on span "Holly Skelton" at bounding box center [397, 366] width 306 height 32
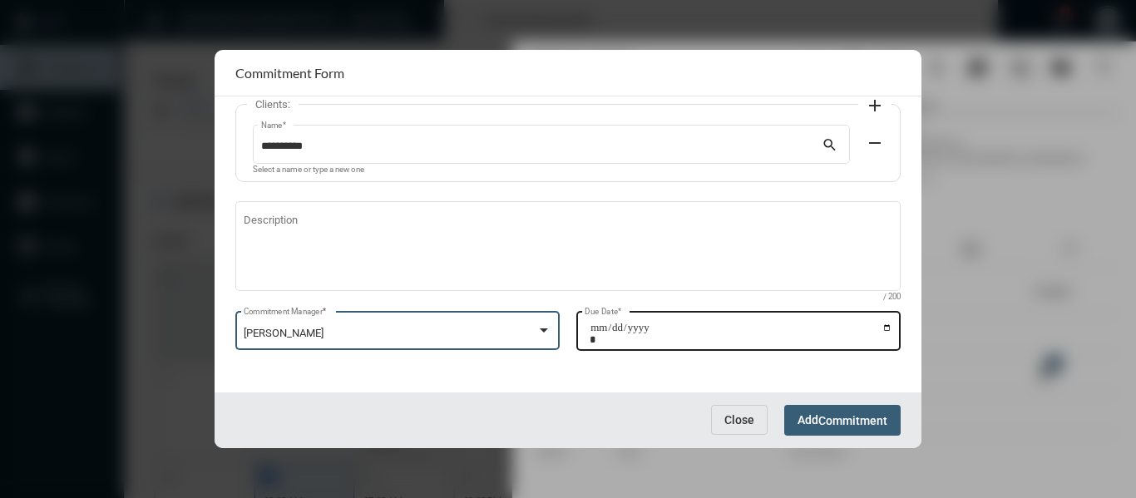
click at [886, 328] on input "Due Date *" at bounding box center [740, 333] width 303 height 23
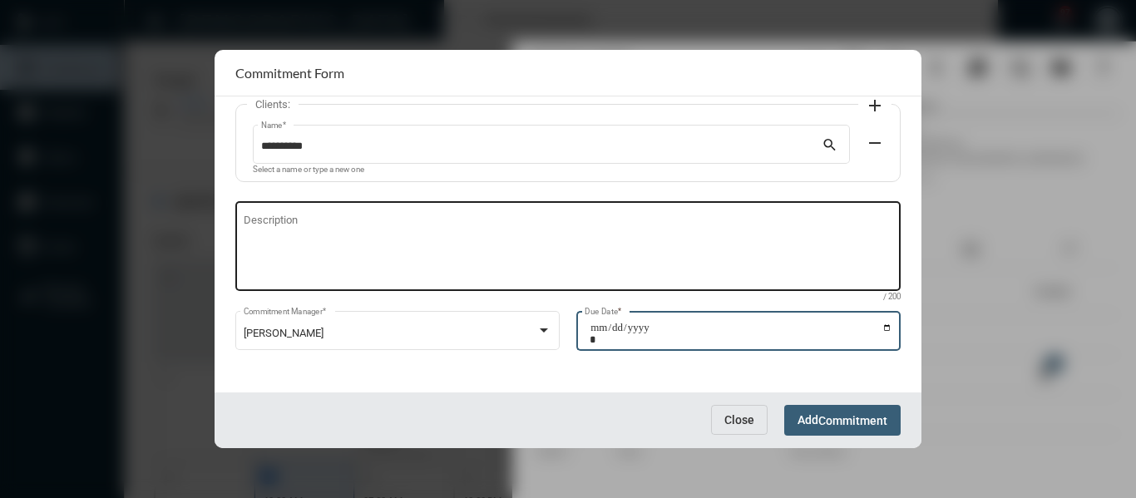
type input "**********"
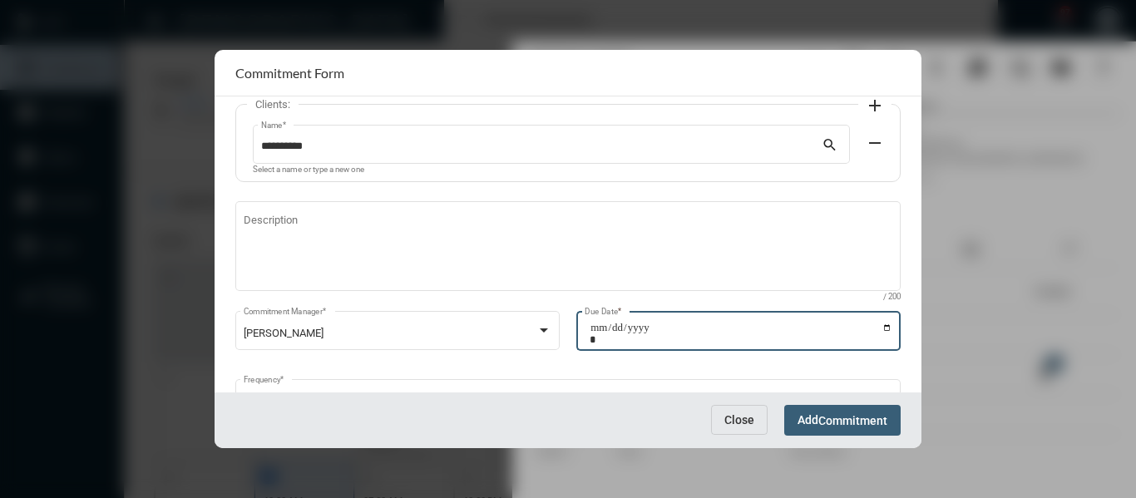
click at [850, 427] on span "Commitment" at bounding box center [852, 420] width 69 height 13
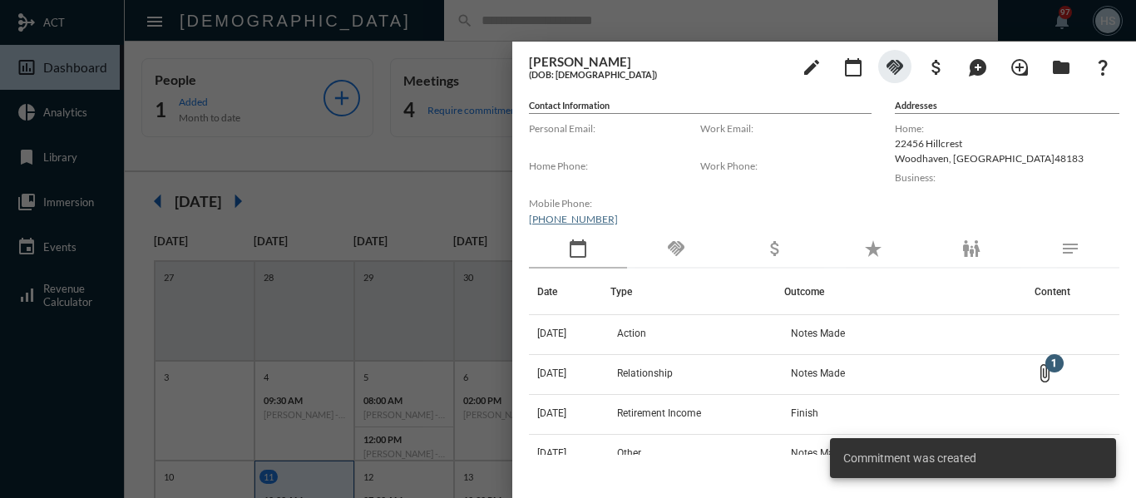
click at [448, 206] on div at bounding box center [568, 249] width 1136 height 498
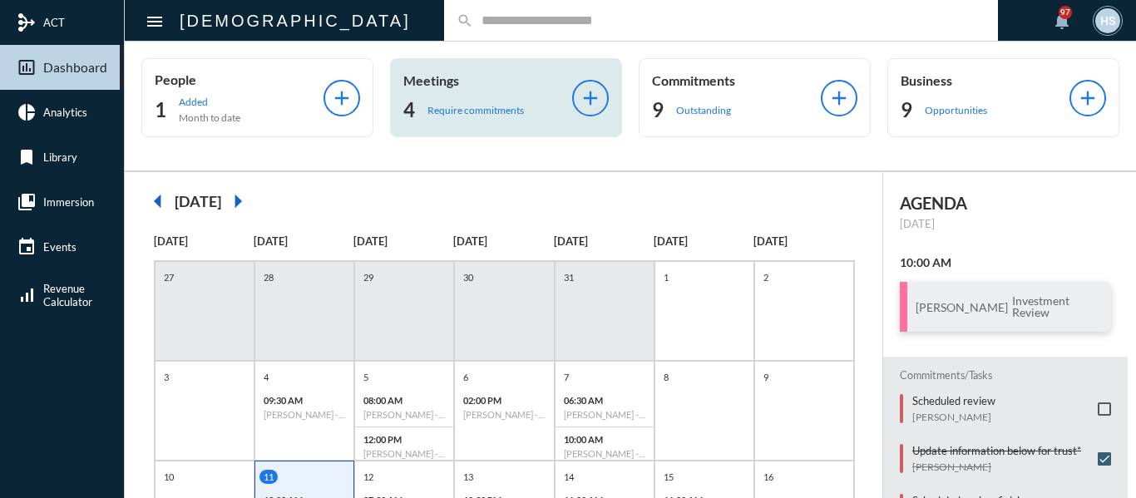
click at [451, 116] on p "Require commitments" at bounding box center [475, 110] width 96 height 12
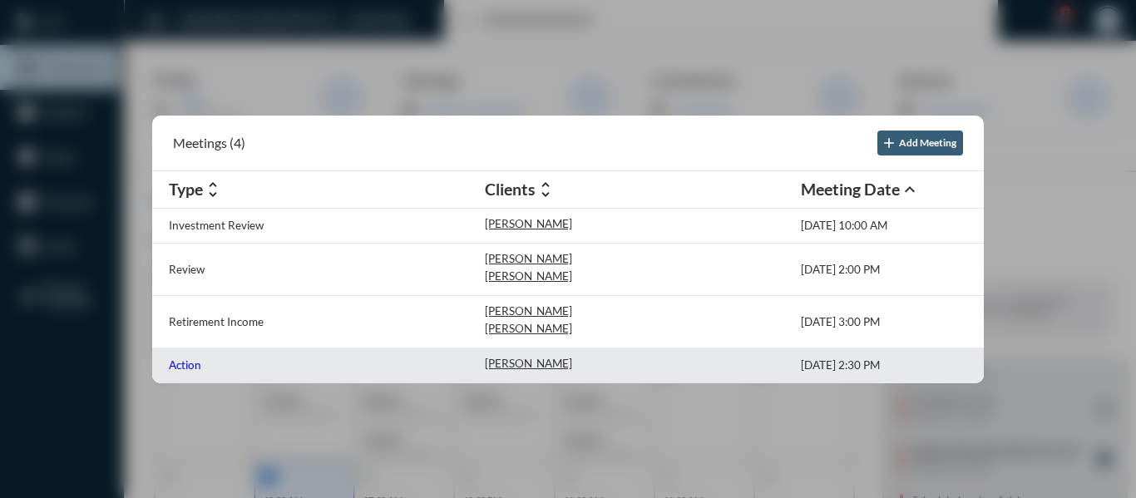
click at [187, 364] on p "Action" at bounding box center [185, 364] width 32 height 13
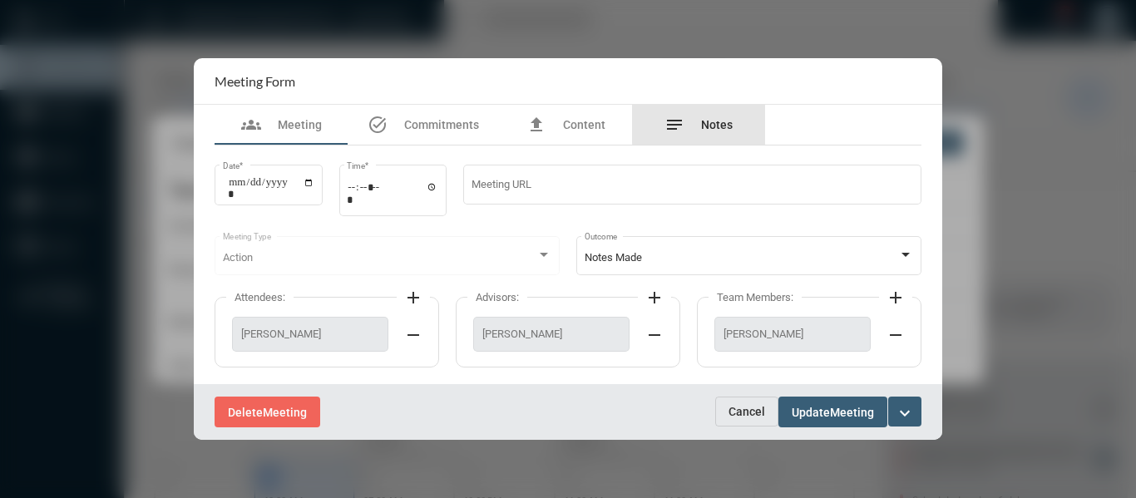
click at [725, 122] on span "Notes" at bounding box center [717, 124] width 32 height 13
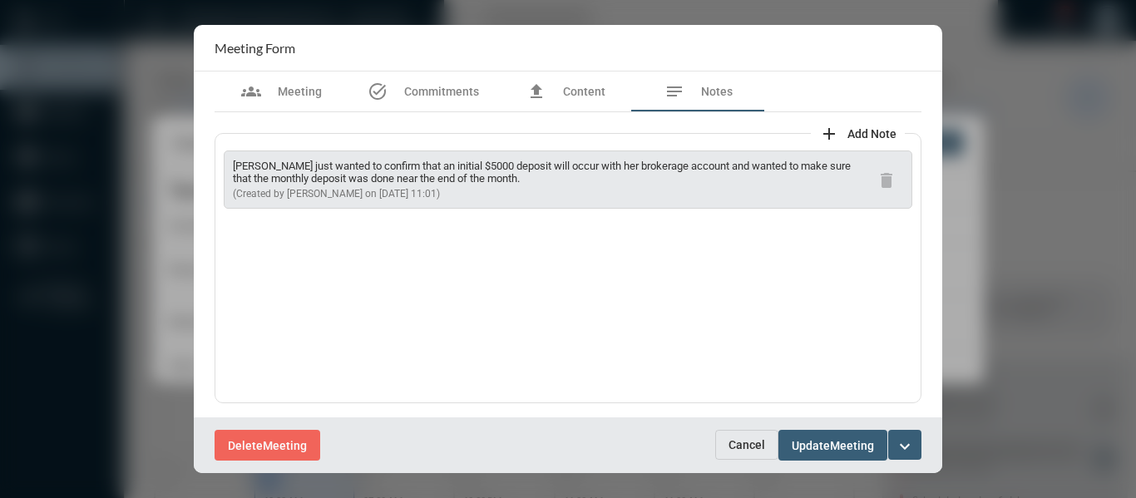
click at [904, 436] on mat-icon "expand_more" at bounding box center [905, 446] width 20 height 20
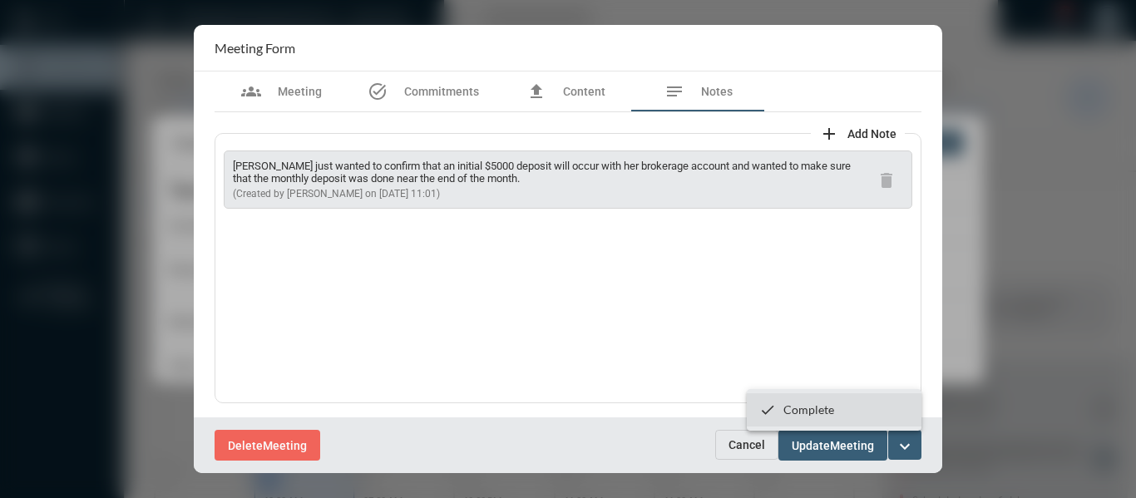
click at [795, 410] on p "Complete" at bounding box center [808, 409] width 51 height 14
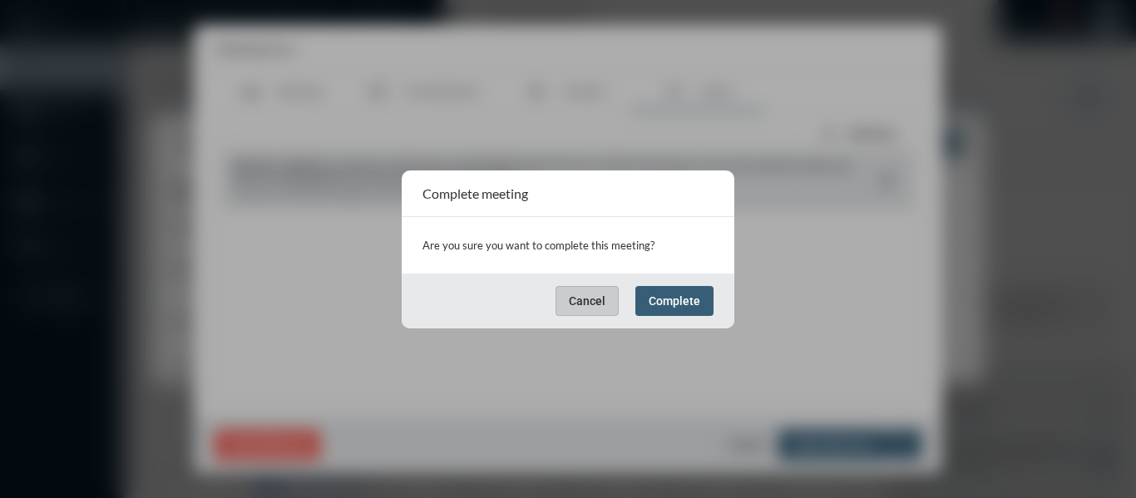
click at [684, 298] on span "Complete" at bounding box center [674, 300] width 52 height 13
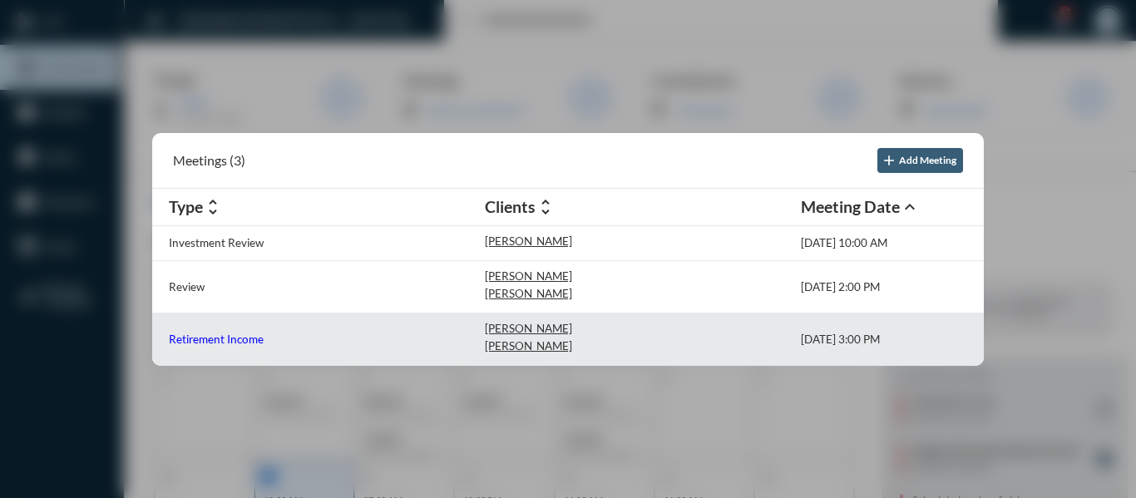
click at [238, 339] on p "Retirement Income" at bounding box center [216, 339] width 95 height 13
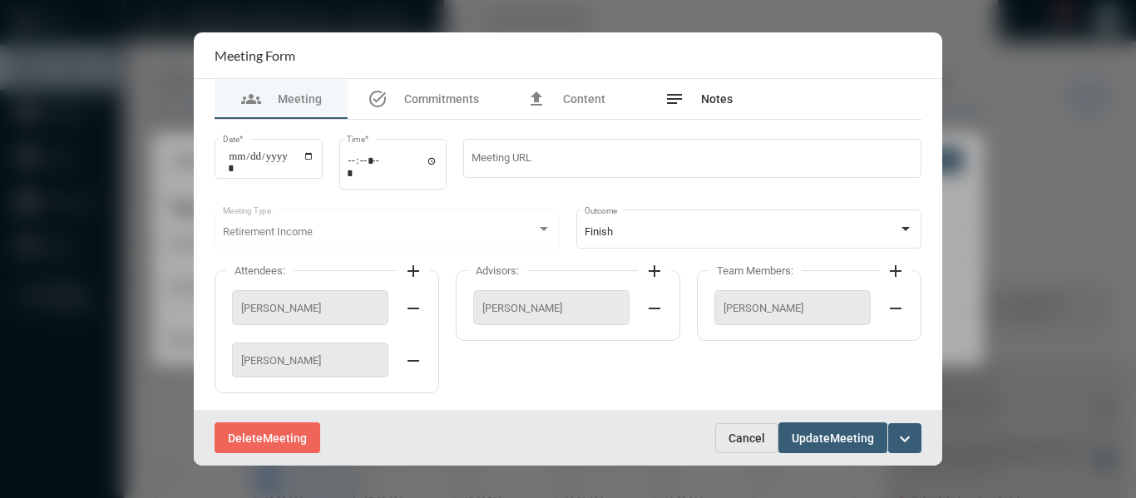
click at [710, 94] on span "Notes" at bounding box center [717, 98] width 32 height 13
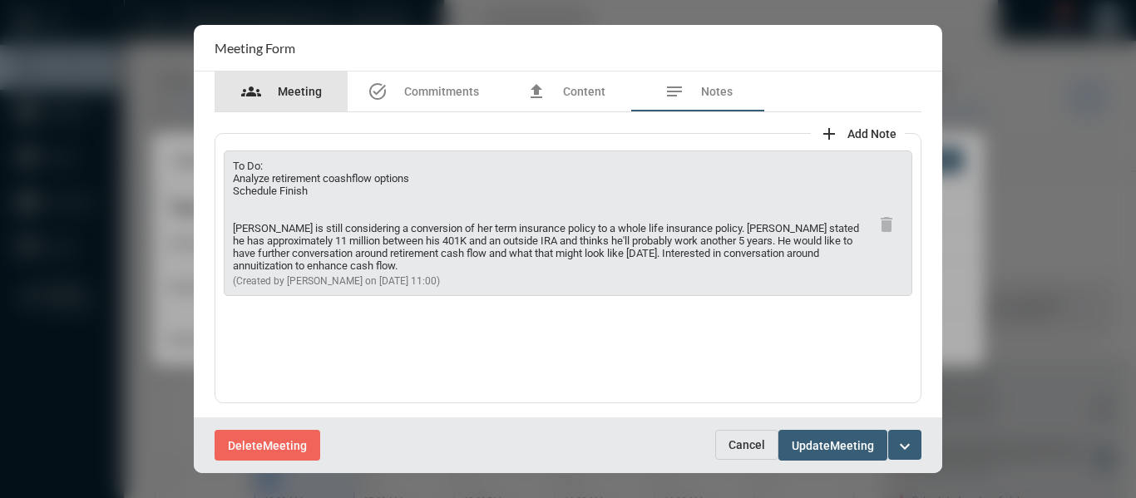
click at [289, 91] on span "Meeting" at bounding box center [300, 91] width 44 height 13
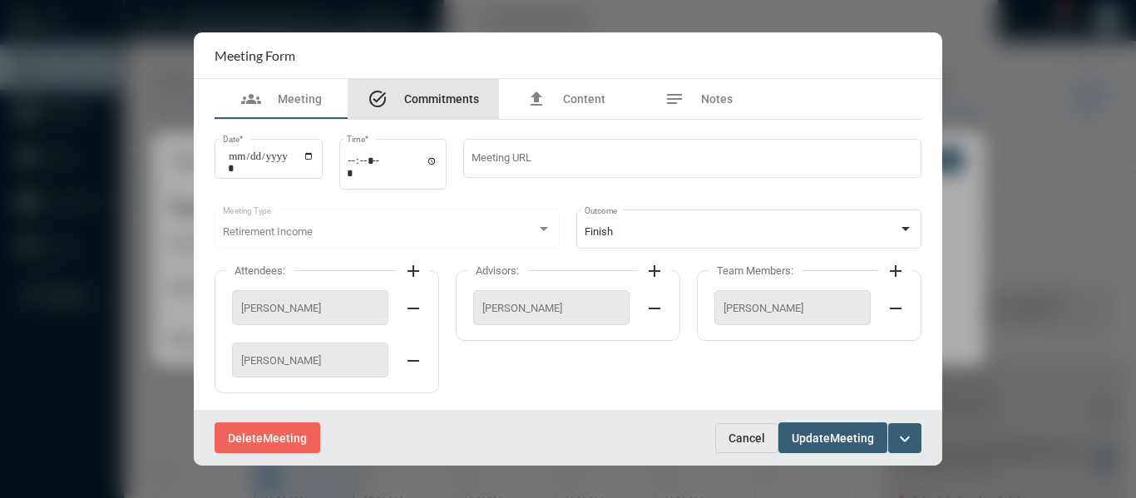
click at [460, 95] on span "Commitments" at bounding box center [441, 98] width 75 height 13
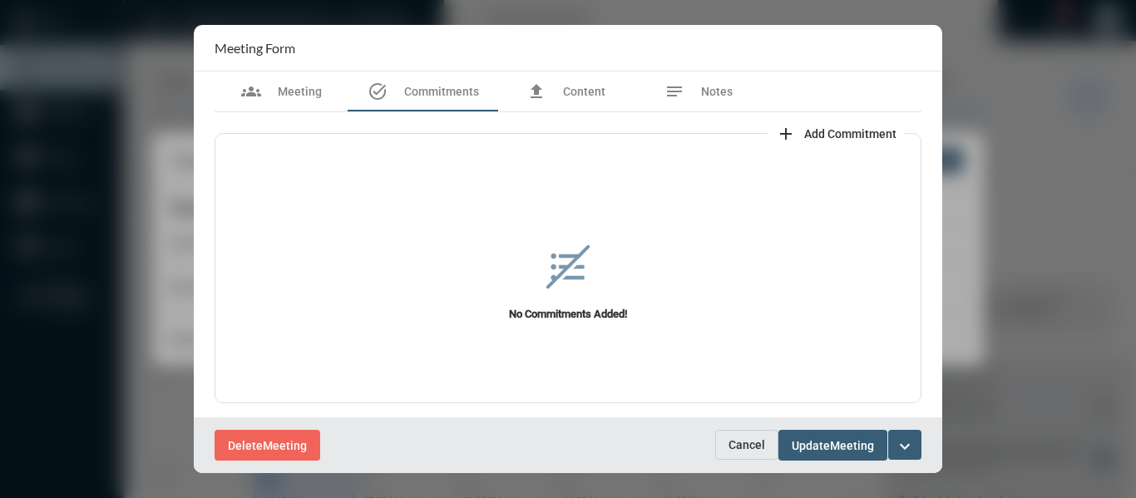
click at [816, 127] on span "Add Commitment" at bounding box center [850, 133] width 92 height 13
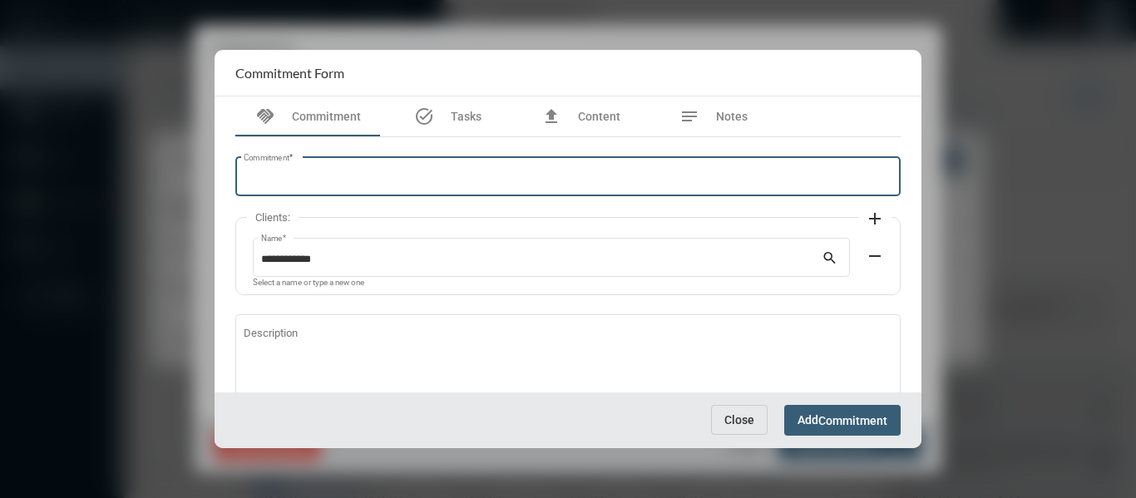
click at [568, 179] on input "Commitment *" at bounding box center [568, 179] width 649 height 12
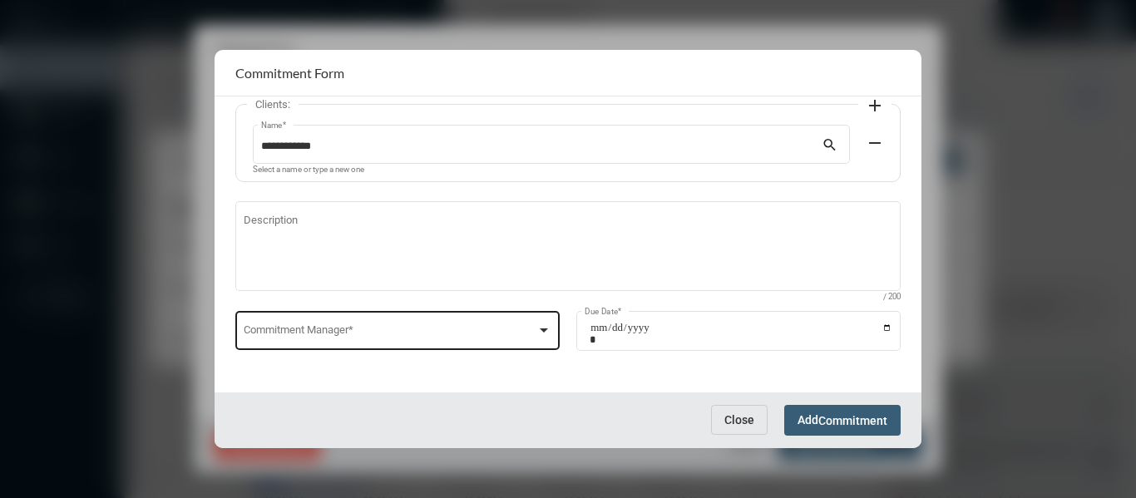
type input "**********"
click at [540, 324] on div at bounding box center [543, 329] width 15 height 13
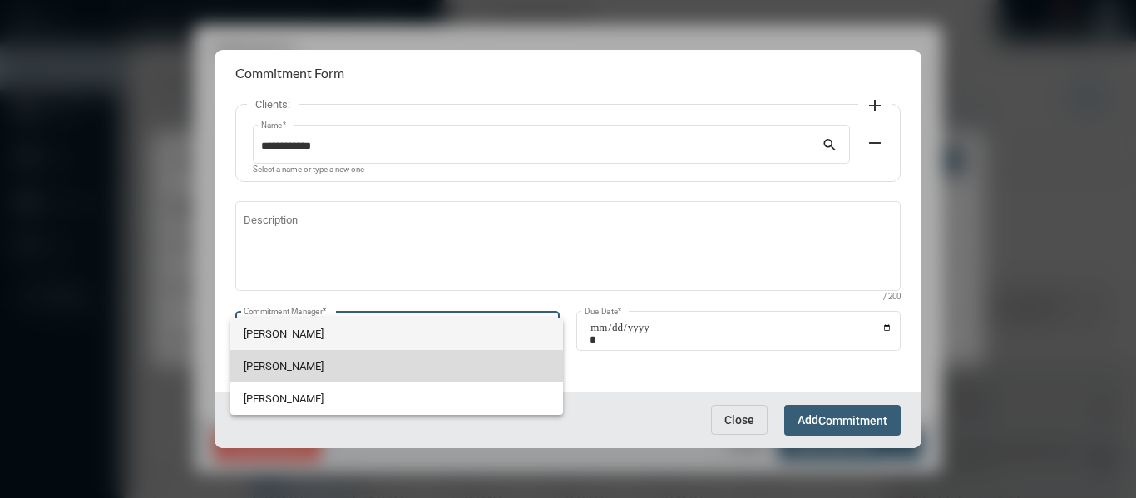
click at [272, 362] on span "Holly Skelton" at bounding box center [397, 366] width 306 height 32
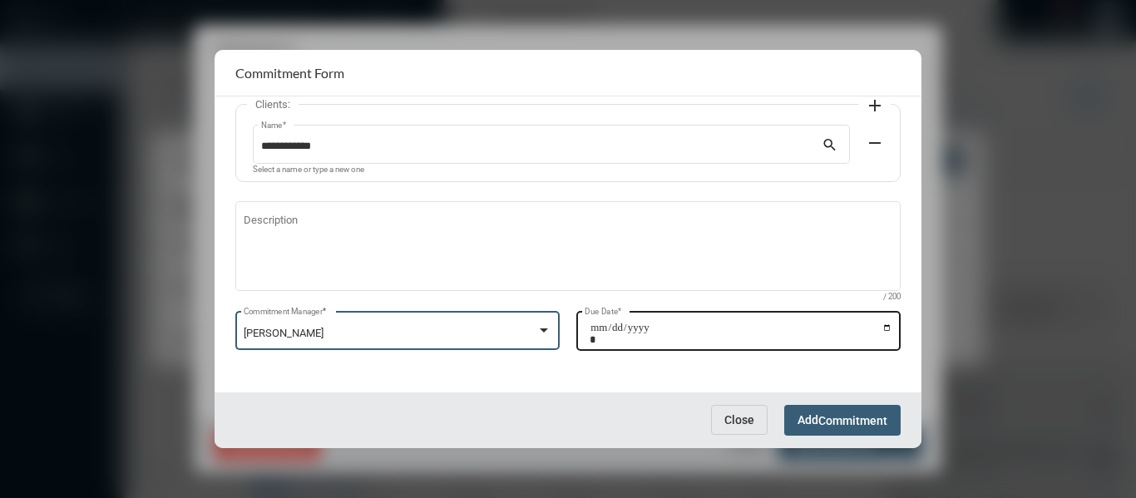
click at [890, 324] on div "Due Date *" at bounding box center [738, 329] width 324 height 42
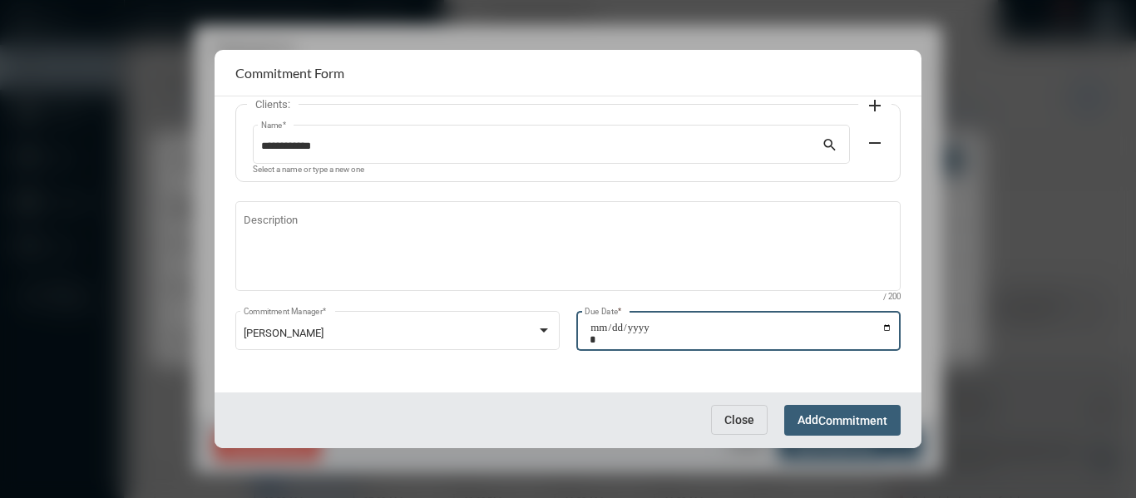
click at [880, 326] on input "Due Date *" at bounding box center [740, 333] width 303 height 23
type input "**********"
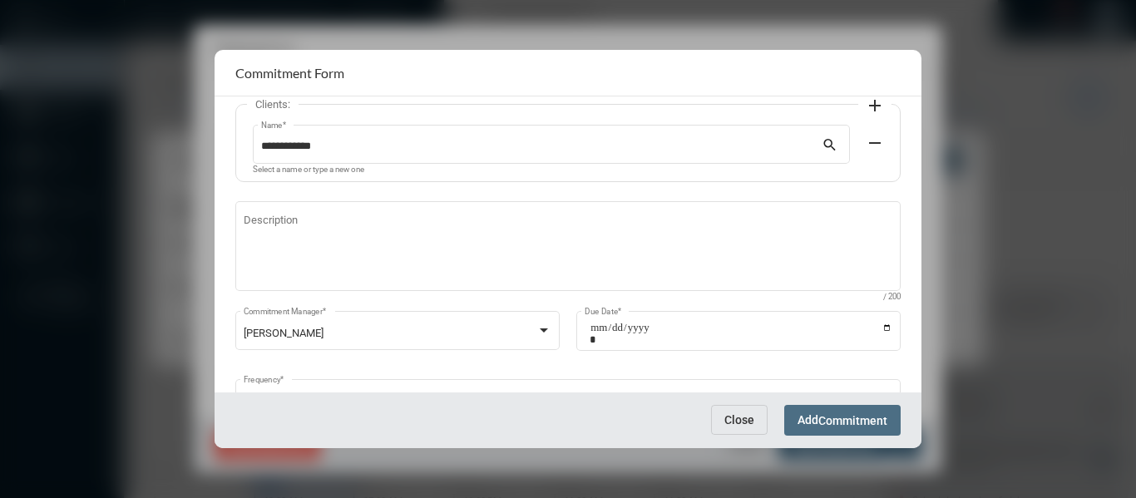
click at [845, 416] on span "Commitment" at bounding box center [852, 420] width 69 height 13
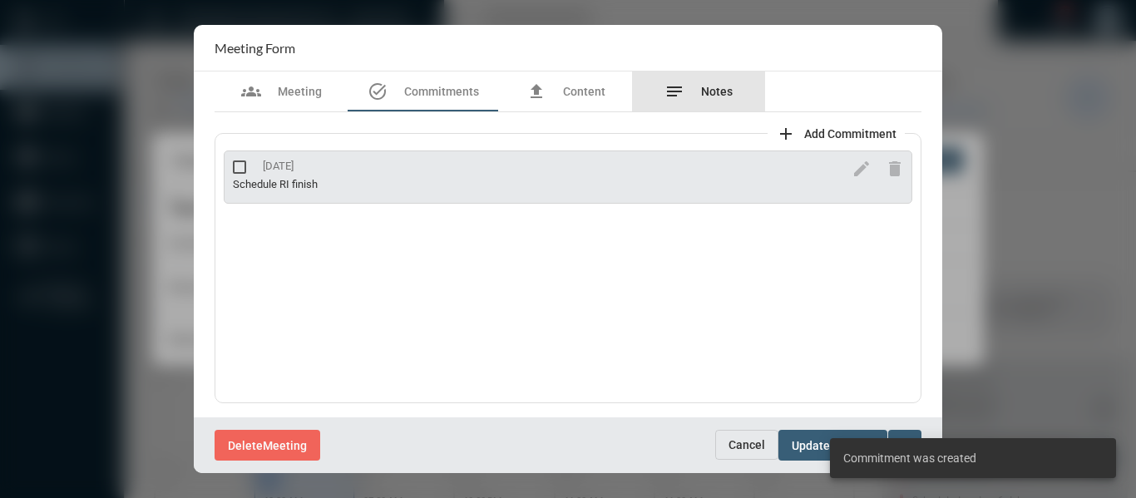
click at [712, 91] on span "Notes" at bounding box center [717, 91] width 32 height 13
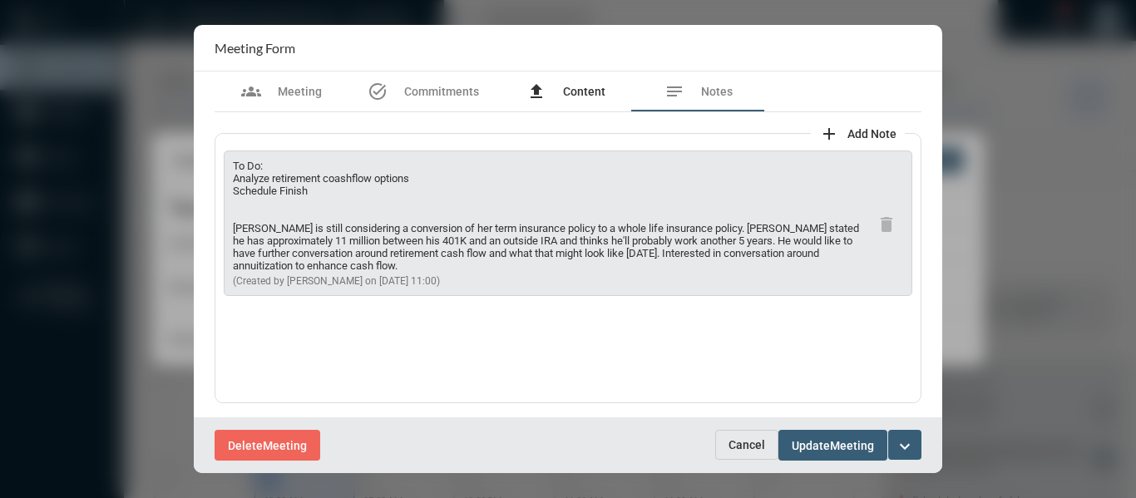
click at [569, 95] on span "Content" at bounding box center [584, 91] width 42 height 13
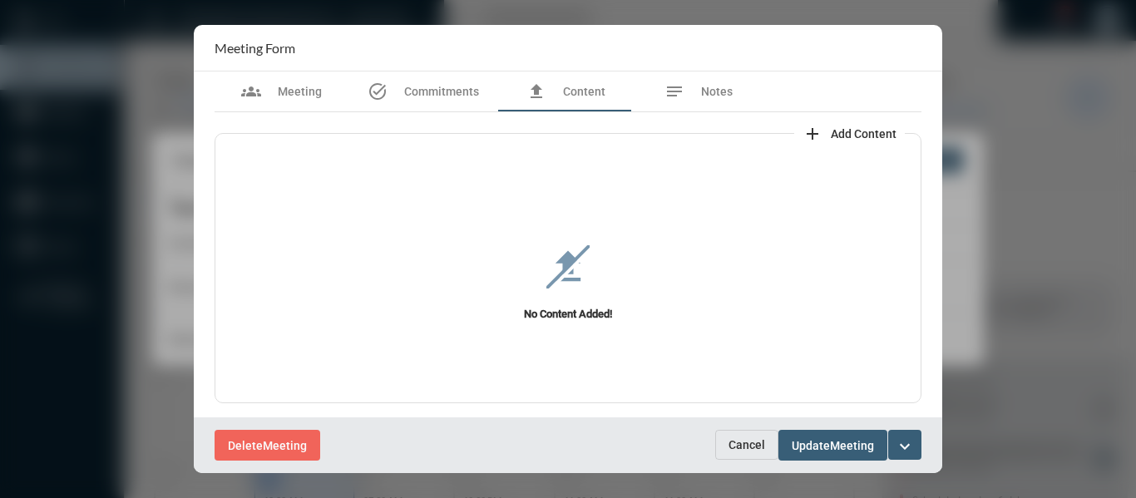
click at [805, 131] on mat-icon "add" at bounding box center [812, 134] width 20 height 20
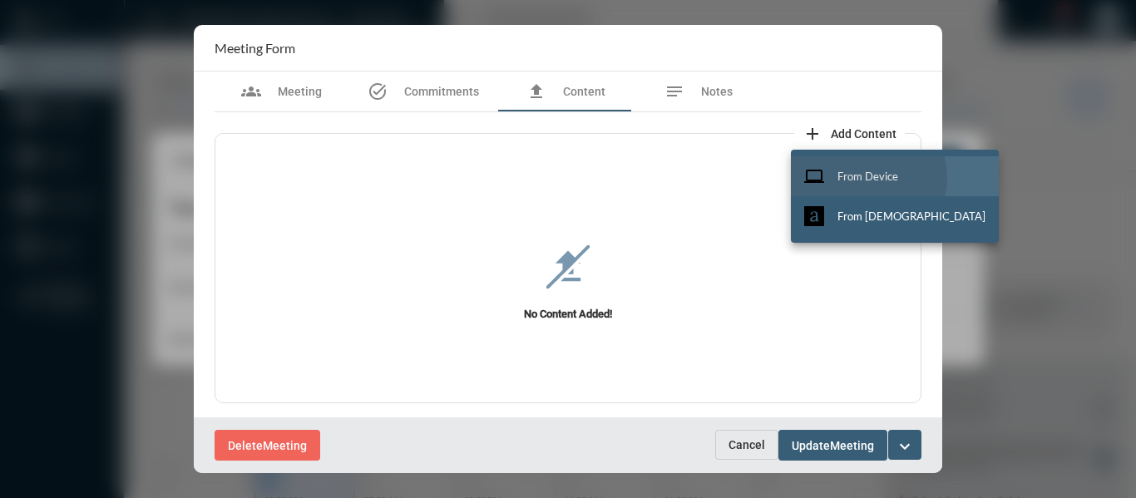
click at [867, 178] on span "From Device" at bounding box center [867, 176] width 61 height 13
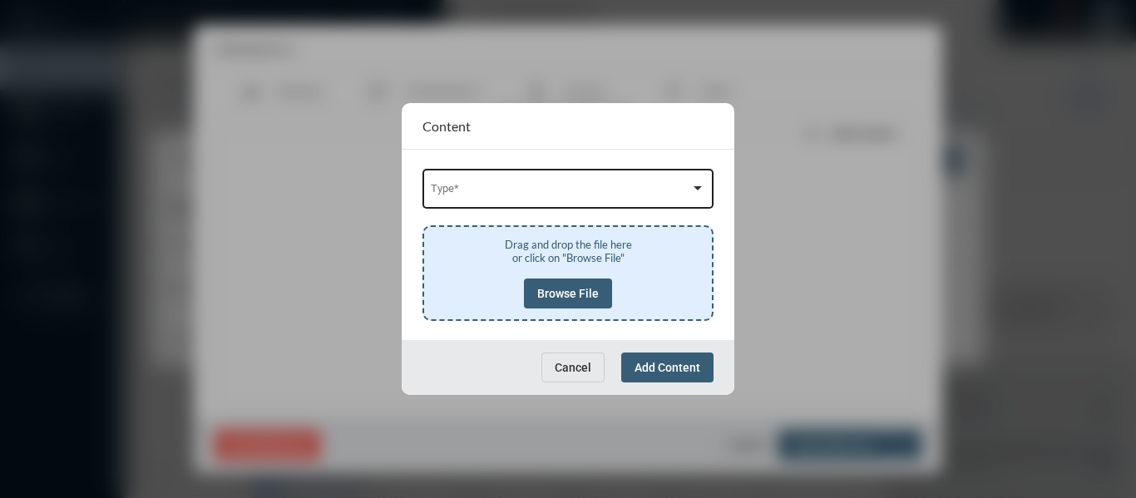
click at [589, 188] on span at bounding box center [561, 191] width 260 height 12
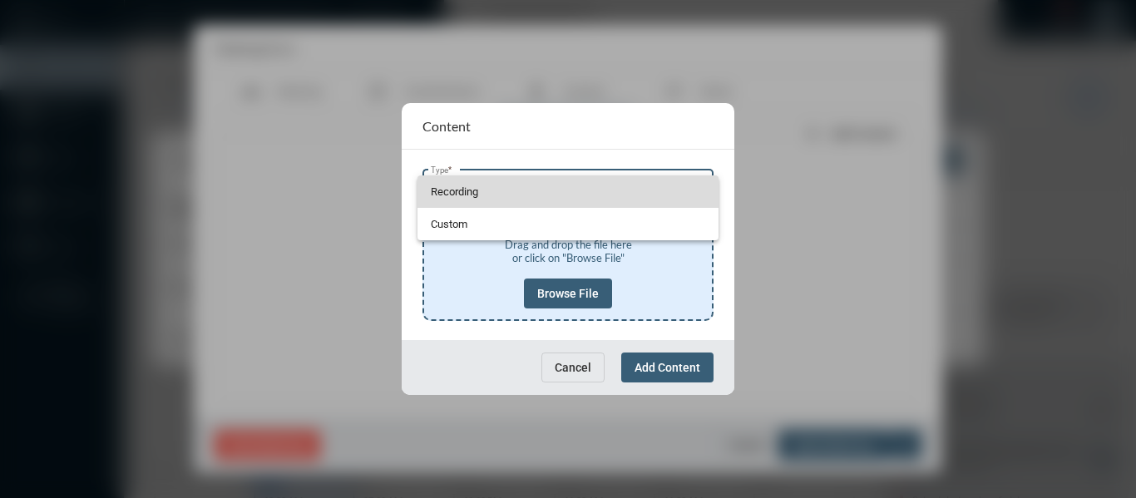
click at [448, 188] on span "Recording" at bounding box center [568, 191] width 275 height 32
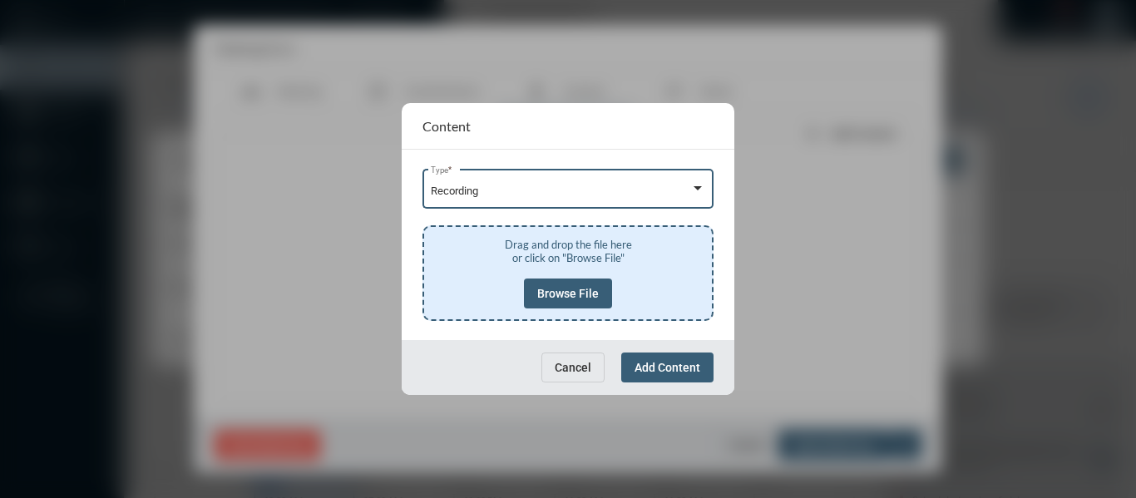
click at [572, 291] on span "Browse File" at bounding box center [568, 293] width 62 height 13
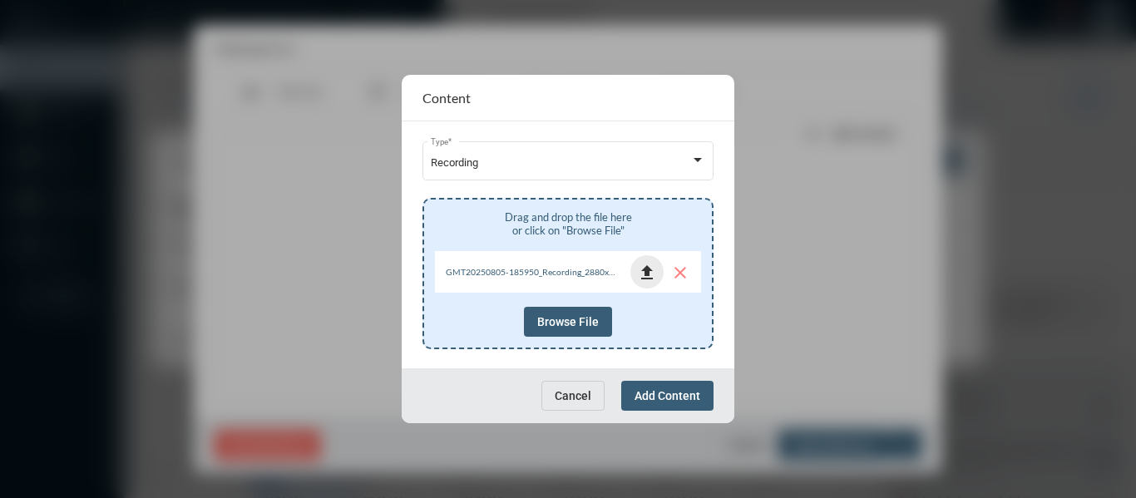
click at [643, 273] on mat-icon "file_upload" at bounding box center [647, 273] width 20 height 20
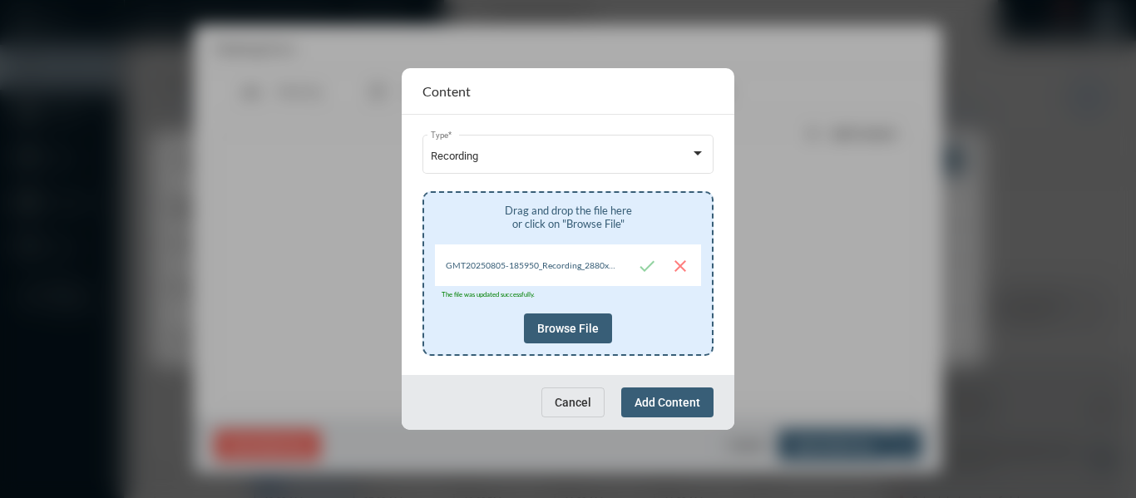
click at [676, 393] on button "Add Content" at bounding box center [667, 402] width 92 height 30
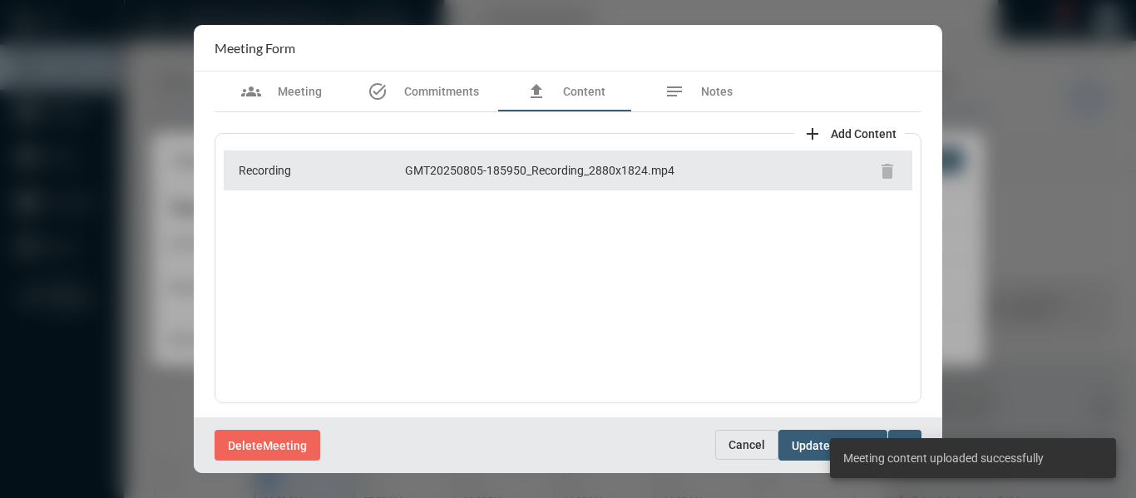
click at [633, 432] on div "Delete Meeting" at bounding box center [464, 445] width 500 height 31
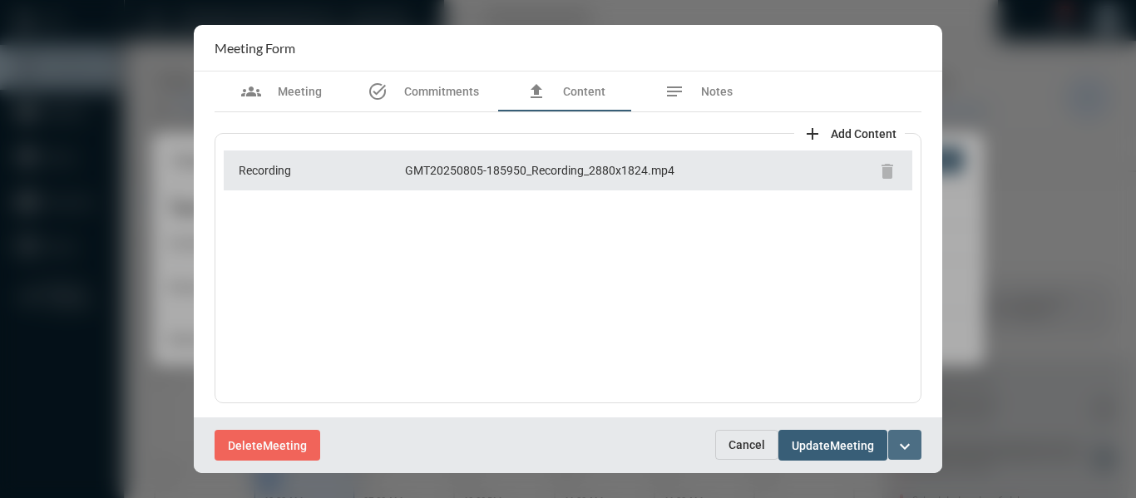
click at [908, 444] on mat-icon "expand_more" at bounding box center [905, 446] width 20 height 20
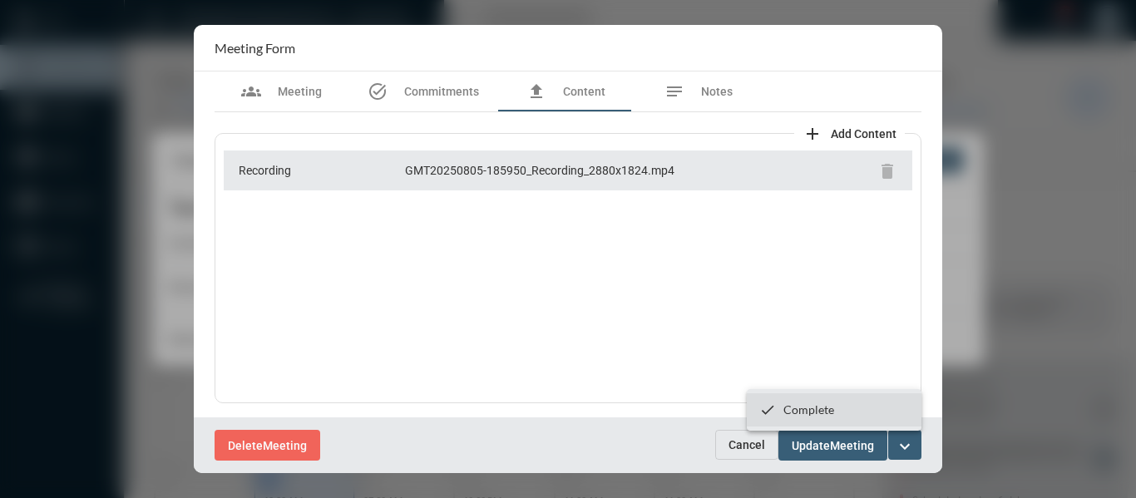
click at [820, 412] on p "Complete" at bounding box center [808, 409] width 51 height 14
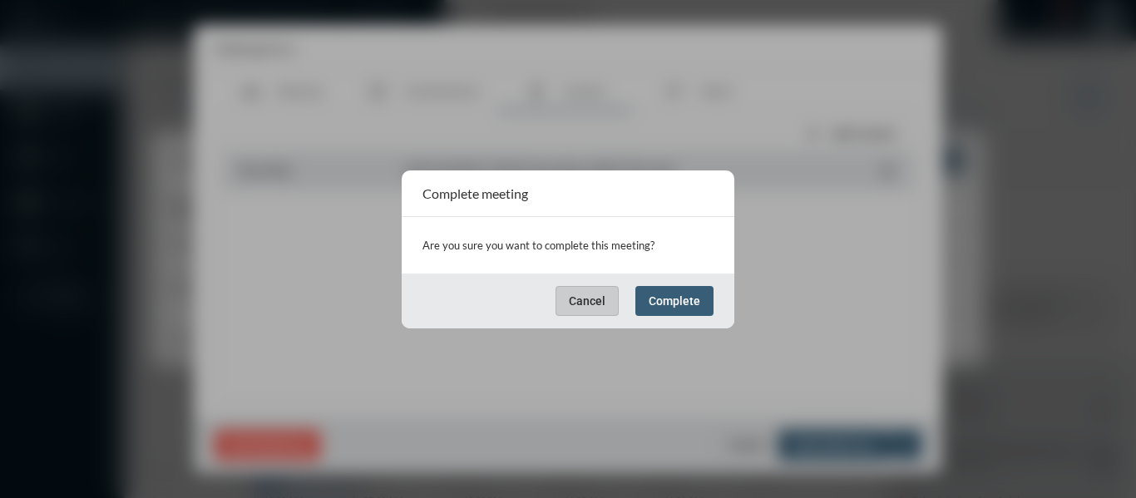
click at [678, 295] on span "Complete" at bounding box center [674, 300] width 52 height 13
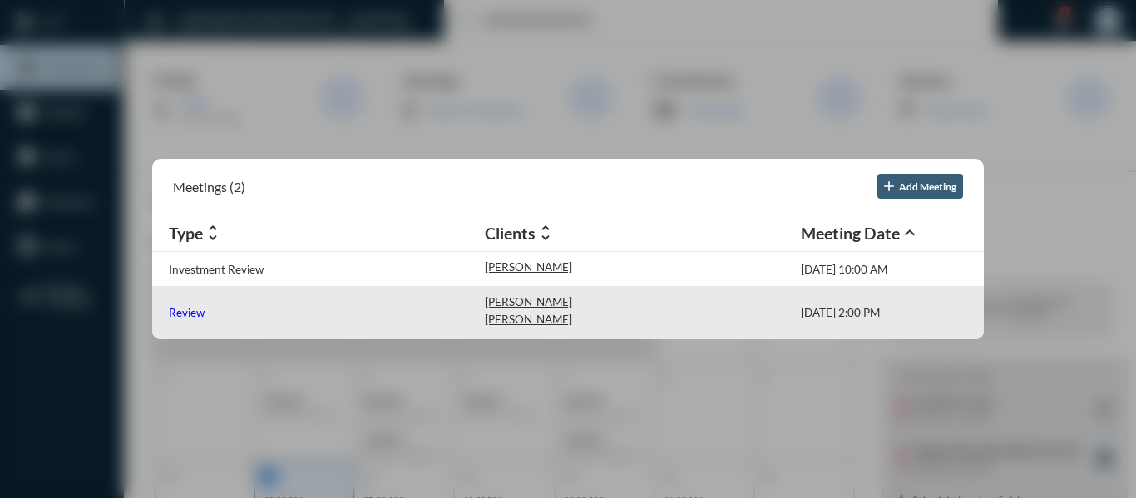
click at [186, 310] on p "Review" at bounding box center [187, 312] width 36 height 13
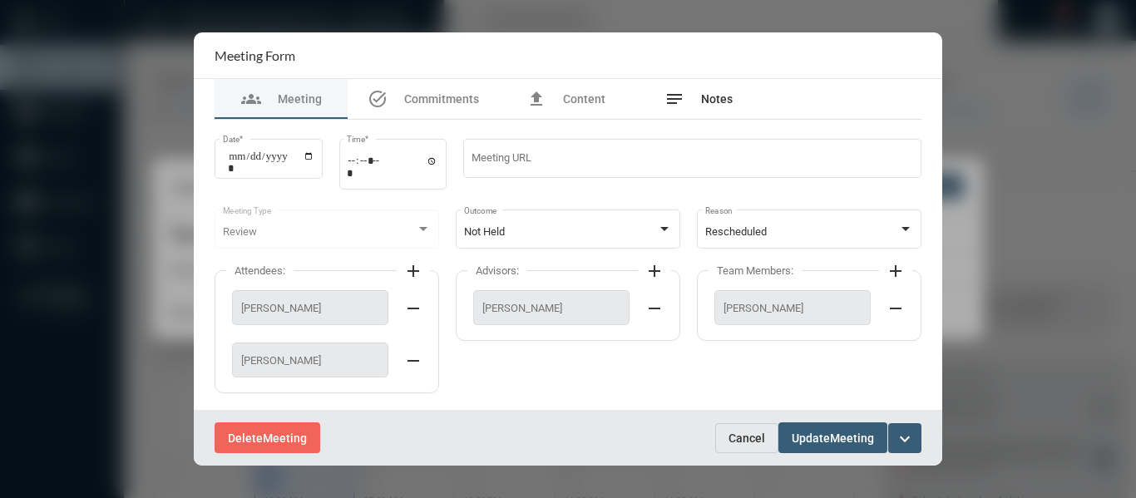
click at [720, 97] on span "Notes" at bounding box center [717, 98] width 32 height 13
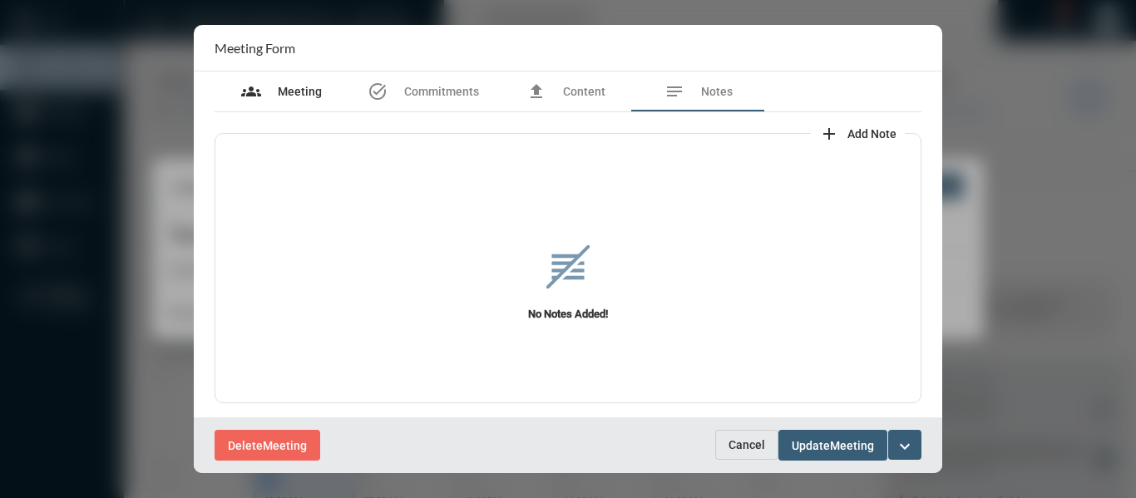
click at [278, 83] on div "groups Meeting" at bounding box center [281, 91] width 81 height 20
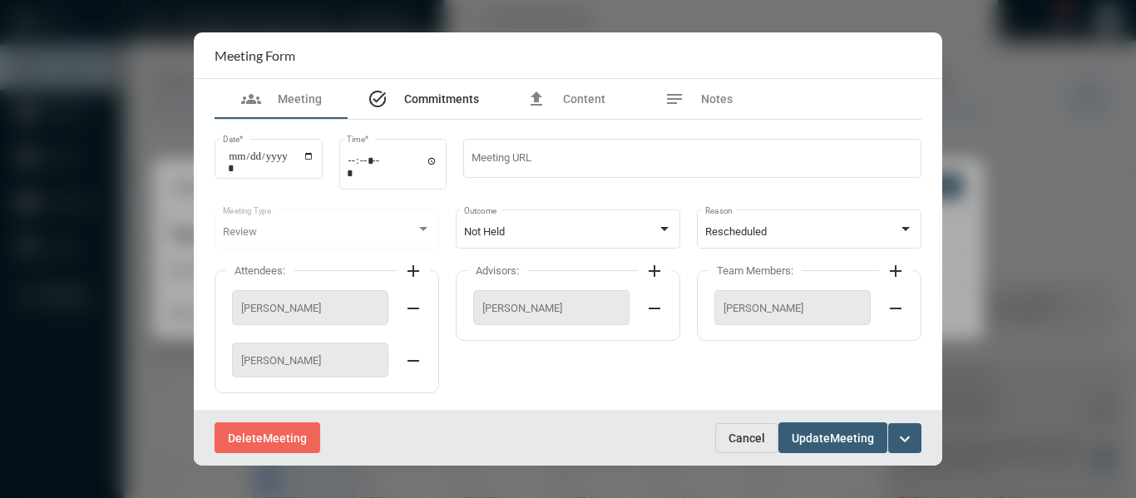
click at [416, 94] on span "Commitments" at bounding box center [441, 98] width 75 height 13
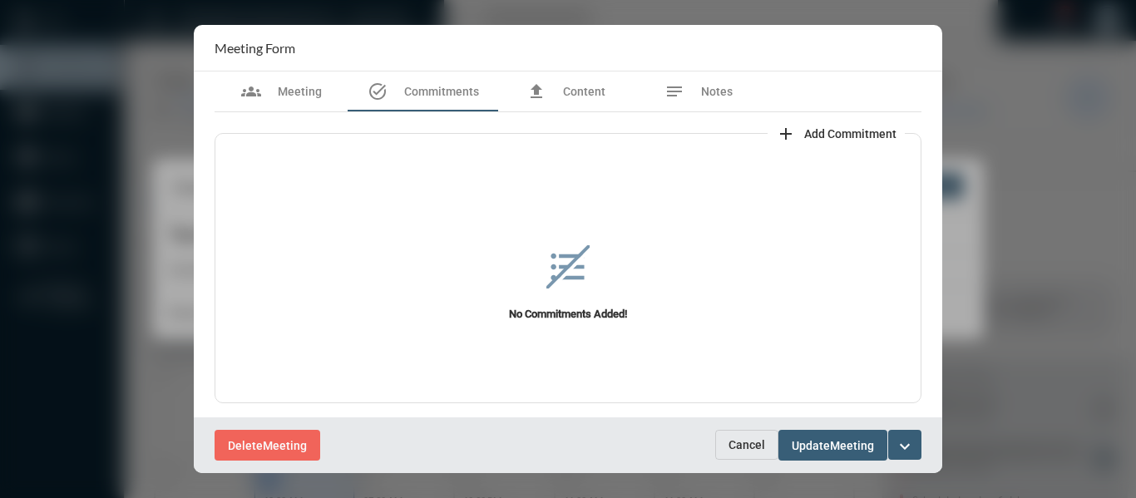
click at [819, 133] on span "Add Commitment" at bounding box center [850, 133] width 92 height 13
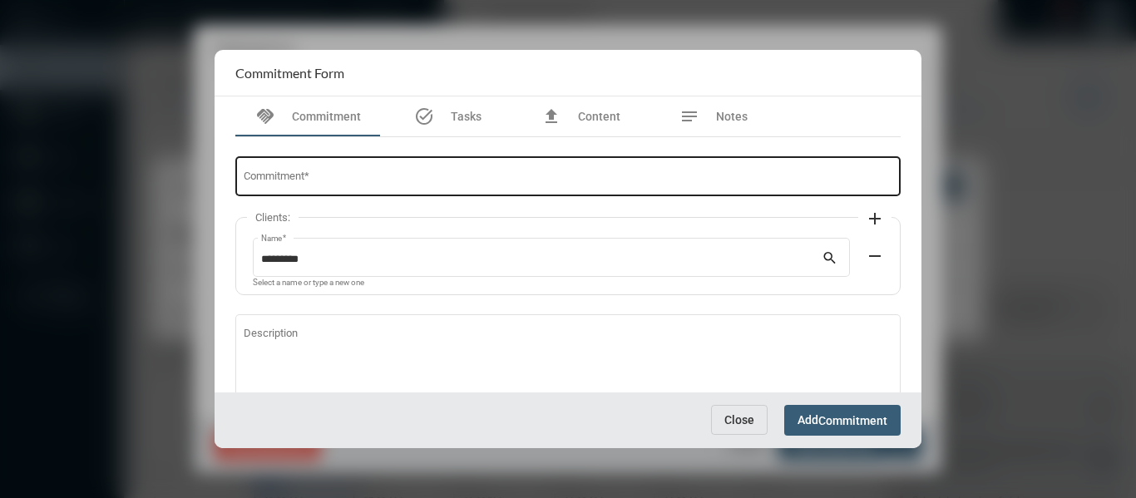
click at [461, 175] on input "Commitment *" at bounding box center [568, 179] width 649 height 12
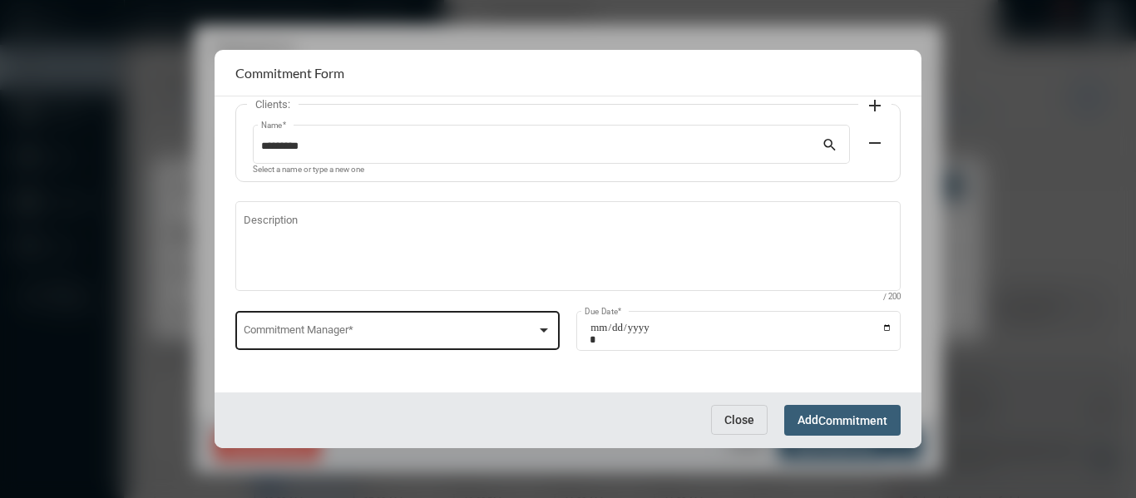
type input "**********"
click at [540, 329] on div at bounding box center [544, 330] width 8 height 4
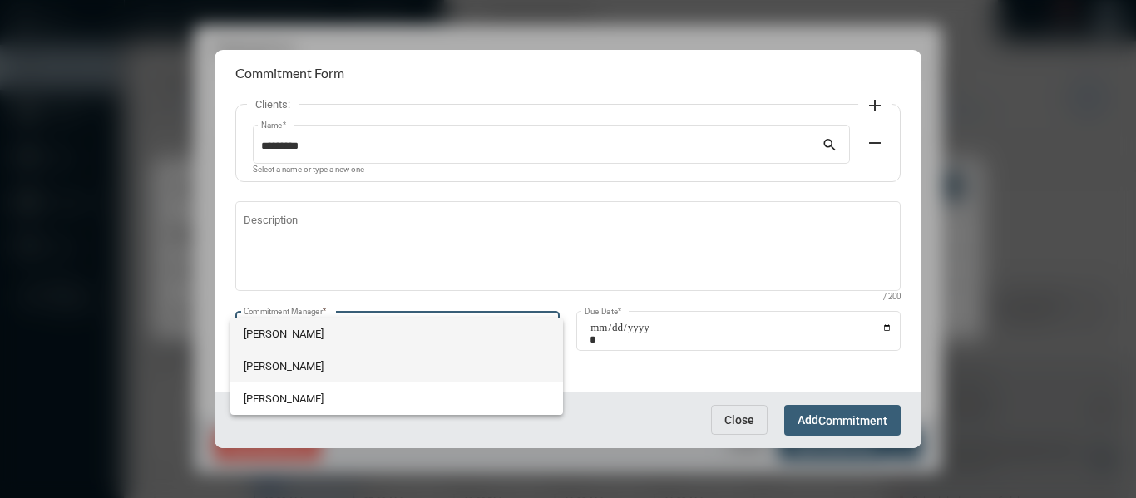
click at [254, 358] on span "Holly Skelton" at bounding box center [397, 366] width 306 height 32
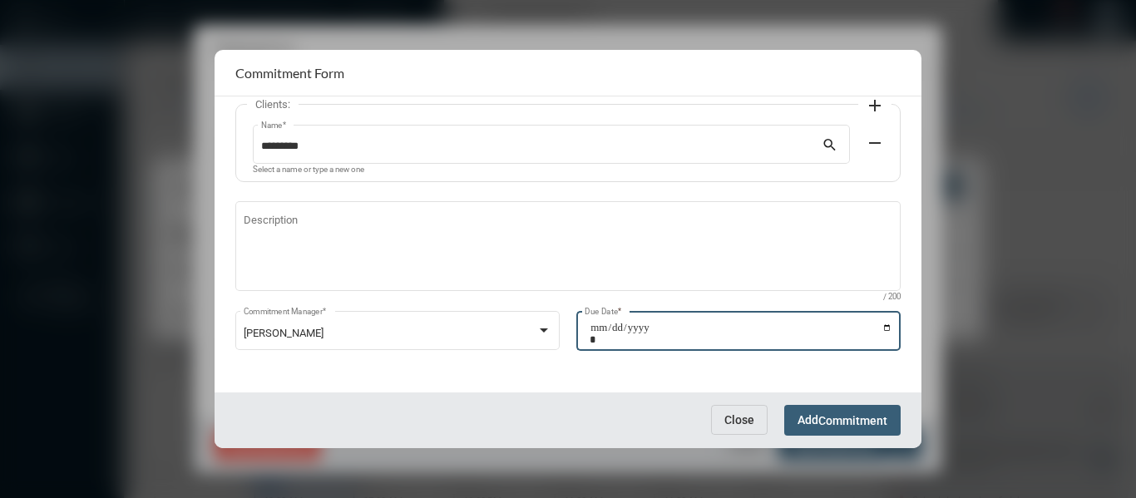
click at [881, 325] on input "Due Date *" at bounding box center [740, 333] width 303 height 23
type input "**********"
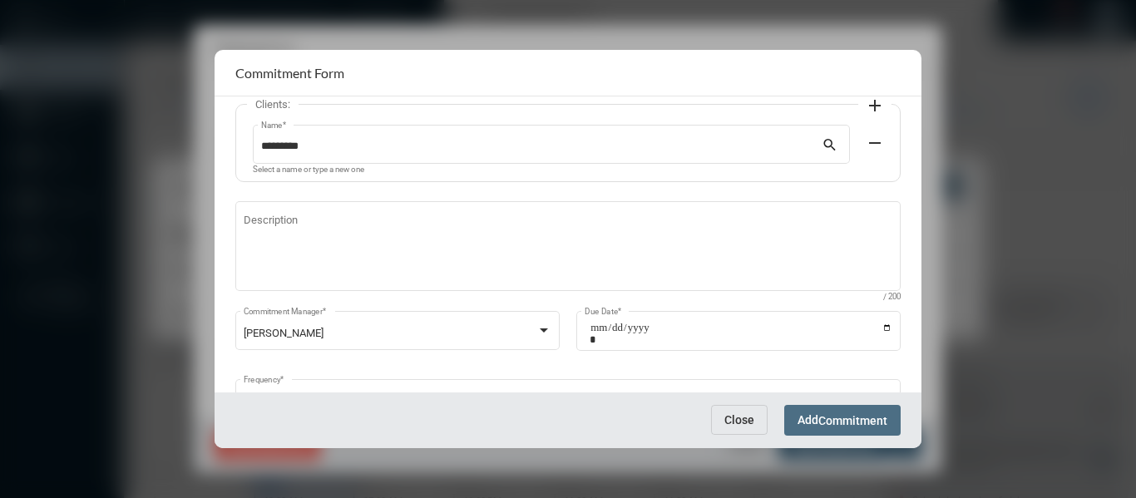
click at [855, 412] on button "Add Commitment" at bounding box center [842, 420] width 116 height 31
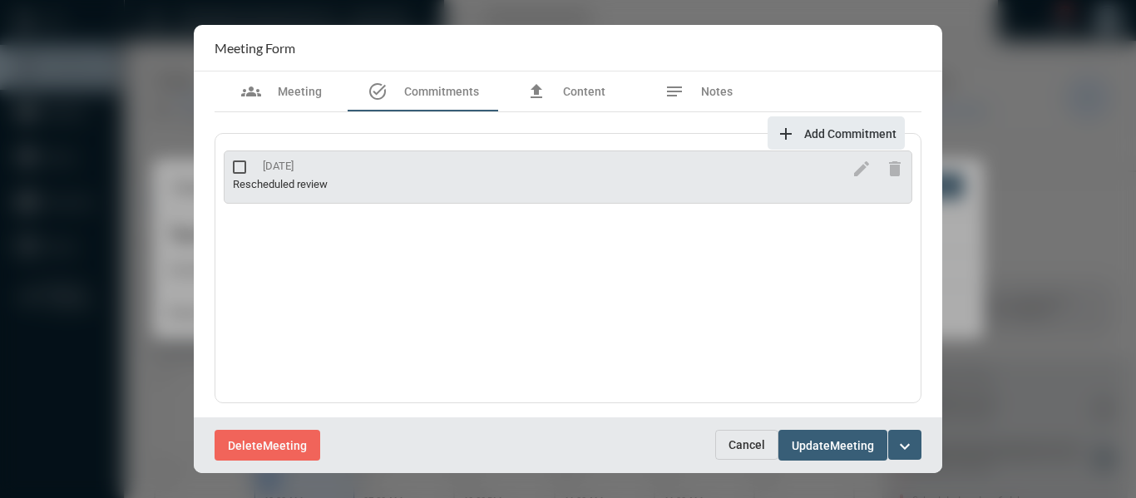
click at [903, 441] on mat-icon "expand_more" at bounding box center [905, 446] width 20 height 20
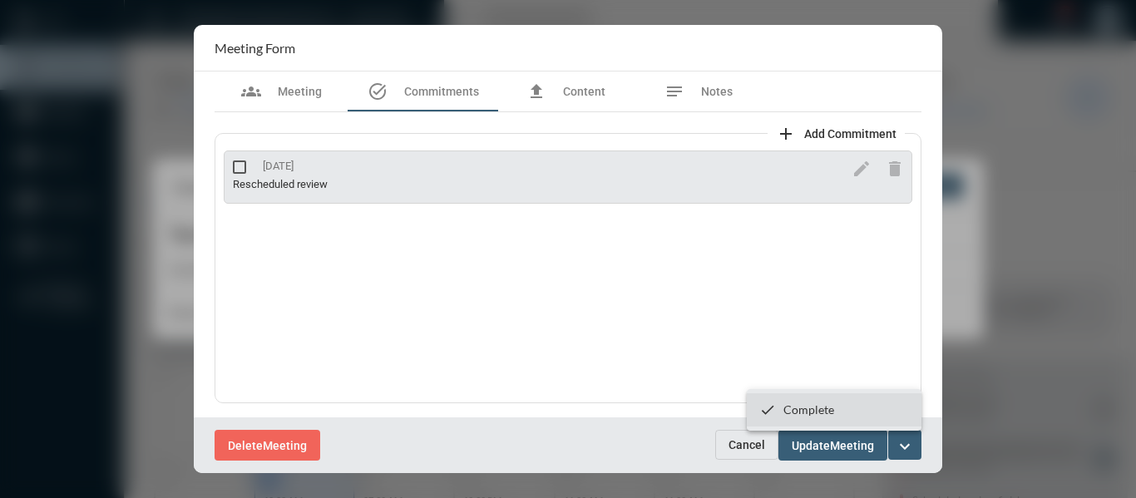
click at [791, 407] on p "Complete" at bounding box center [808, 409] width 51 height 14
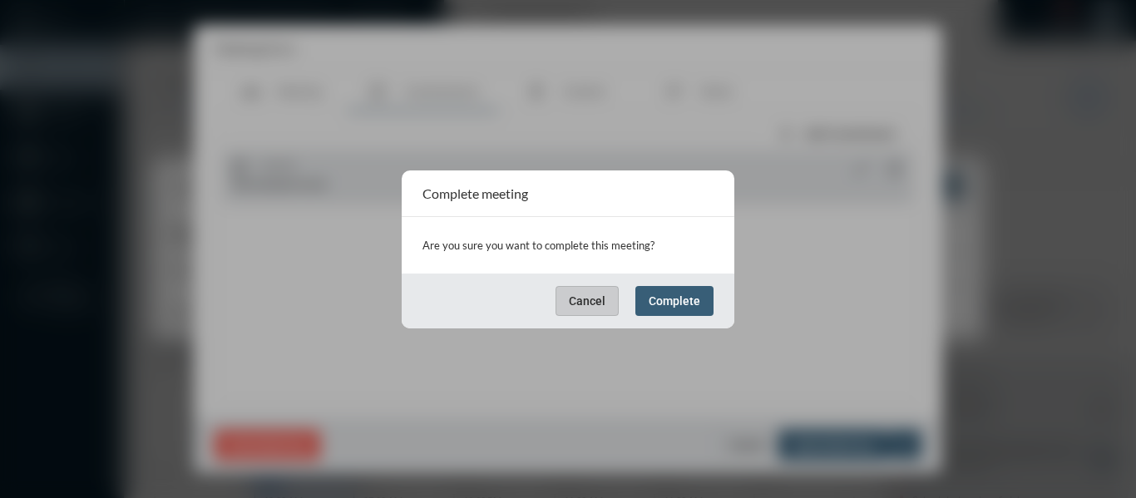
click at [669, 290] on button "Complete" at bounding box center [674, 301] width 78 height 30
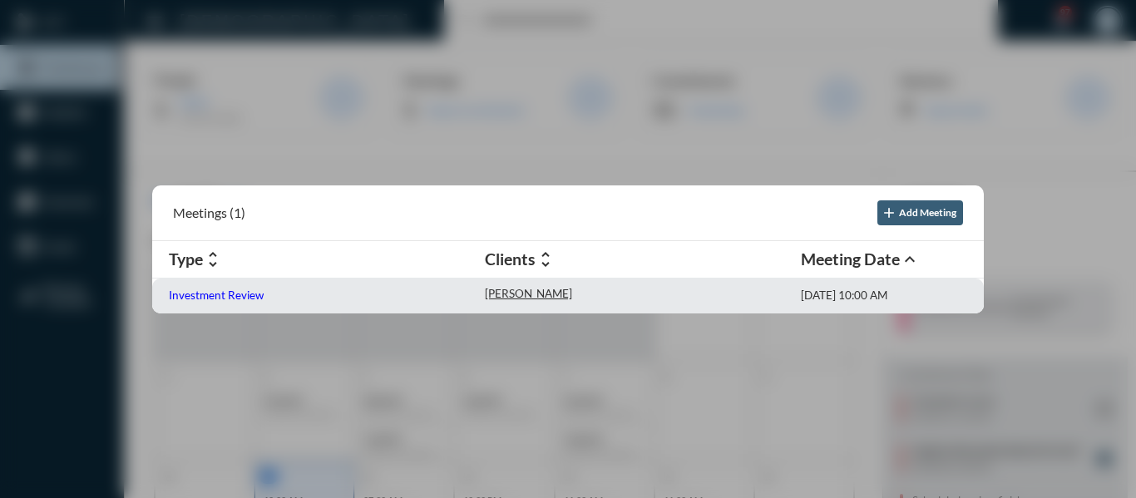
click at [237, 292] on p "Investment Review" at bounding box center [216, 294] width 95 height 13
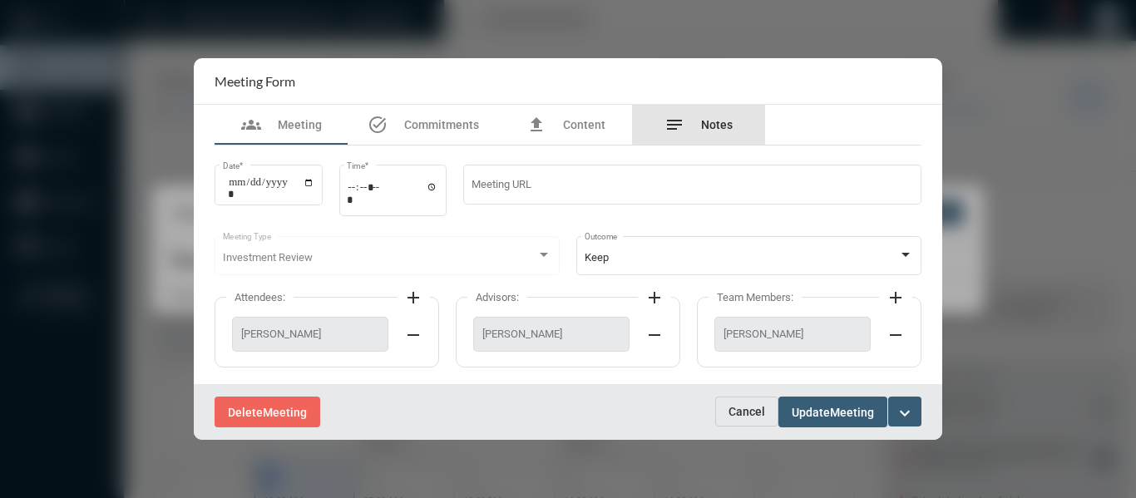
click at [716, 120] on span "Notes" at bounding box center [717, 124] width 32 height 13
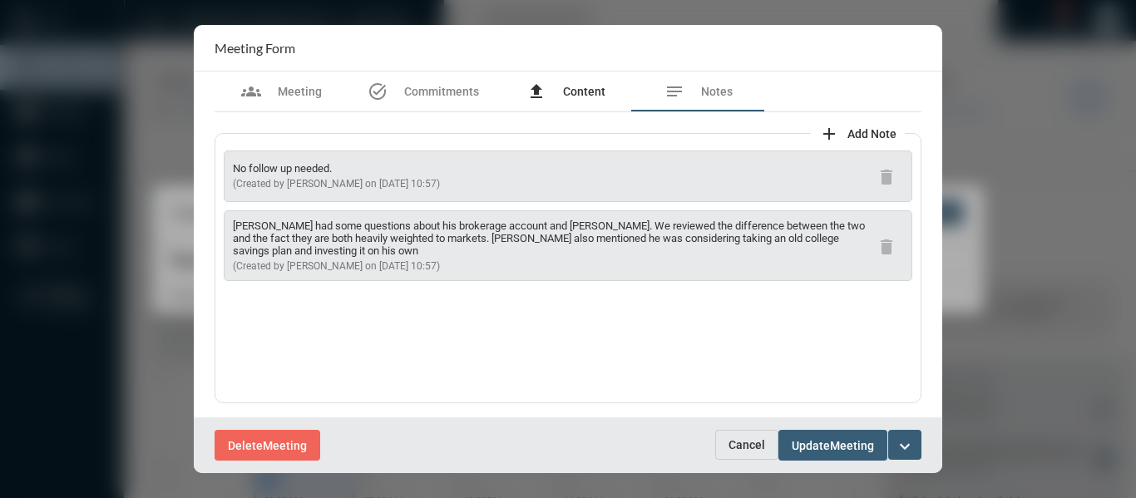
click at [576, 89] on span "Content" at bounding box center [584, 91] width 42 height 13
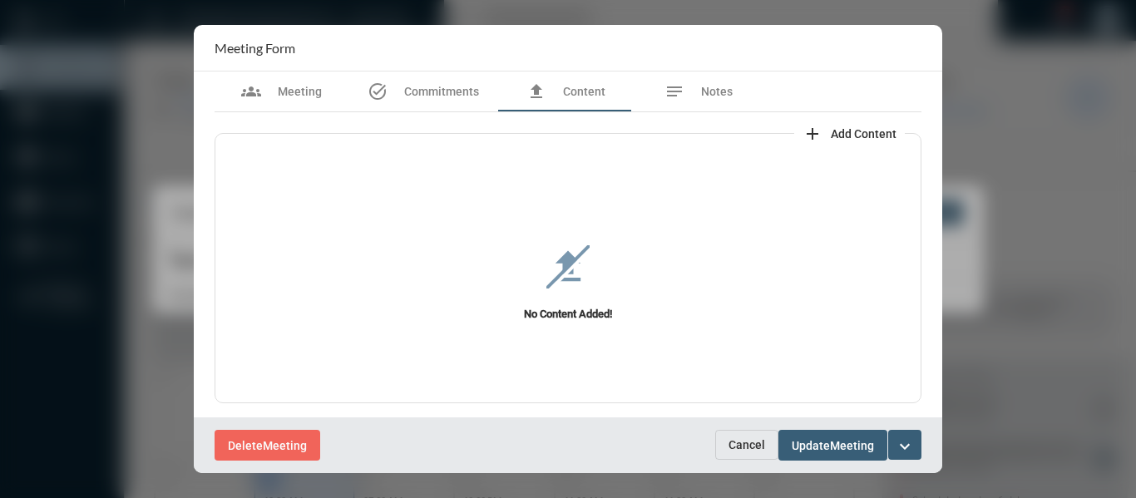
click at [802, 130] on mat-icon "add" at bounding box center [812, 134] width 20 height 20
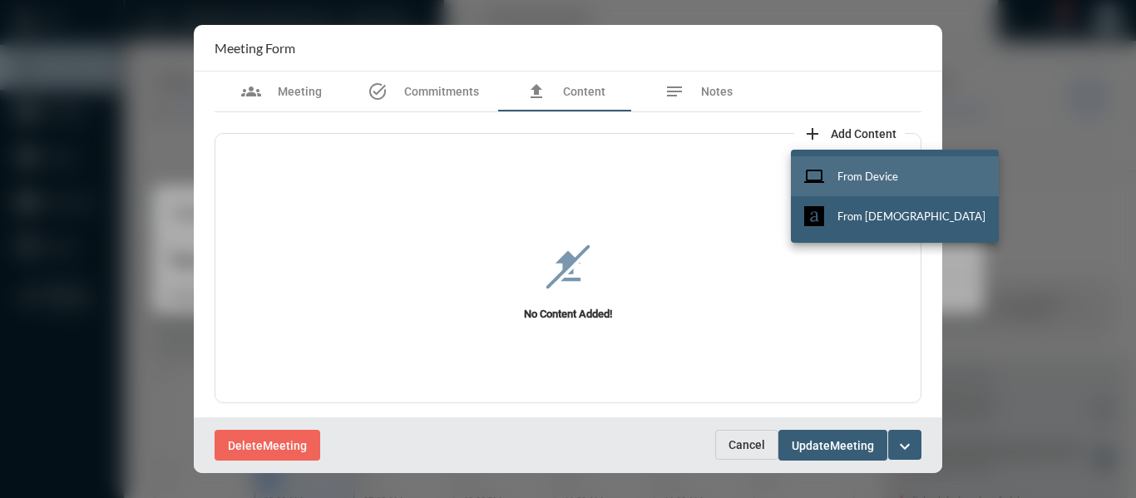
click at [862, 171] on span "From Device" at bounding box center [867, 176] width 61 height 13
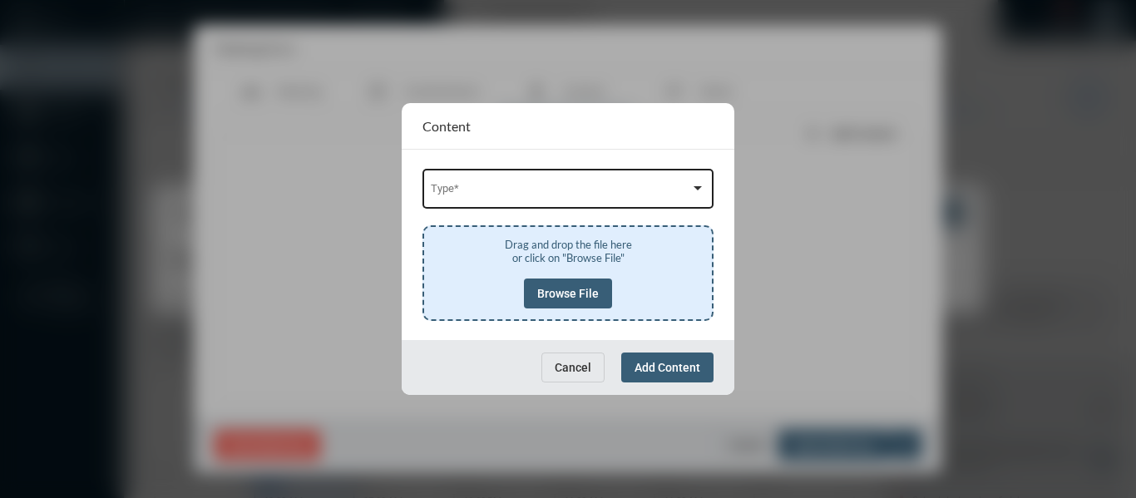
click at [521, 175] on div "Type *" at bounding box center [568, 187] width 275 height 42
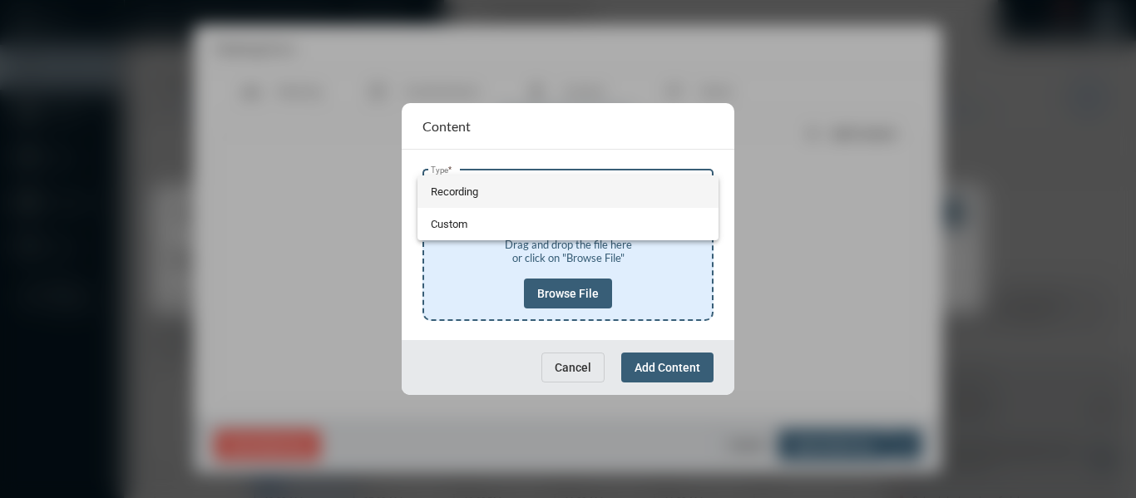
click at [443, 184] on span "Recording" at bounding box center [568, 191] width 275 height 32
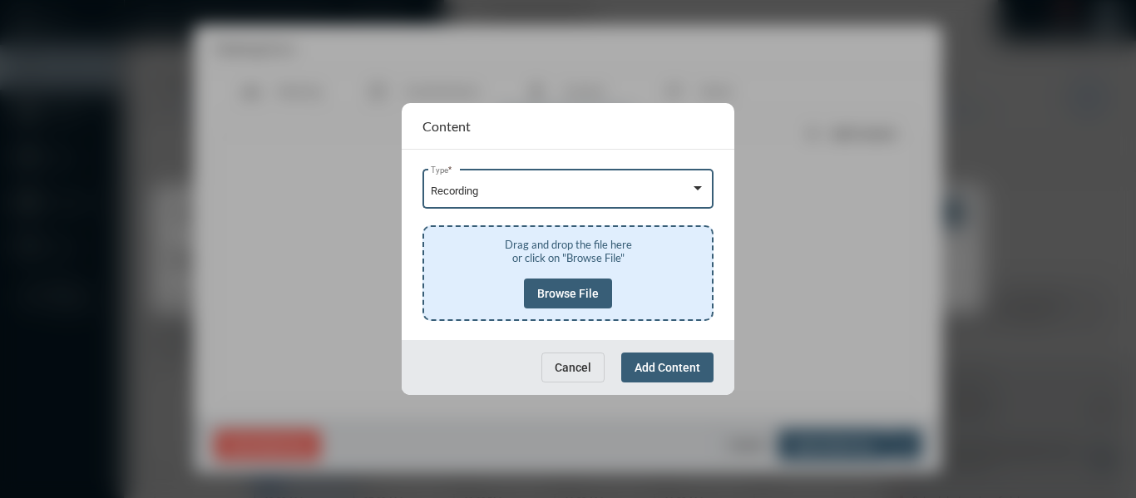
click at [566, 290] on span "Browse File" at bounding box center [568, 293] width 62 height 13
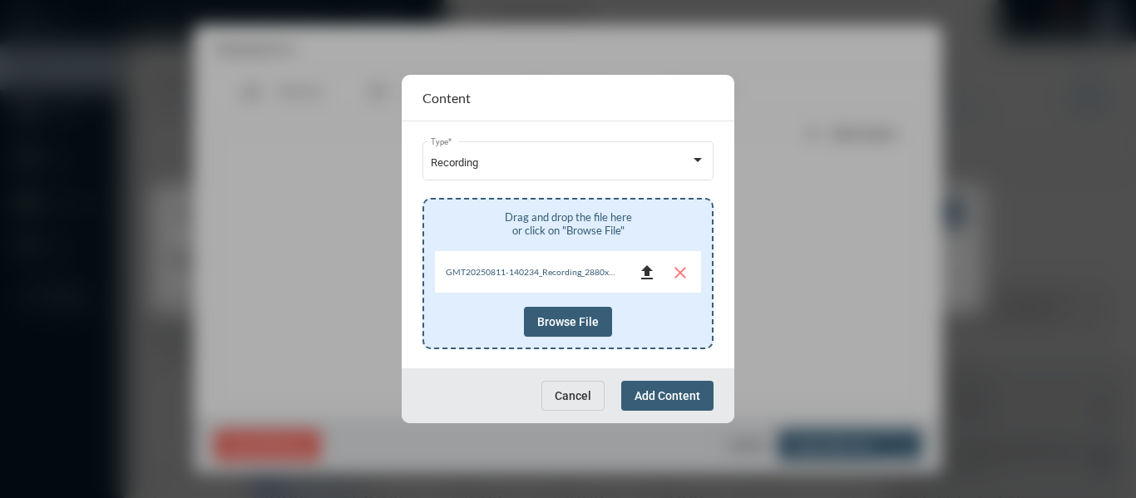
click at [646, 271] on mat-icon "file_upload" at bounding box center [647, 273] width 20 height 20
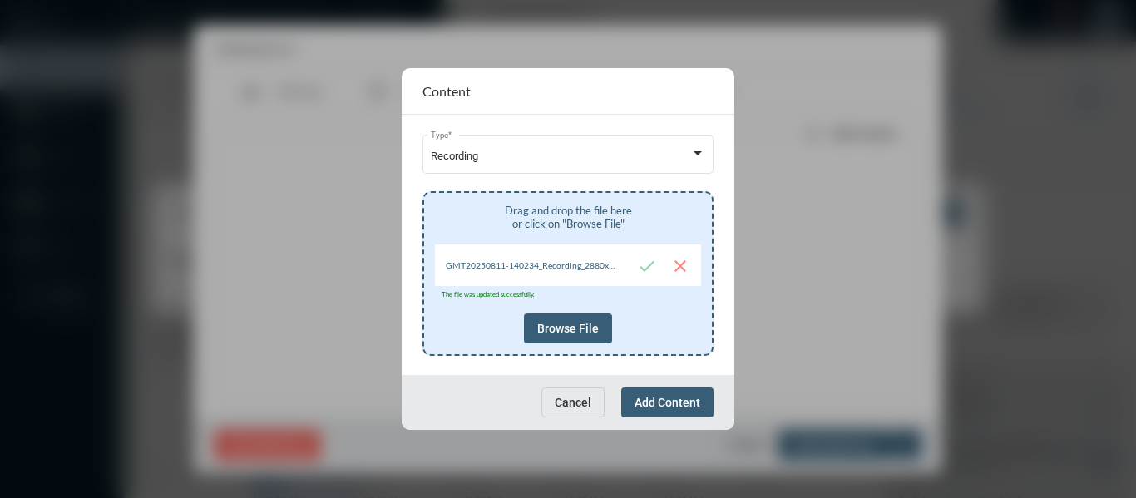
click at [687, 408] on span "Add Content" at bounding box center [667, 402] width 66 height 13
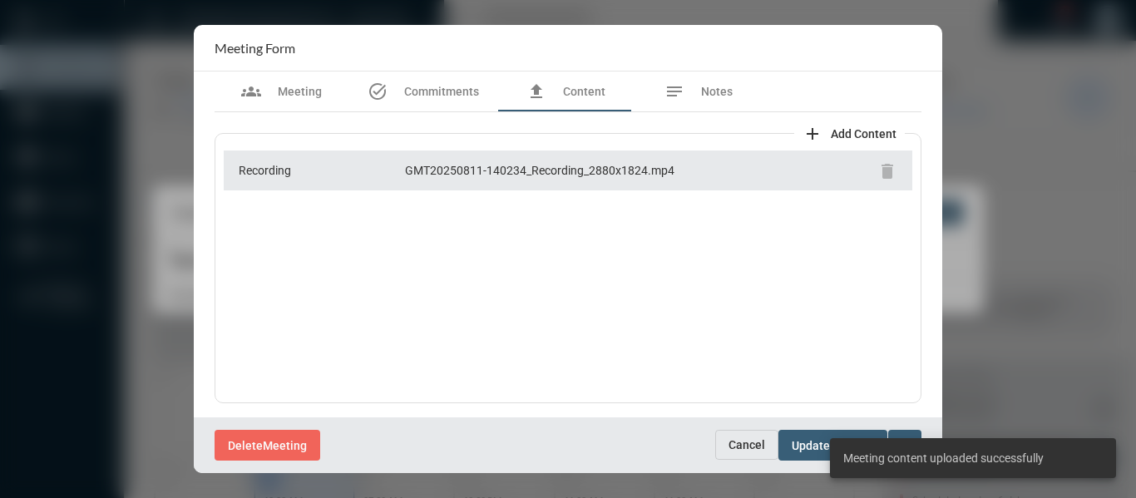
scroll to position [2, 0]
click at [538, 423] on div "Delete Meeting Cancel Update Meeting expand_more" at bounding box center [568, 445] width 748 height 56
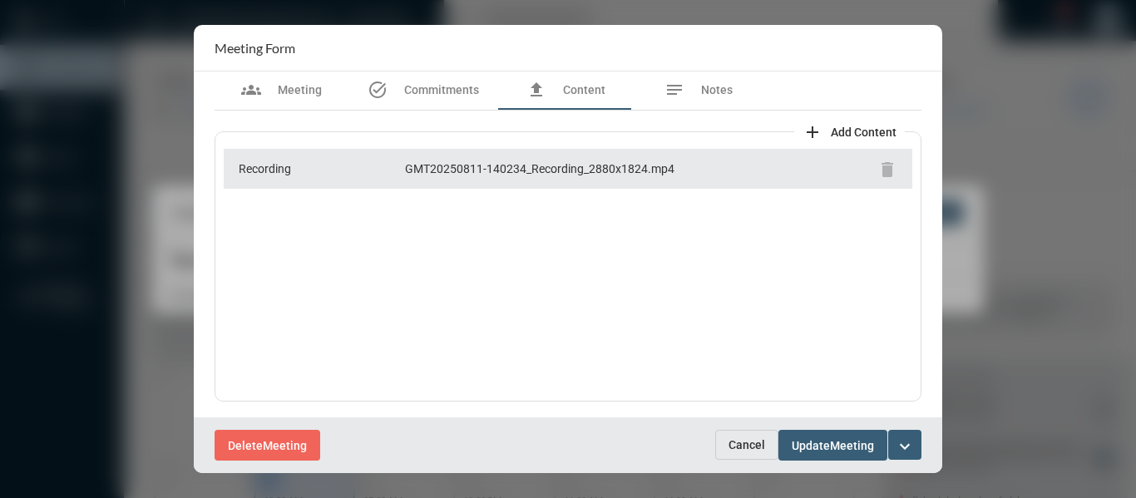
click at [904, 445] on mat-icon "expand_more" at bounding box center [905, 446] width 20 height 20
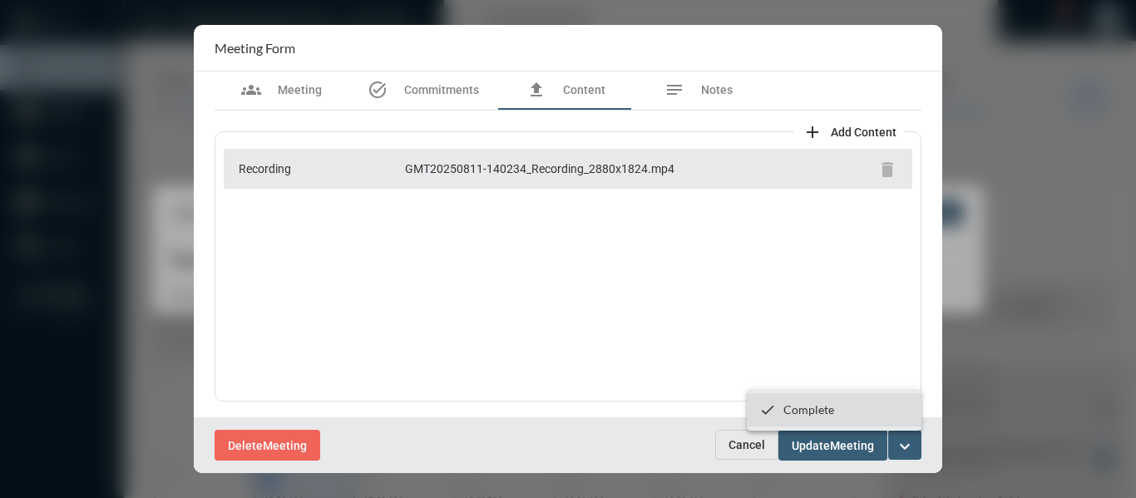
click at [806, 411] on p "Complete" at bounding box center [808, 409] width 51 height 14
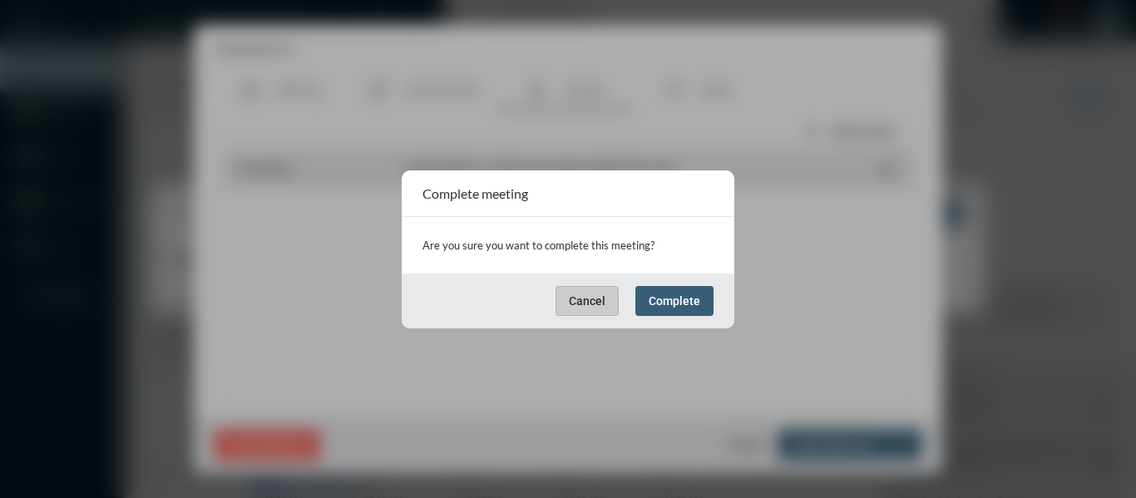
click at [669, 303] on span "Complete" at bounding box center [674, 300] width 52 height 13
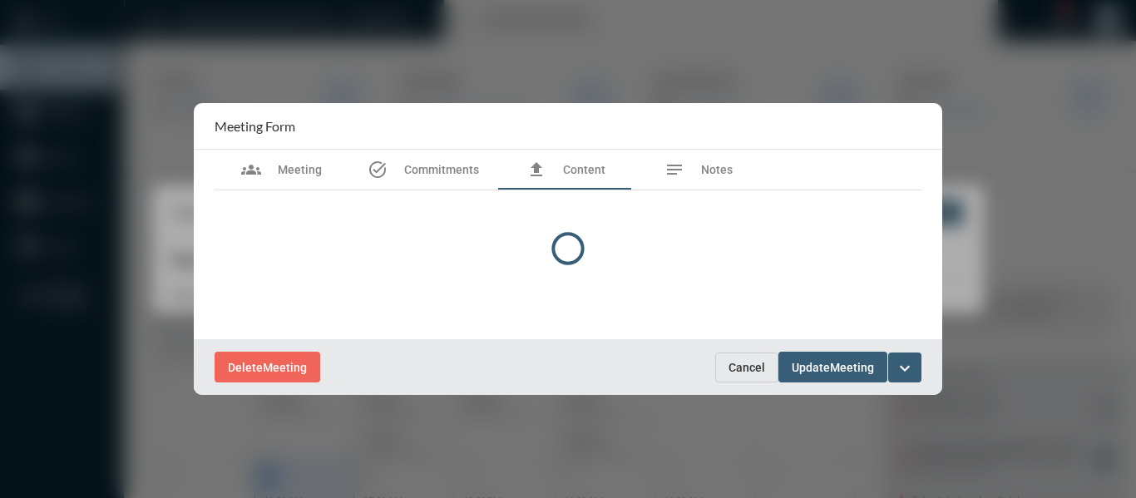
scroll to position [0, 0]
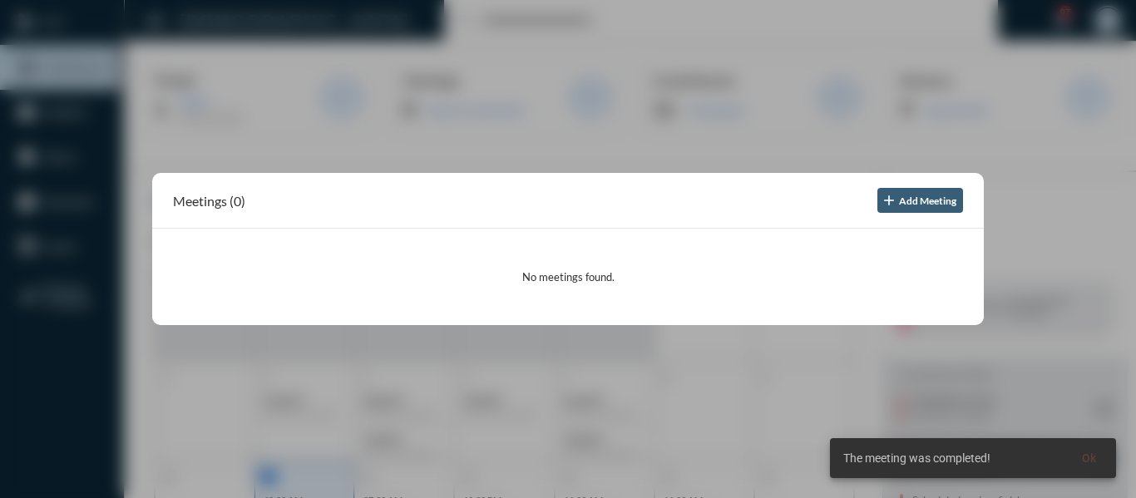
click at [563, 142] on div at bounding box center [568, 249] width 1136 height 498
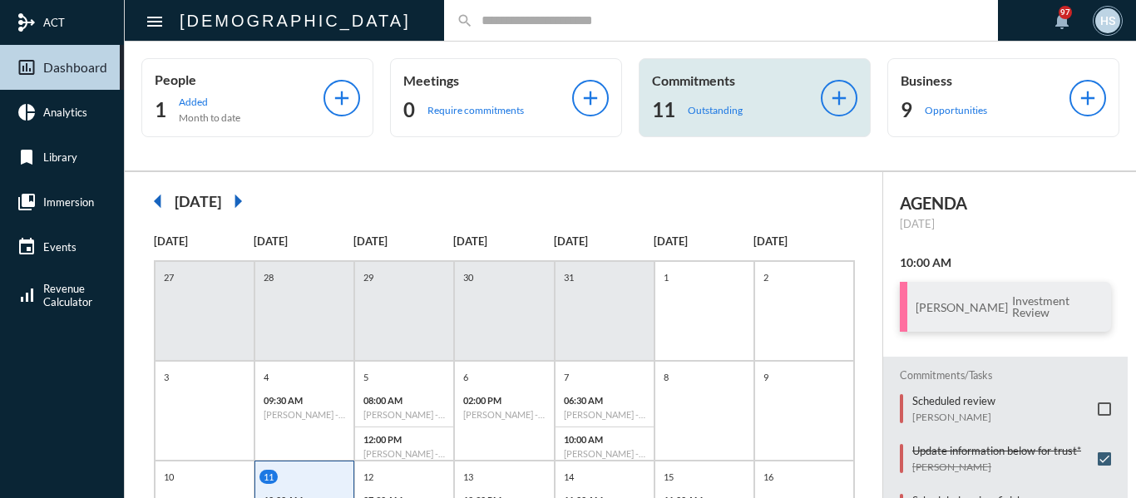
click at [701, 109] on p "Outstanding" at bounding box center [715, 110] width 55 height 12
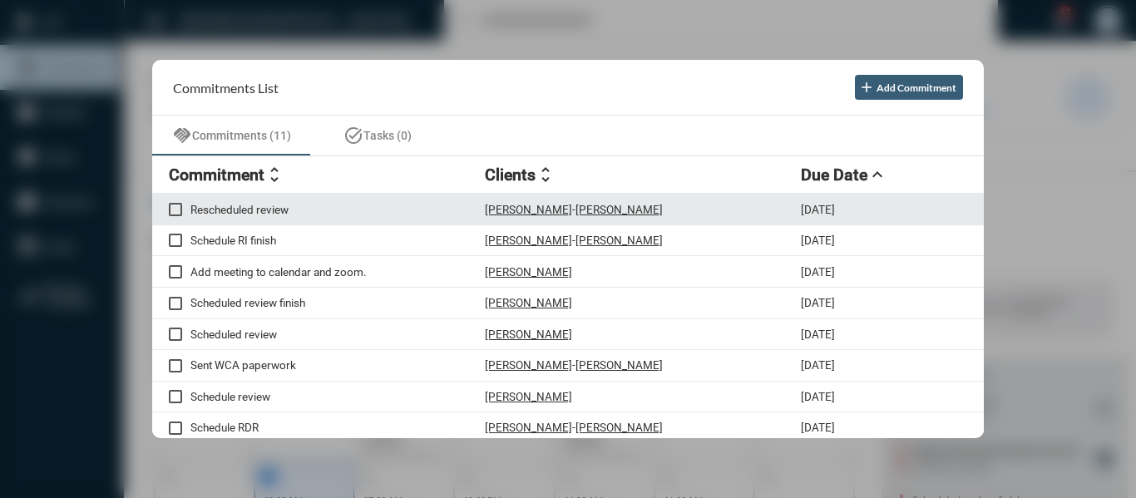
click at [252, 205] on p "Rescheduled review" at bounding box center [337, 209] width 294 height 13
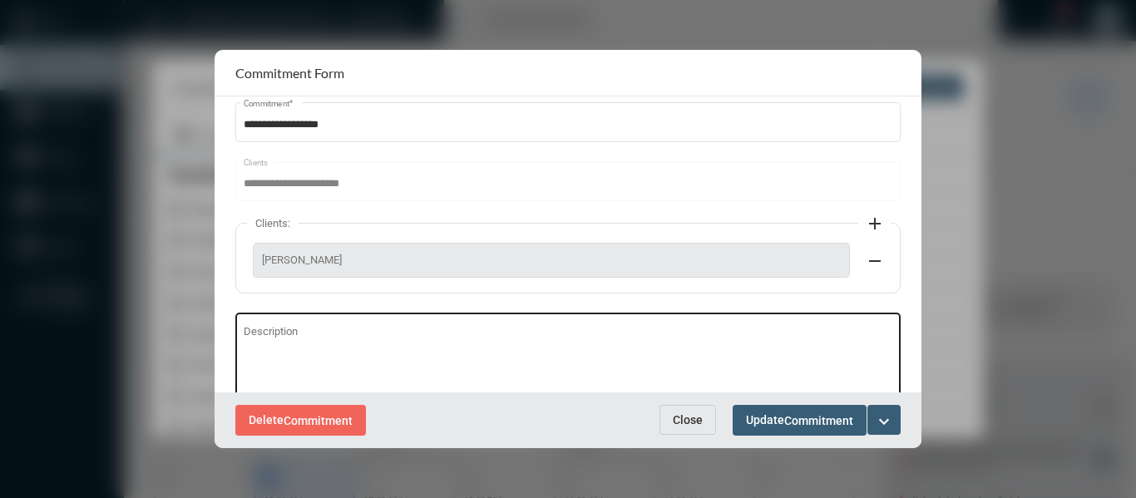
scroll to position [83, 0]
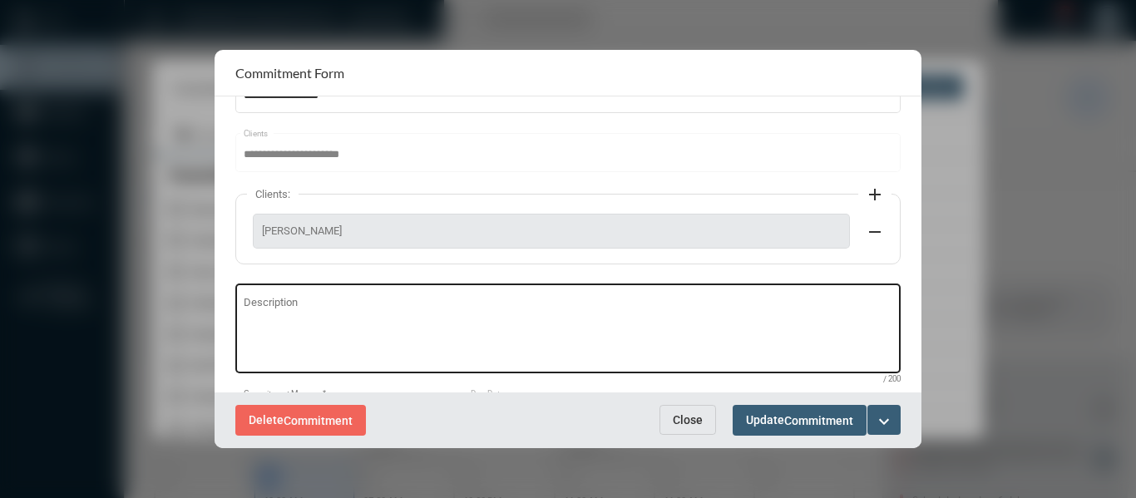
click at [283, 304] on textarea "Description" at bounding box center [568, 331] width 649 height 66
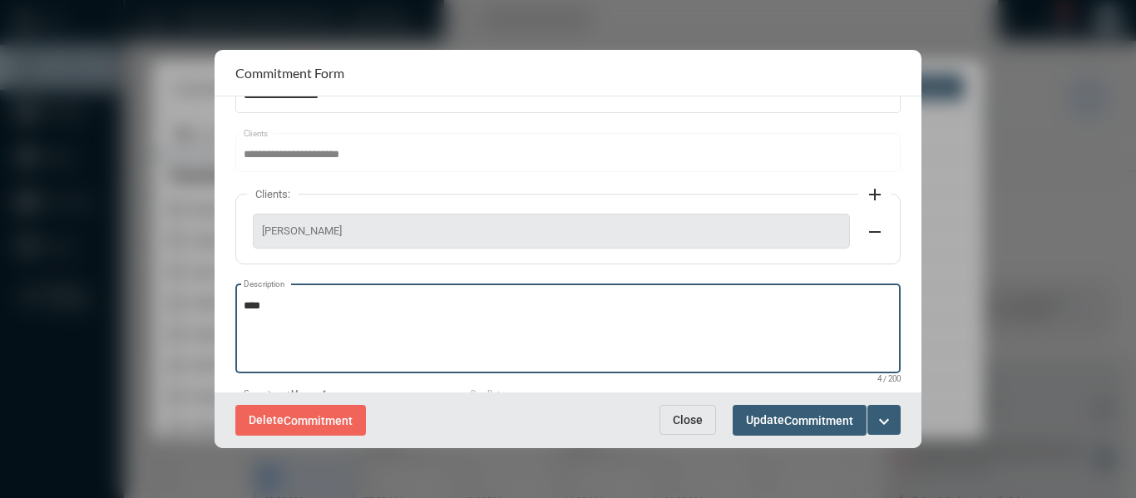
type textarea "****"
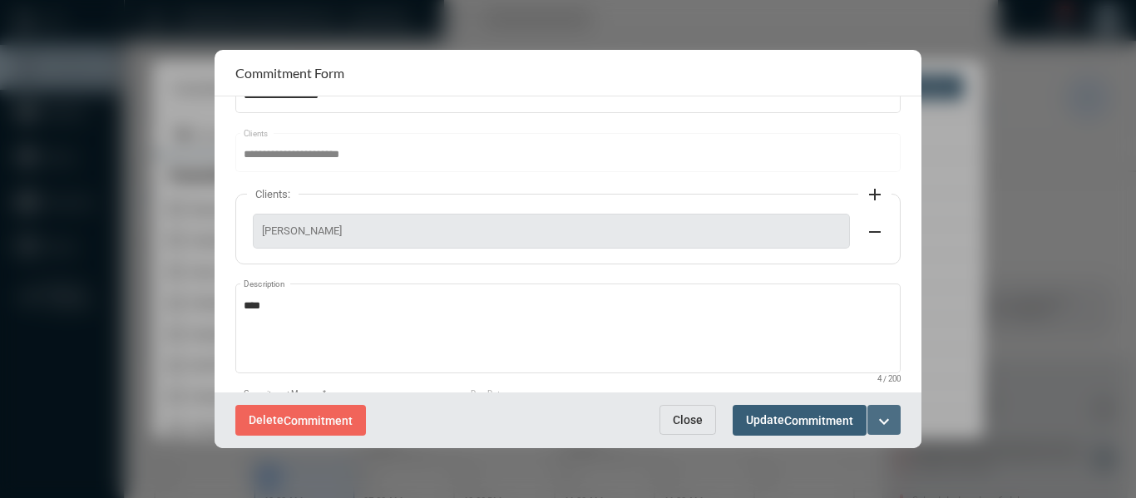
click at [882, 417] on mat-icon "expand_more" at bounding box center [884, 422] width 20 height 20
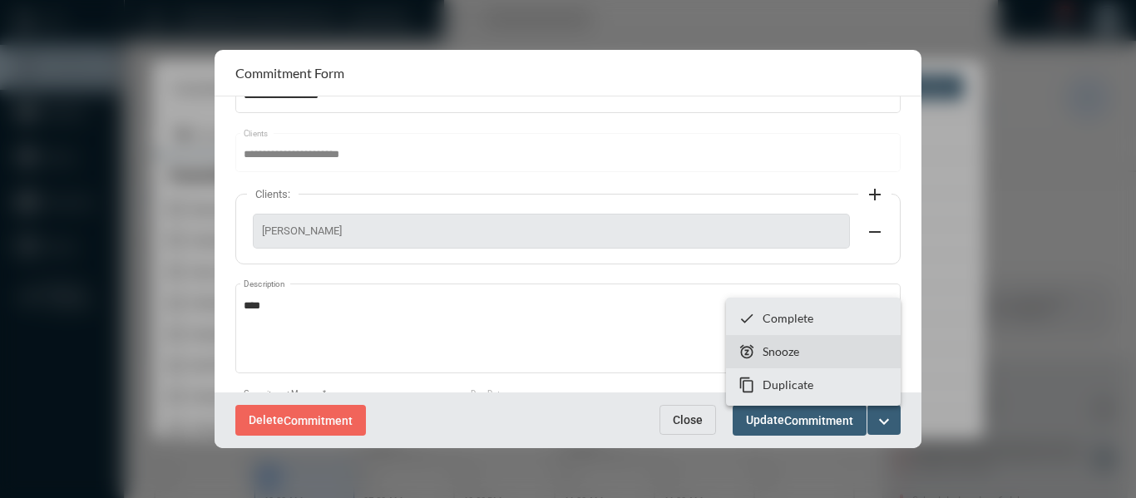
click at [781, 353] on p "Snooze" at bounding box center [780, 351] width 37 height 14
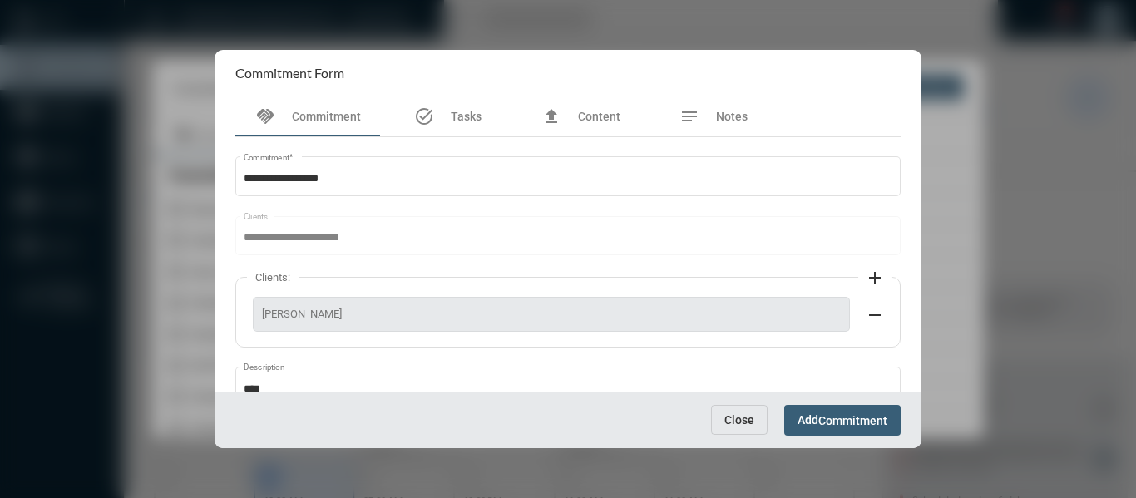
scroll to position [165, 0]
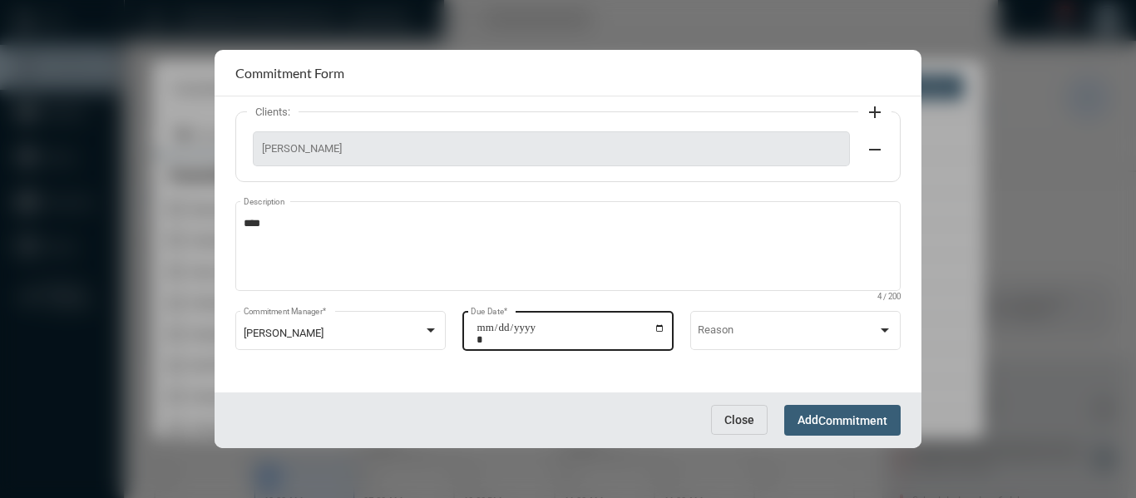
click at [651, 328] on input "**********" at bounding box center [570, 333] width 189 height 23
type input "**********"
click at [838, 414] on span "Commitment" at bounding box center [852, 420] width 69 height 13
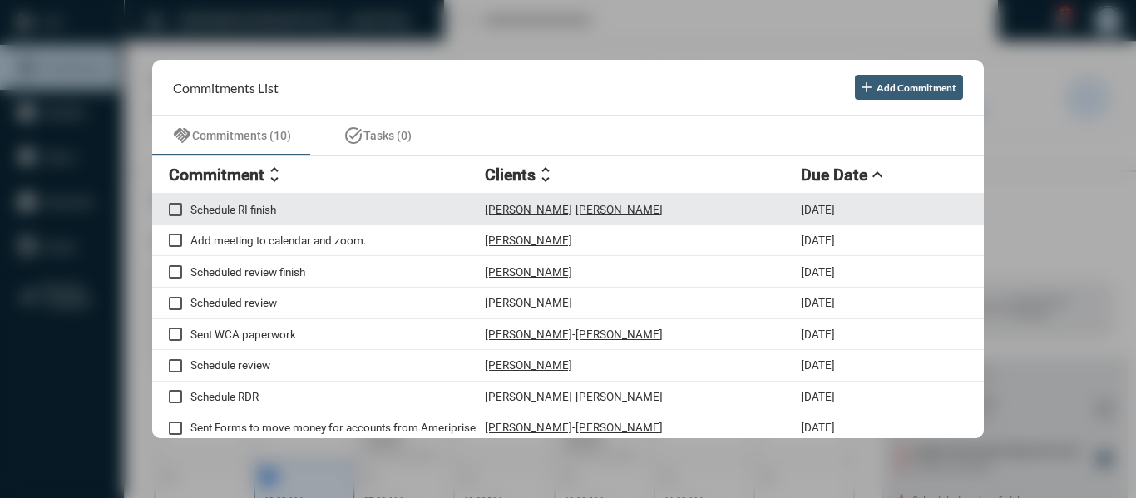
click at [258, 210] on p "Schedule RI finish" at bounding box center [337, 209] width 294 height 13
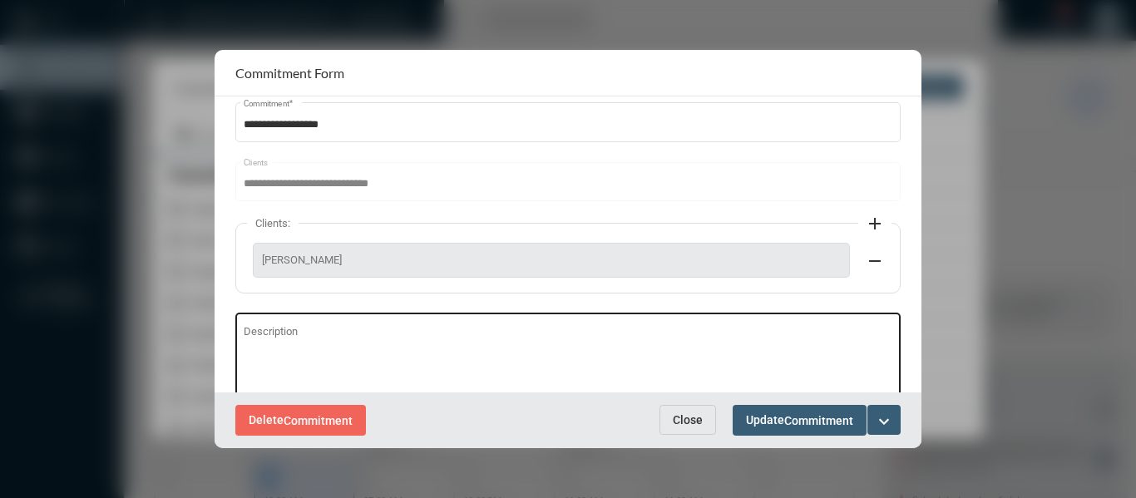
scroll to position [83, 0]
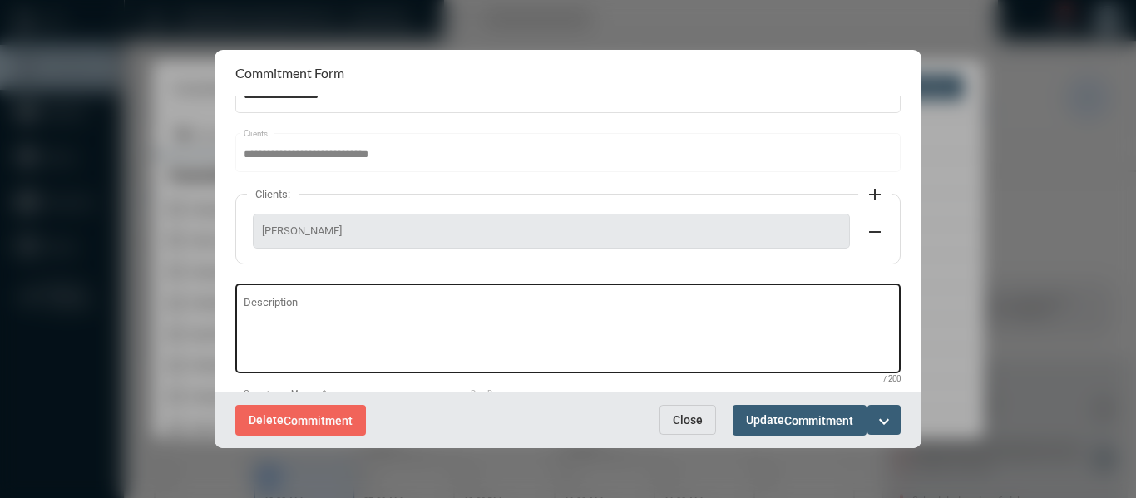
click at [297, 293] on div "Description" at bounding box center [568, 327] width 649 height 92
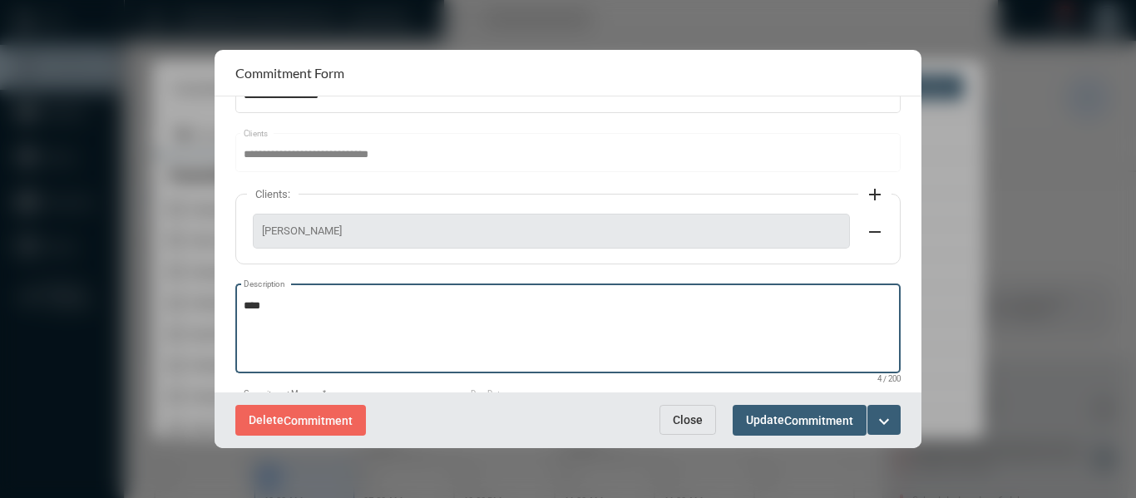
type textarea "****"
click at [883, 416] on mat-icon "expand_more" at bounding box center [884, 422] width 20 height 20
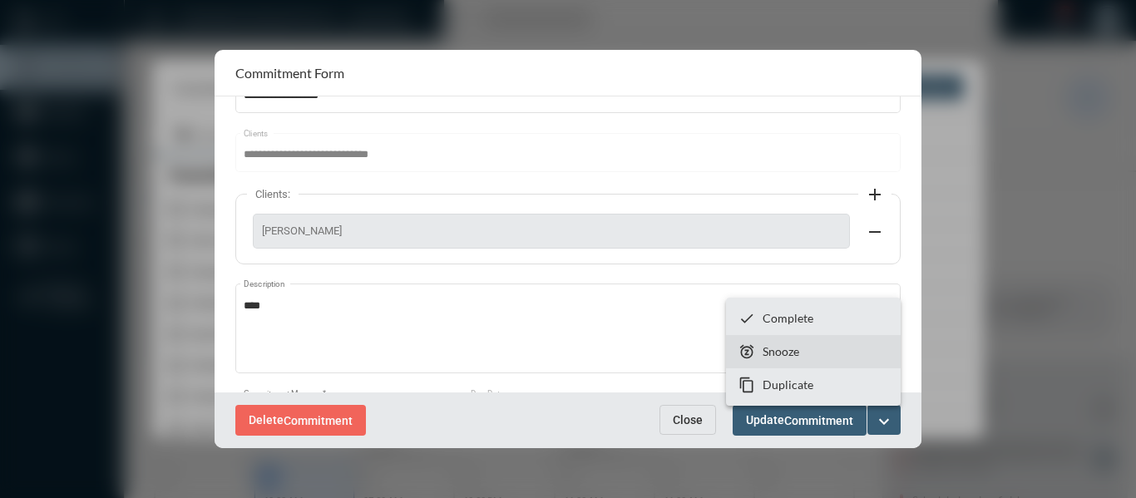
click at [788, 352] on p "Snooze" at bounding box center [780, 351] width 37 height 14
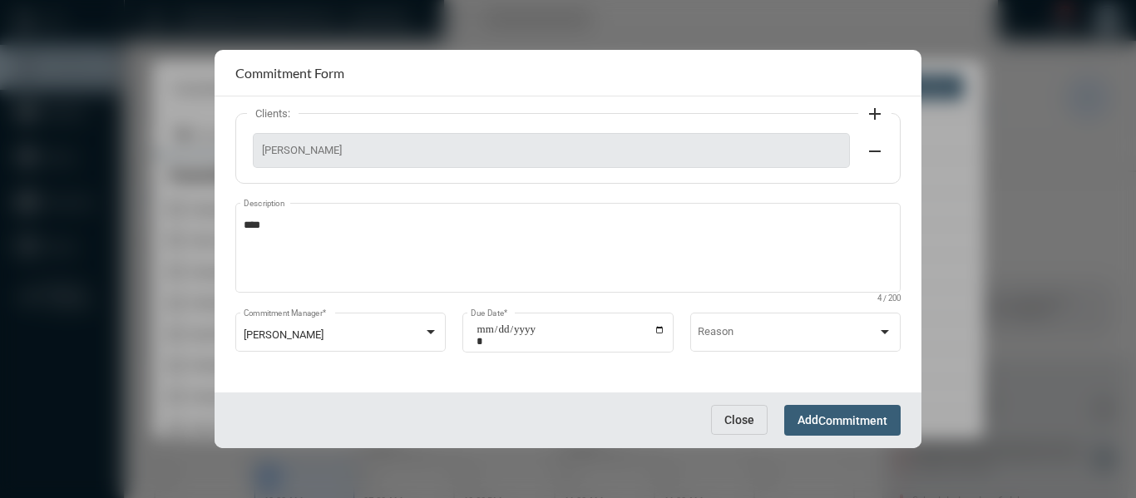
scroll to position [165, 0]
click at [654, 326] on input "**********" at bounding box center [570, 333] width 189 height 23
type input "**********"
click at [842, 425] on span "Commitment" at bounding box center [852, 420] width 69 height 13
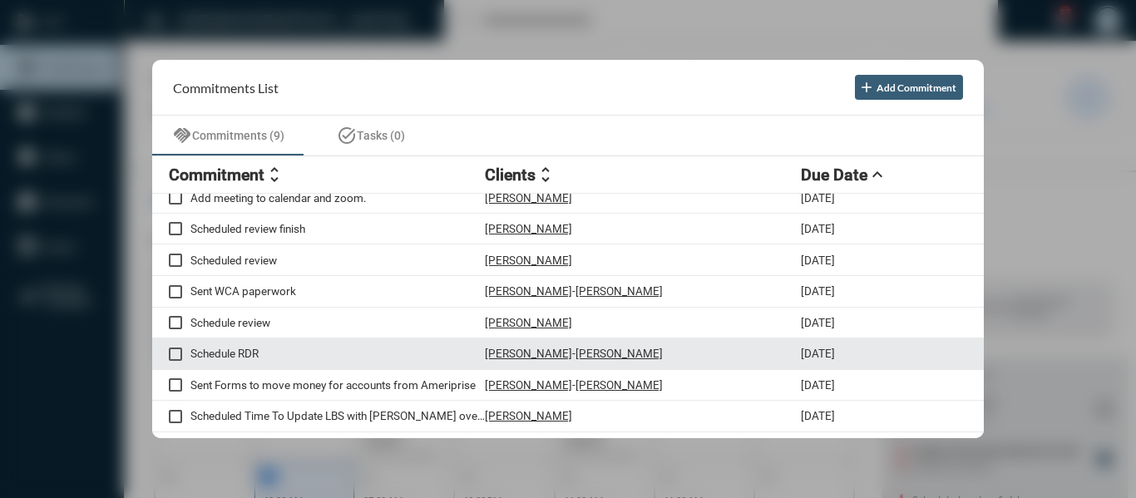
scroll to position [0, 0]
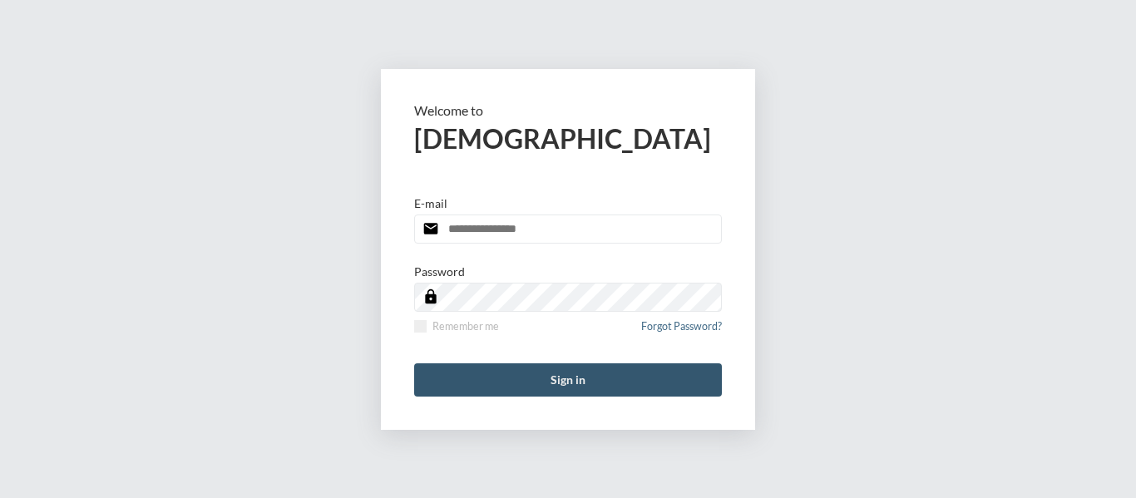
type input "**********"
click at [566, 377] on button "Sign in" at bounding box center [568, 379] width 308 height 33
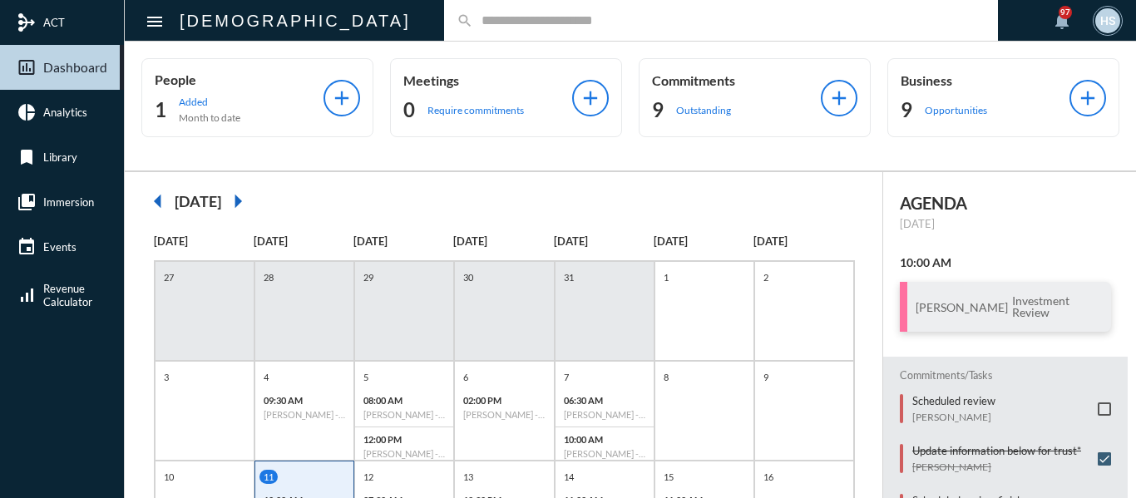
click at [473, 23] on input "text" at bounding box center [729, 20] width 512 height 14
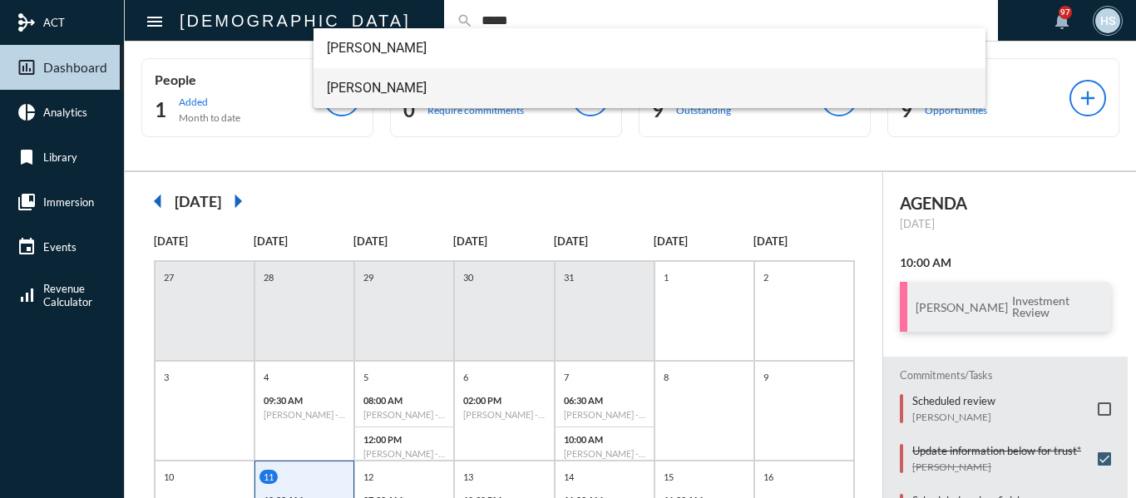
type input "*****"
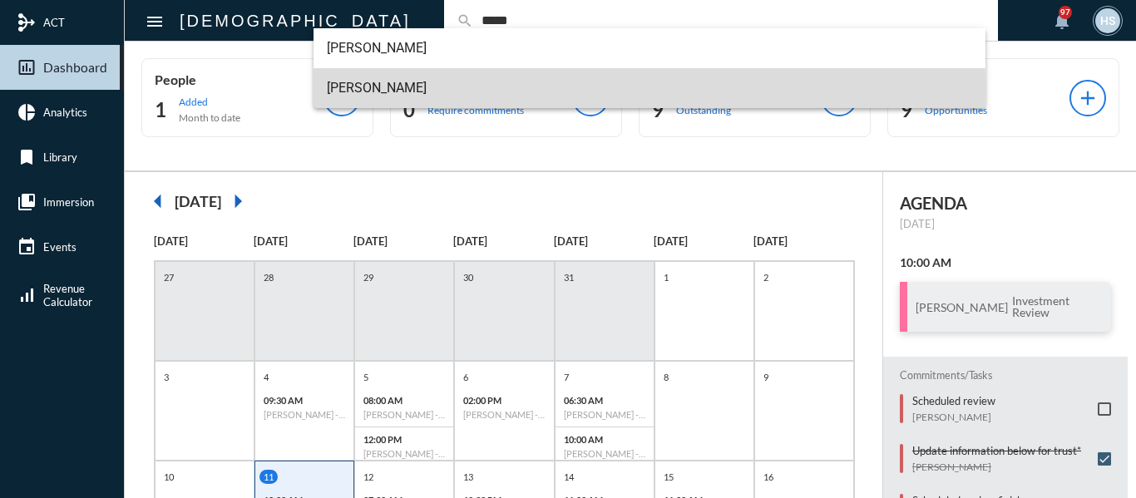
click at [350, 88] on span "Tom Bergh" at bounding box center [650, 88] width 646 height 40
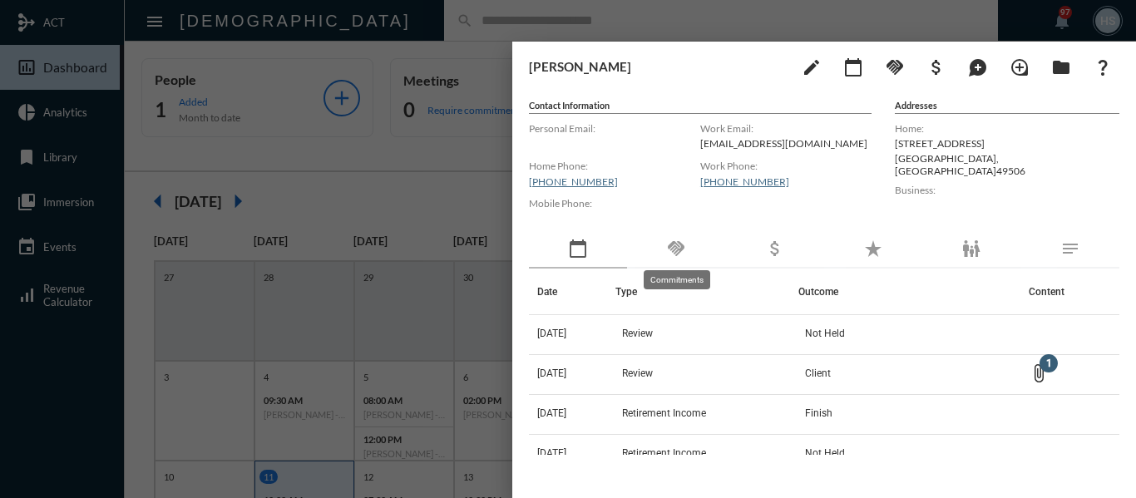
click at [675, 245] on mat-icon "handshake" at bounding box center [676, 249] width 20 height 20
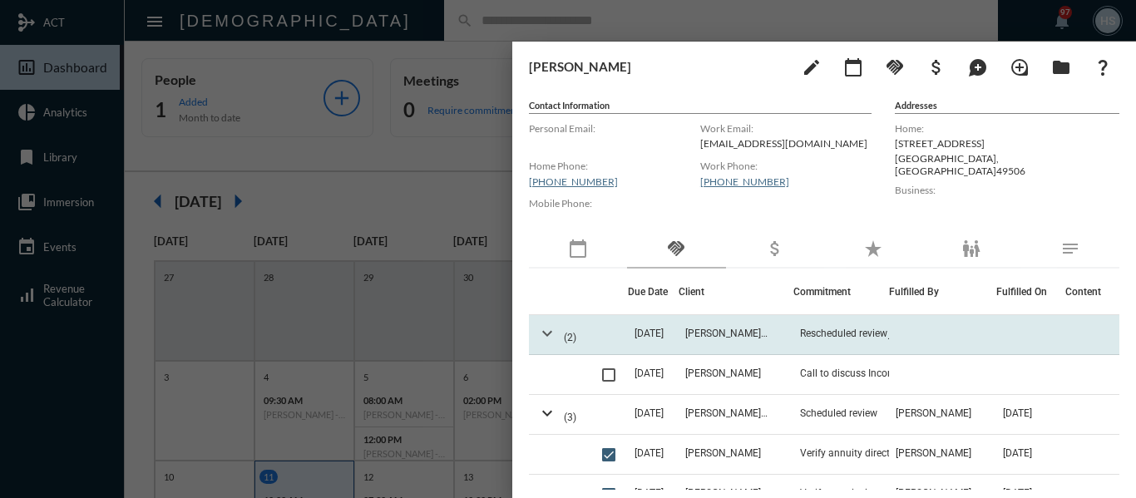
click at [546, 333] on mat-icon "expand_more" at bounding box center [547, 333] width 20 height 20
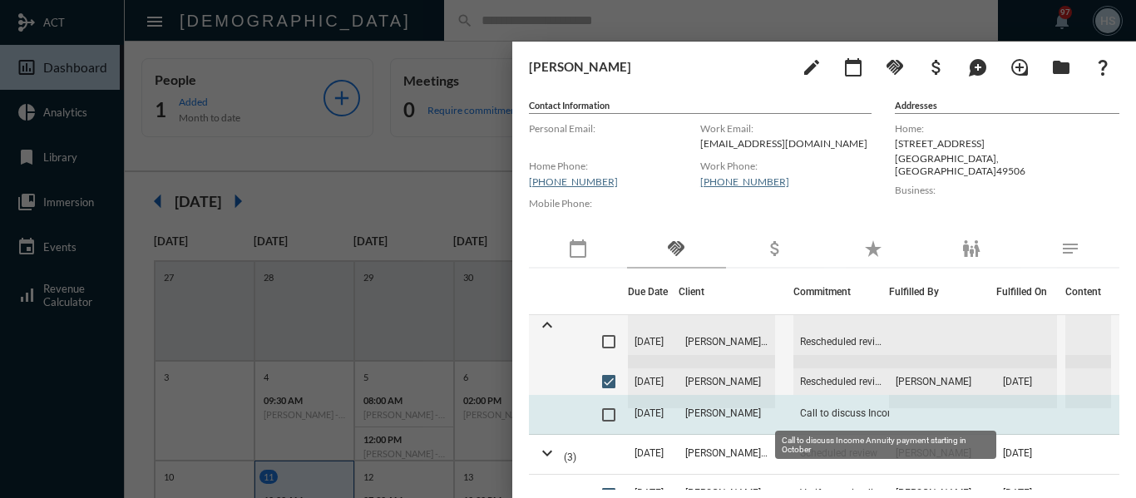
click at [841, 413] on span "Call to discuss Income Annuity payment starting in October" at bounding box center [883, 413] width 166 height 12
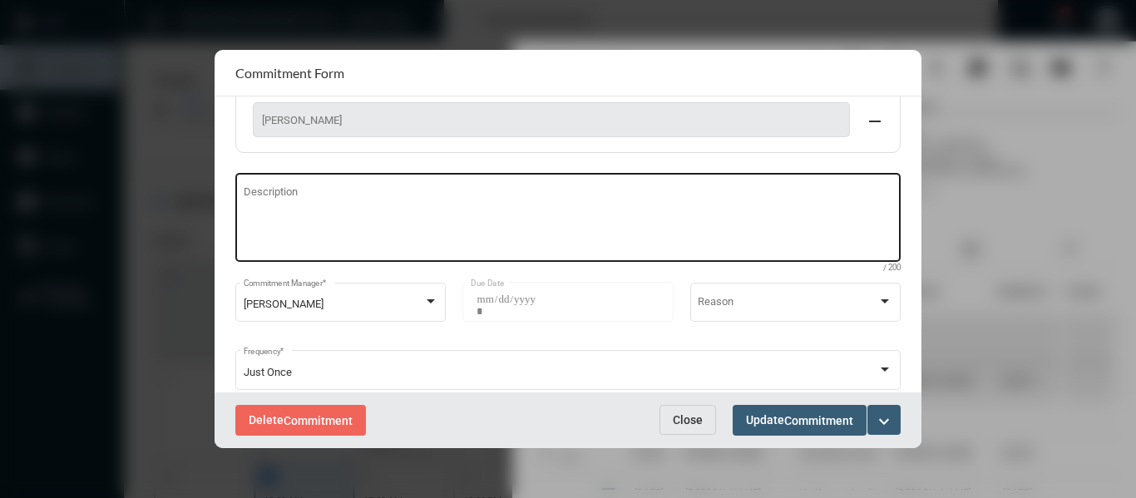
scroll to position [166, 0]
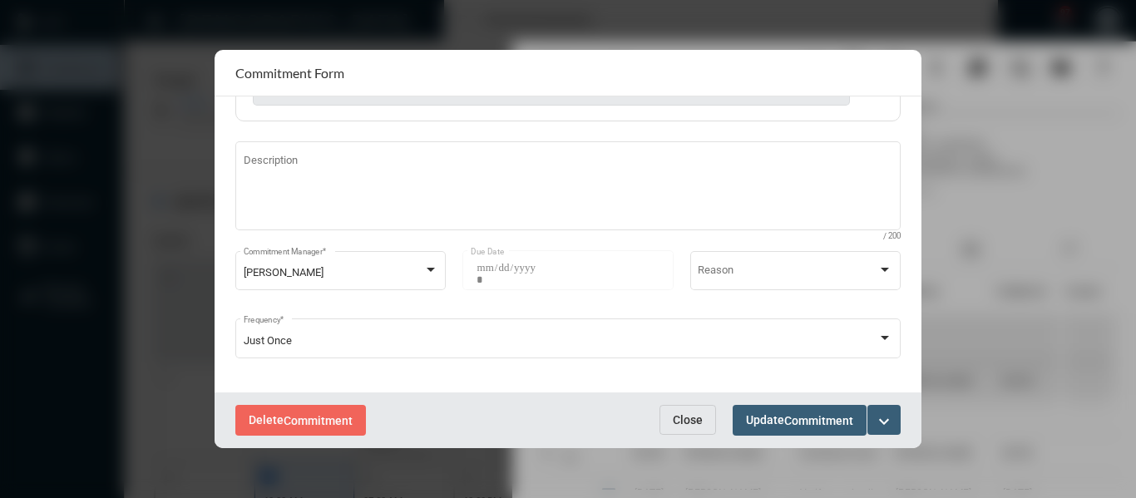
click at [683, 424] on span "Close" at bounding box center [688, 419] width 30 height 13
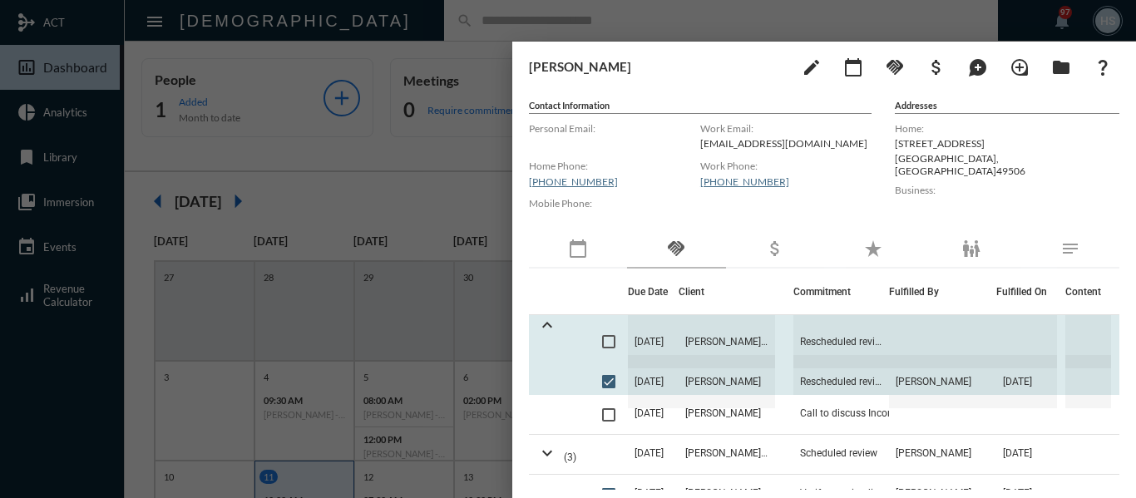
click at [602, 345] on span at bounding box center [608, 341] width 13 height 13
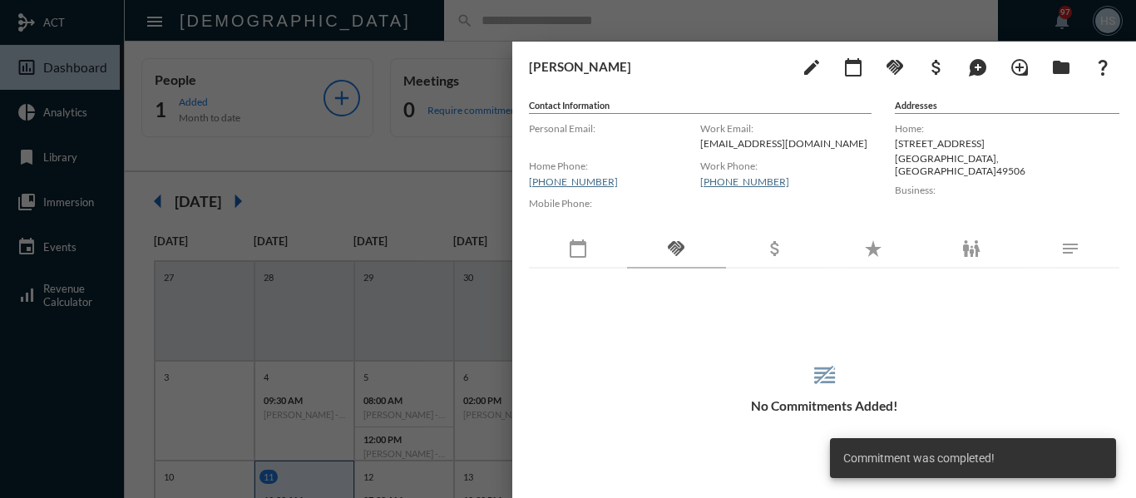
click at [855, 68] on mat-icon "calendar_today" at bounding box center [853, 67] width 20 height 20
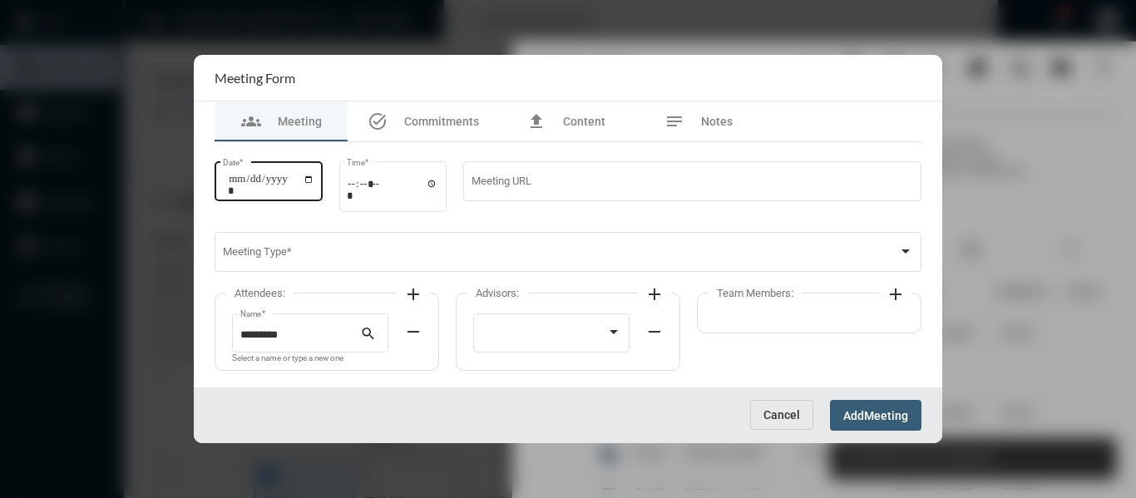
click at [314, 178] on input "Date *" at bounding box center [271, 184] width 86 height 23
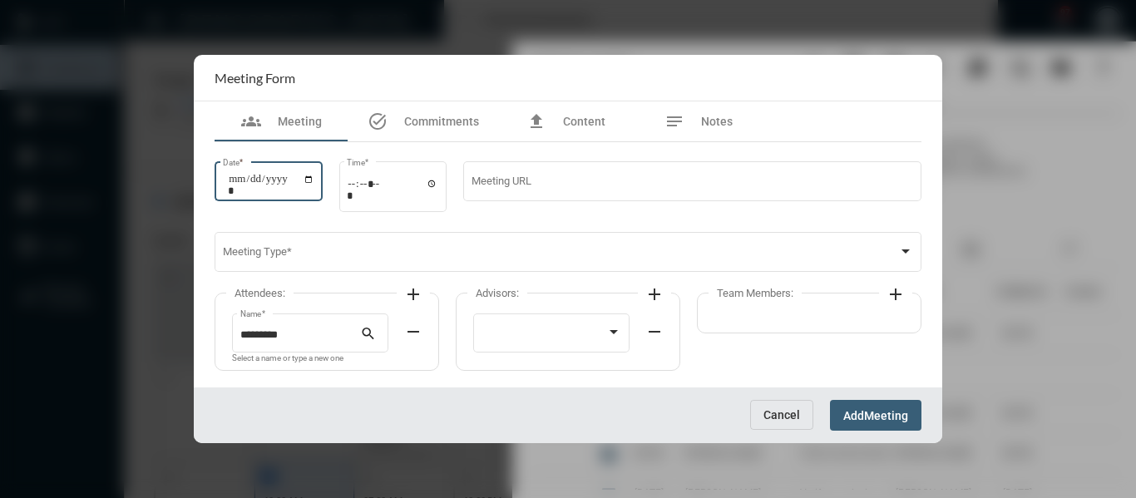
type input "**********"
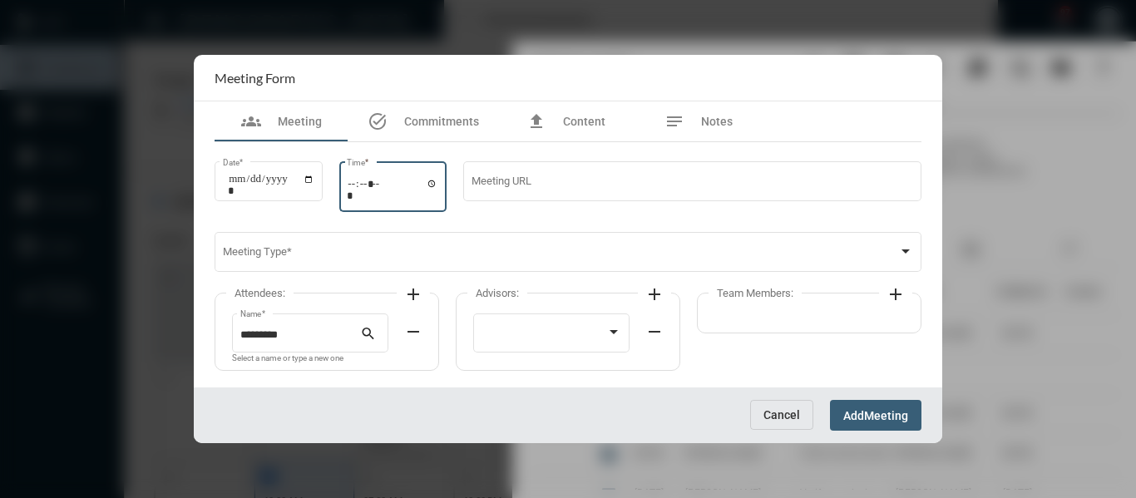
click at [438, 184] on input "Time *" at bounding box center [392, 189] width 91 height 24
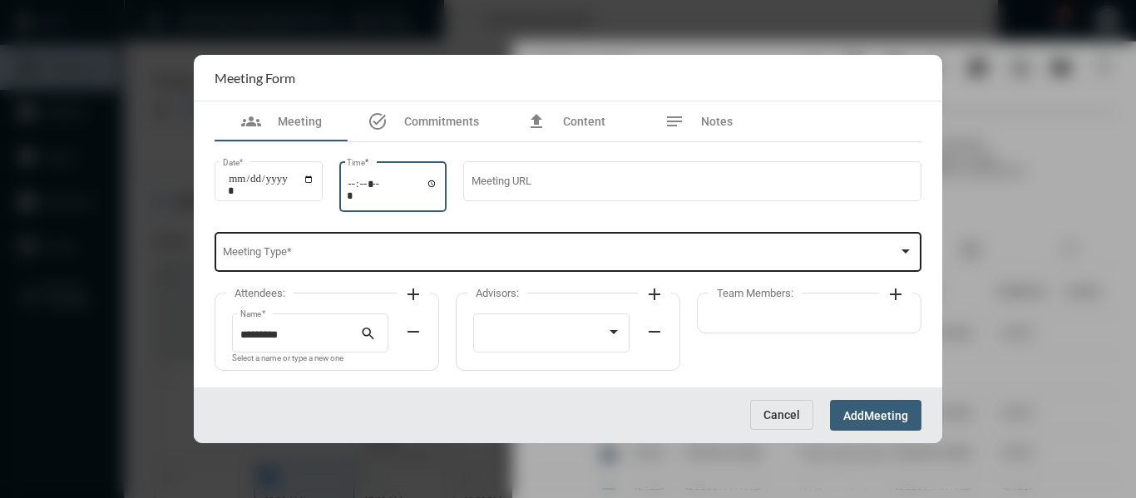
type input "*****"
click at [616, 254] on span at bounding box center [561, 255] width 676 height 12
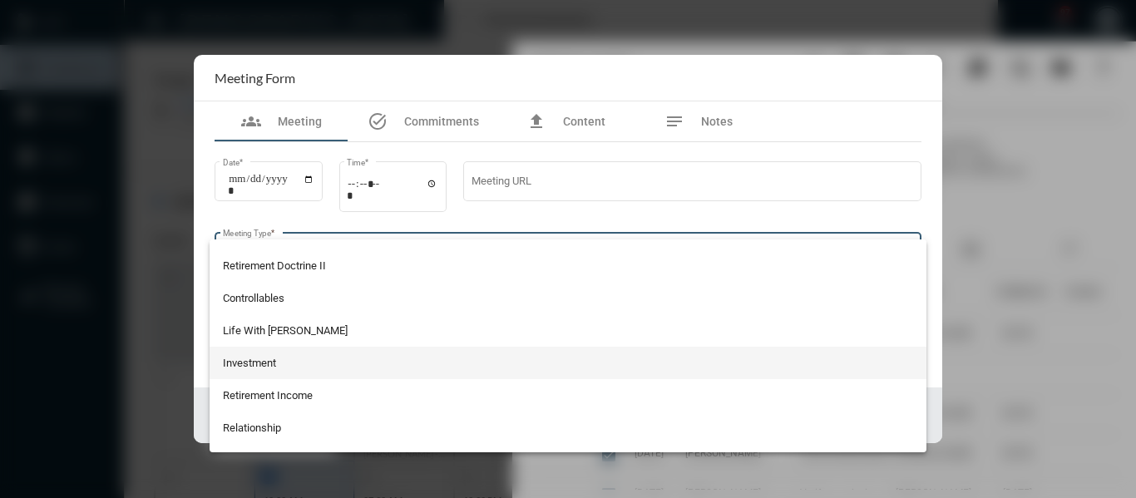
scroll to position [333, 0]
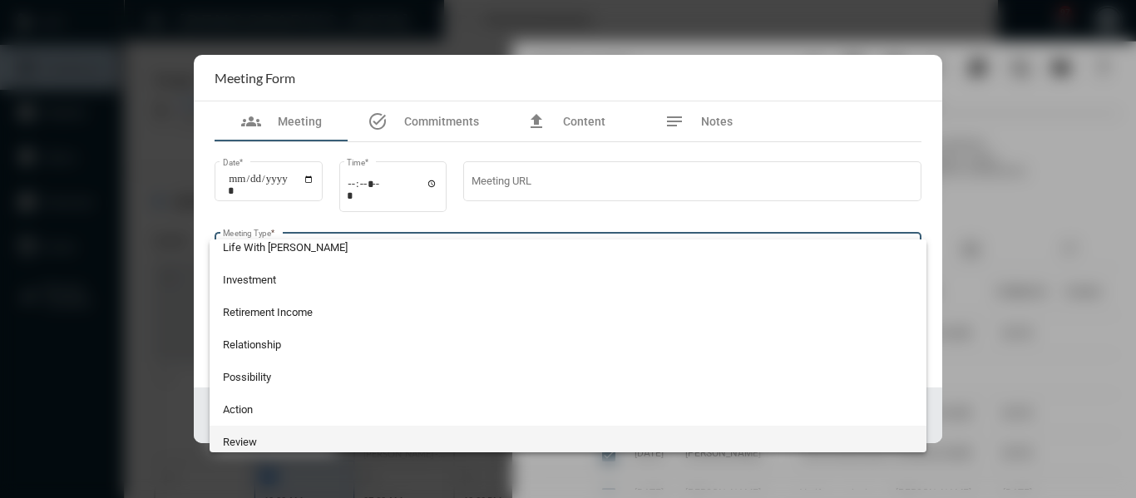
click at [234, 442] on span "Review" at bounding box center [568, 442] width 691 height 32
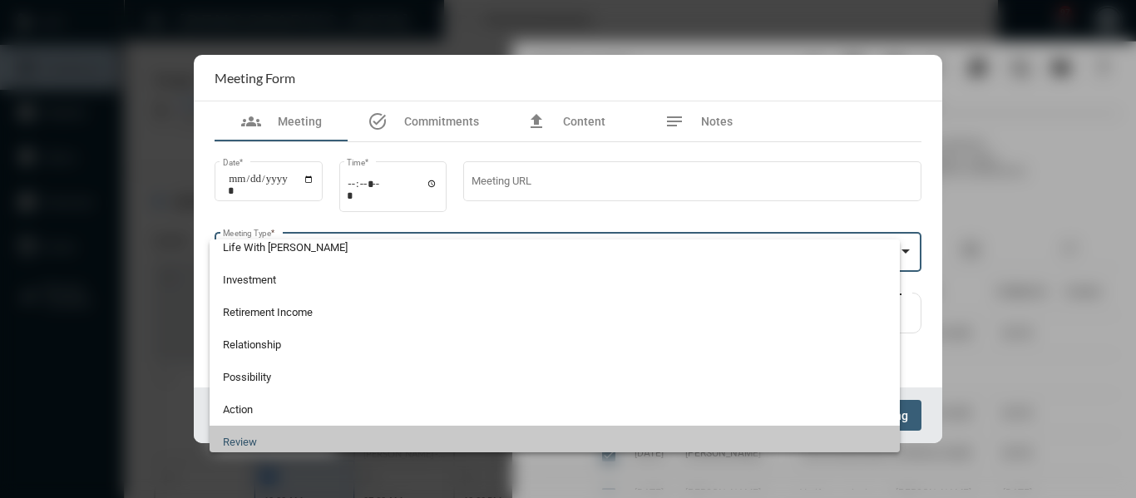
scroll to position [338, 0]
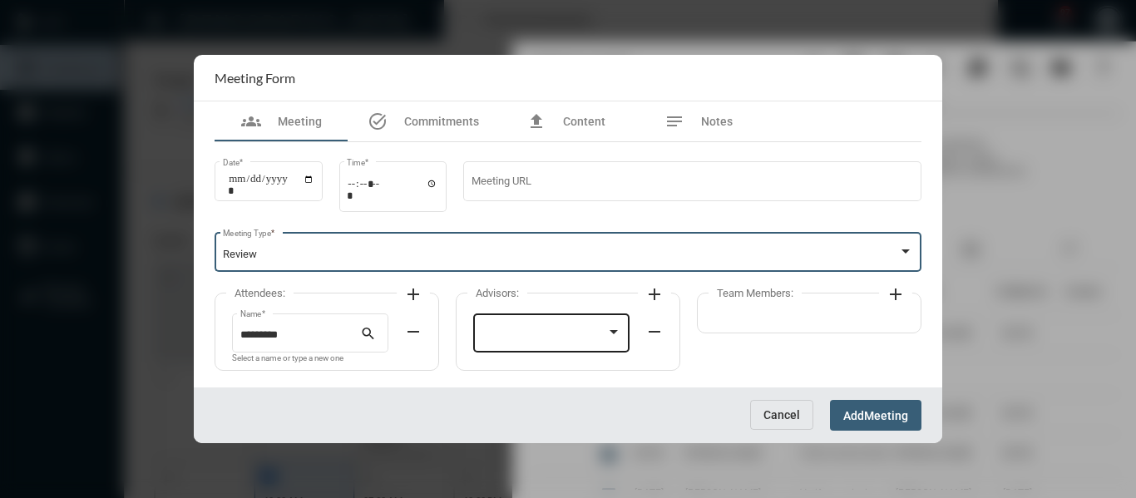
click at [574, 331] on div at bounding box center [544, 335] width 126 height 12
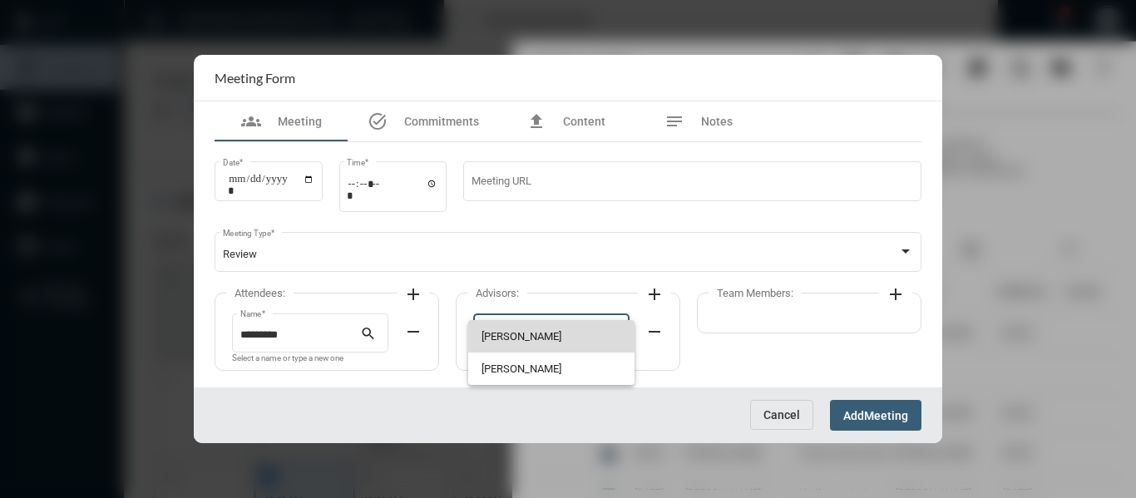
drag, startPoint x: 536, startPoint y: 332, endPoint x: 761, endPoint y: 287, distance: 229.7
click at [537, 332] on span "Bryndon Skelton" at bounding box center [551, 336] width 140 height 32
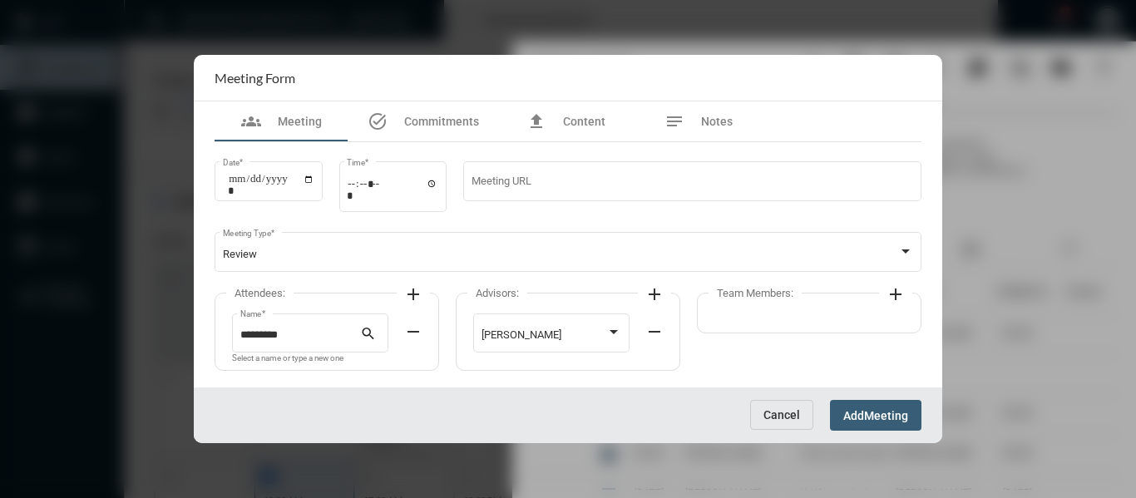
click at [895, 295] on mat-icon "add" at bounding box center [895, 294] width 20 height 20
click at [810, 326] on div at bounding box center [792, 331] width 140 height 42
click at [775, 336] on span "Holly Skelton" at bounding box center [792, 336] width 140 height 32
click at [887, 409] on span "Meeting" at bounding box center [886, 415] width 44 height 13
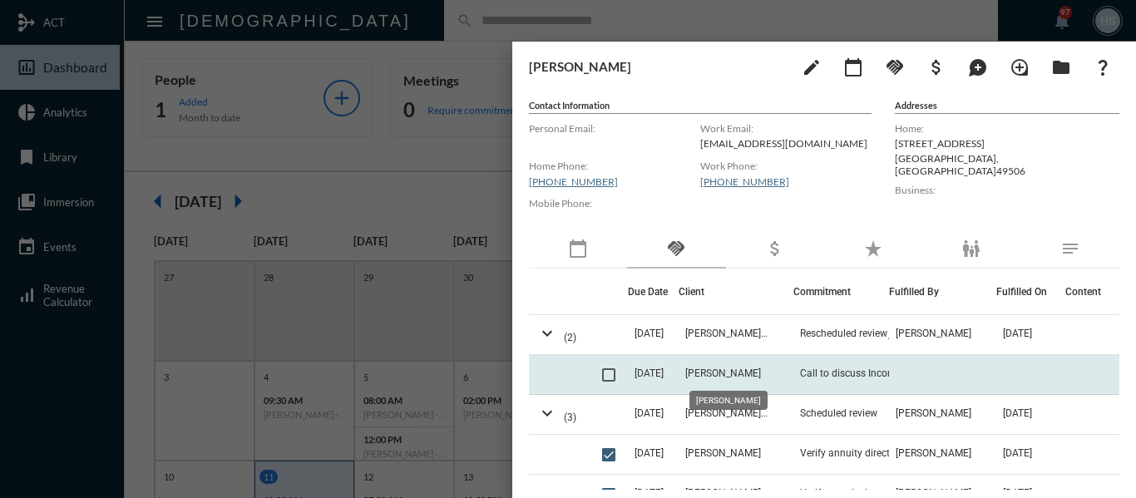
click at [724, 367] on span "Tom Bergh" at bounding box center [723, 373] width 76 height 12
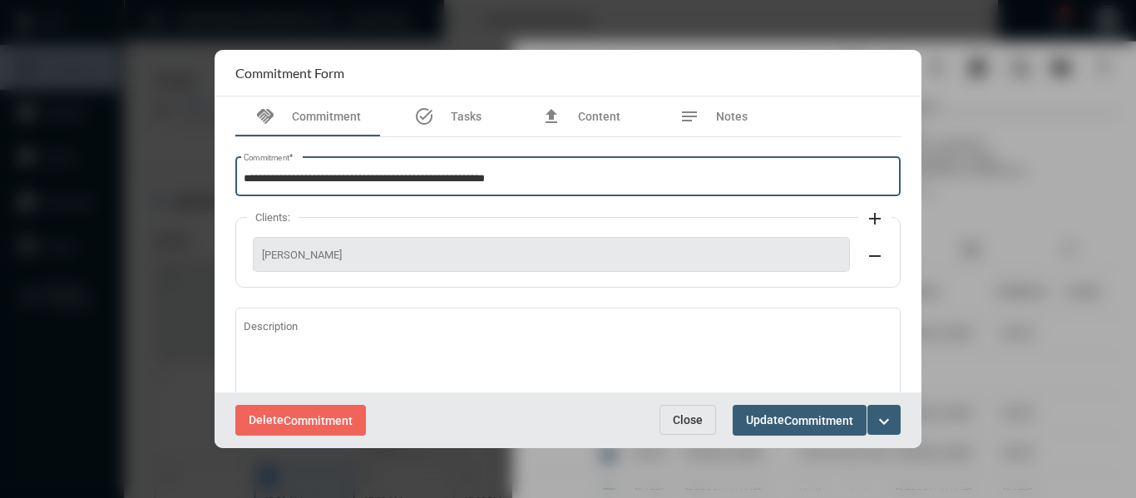
drag, startPoint x: 554, startPoint y: 177, endPoint x: 224, endPoint y: 180, distance: 330.0
click at [224, 180] on div "**********" at bounding box center [567, 244] width 707 height 296
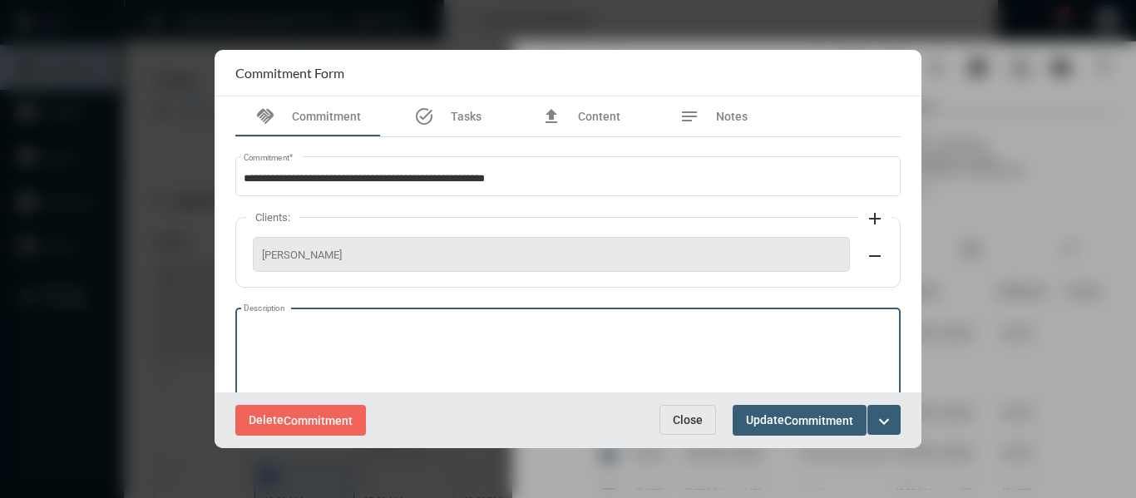
click at [336, 327] on textarea "Description" at bounding box center [568, 355] width 649 height 66
type textarea "*"
type textarea "**********"
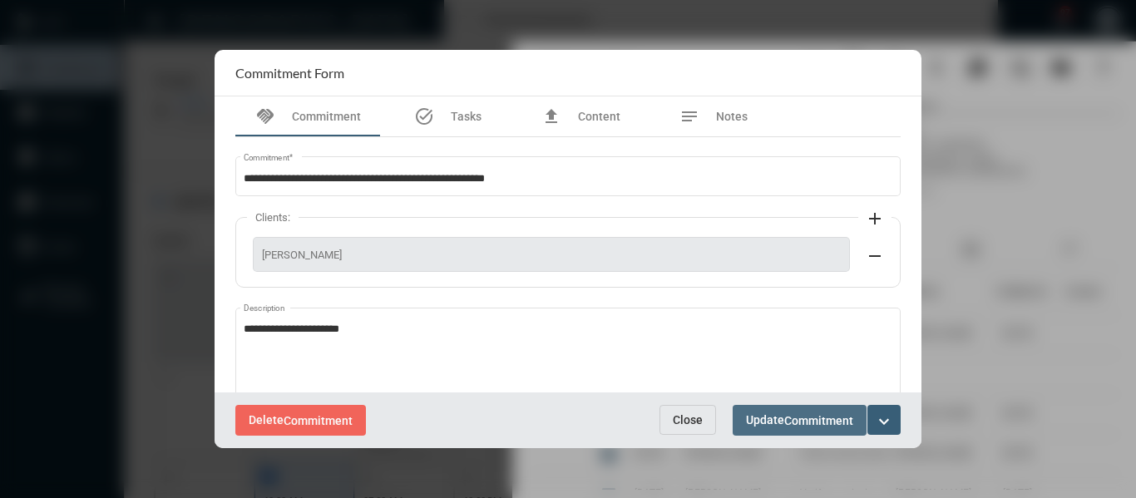
click at [787, 429] on button "Update Commitment" at bounding box center [799, 420] width 134 height 31
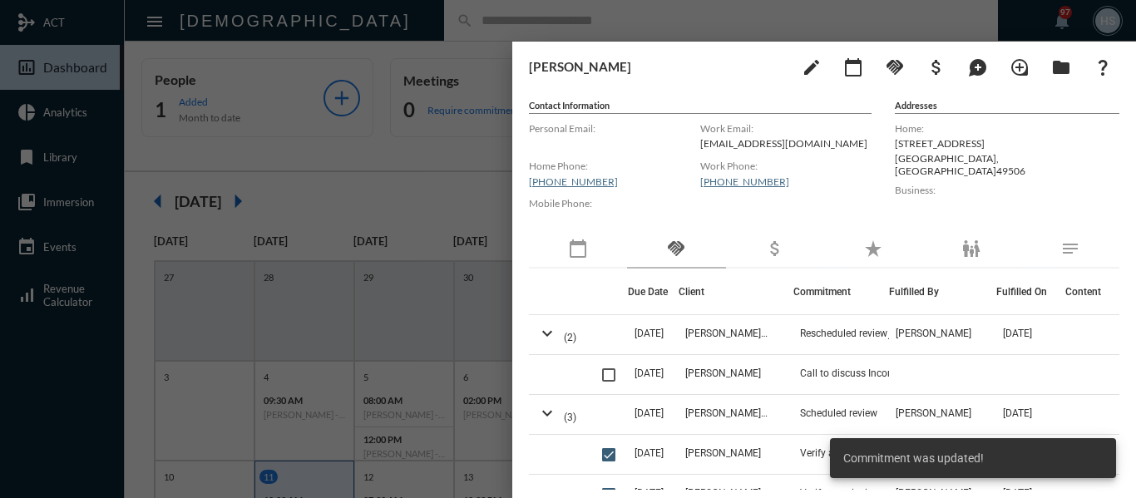
click at [607, 377] on span at bounding box center [608, 374] width 13 height 13
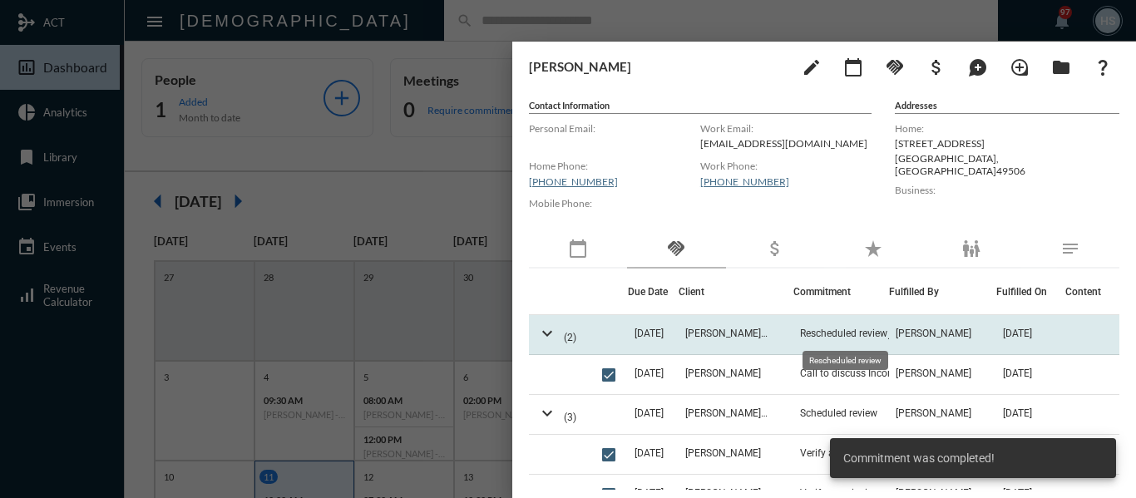
click at [820, 334] on span "Rescheduled review" at bounding box center [843, 334] width 87 height 12
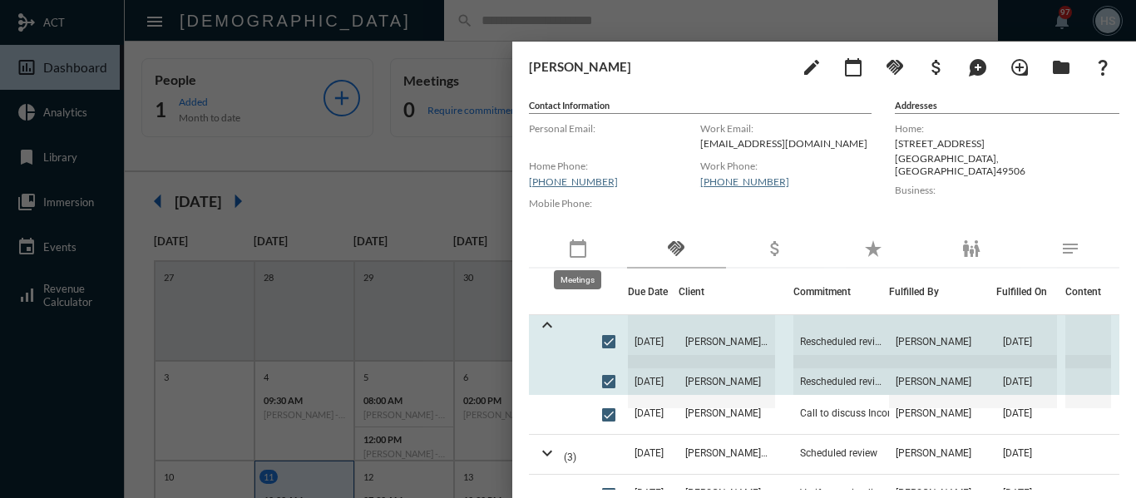
click at [577, 247] on mat-icon "calendar_today" at bounding box center [578, 249] width 20 height 20
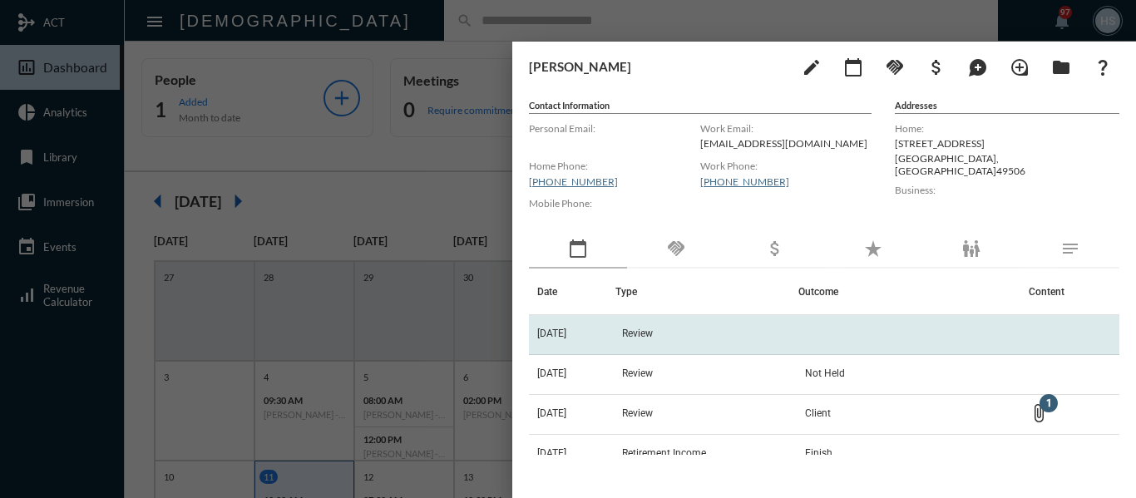
click at [653, 332] on span "Review" at bounding box center [637, 334] width 31 height 12
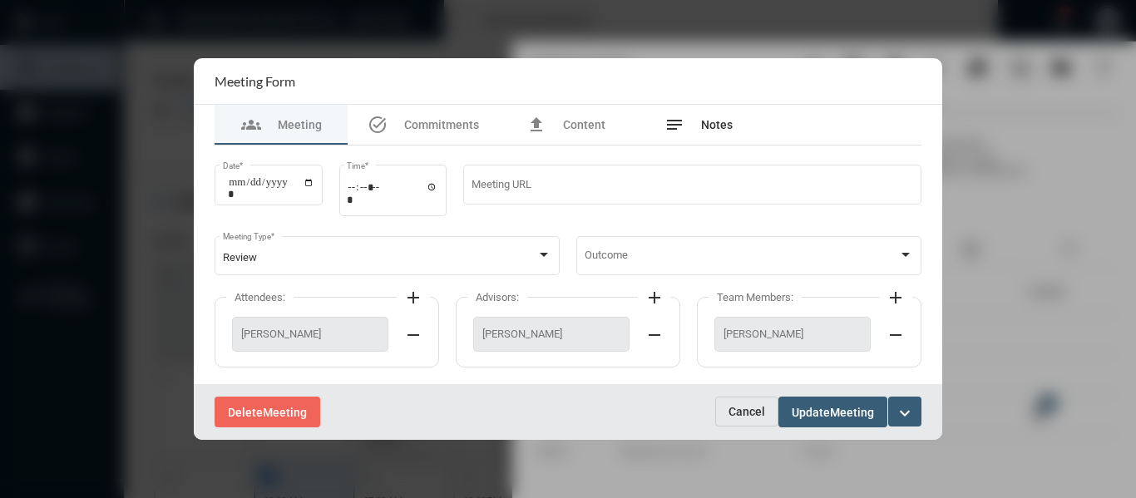
click at [714, 130] on span "Notes" at bounding box center [717, 124] width 32 height 13
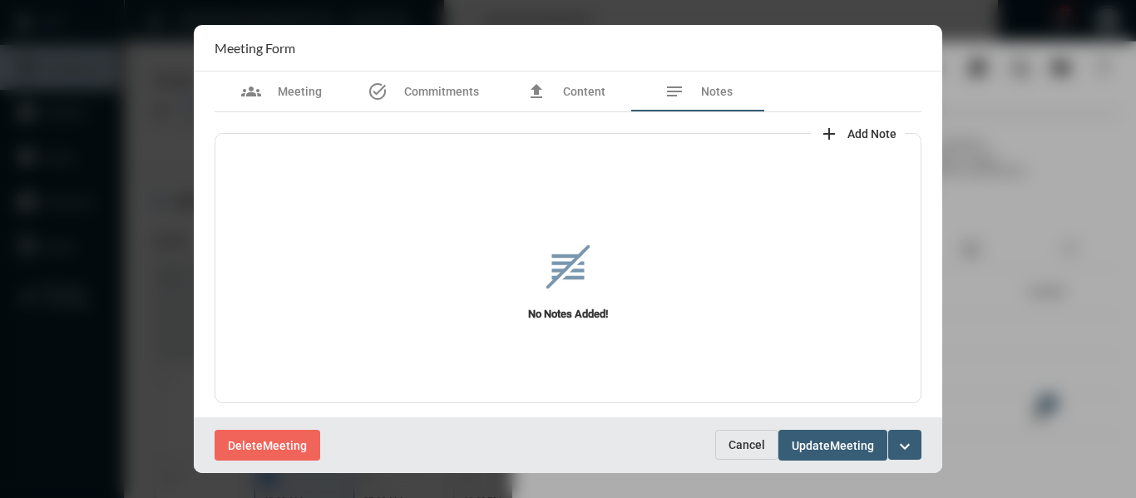
click at [879, 125] on button "add Add Note" at bounding box center [858, 132] width 94 height 33
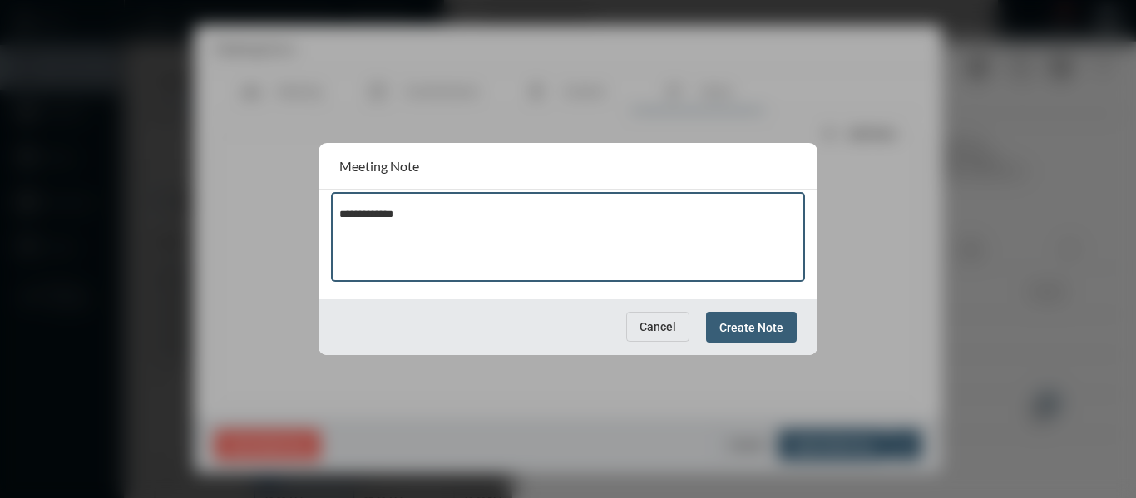
paste textarea "**********"
click at [434, 214] on textarea "**********" at bounding box center [568, 240] width 458 height 66
type textarea "**********"
click at [744, 325] on span "Create Note" at bounding box center [751, 327] width 64 height 13
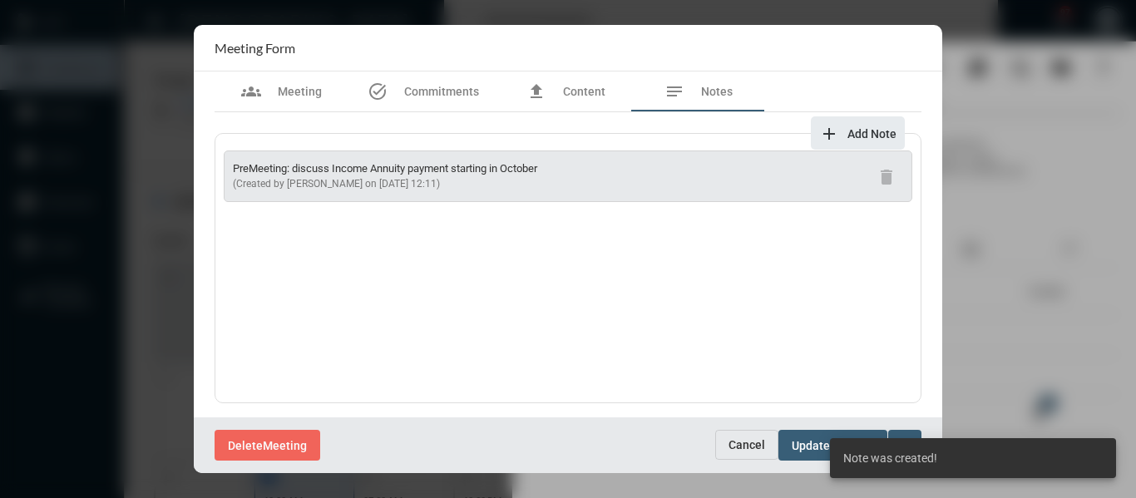
click at [806, 449] on span "Update" at bounding box center [810, 445] width 38 height 13
